Goal: Task Accomplishment & Management: Use online tool/utility

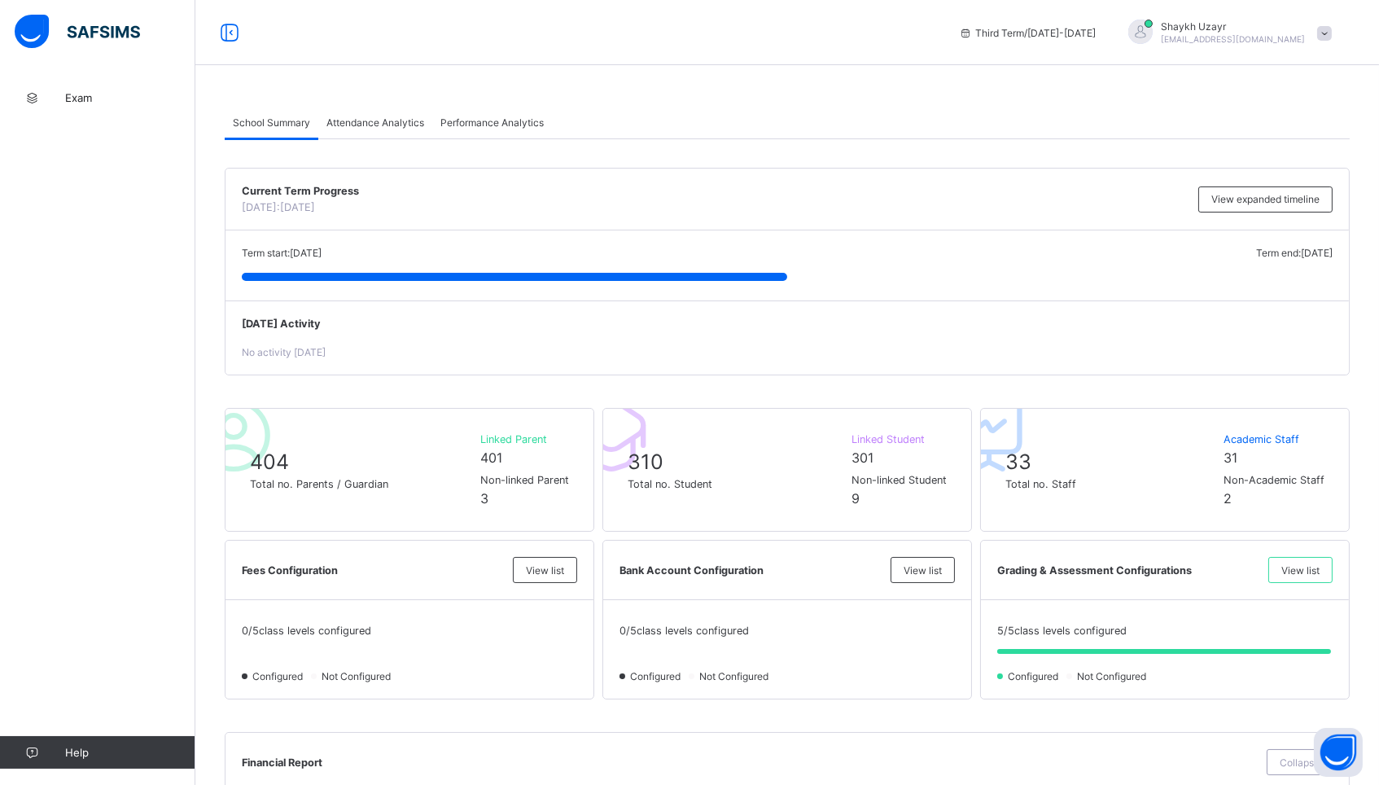
click at [1319, 34] on span at bounding box center [1324, 33] width 15 height 15
click at [1257, 186] on span "Logout" at bounding box center [1278, 193] width 107 height 19
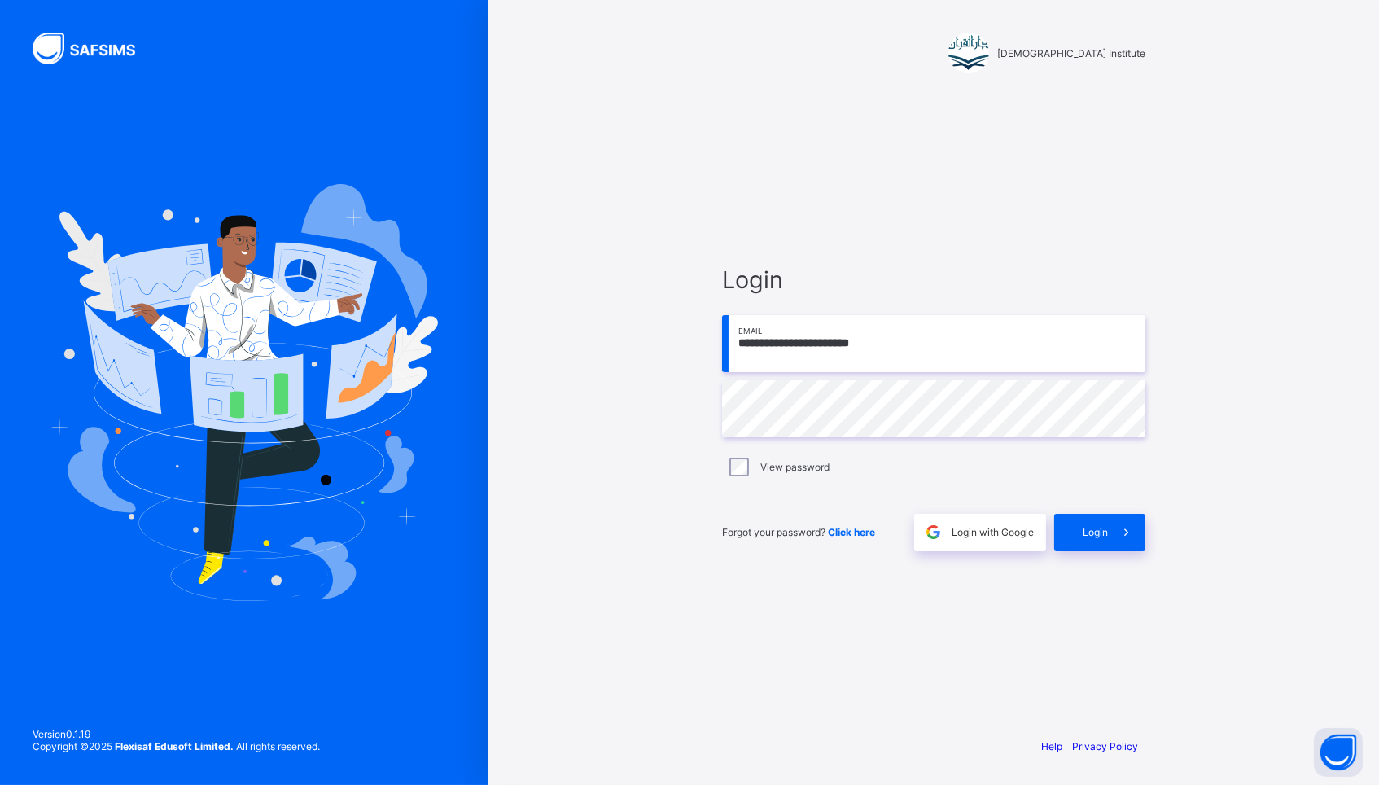
type input "**********"
click at [1105, 532] on span "Login" at bounding box center [1095, 532] width 25 height 12
click at [858, 530] on span "Click here" at bounding box center [851, 532] width 47 height 12
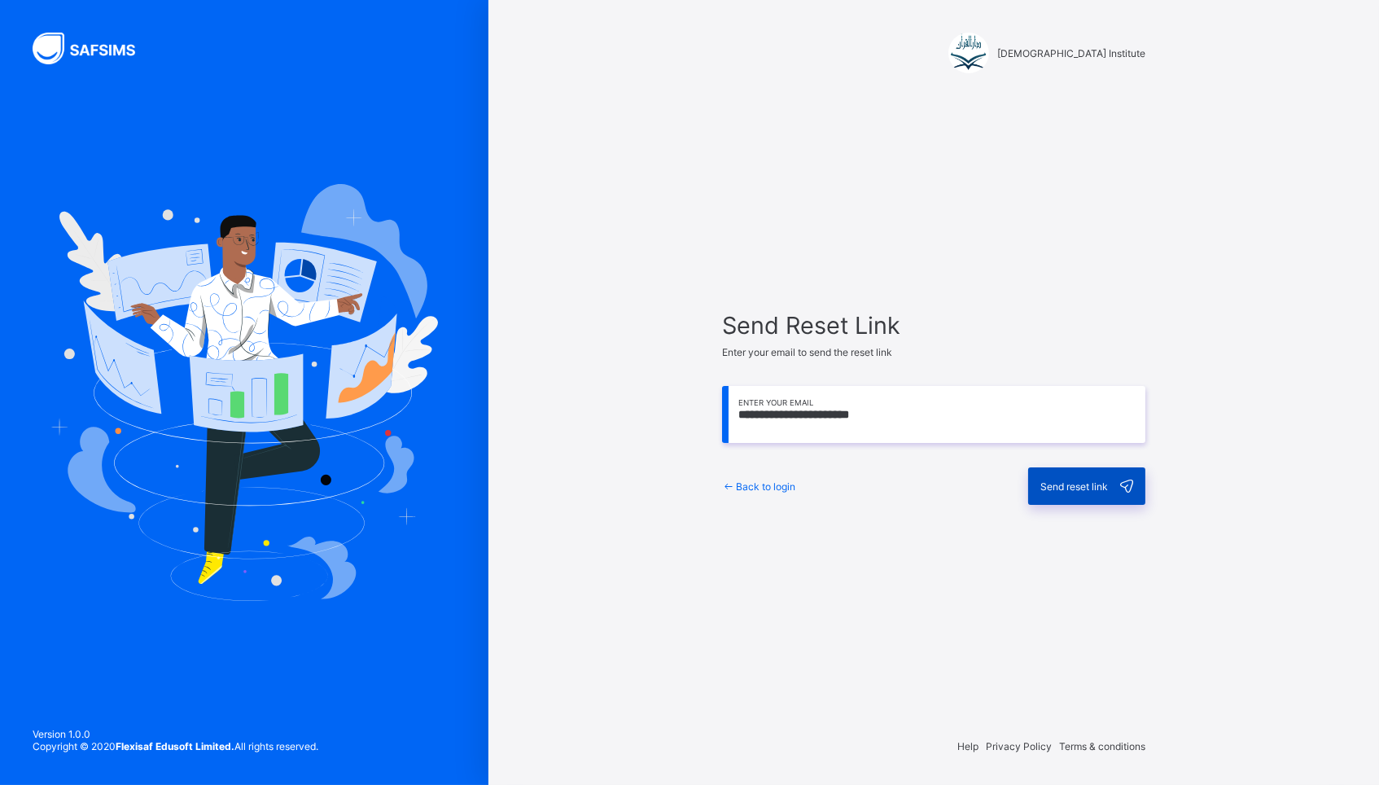
type input "**********"
click at [1090, 486] on span "Send reset link" at bounding box center [1074, 486] width 68 height 12
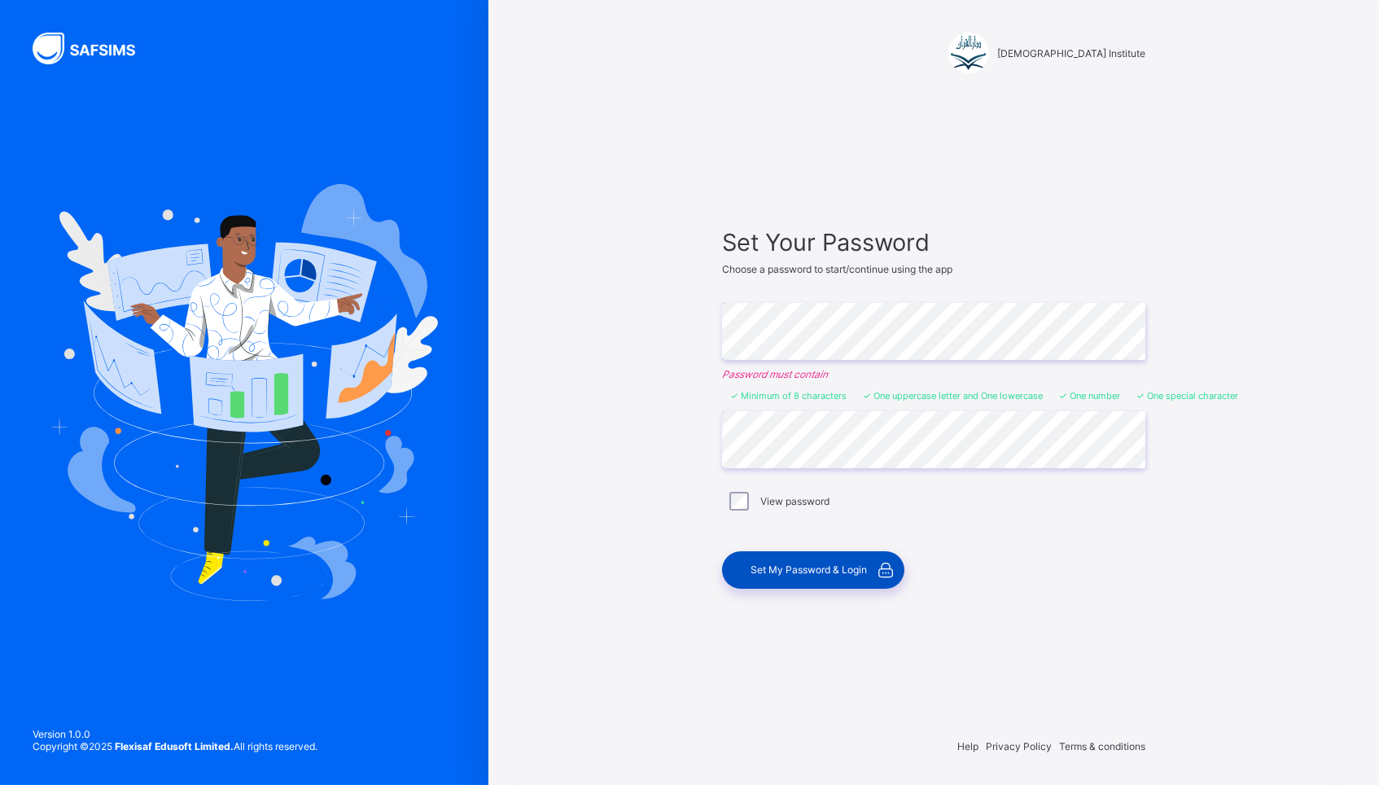
click at [804, 561] on div "Set My Password & Login" at bounding box center [813, 569] width 182 height 37
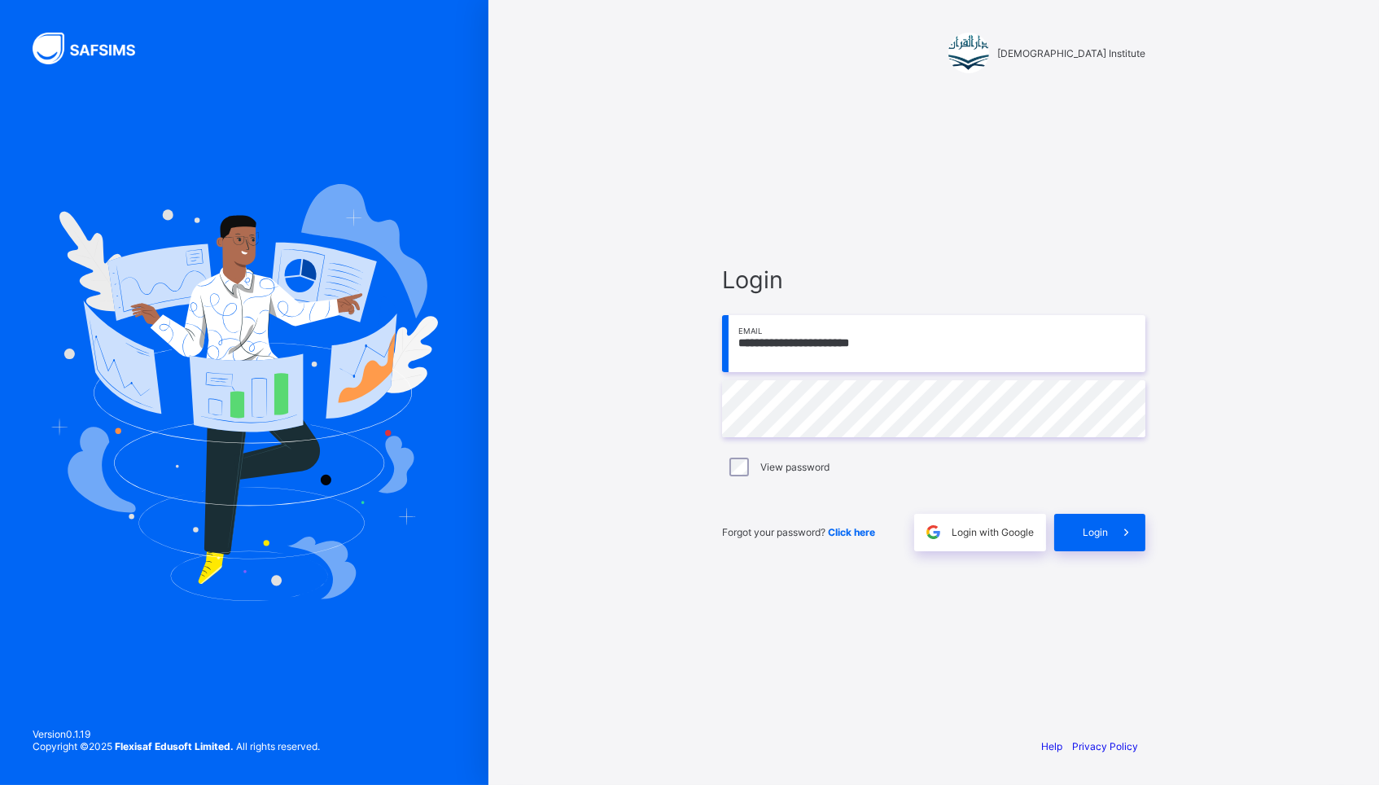
type input "**********"
click at [1088, 538] on div "Login" at bounding box center [1099, 532] width 91 height 37
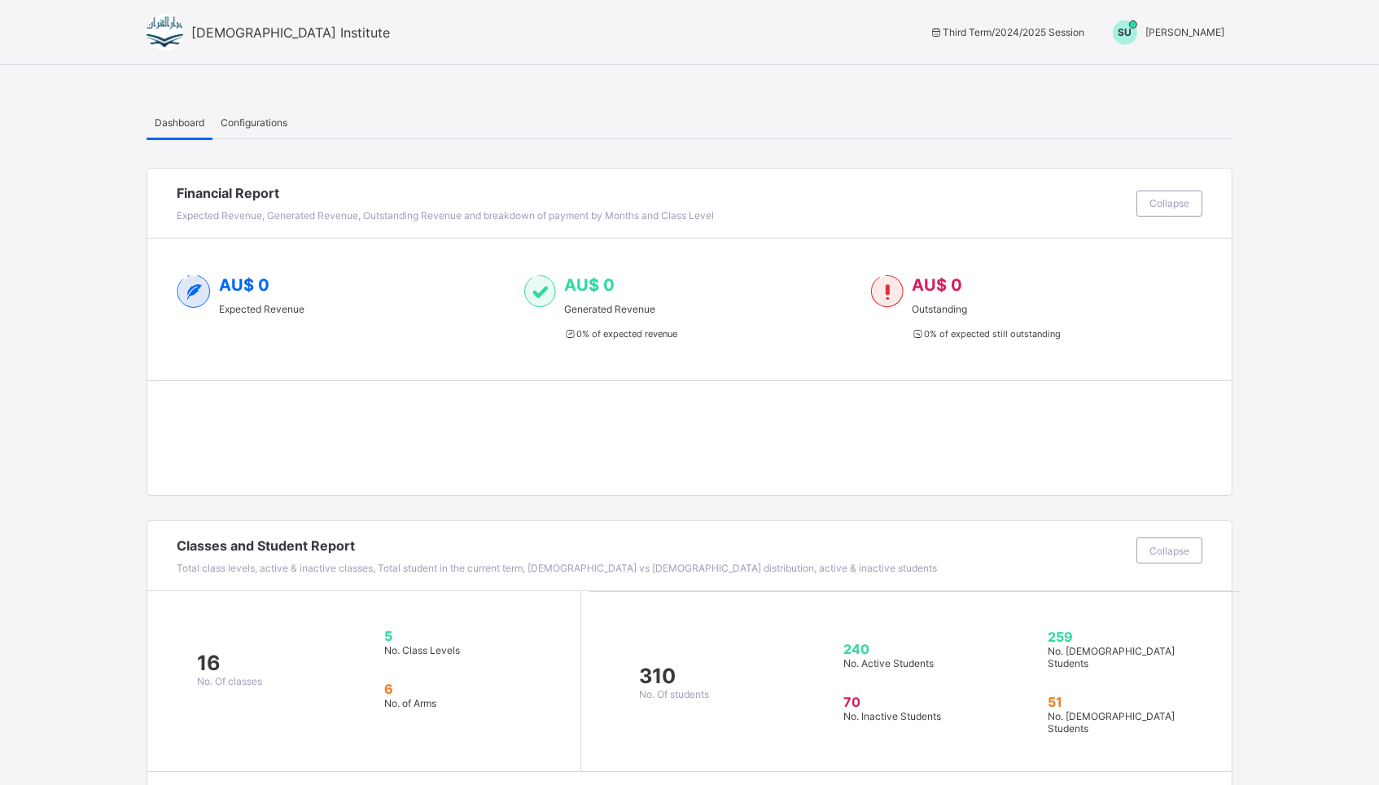
click at [1184, 30] on span "Sheikh Uzair" at bounding box center [1184, 32] width 79 height 12
click at [1162, 73] on span "Switch to Admin View" at bounding box center [1163, 69] width 124 height 19
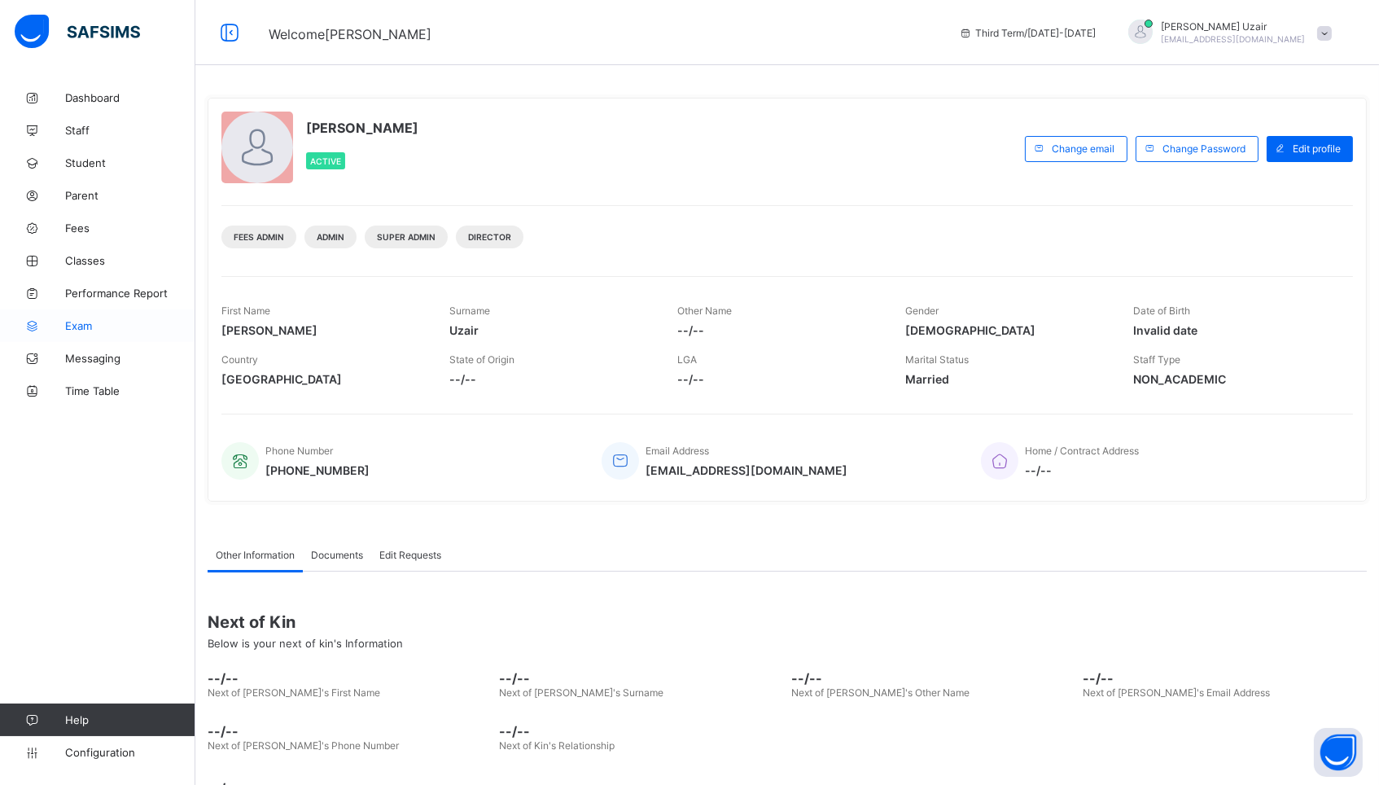
click at [79, 316] on link "Exam" at bounding box center [97, 325] width 195 height 33
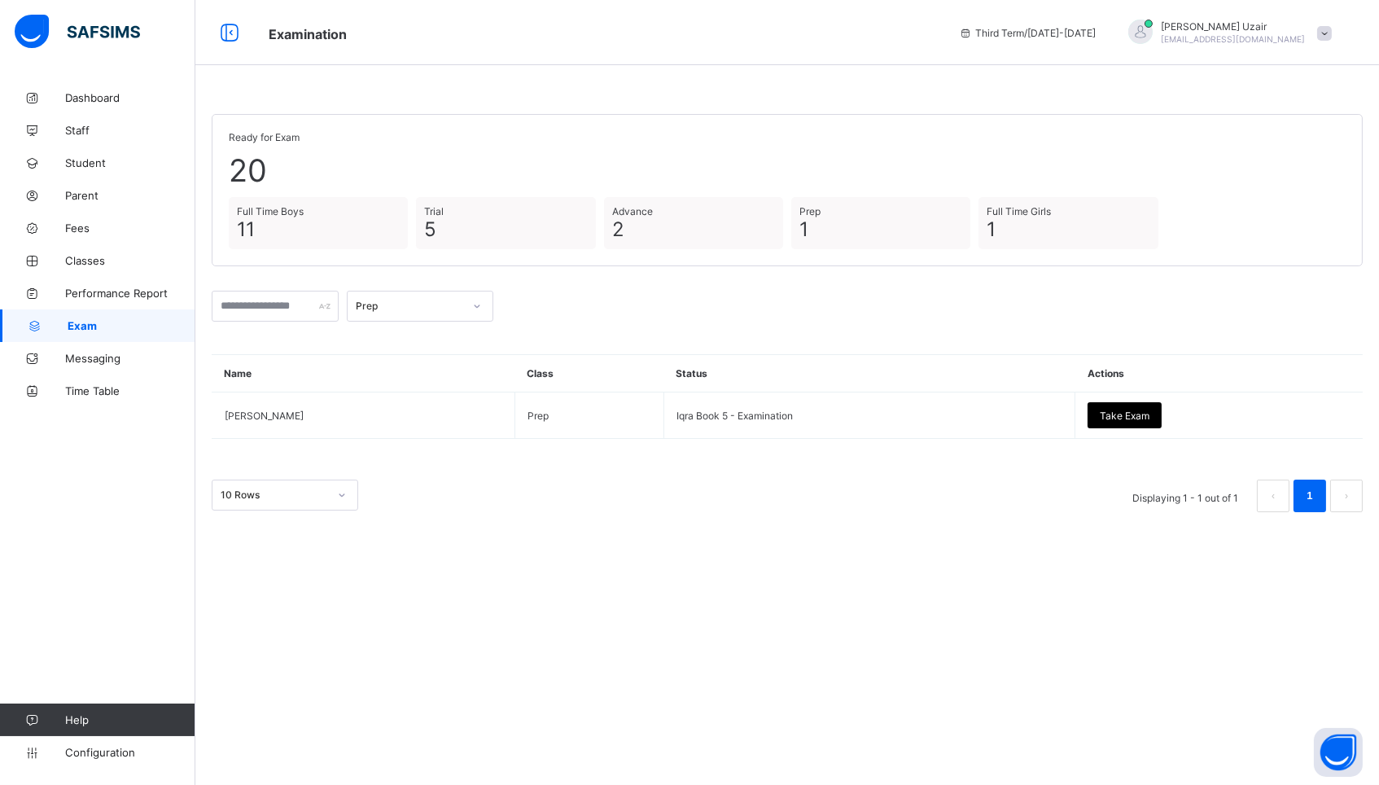
click at [1251, 36] on span "darulquranpro@gmail.com" at bounding box center [1233, 39] width 144 height 10
click at [1244, 77] on span "Switch to Director View" at bounding box center [1267, 71] width 132 height 19
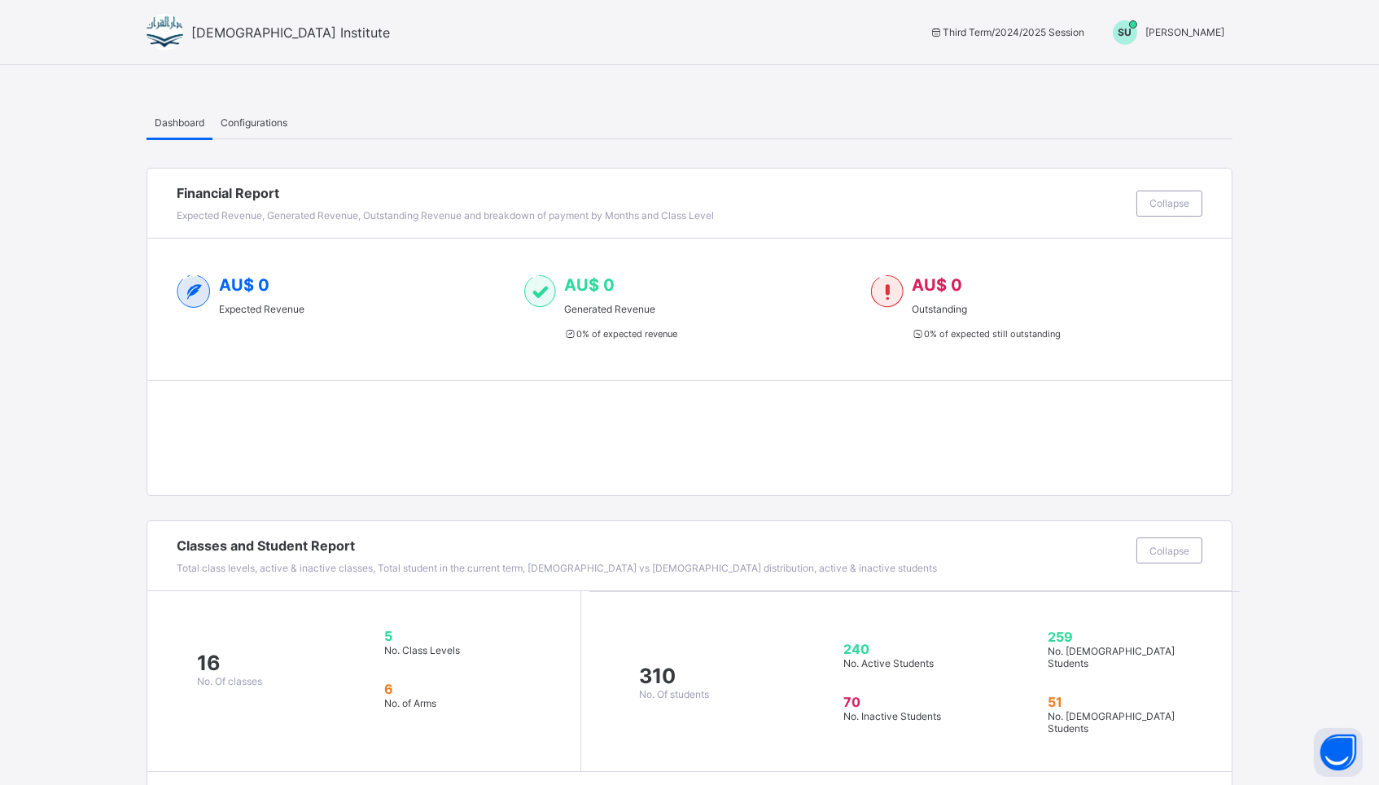
click at [1194, 28] on span "Sheikh Uzair" at bounding box center [1184, 32] width 79 height 12
click at [1168, 68] on span "Switch to Admin View" at bounding box center [1163, 69] width 124 height 19
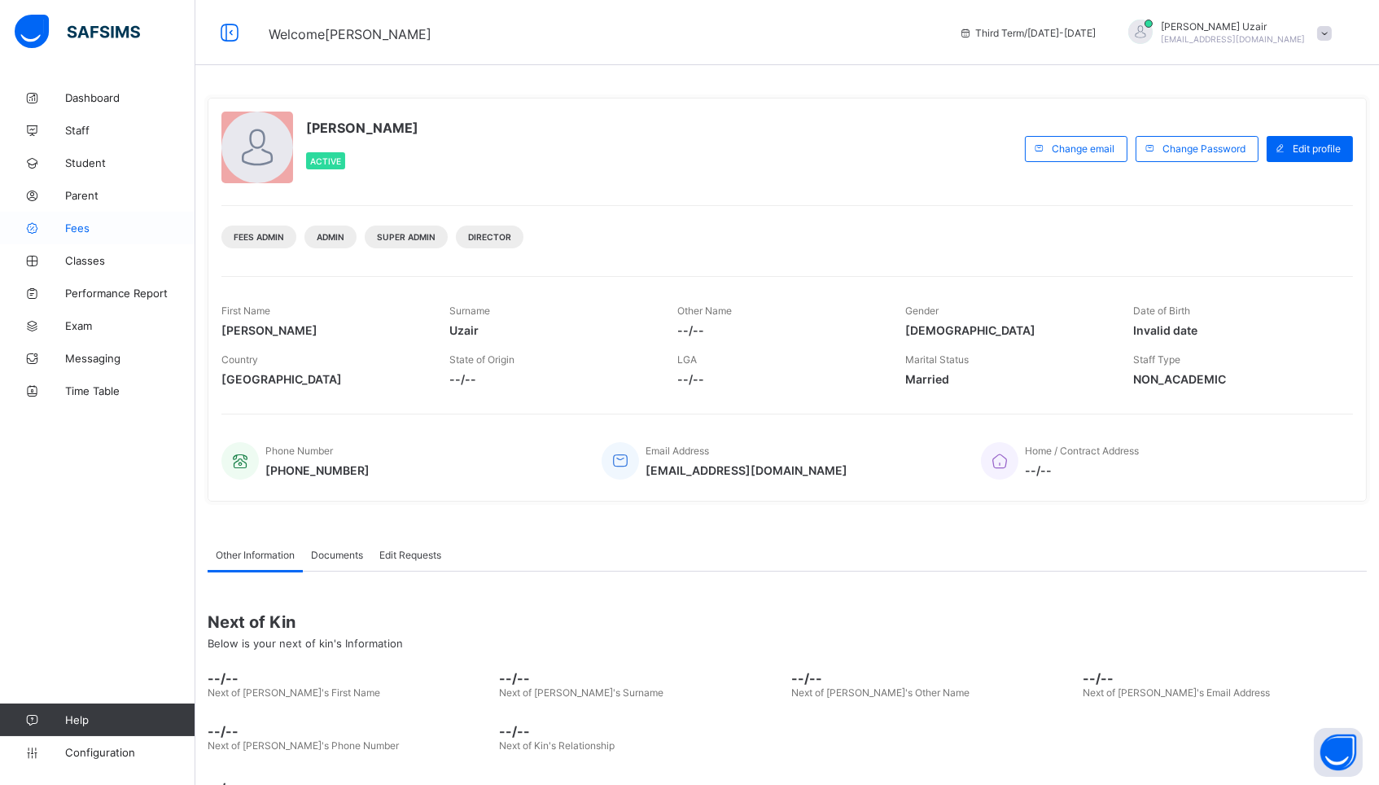
click at [84, 220] on link "Fees" at bounding box center [97, 228] width 195 height 33
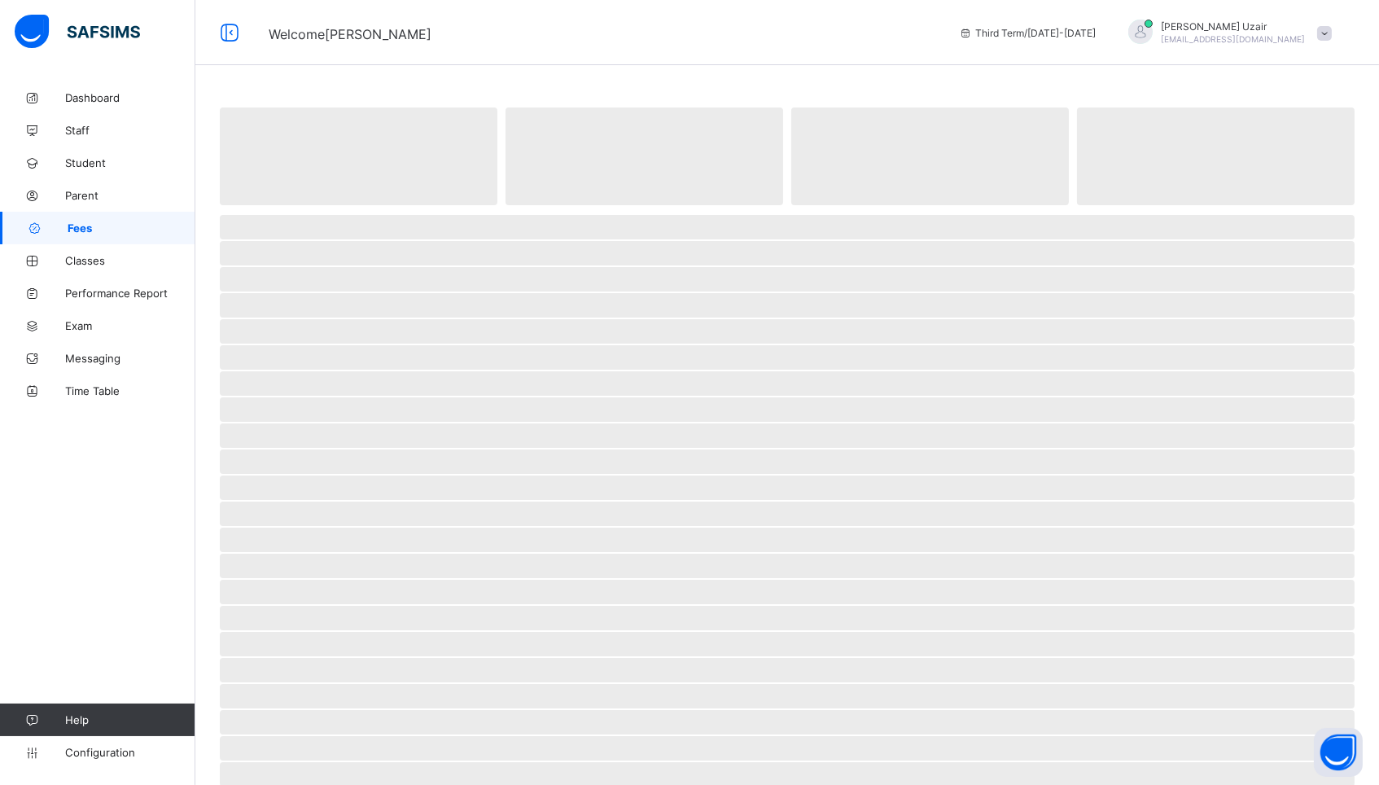
select select "****"
select select "*"
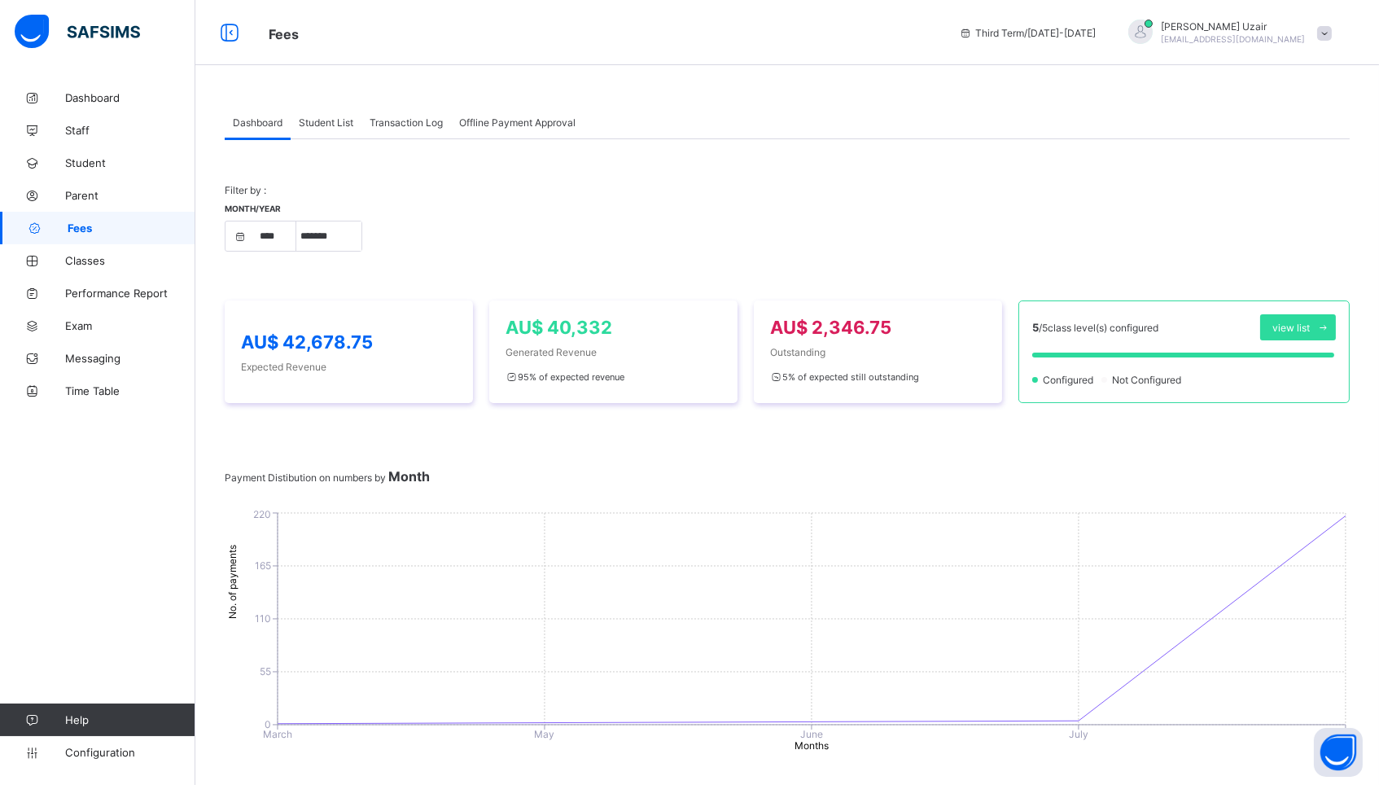
click at [329, 120] on span "Student List" at bounding box center [326, 122] width 55 height 12
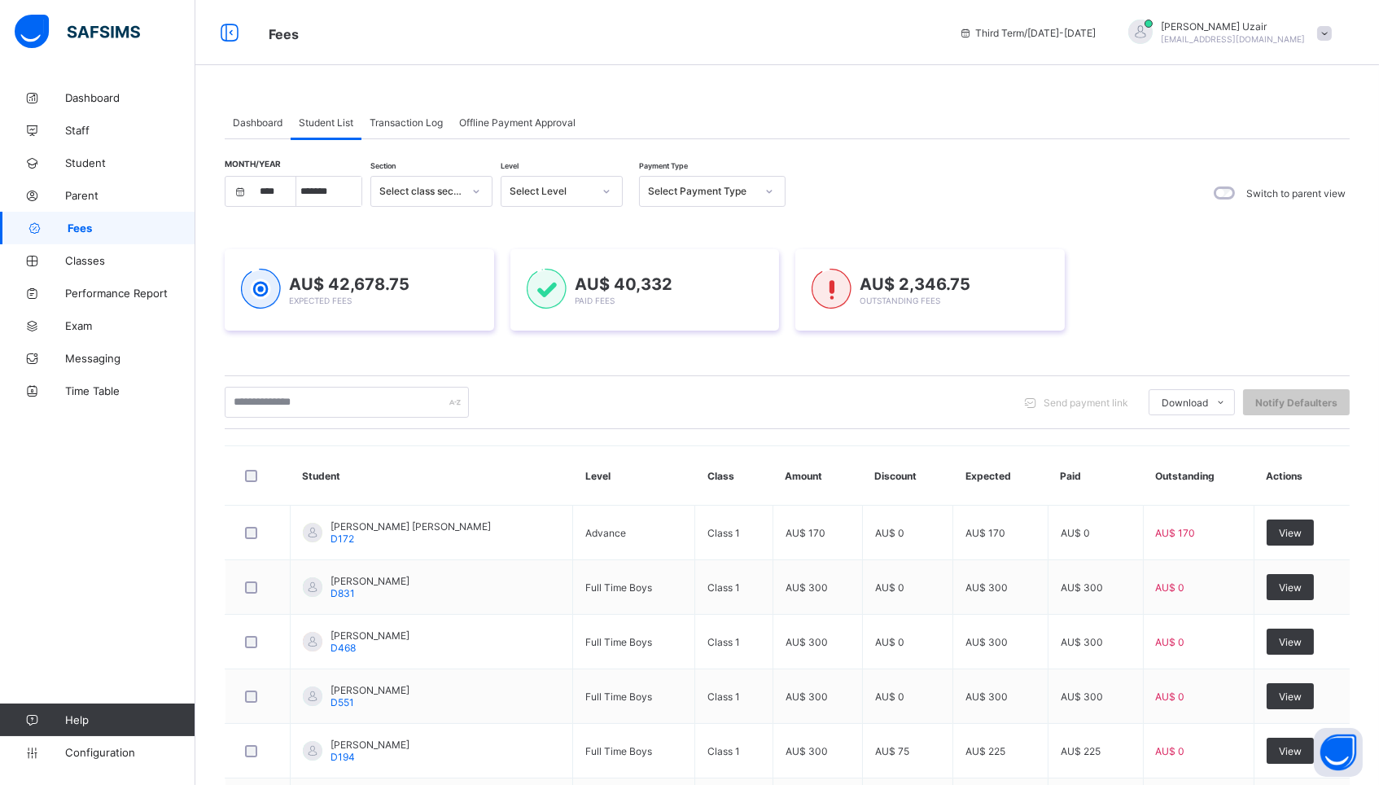
click at [704, 185] on div "Select Payment Type" at bounding box center [697, 191] width 114 height 23
click at [702, 296] on div "Unpaid" at bounding box center [712, 302] width 145 height 25
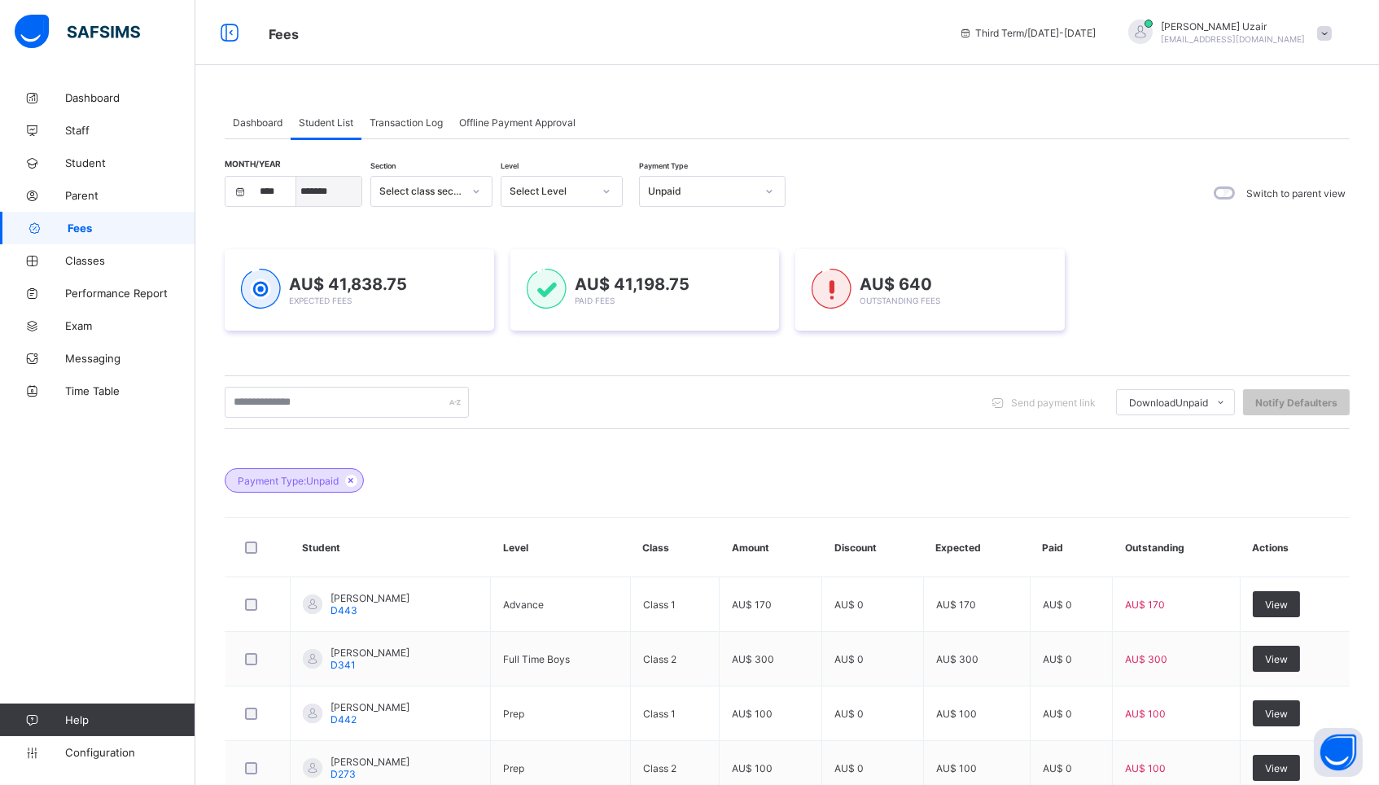
select select "*"
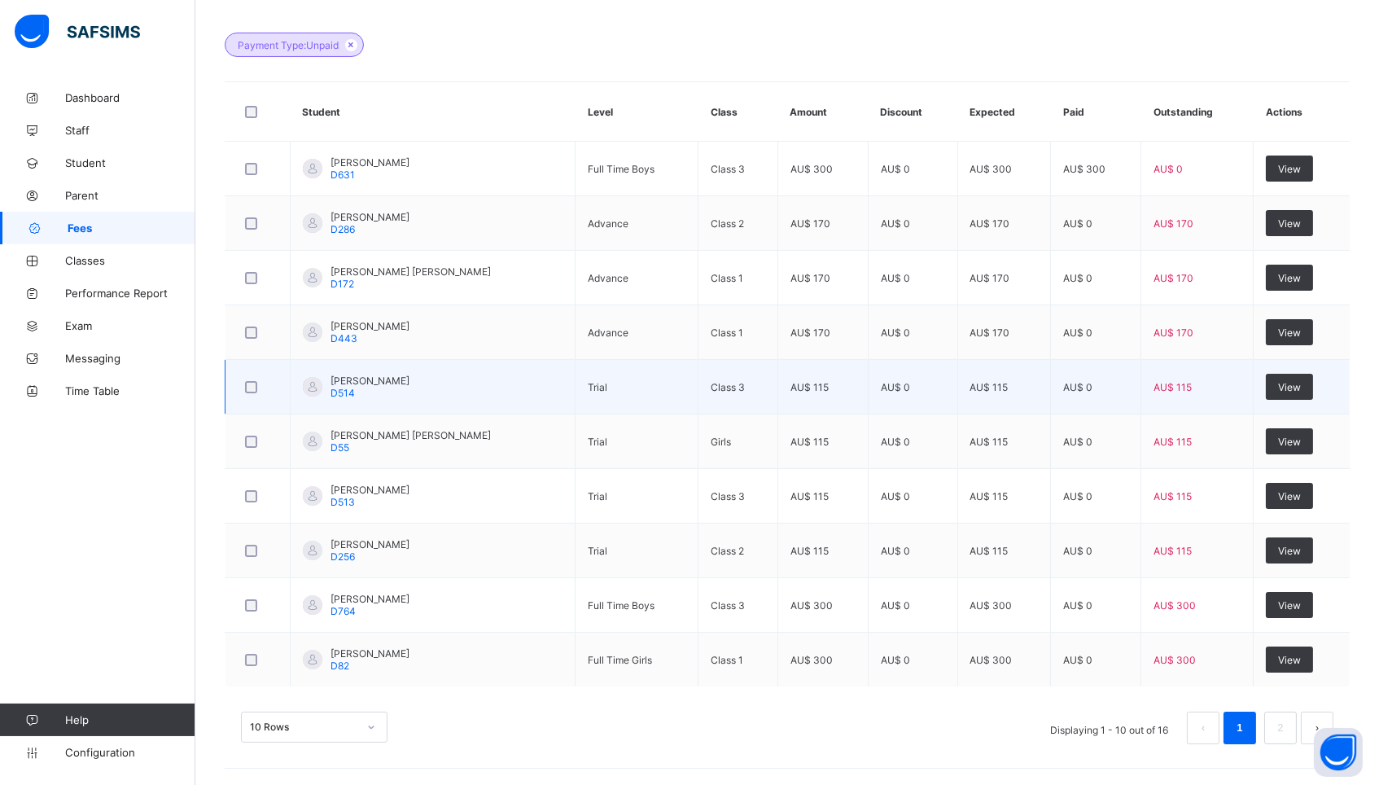
scroll to position [436, 0]
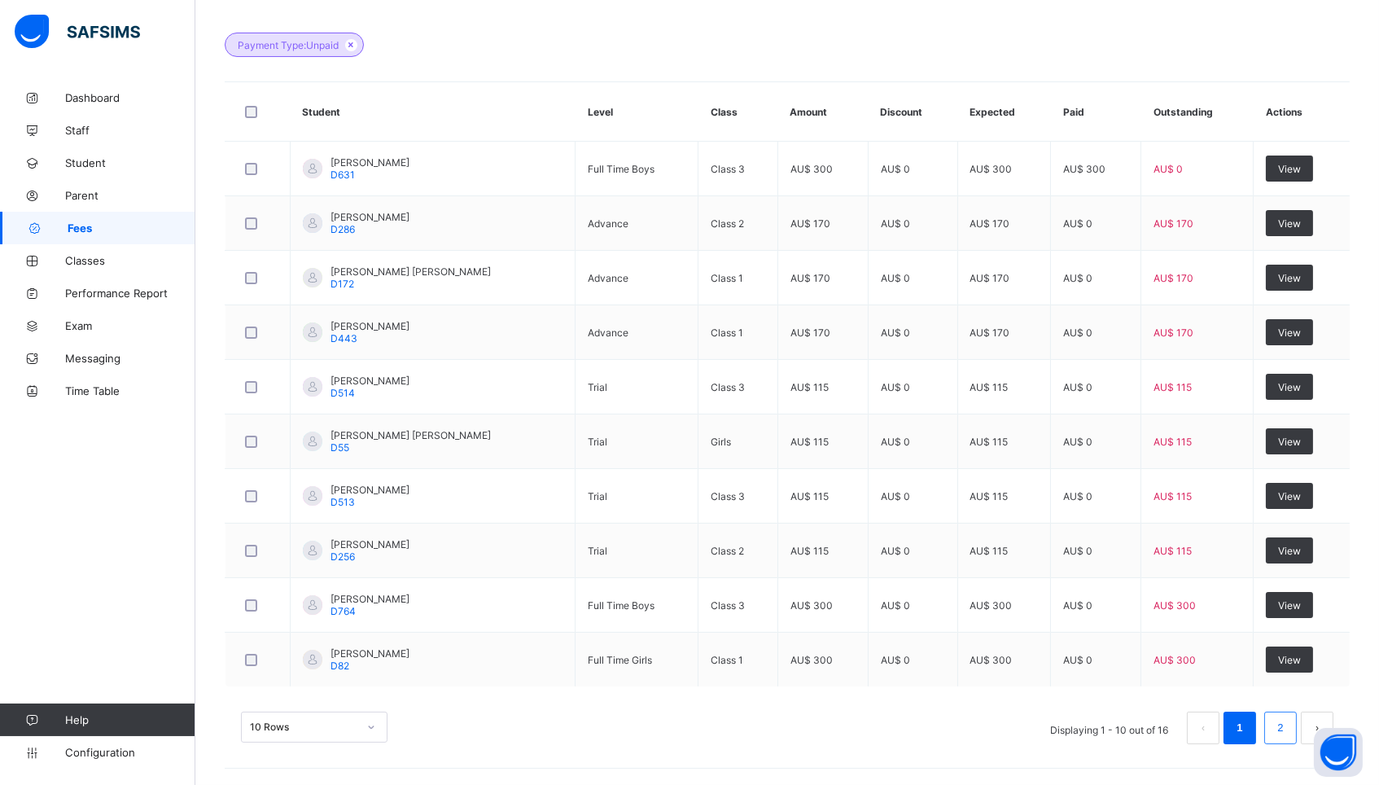
click at [1280, 724] on link "2" at bounding box center [1279, 727] width 15 height 21
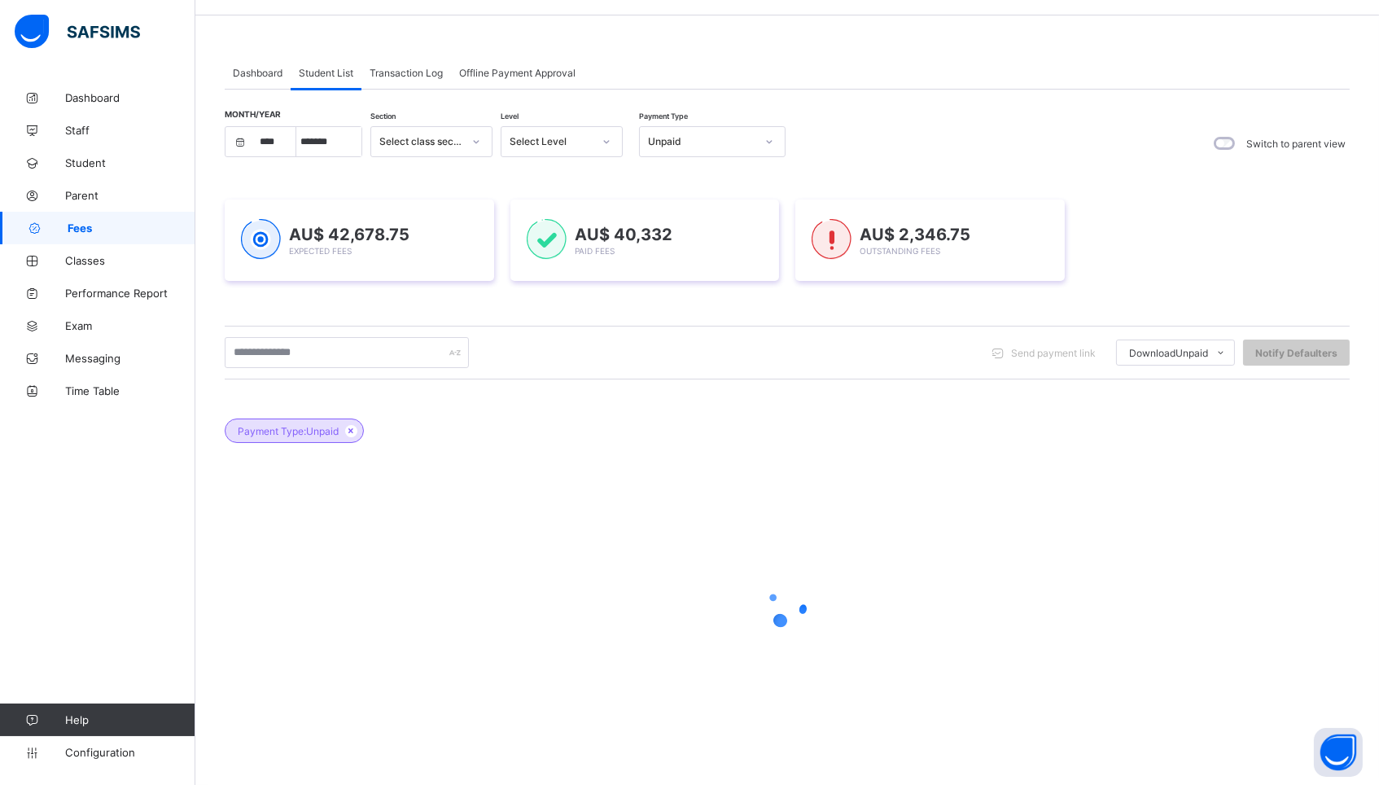
scroll to position [50, 0]
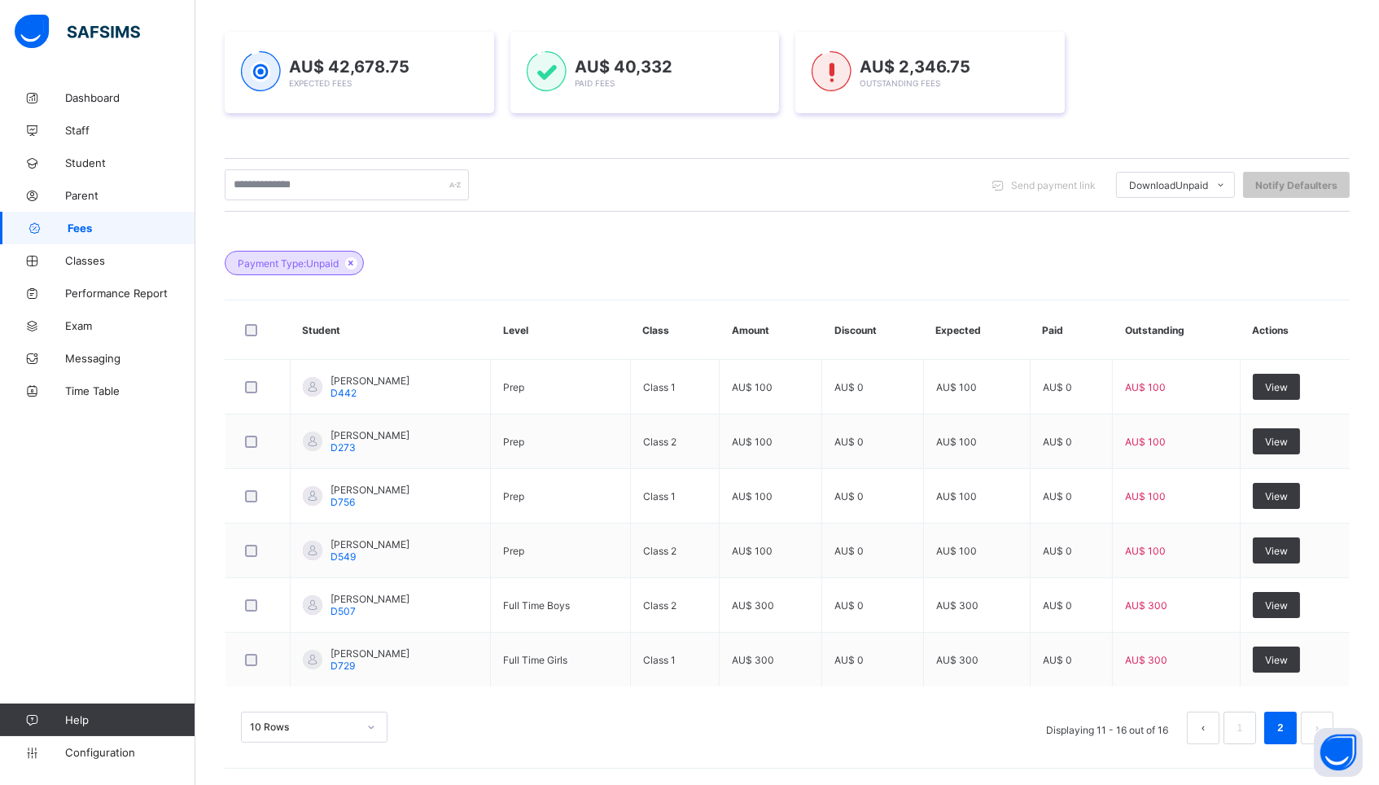
click at [1205, 729] on button "prev page" at bounding box center [1203, 727] width 33 height 33
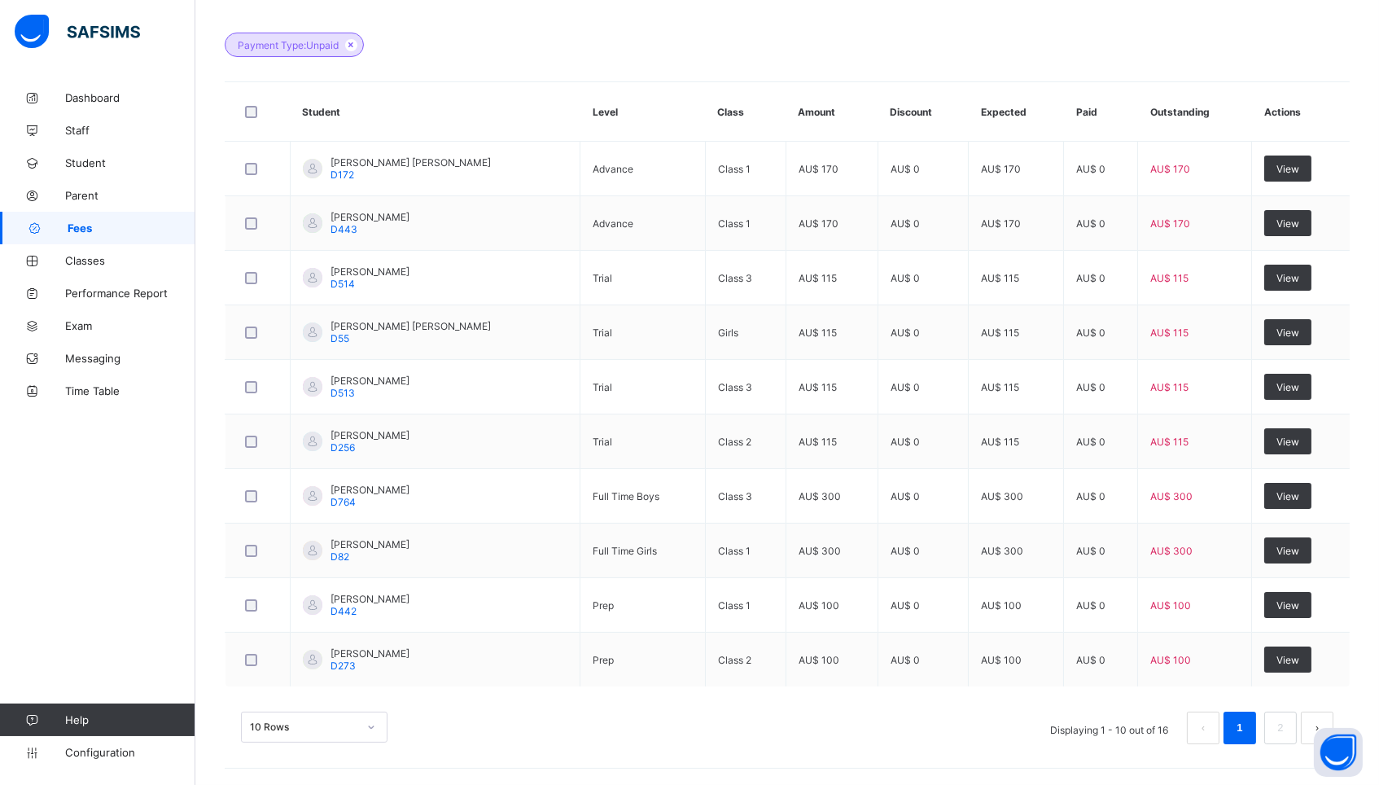
scroll to position [436, 0]
click at [353, 742] on div "10 Rows Displaying 1 - 10 out of 16 1 2" at bounding box center [787, 727] width 1092 height 33
click at [359, 728] on div "10 Rows" at bounding box center [314, 726] width 147 height 31
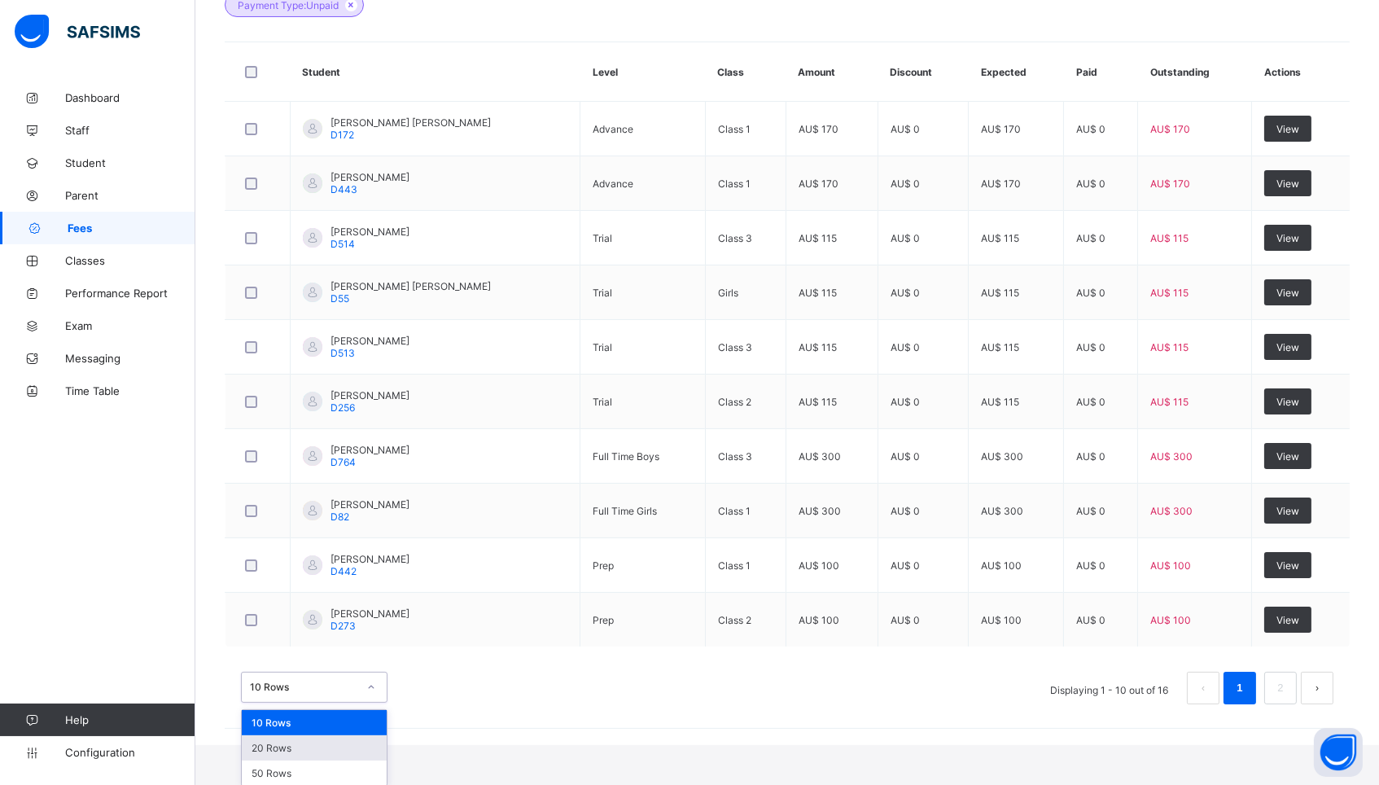
click at [328, 752] on div "20 Rows" at bounding box center [314, 747] width 145 height 25
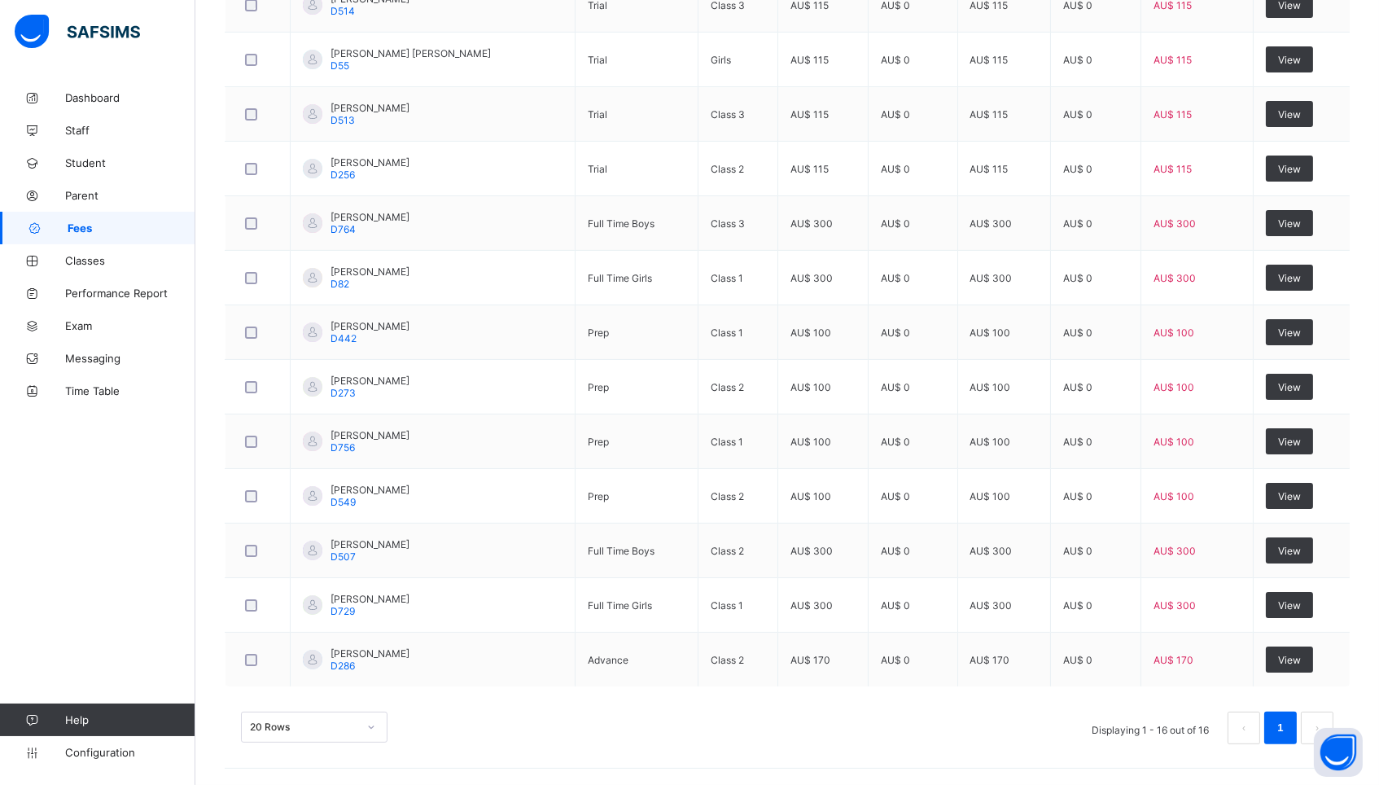
click at [350, 724] on div "20 Rows" at bounding box center [314, 726] width 147 height 31
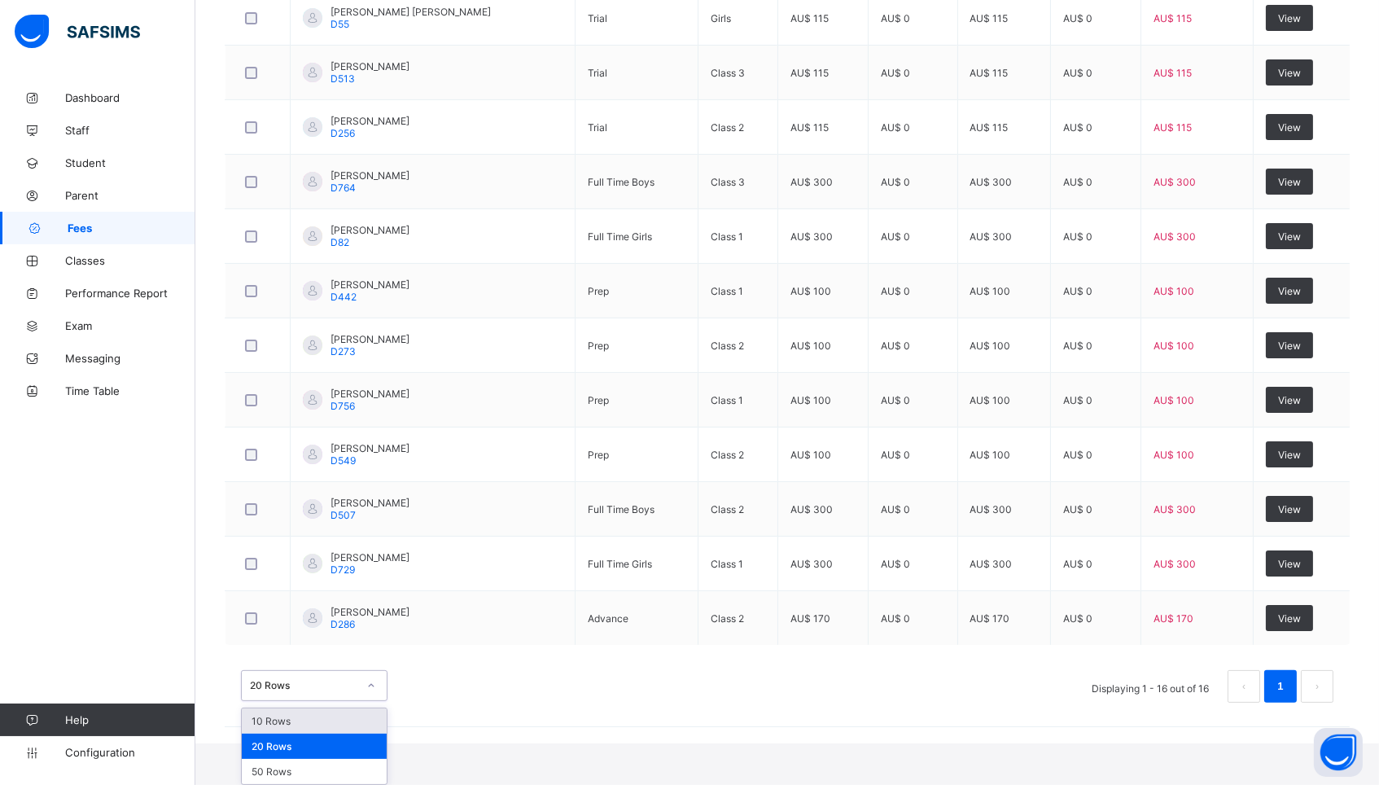
click at [332, 718] on div "10 Rows" at bounding box center [314, 720] width 145 height 25
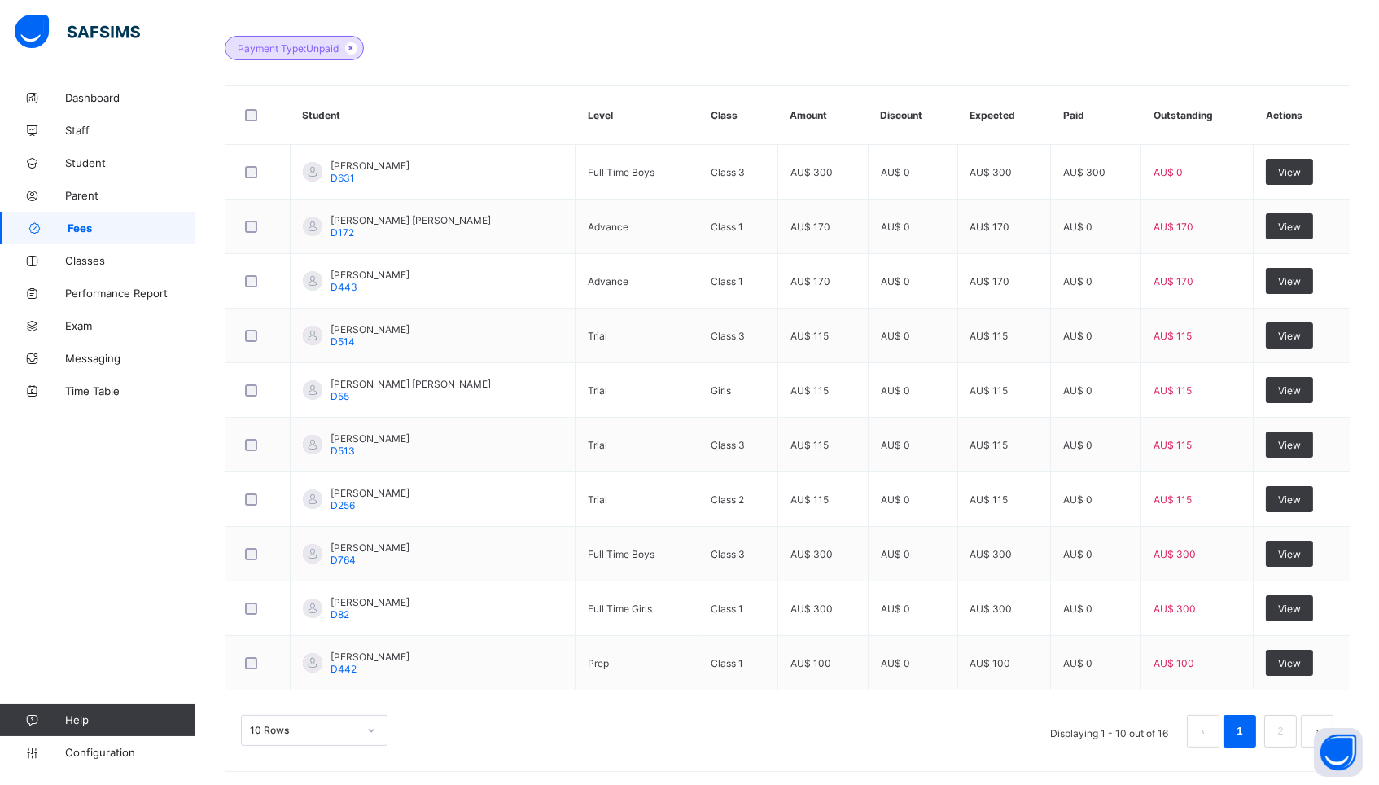
scroll to position [427, 0]
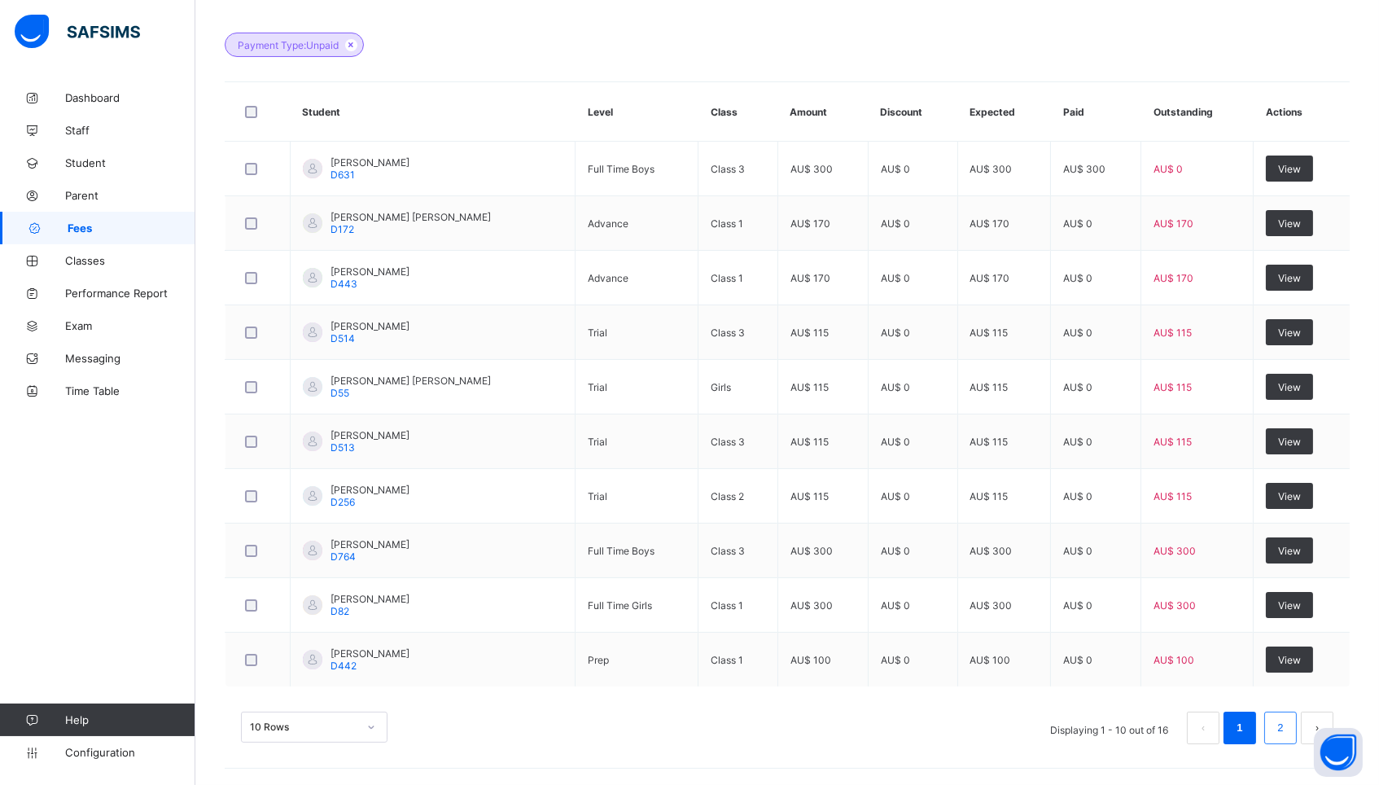
click at [1280, 725] on link "2" at bounding box center [1279, 727] width 15 height 21
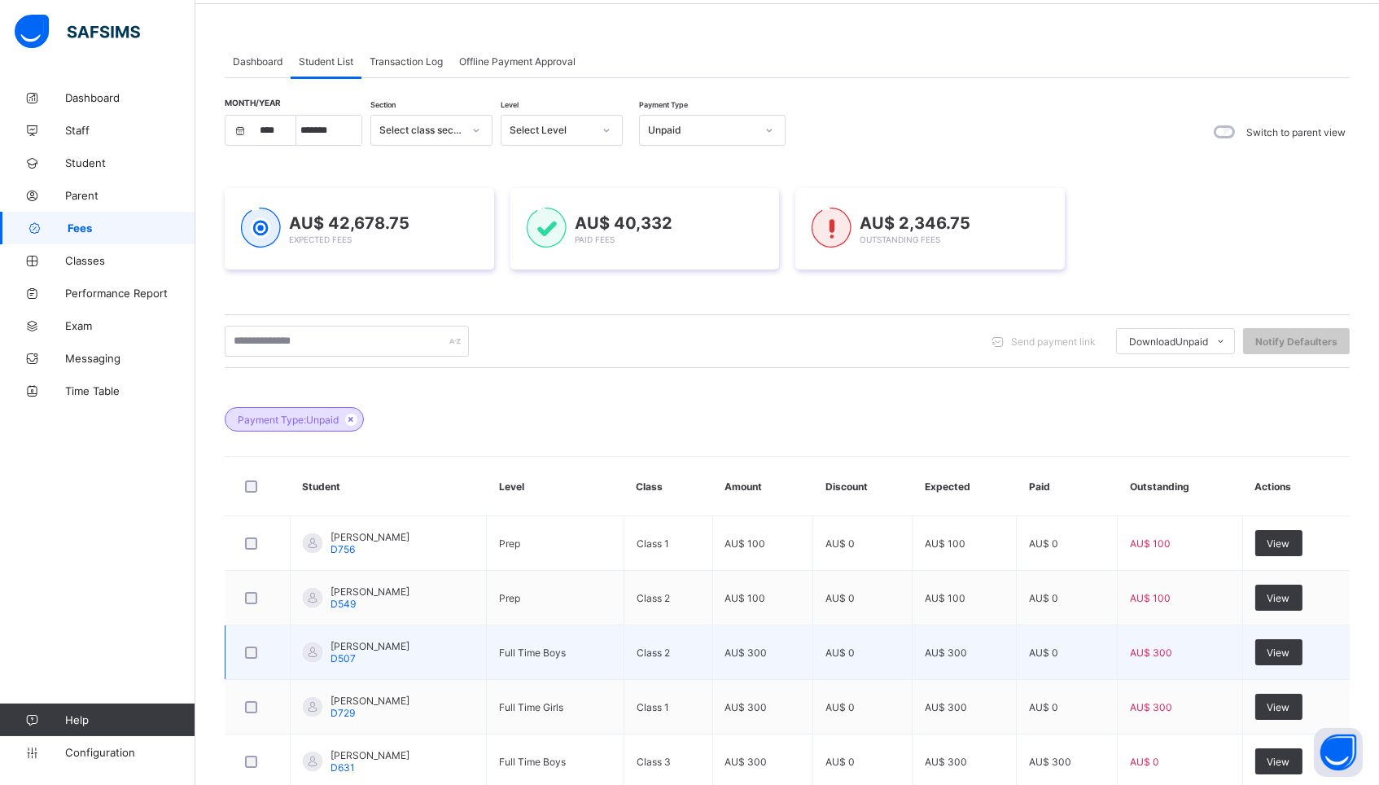
scroll to position [52, 0]
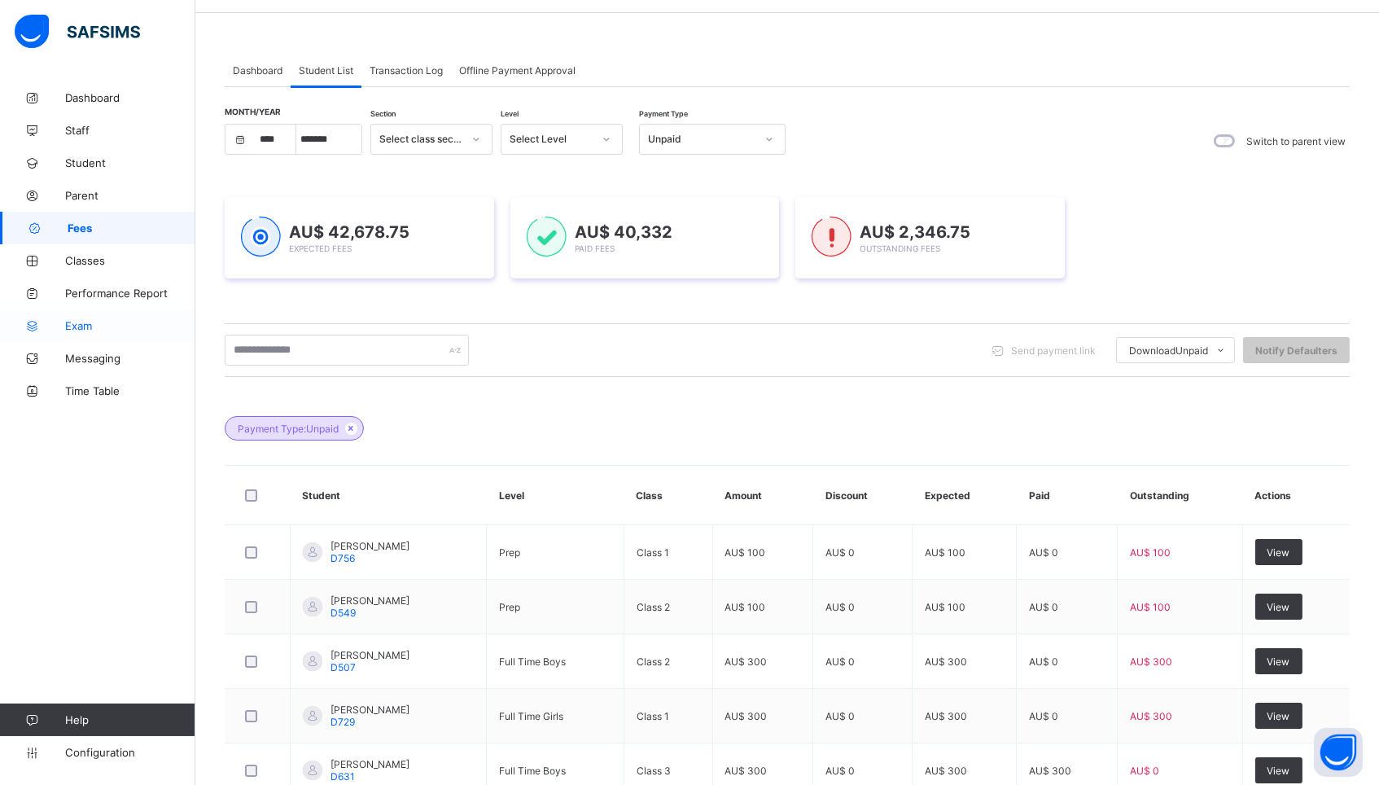
click at [69, 322] on span "Exam" at bounding box center [130, 325] width 130 height 13
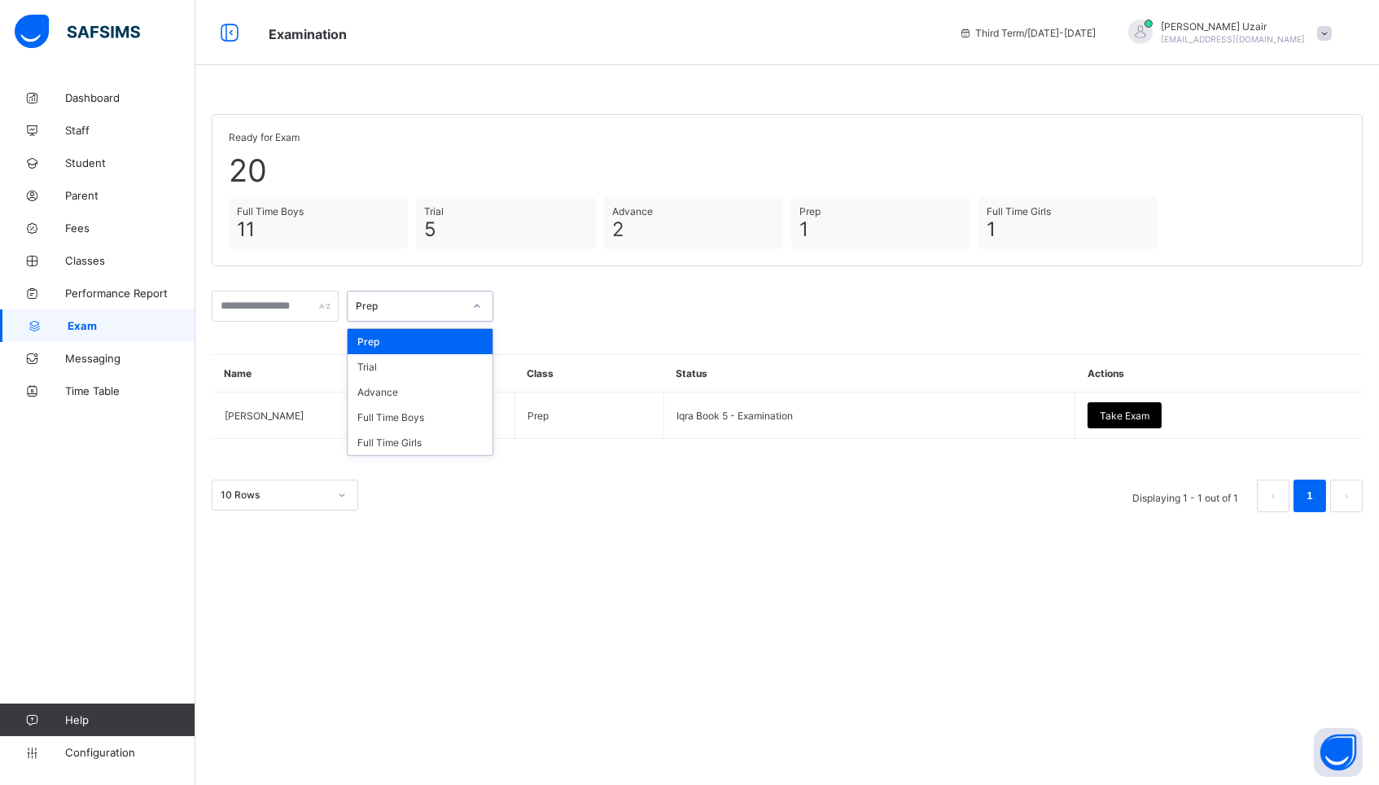
click at [438, 307] on div "Prep" at bounding box center [409, 306] width 107 height 12
click at [413, 417] on div "Full Time Boys" at bounding box center [420, 417] width 145 height 25
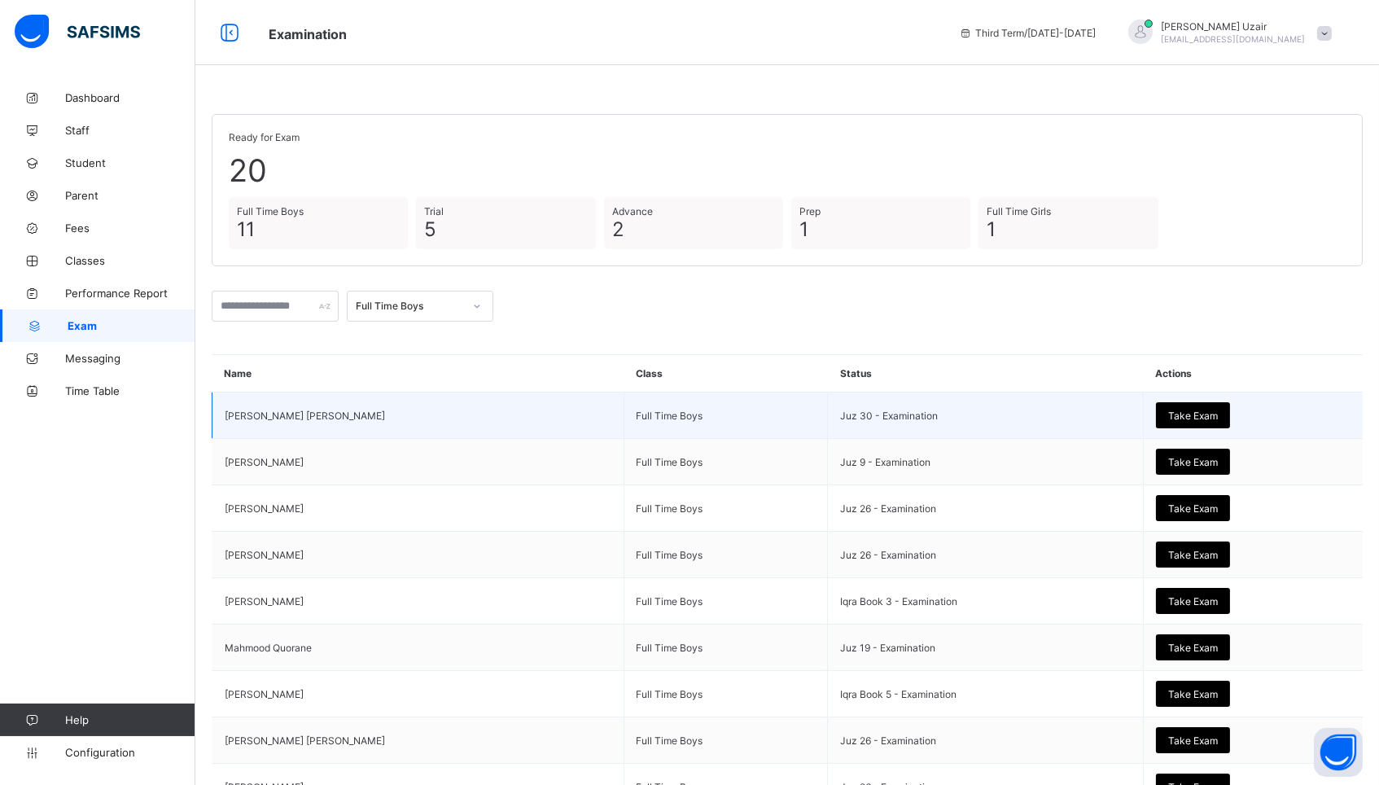
click at [1181, 409] on span "Take Exam" at bounding box center [1193, 415] width 50 height 12
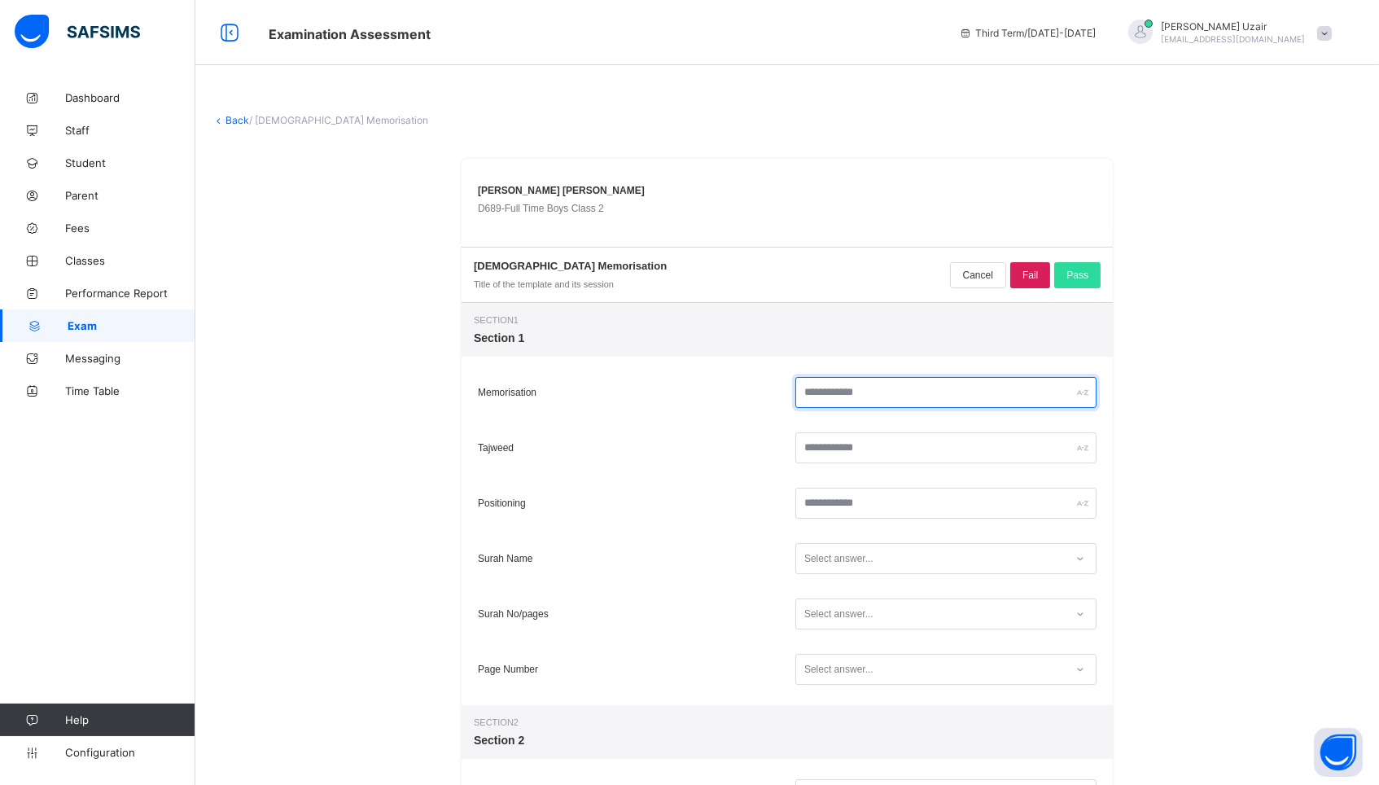
click at [934, 402] on input "text" at bounding box center [945, 392] width 301 height 31
type input "**"
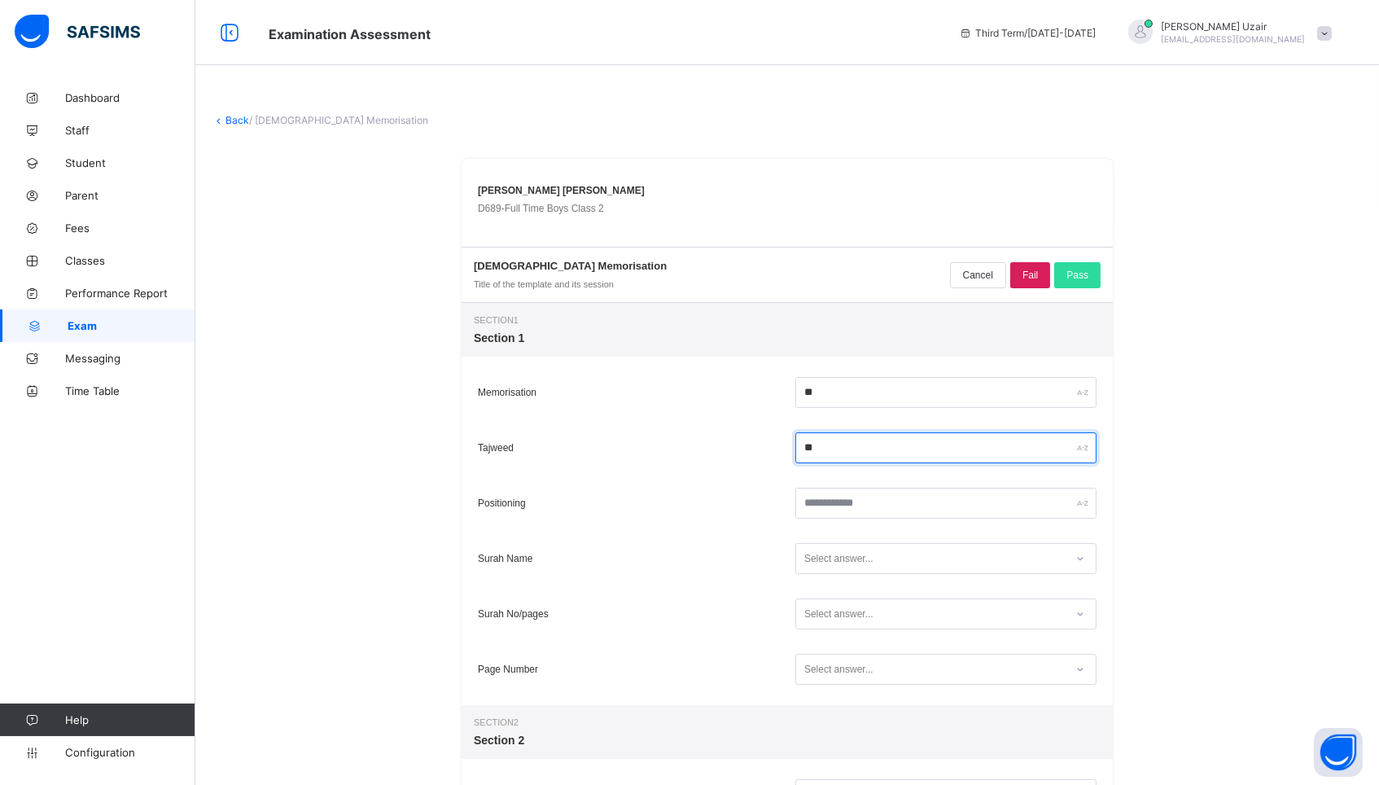
type input "*"
type input "**"
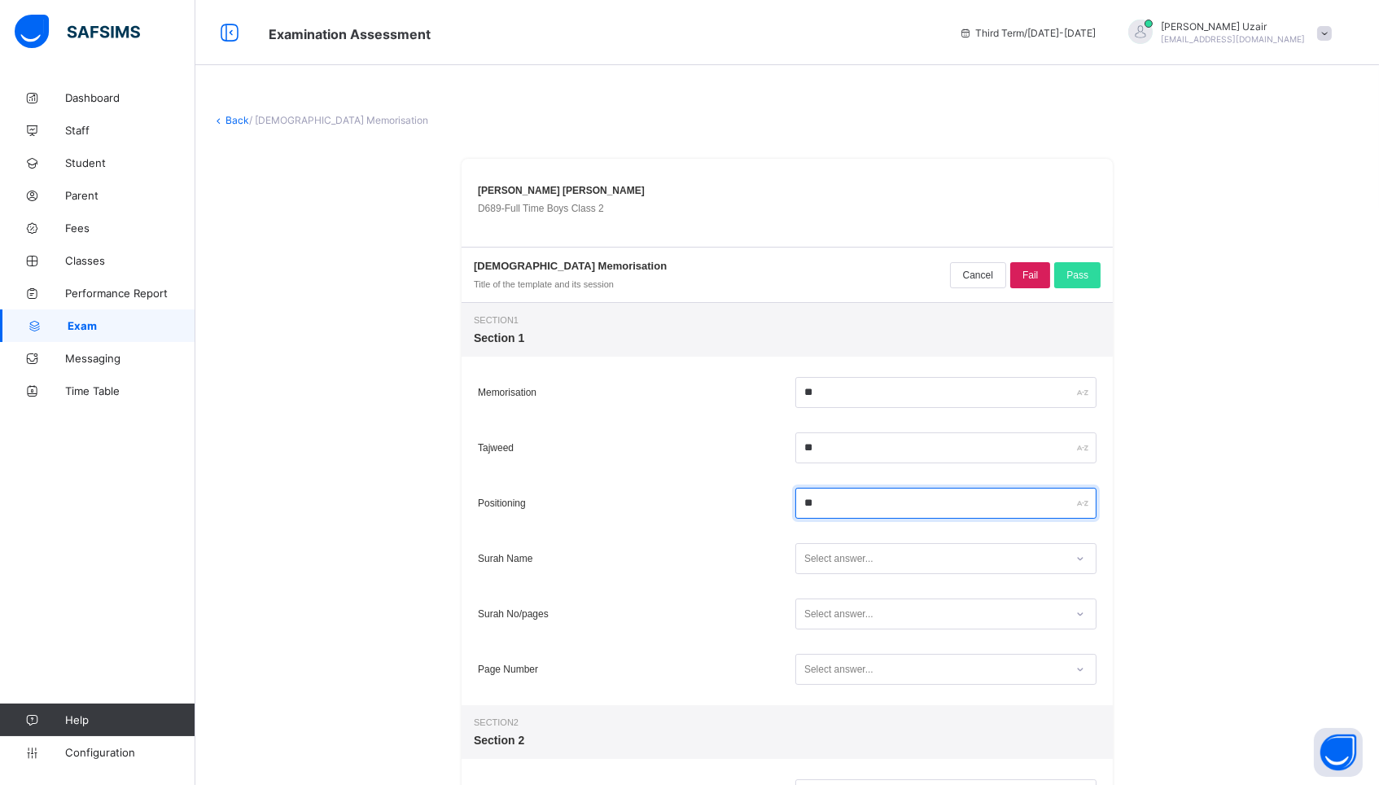
type input "**"
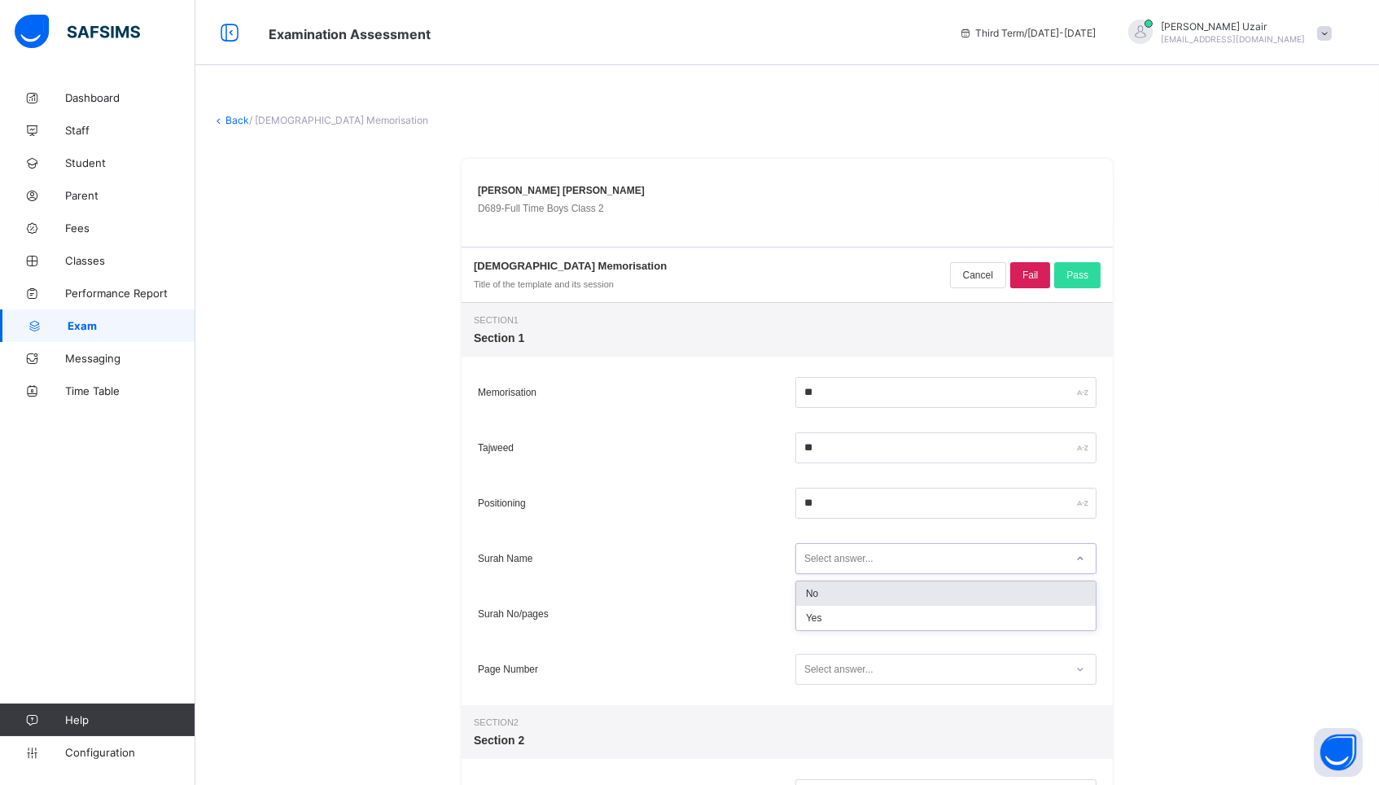
click at [869, 562] on div "Select answer..." at bounding box center [838, 558] width 69 height 31
click at [847, 627] on div "Yes" at bounding box center [946, 618] width 300 height 24
click at [839, 615] on div "Select answer..." at bounding box center [838, 613] width 69 height 31
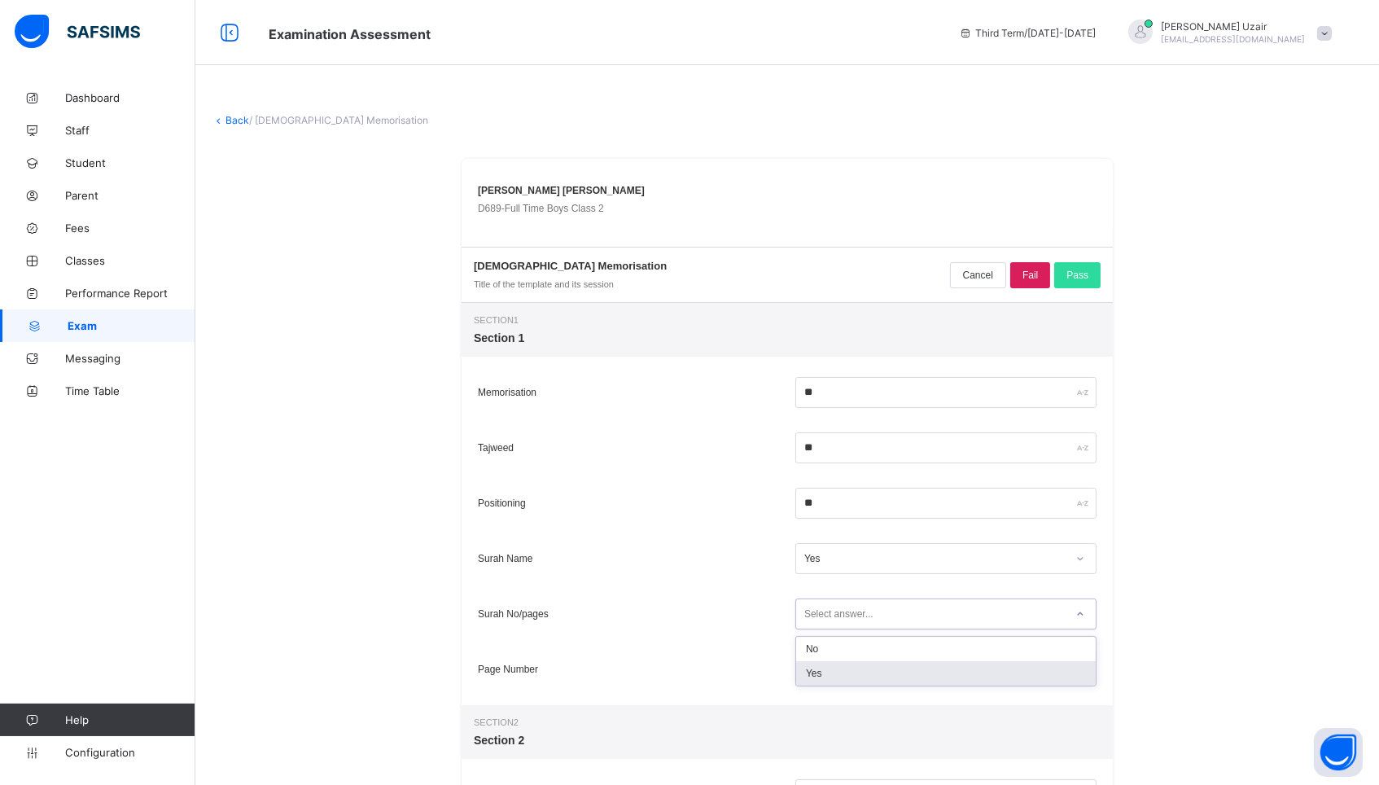
click at [829, 672] on div "Yes" at bounding box center [946, 673] width 300 height 24
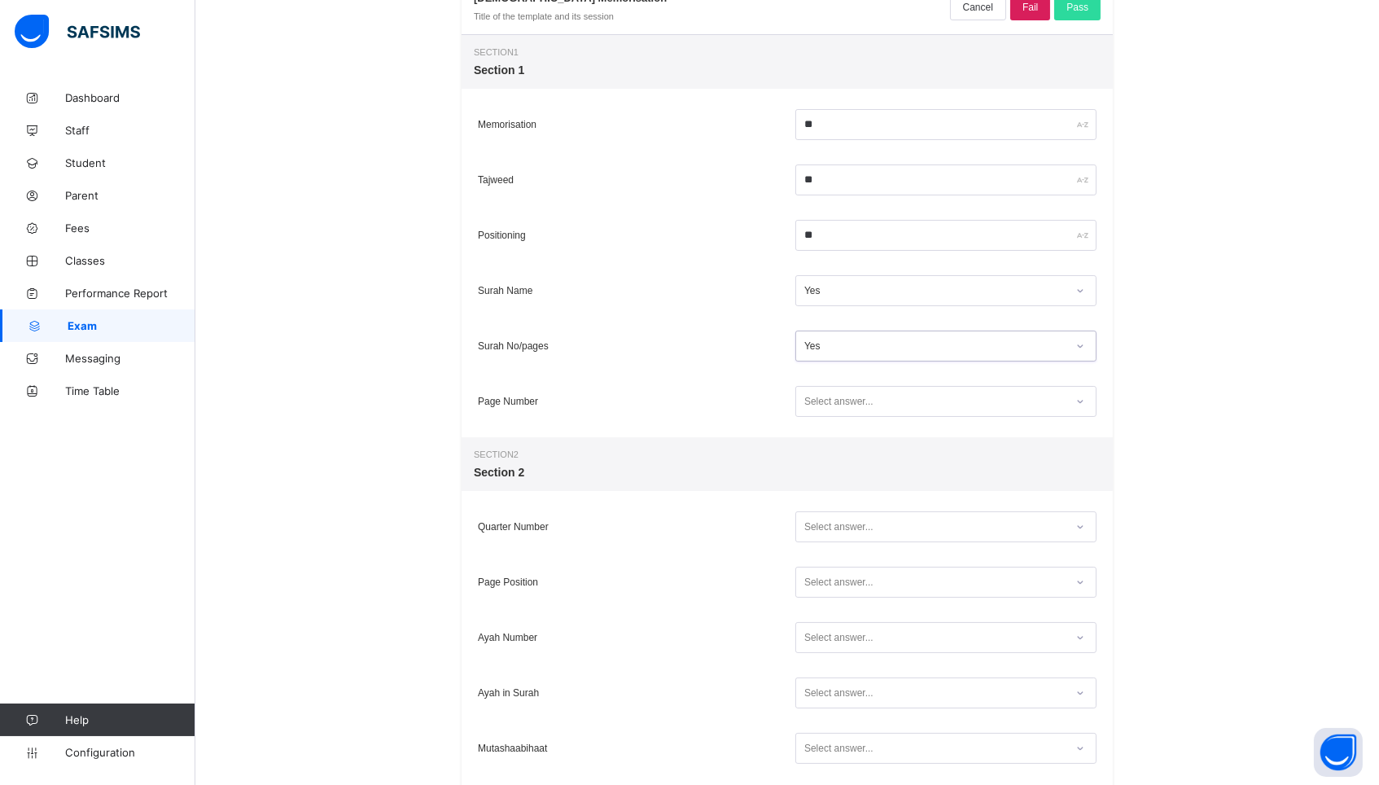
scroll to position [269, 0]
click at [820, 393] on div "Select answer..." at bounding box center [838, 400] width 69 height 31
click at [820, 458] on div "Yes" at bounding box center [946, 460] width 300 height 24
click at [836, 534] on div "Select answer..." at bounding box center [838, 525] width 69 height 31
click at [827, 588] on div "Yes" at bounding box center [946, 585] width 300 height 24
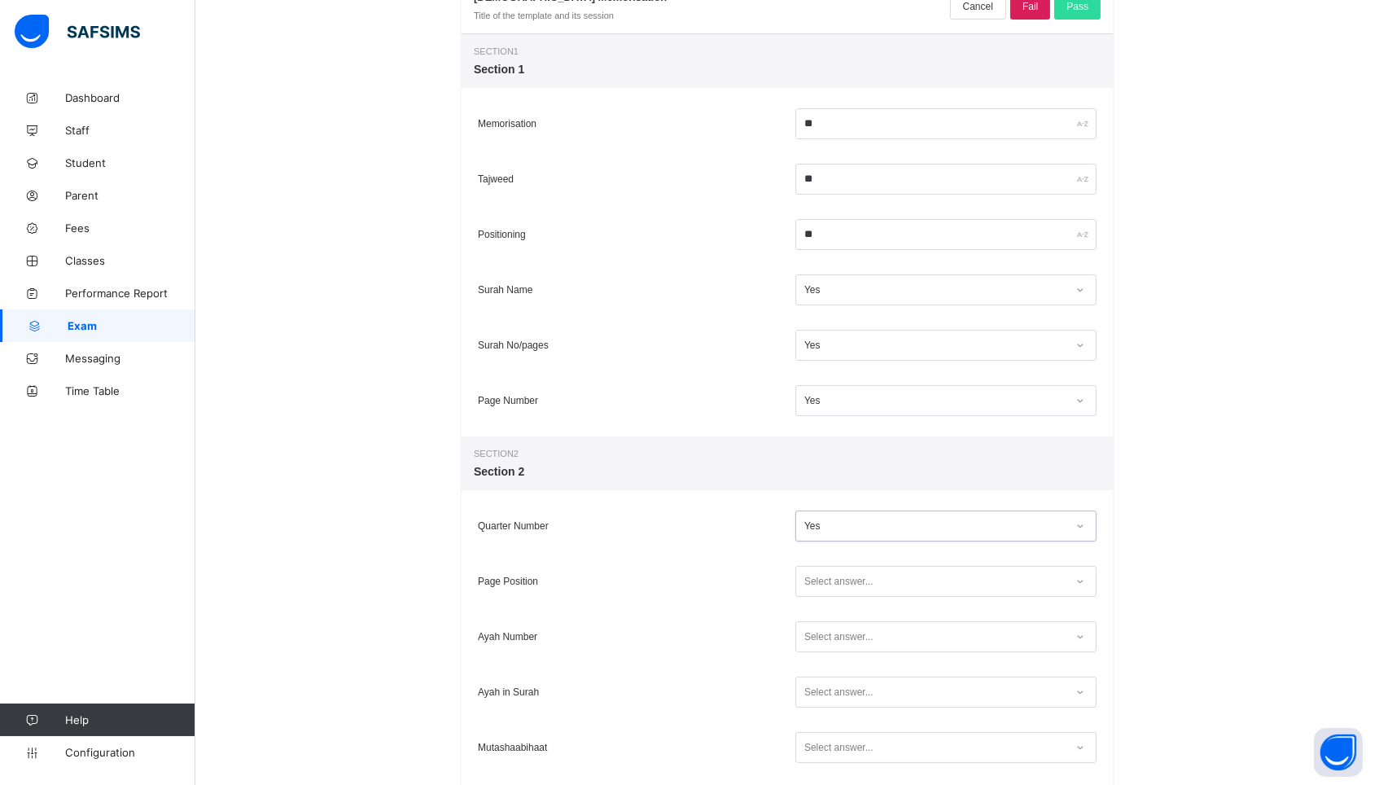
click at [838, 583] on div "Select answer..." at bounding box center [838, 581] width 69 height 31
click at [842, 636] on div "Yes" at bounding box center [946, 640] width 300 height 24
click at [842, 341] on div "Yes" at bounding box center [935, 344] width 262 height 11
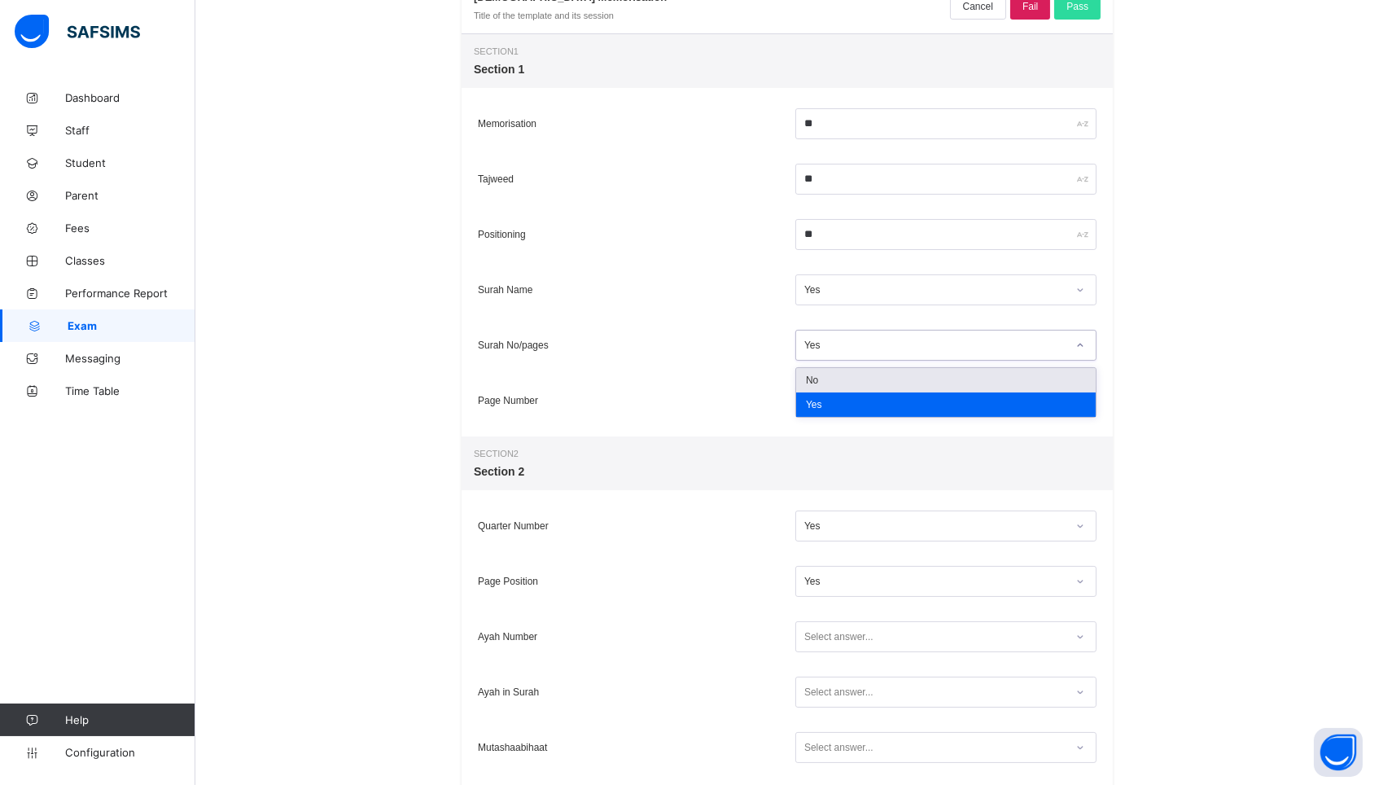
click at [828, 381] on div "No" at bounding box center [946, 380] width 300 height 24
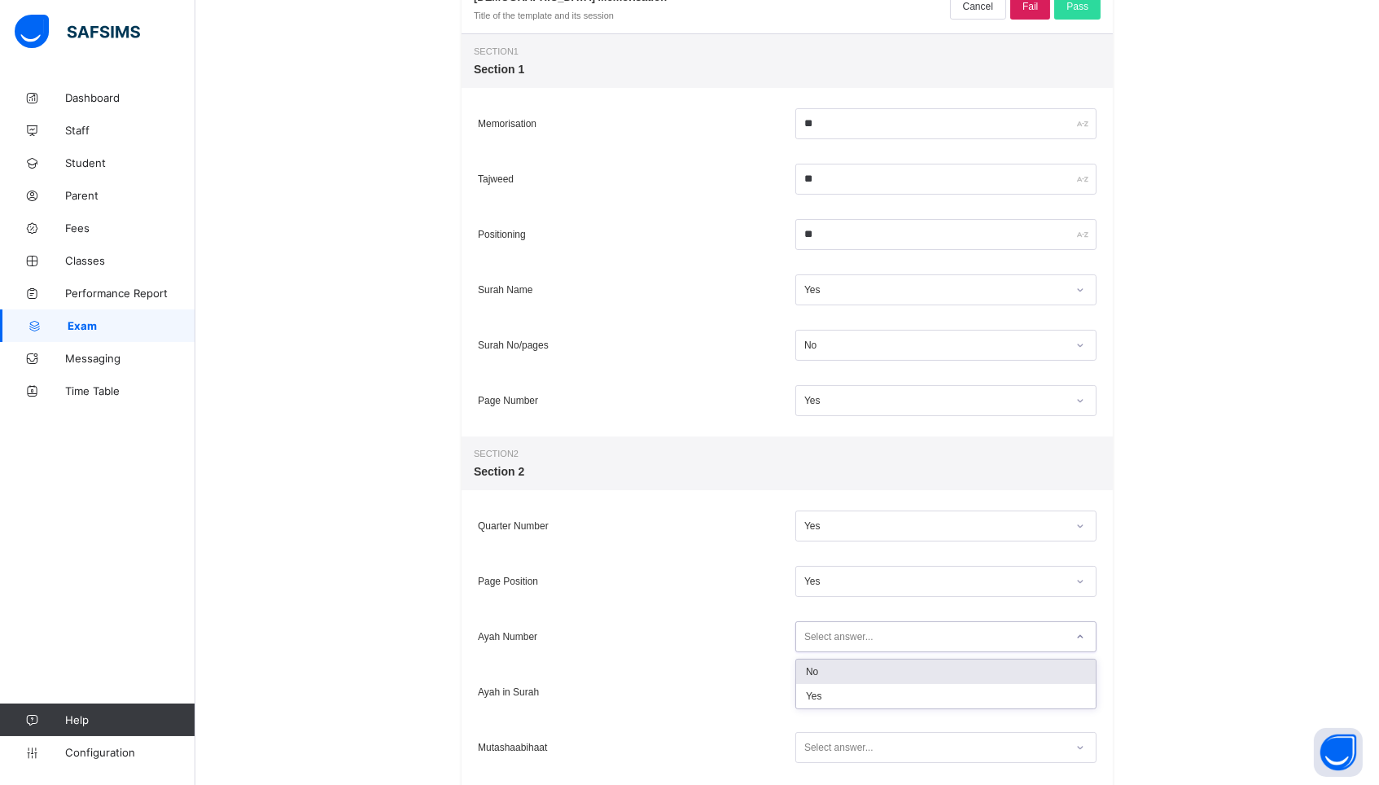
click at [836, 642] on div "Select answer..." at bounding box center [838, 636] width 69 height 31
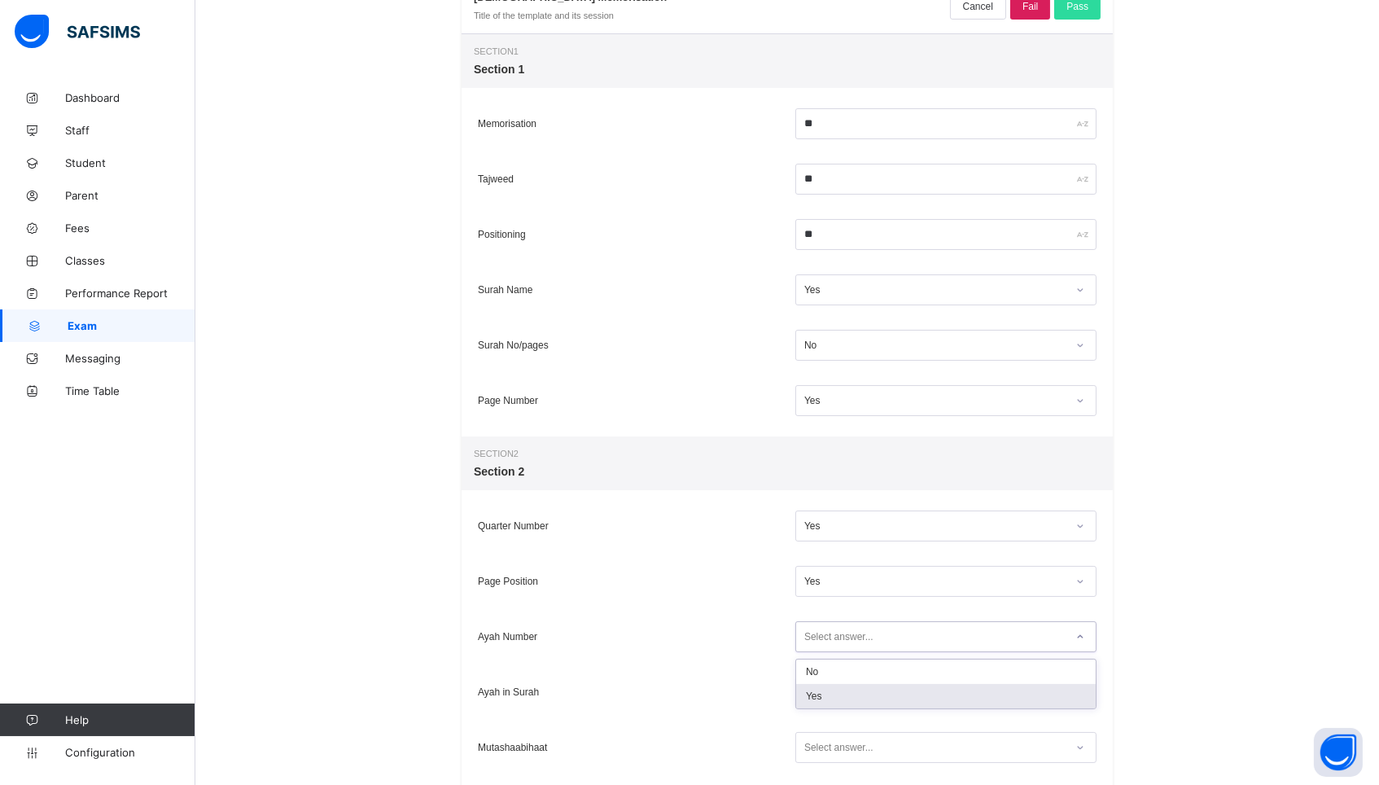
click at [827, 692] on div "Yes" at bounding box center [946, 696] width 300 height 24
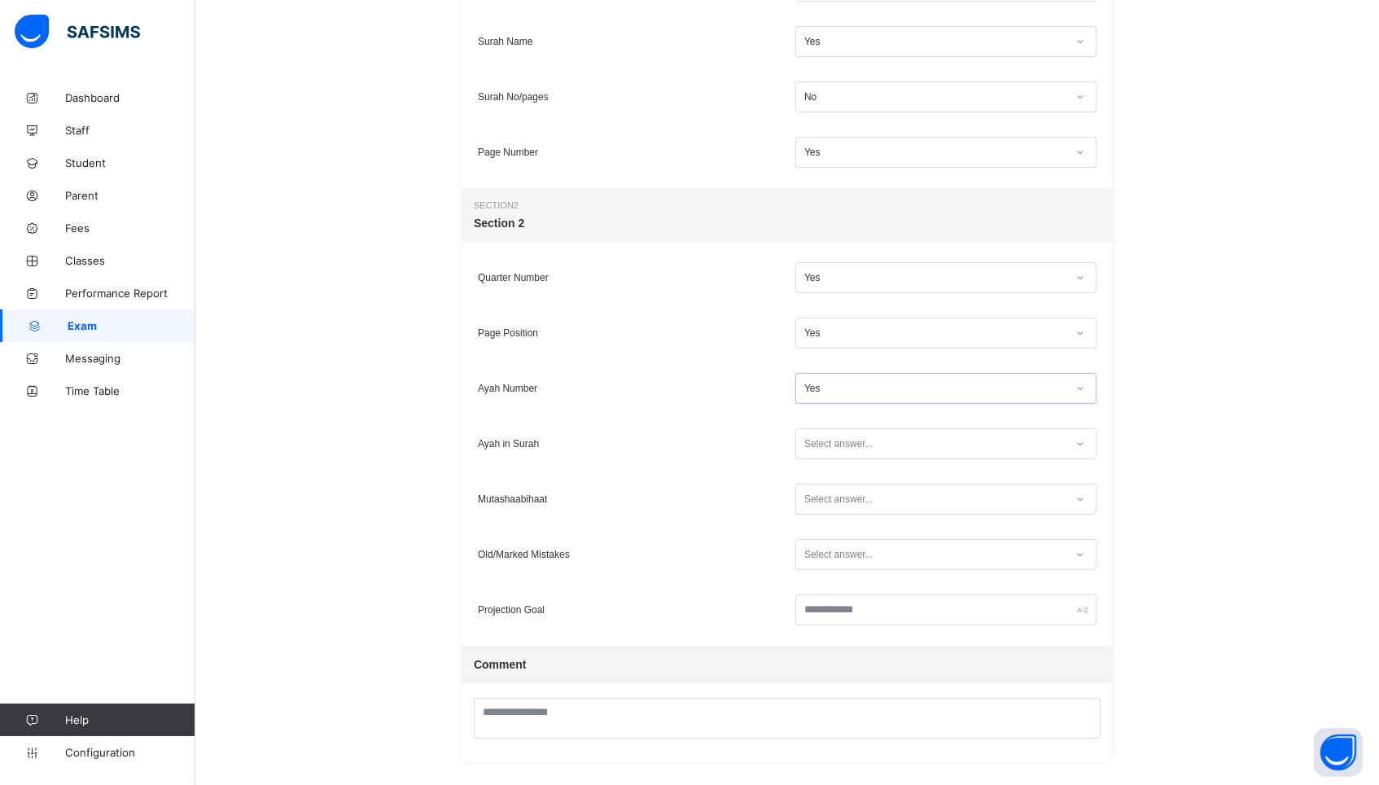
scroll to position [522, 0]
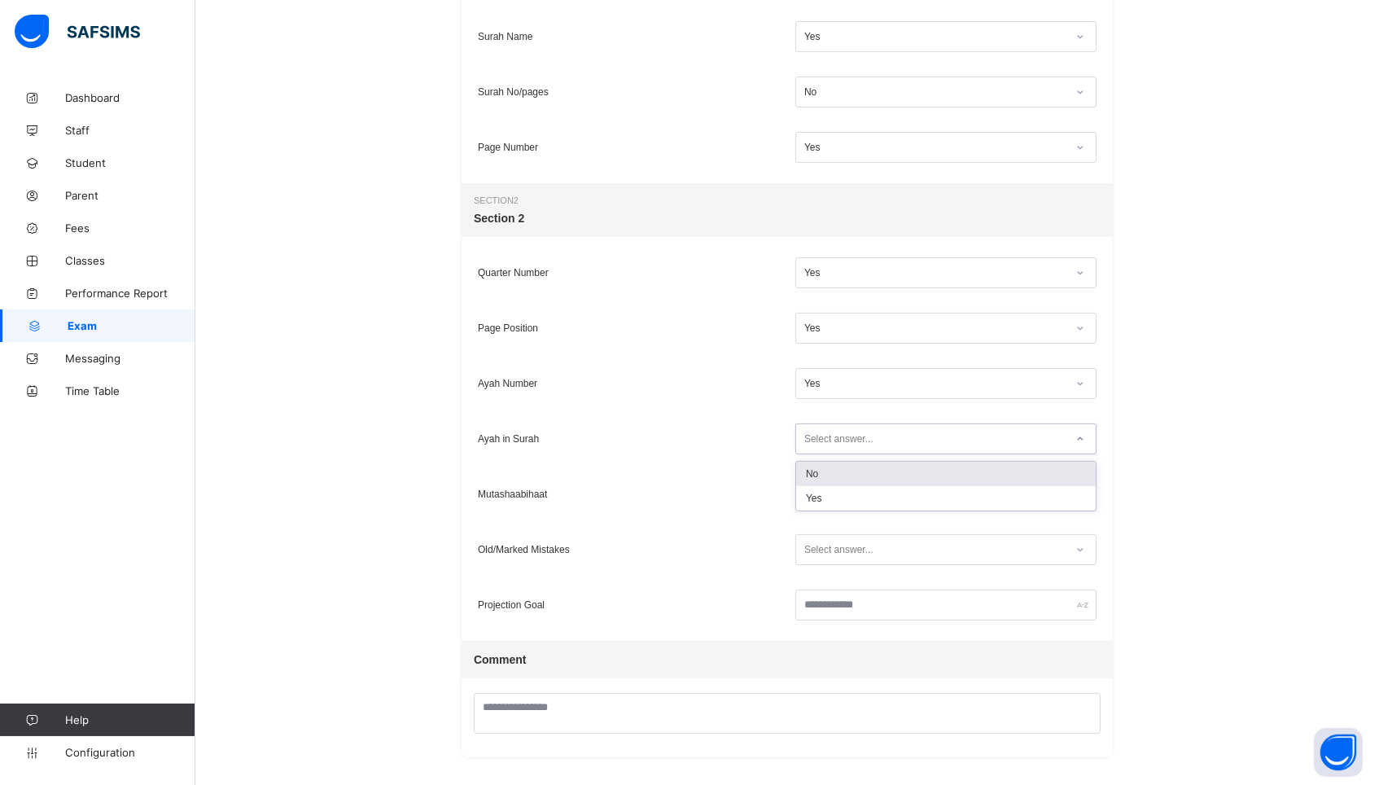
click at [816, 448] on div "Select answer..." at bounding box center [838, 438] width 69 height 31
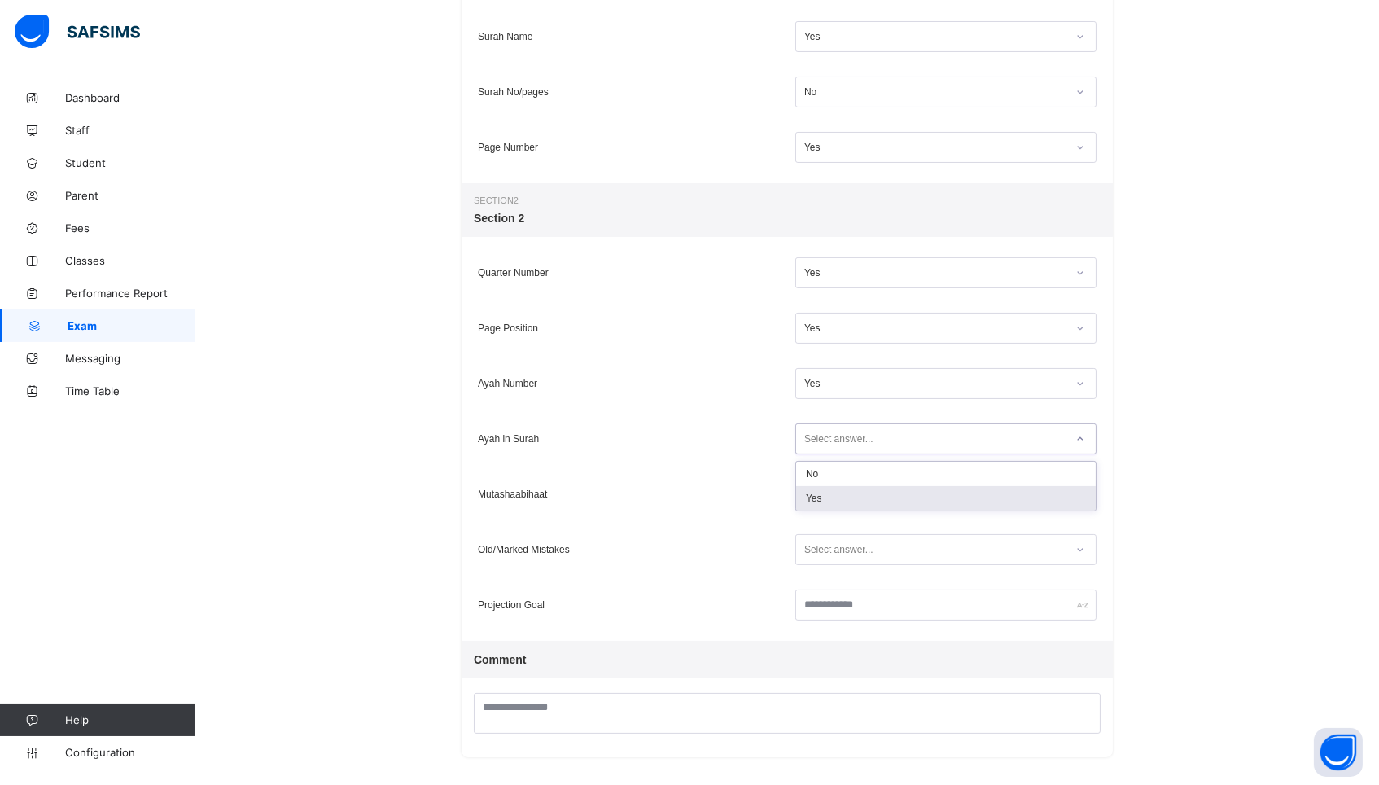
click at [812, 497] on div "Yes" at bounding box center [946, 498] width 300 height 24
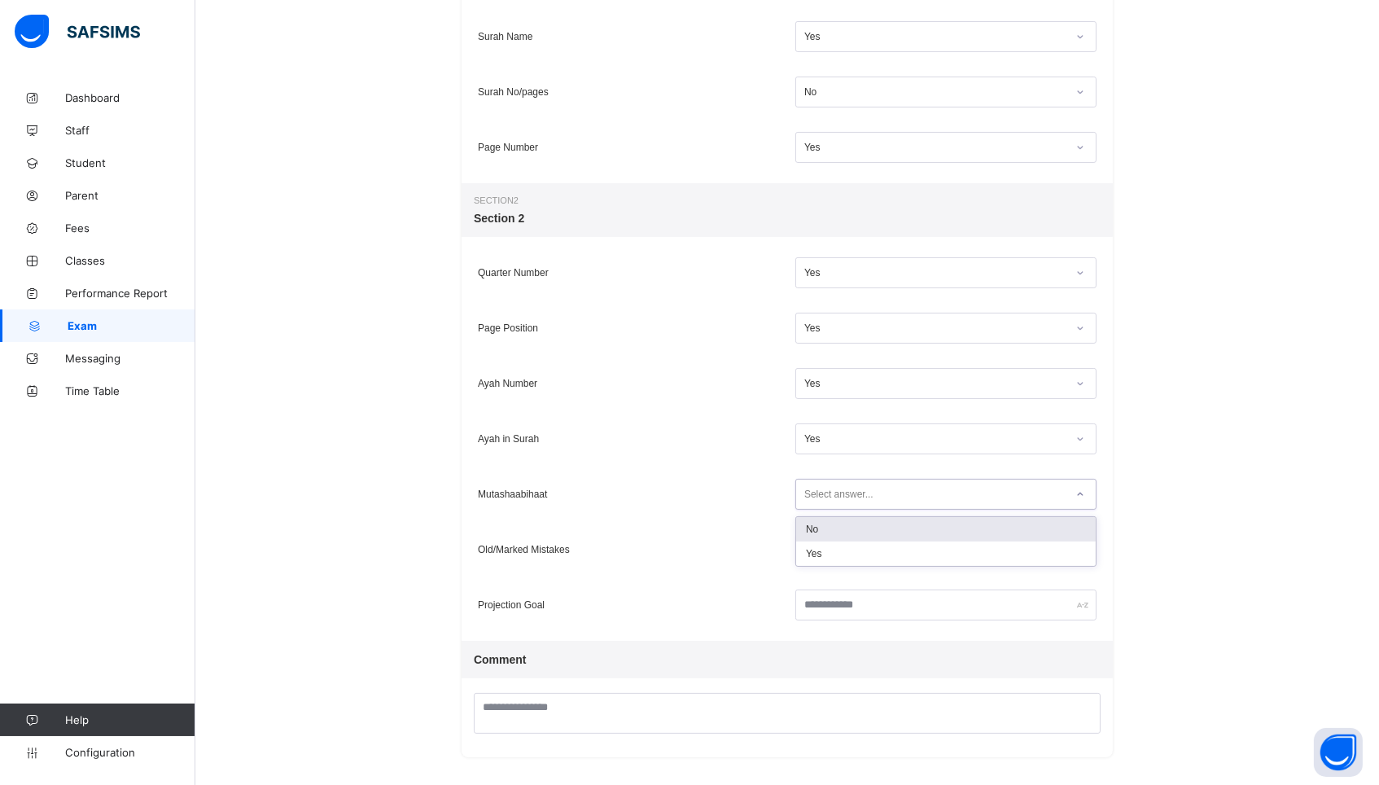
click at [812, 497] on div "Select answer..." at bounding box center [838, 494] width 69 height 31
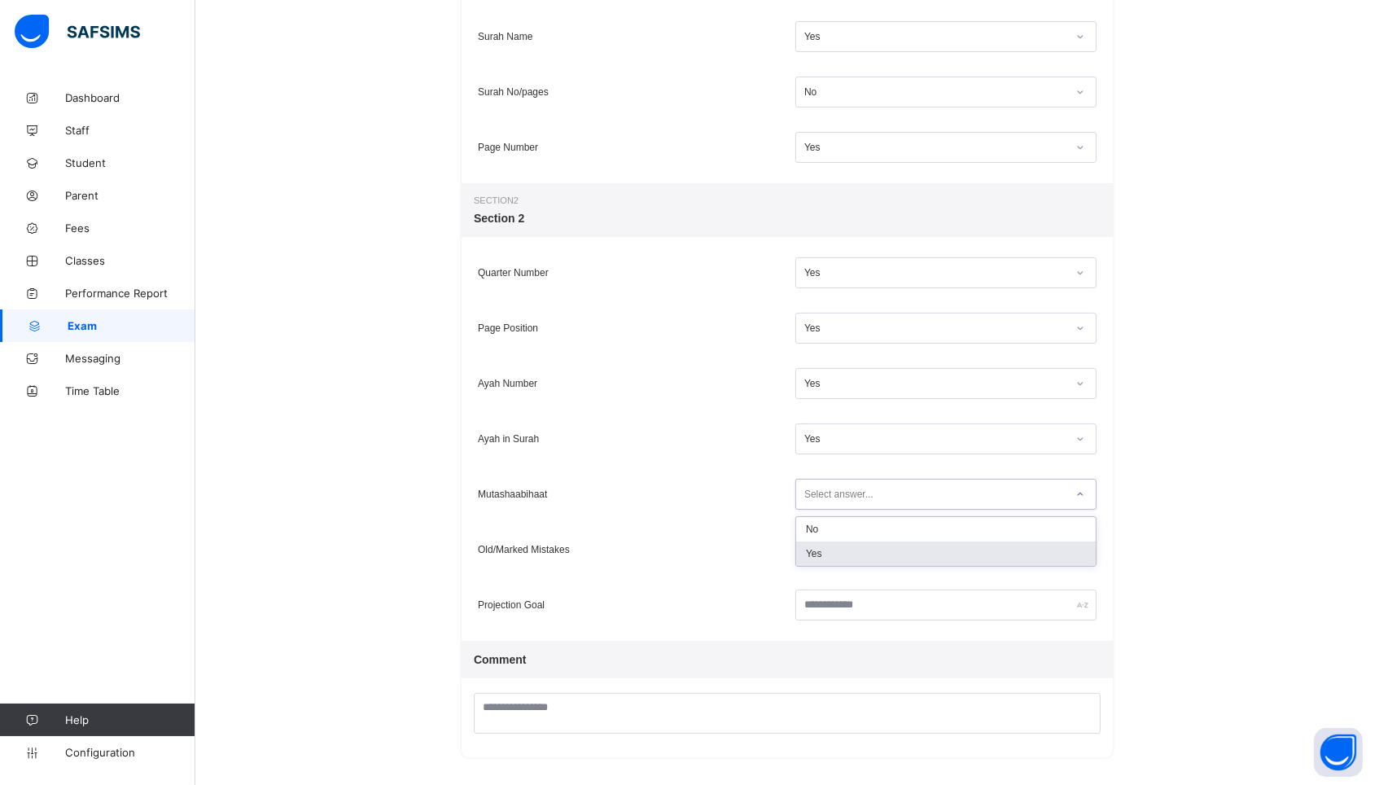
click at [812, 546] on div "Yes" at bounding box center [946, 553] width 300 height 24
click at [812, 546] on div "Select answer..." at bounding box center [838, 549] width 69 height 31
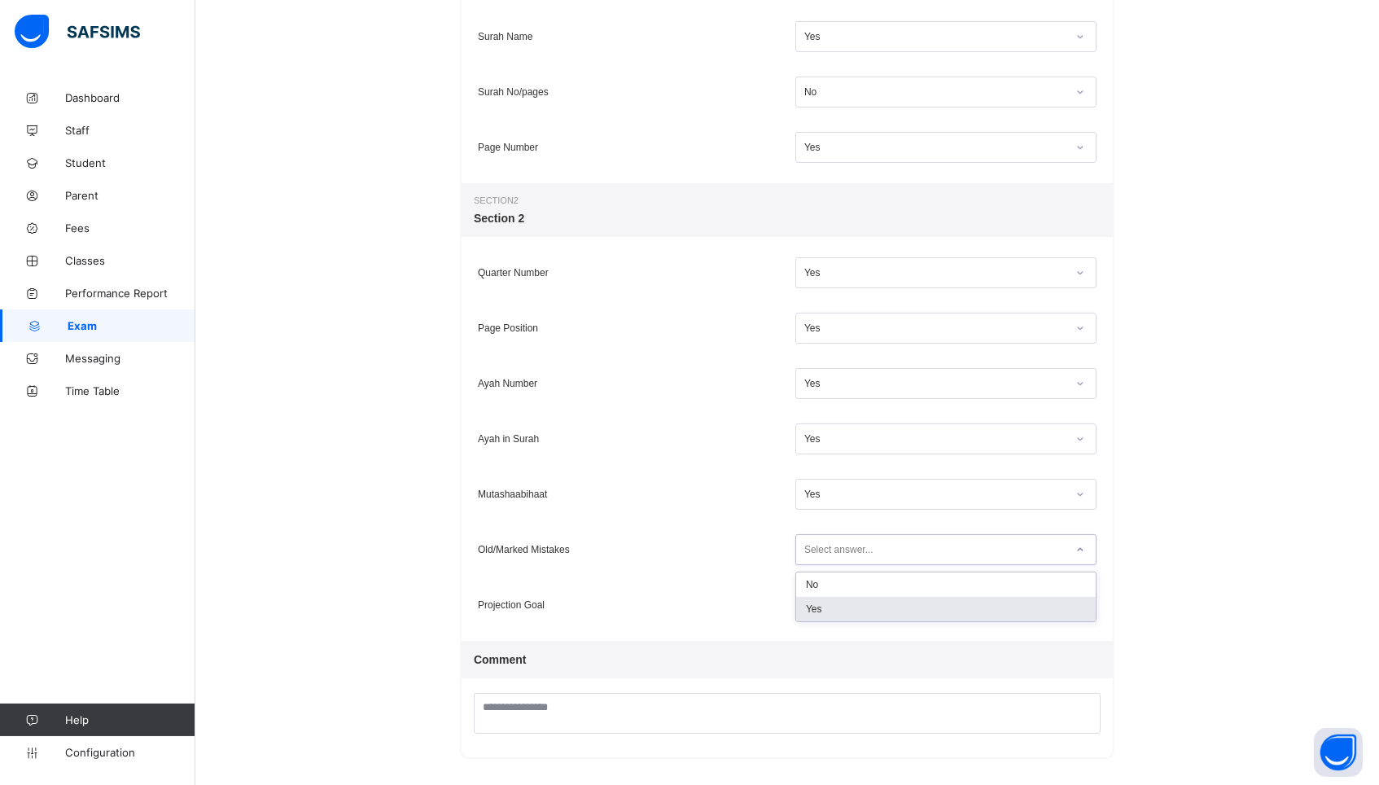
click at [815, 602] on div "Yes" at bounding box center [946, 609] width 300 height 24
click at [816, 618] on input "text" at bounding box center [945, 604] width 301 height 31
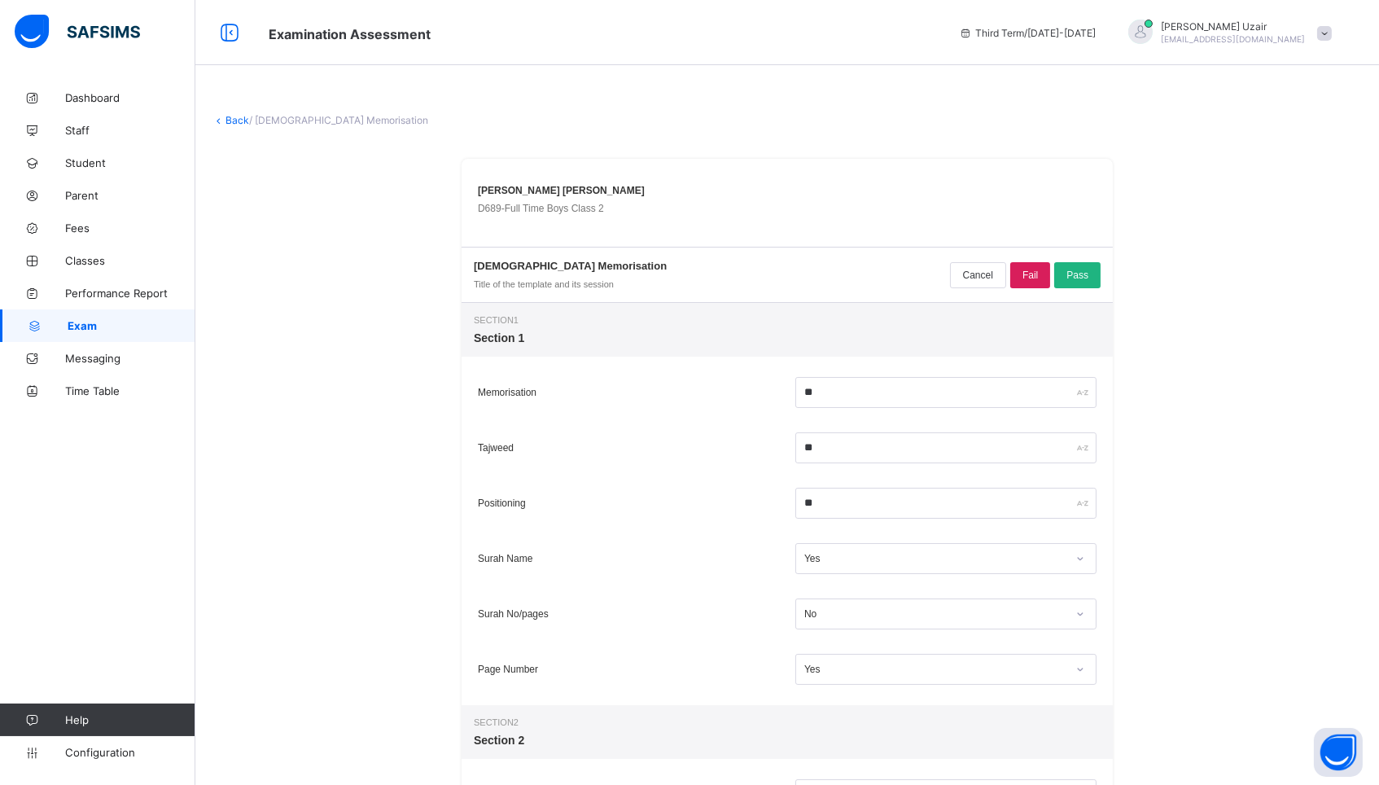
scroll to position [0, 0]
type input "*****"
click at [1083, 278] on span "Pass" at bounding box center [1077, 274] width 22 height 11
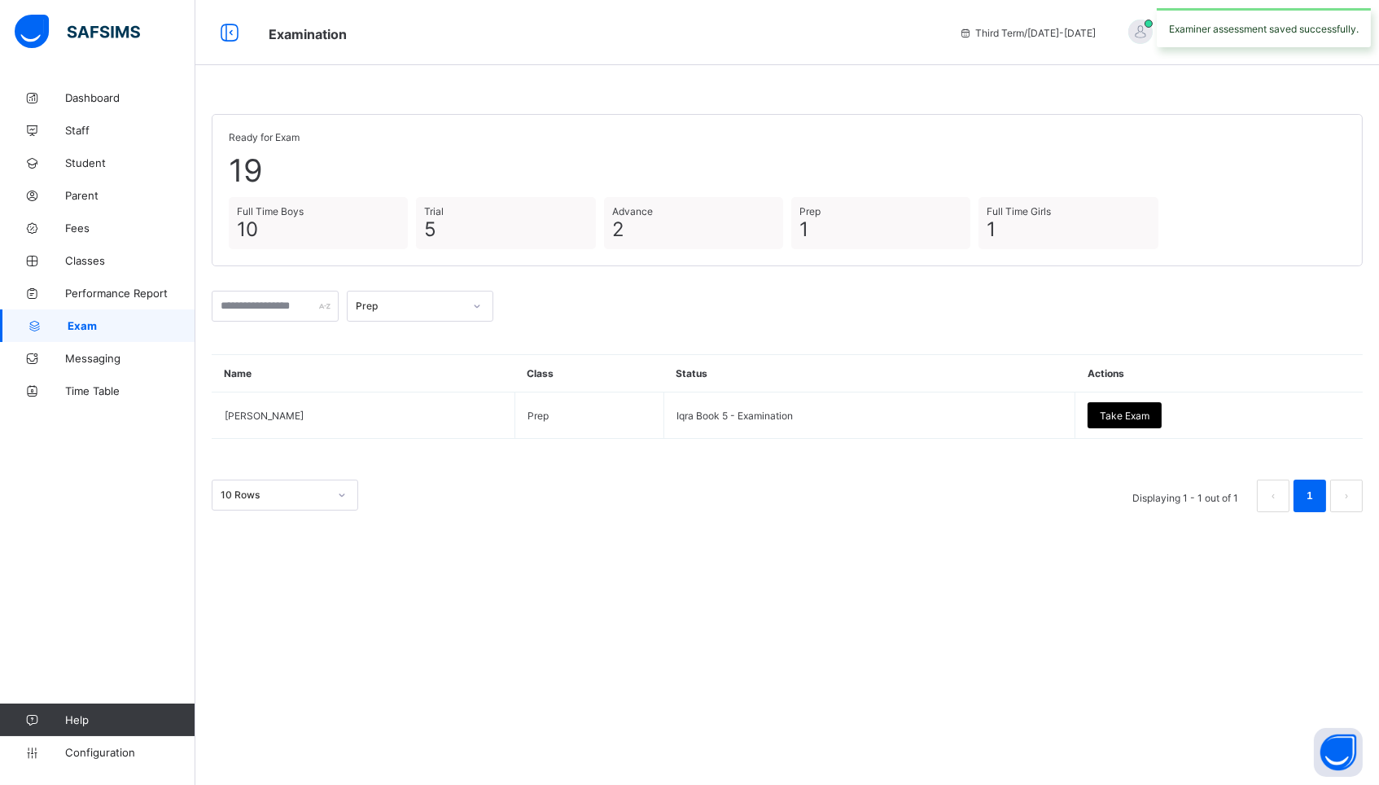
click at [413, 307] on div "Prep" at bounding box center [409, 306] width 107 height 12
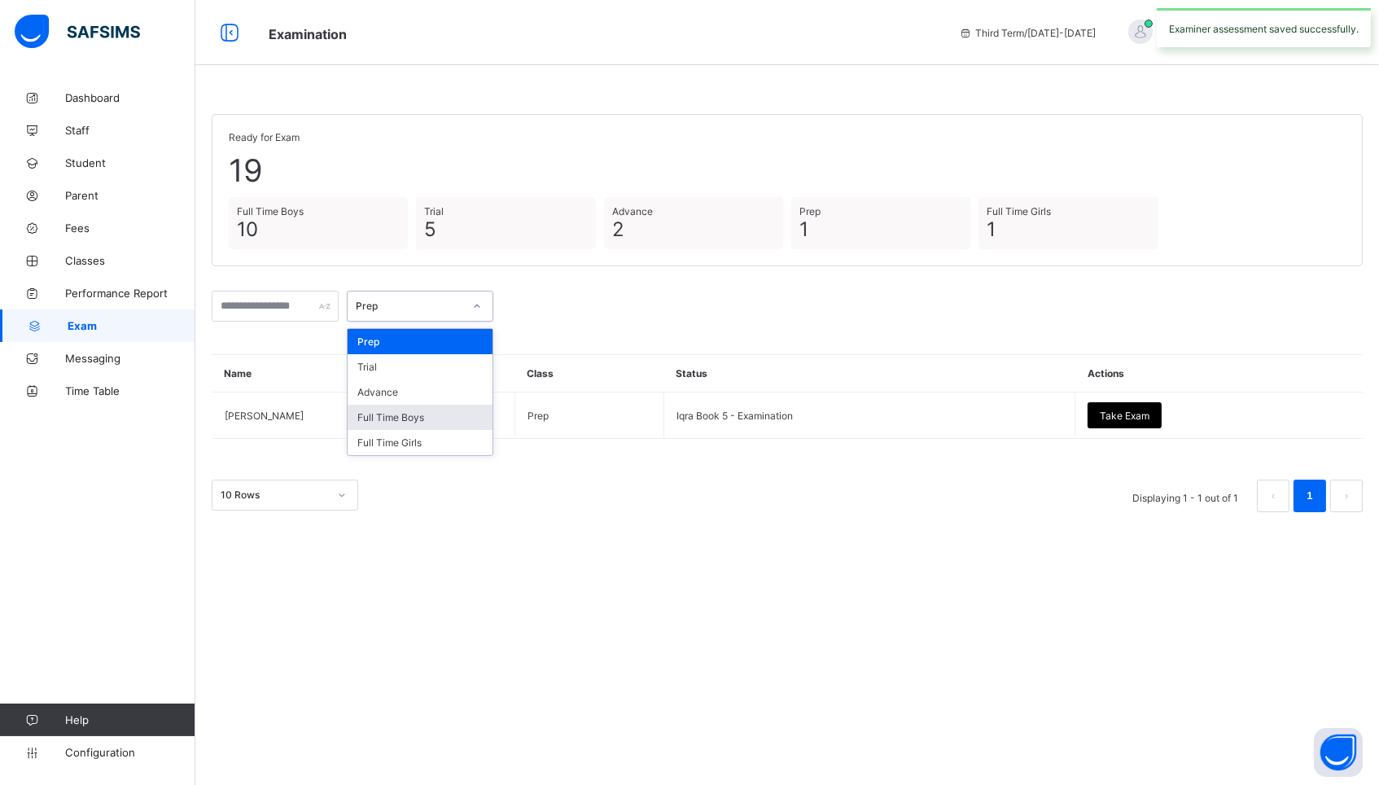
click at [395, 409] on div "Full Time Boys" at bounding box center [420, 417] width 145 height 25
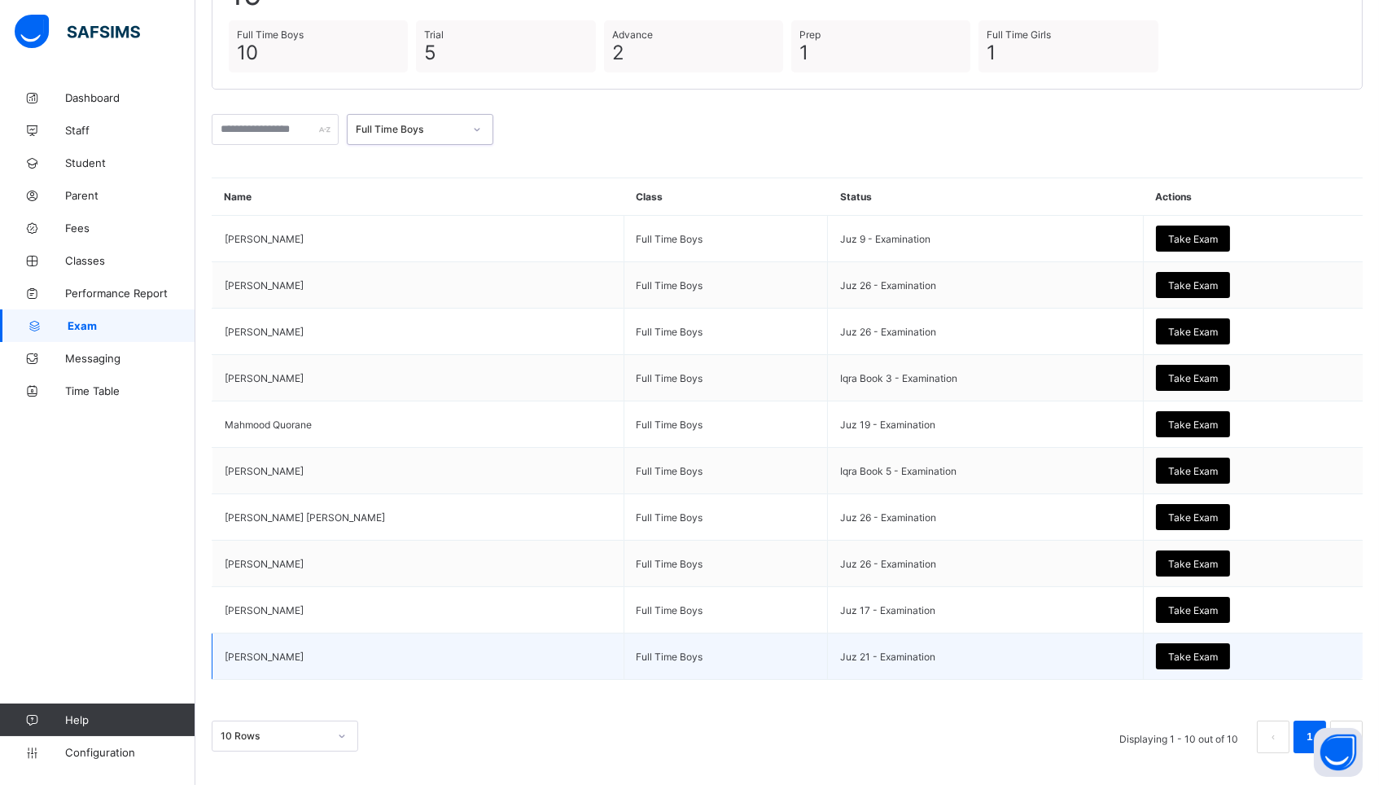
scroll to position [175, 0]
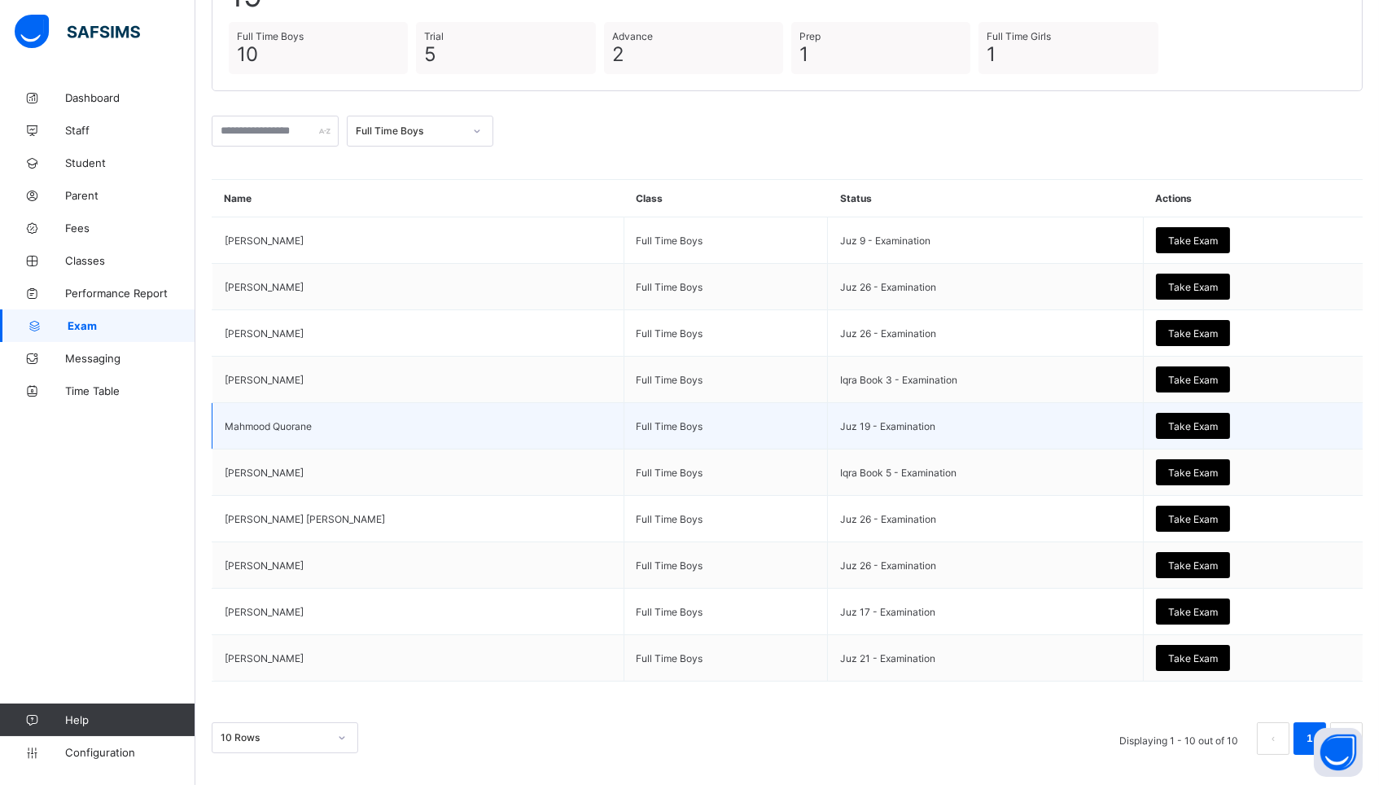
click at [1188, 420] on span "Take Exam" at bounding box center [1193, 426] width 50 height 12
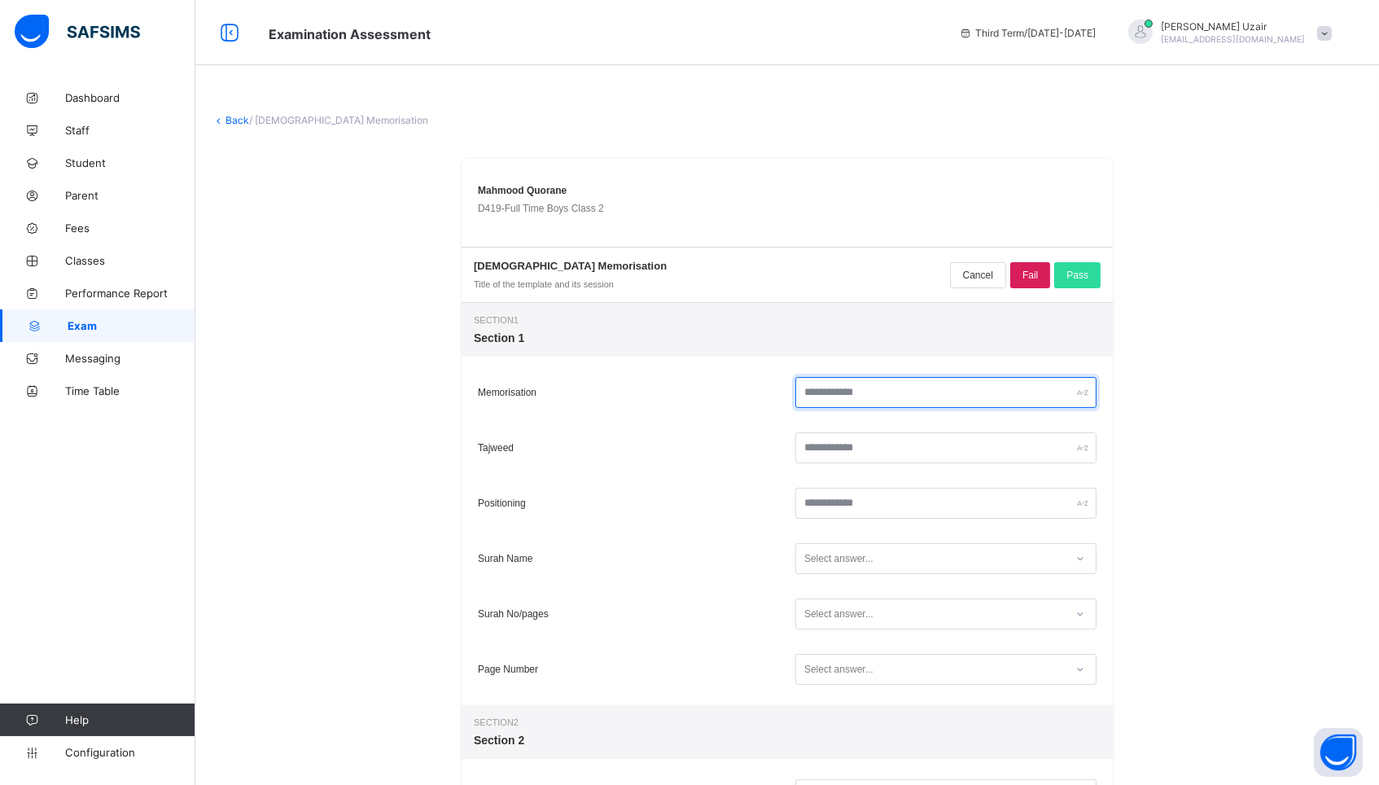
click at [1010, 392] on input "text" at bounding box center [945, 392] width 301 height 31
type input "**"
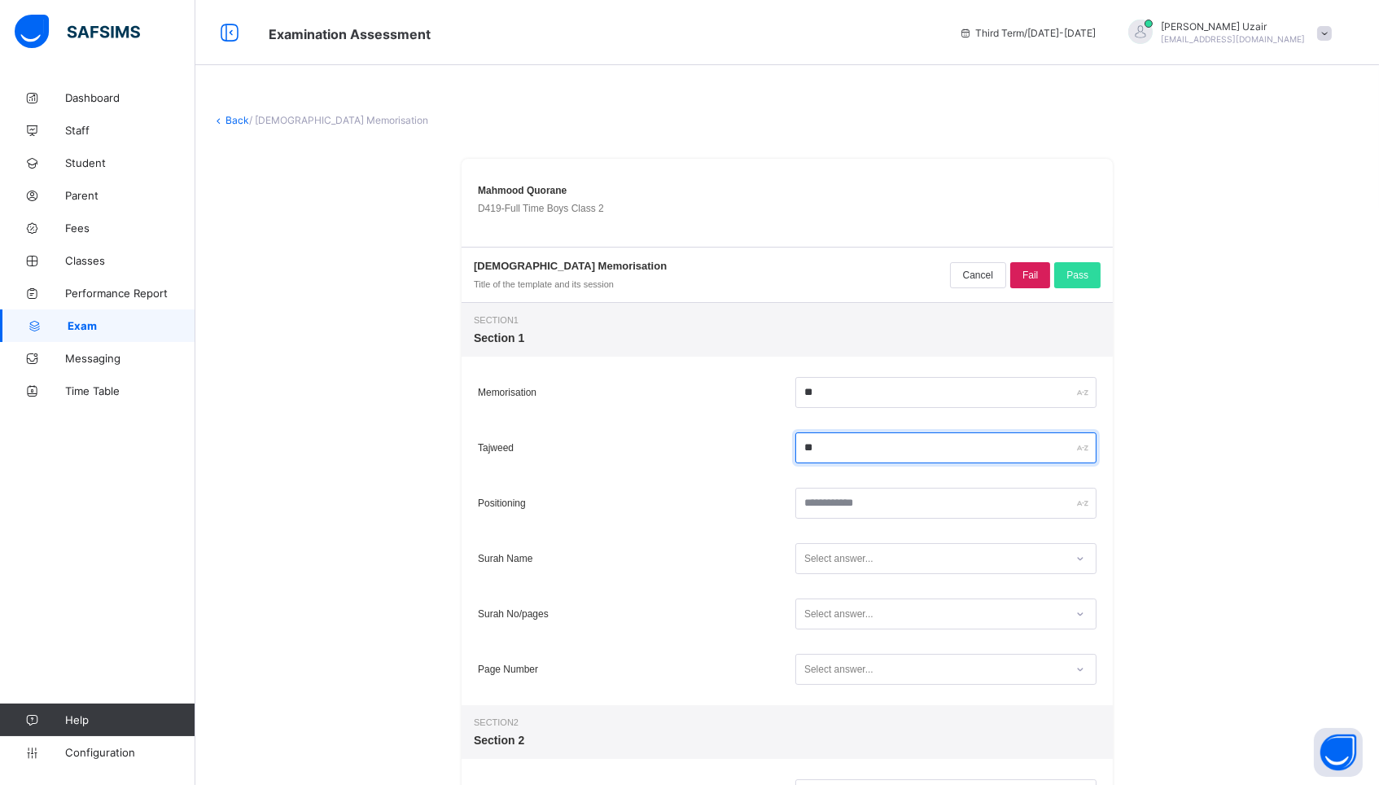
type input "**"
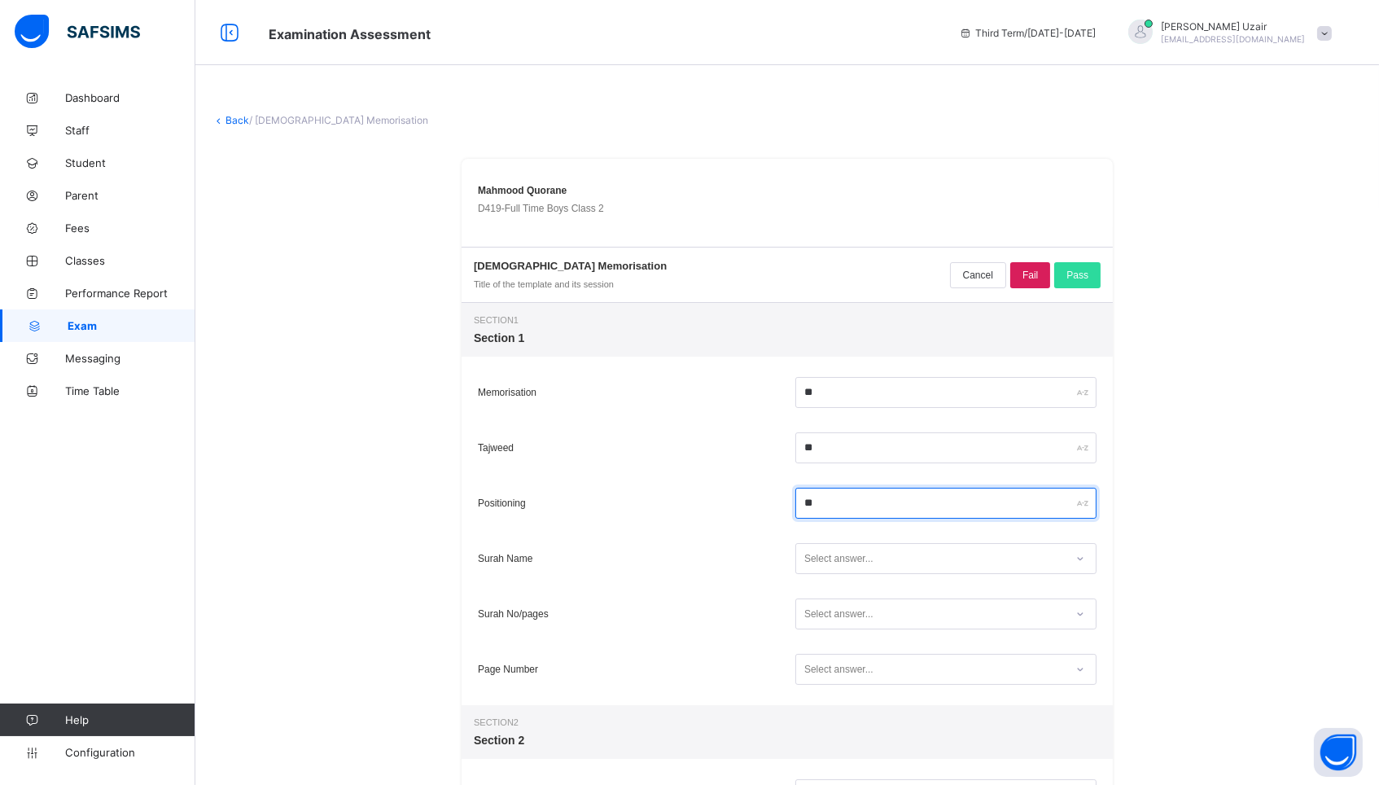
type input "**"
click at [975, 555] on div "Select answer..." at bounding box center [930, 559] width 269 height 22
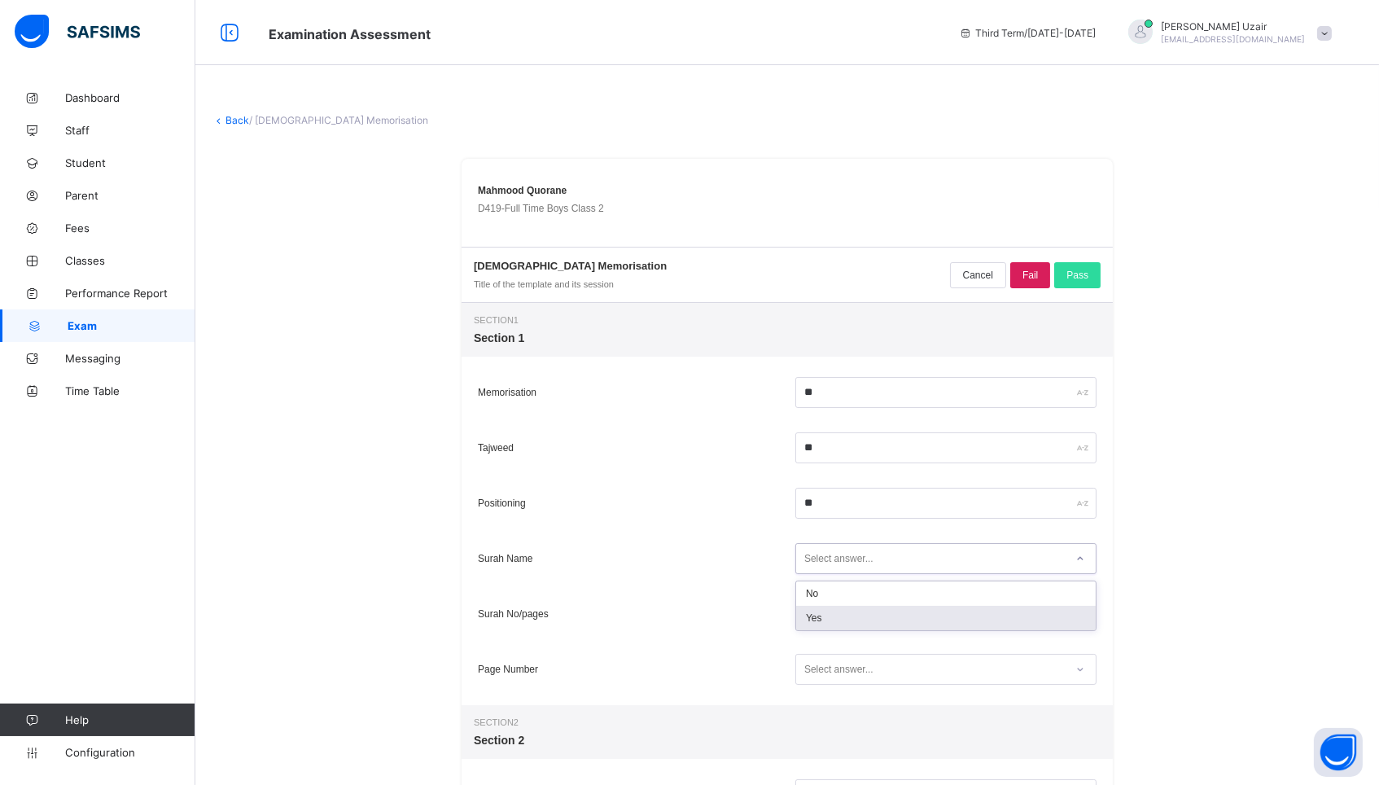
click at [930, 617] on div "Yes" at bounding box center [946, 618] width 300 height 24
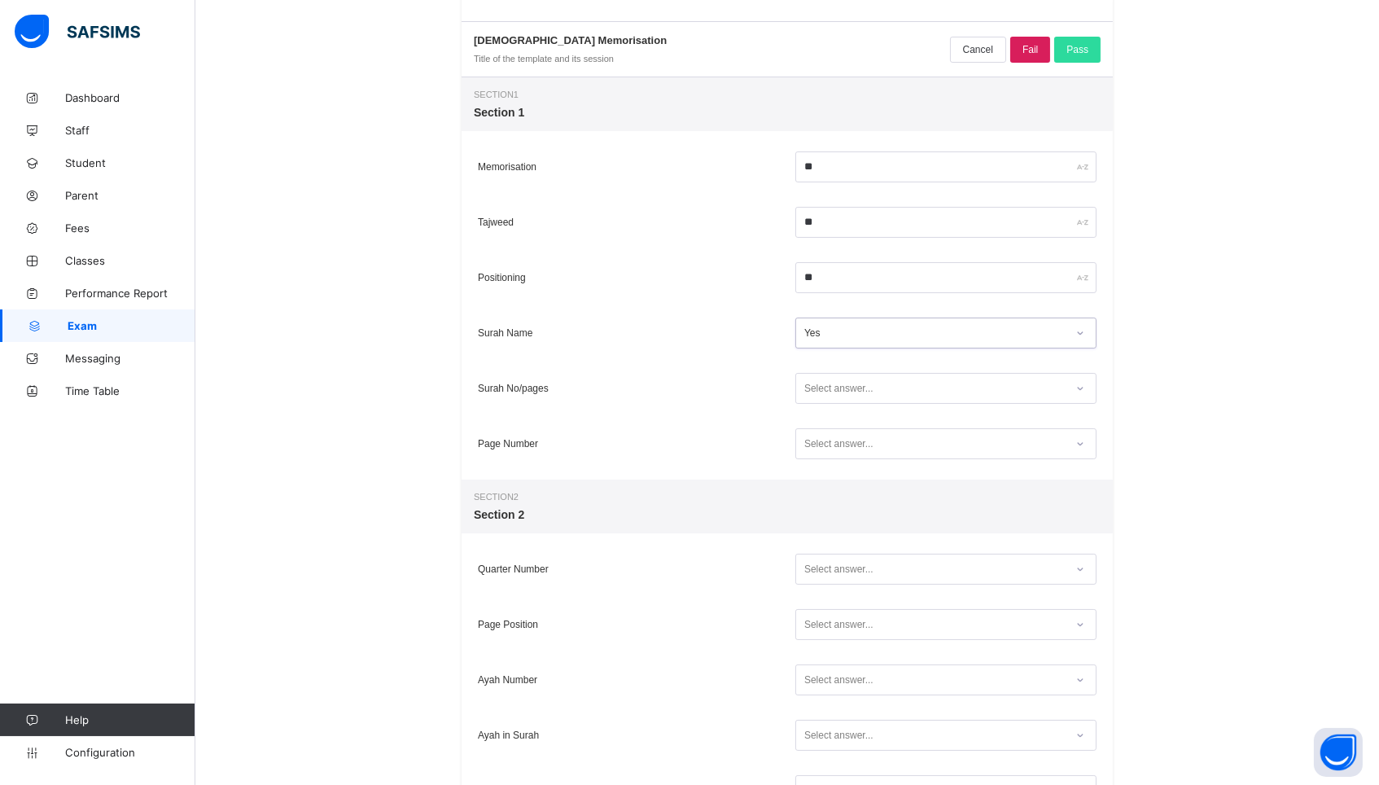
scroll to position [226, 0]
click at [912, 387] on div "Select answer..." at bounding box center [930, 388] width 269 height 22
click at [886, 449] on div "Yes" at bounding box center [946, 447] width 300 height 24
click at [880, 443] on div "Select answer..." at bounding box center [930, 443] width 269 height 22
click at [873, 502] on div "Yes" at bounding box center [946, 502] width 300 height 24
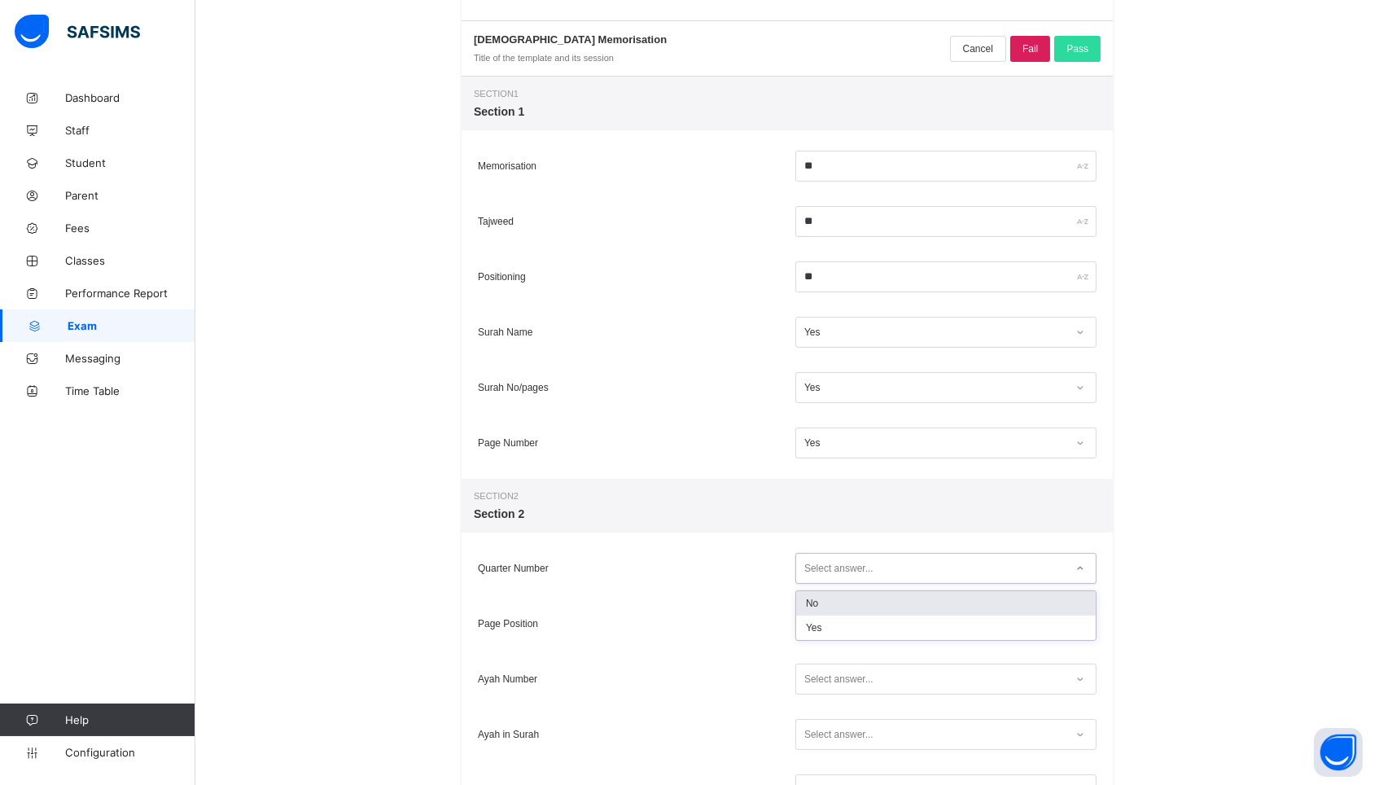
click at [870, 583] on div "Select answer..." at bounding box center [945, 568] width 301 height 31
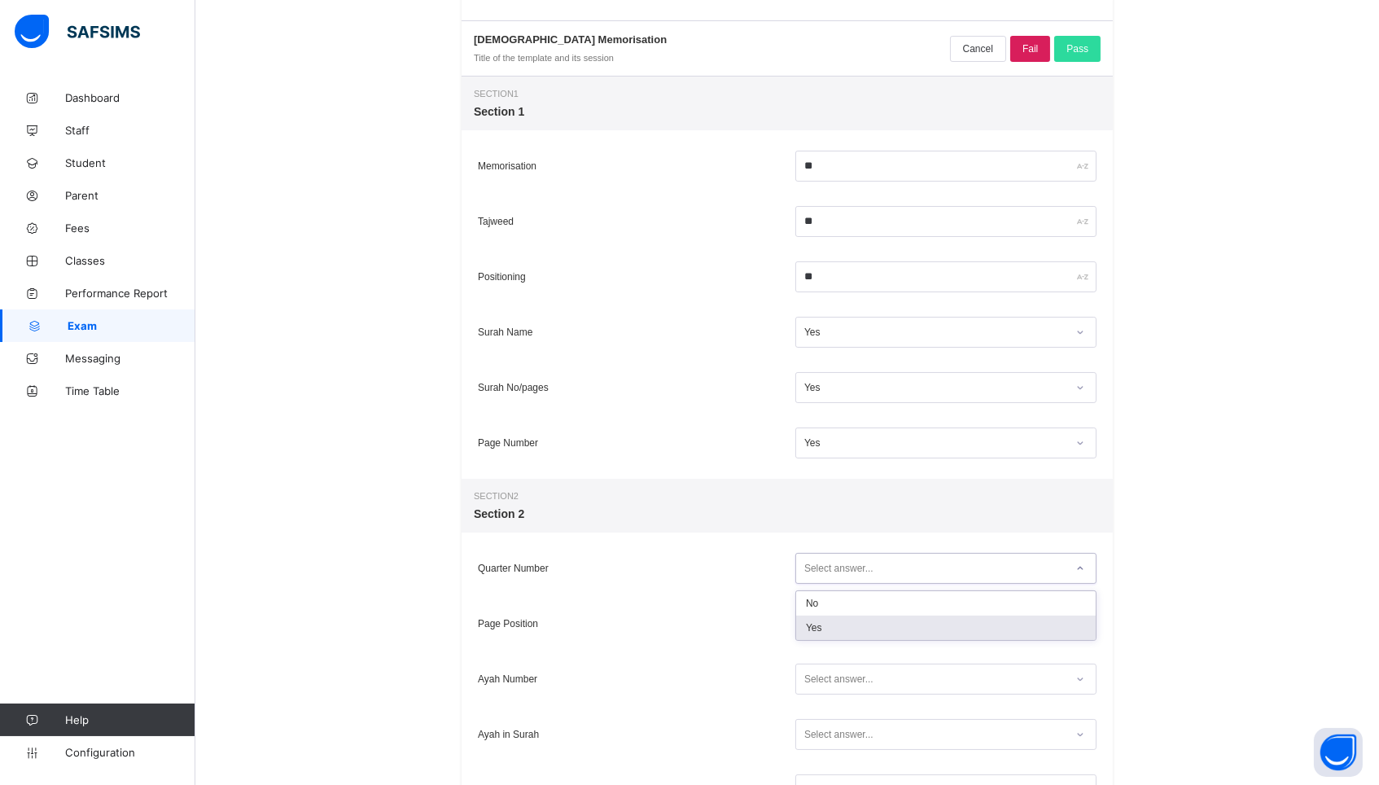
click at [855, 637] on div "Yes" at bounding box center [946, 627] width 300 height 24
click at [859, 630] on div "Select answer..." at bounding box center [838, 623] width 69 height 31
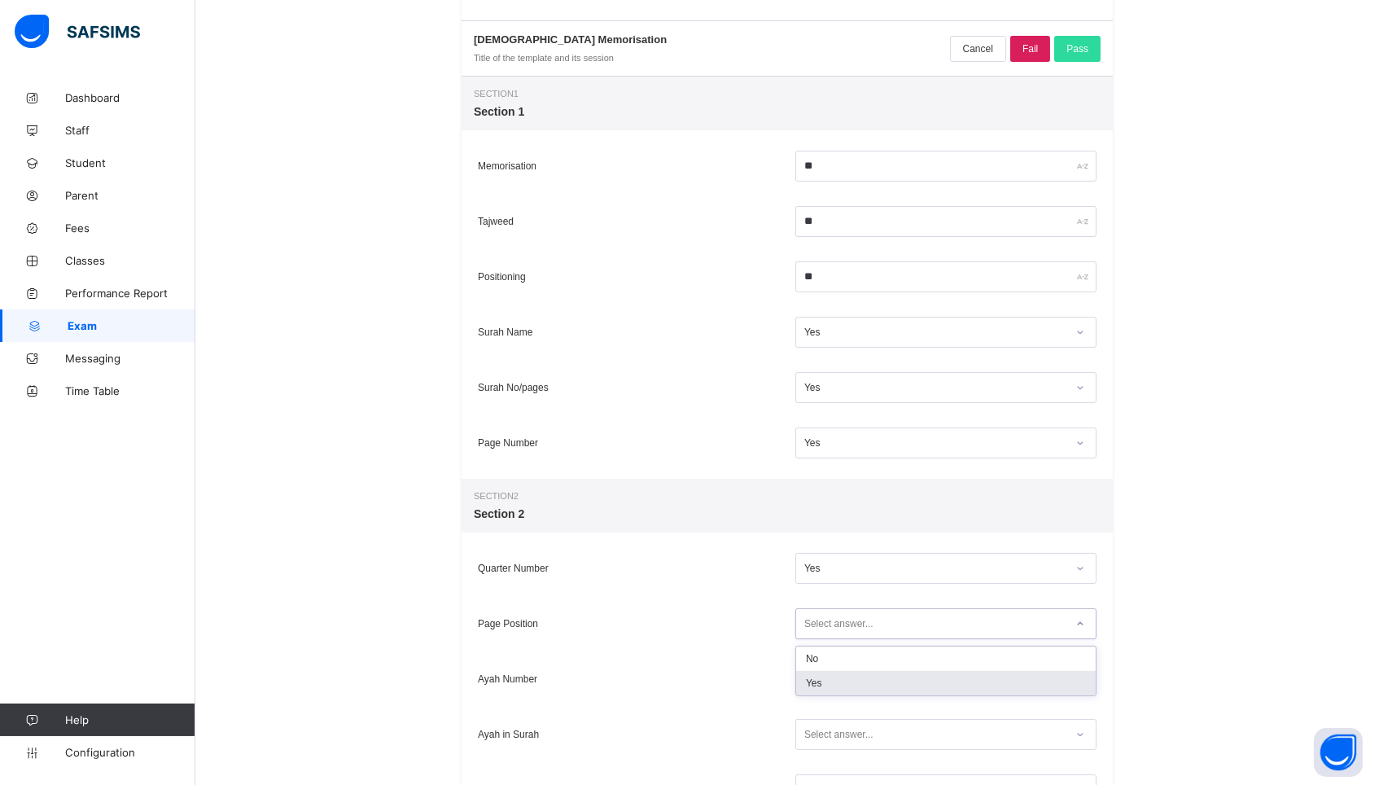
click at [847, 677] on div "Yes" at bounding box center [946, 683] width 300 height 24
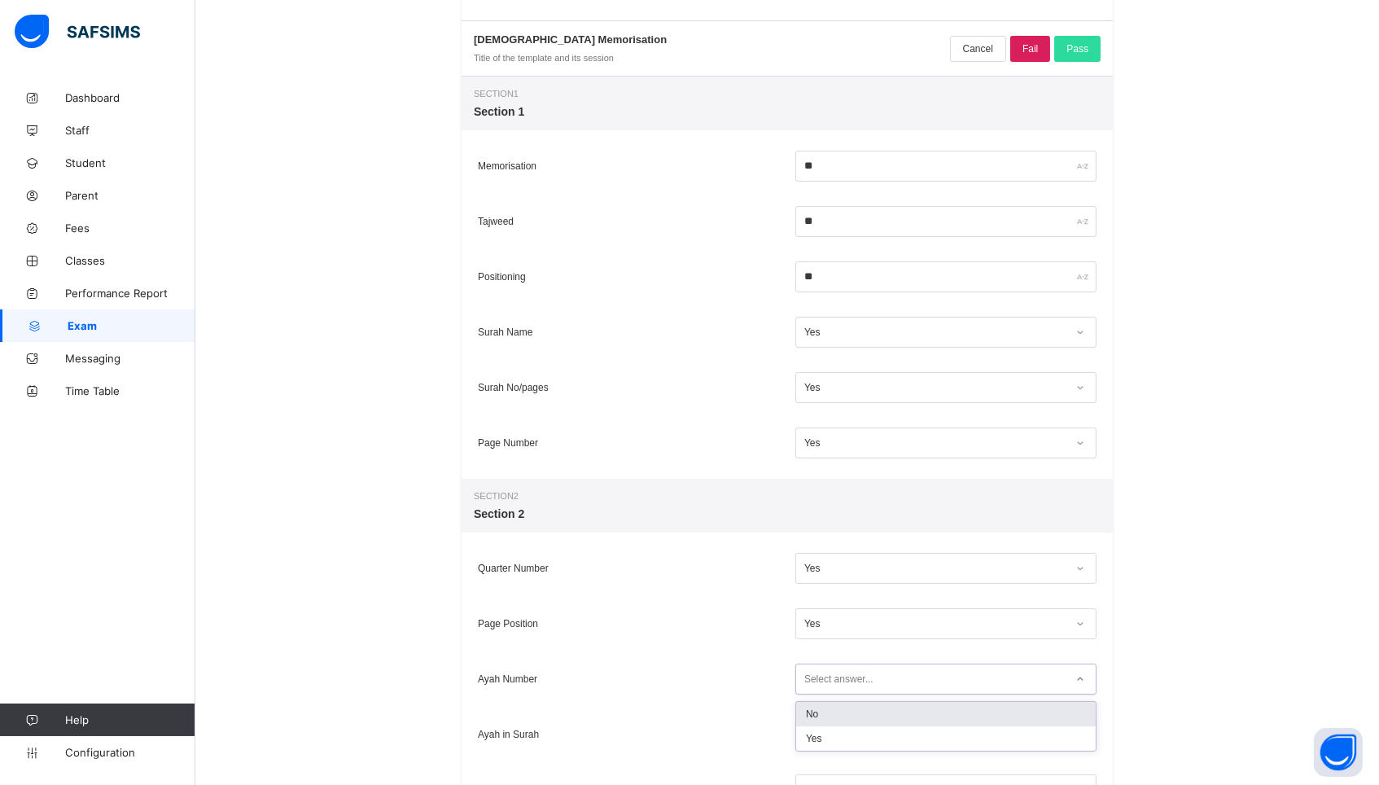
click at [847, 677] on div "Select answer..." at bounding box center [838, 678] width 69 height 31
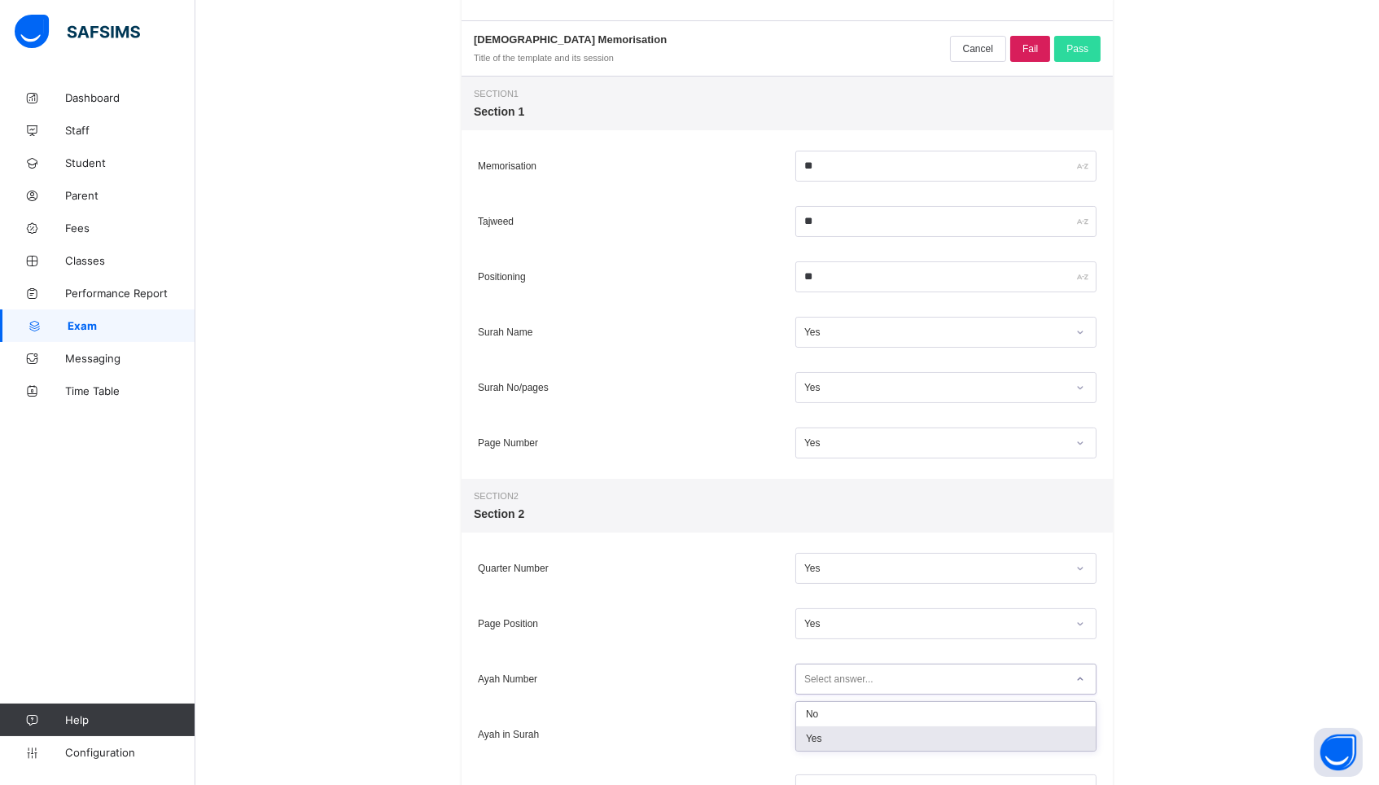
click at [842, 729] on div "Yes" at bounding box center [946, 738] width 300 height 24
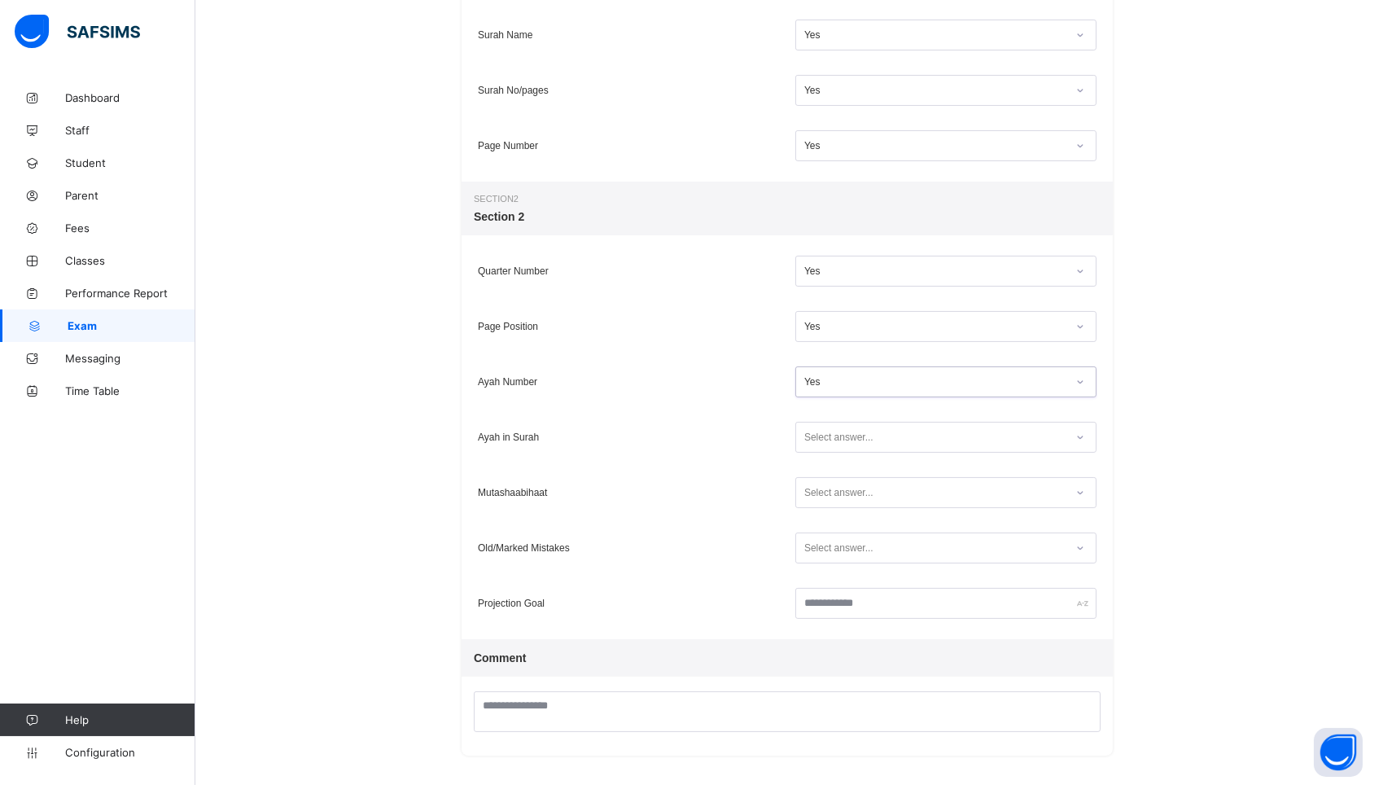
scroll to position [523, 0]
click at [834, 439] on div "Select answer..." at bounding box center [838, 437] width 69 height 31
click at [831, 496] on div "Yes" at bounding box center [946, 497] width 300 height 24
click at [832, 484] on div "Select answer..." at bounding box center [838, 493] width 69 height 31
click at [832, 555] on div "Yes" at bounding box center [946, 552] width 300 height 24
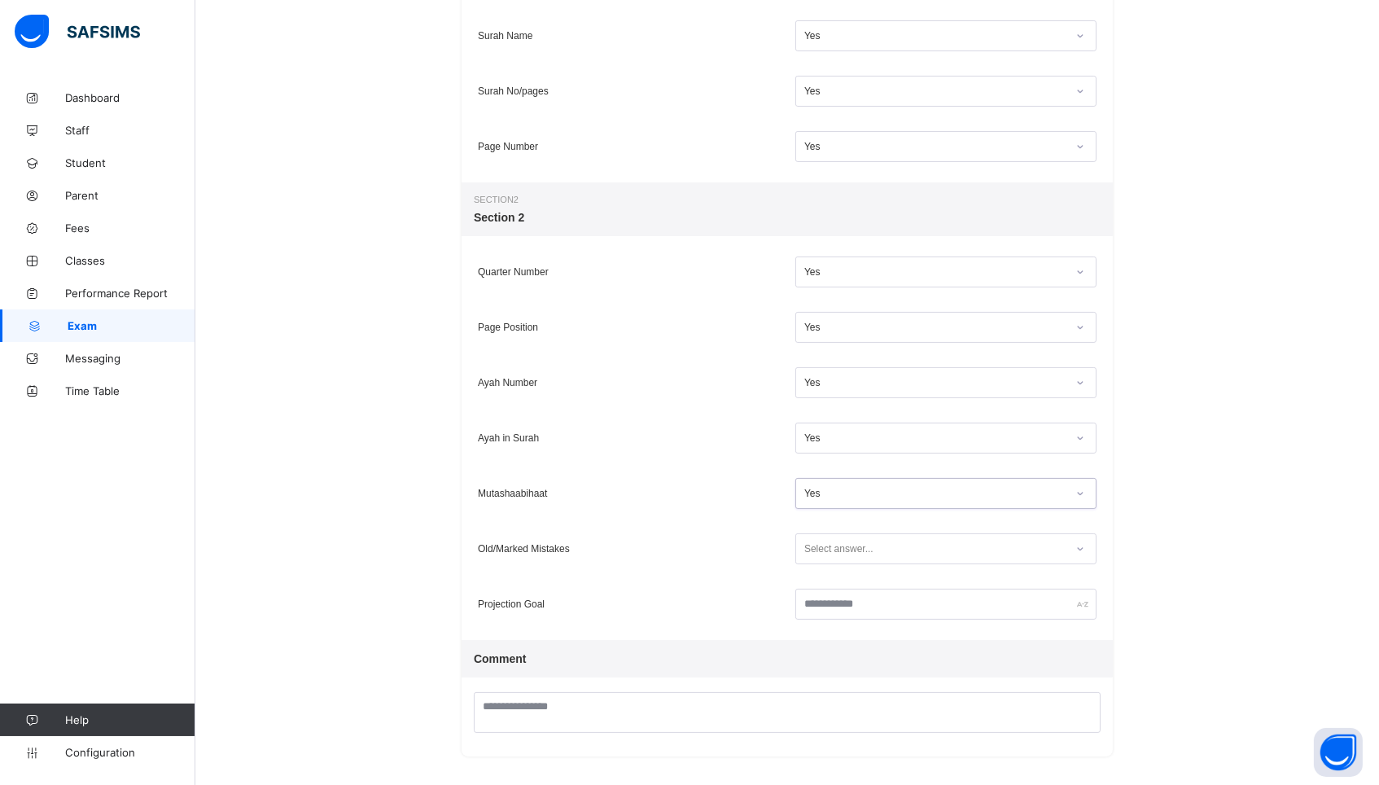
click at [831, 551] on div "Select answer..." at bounding box center [838, 548] width 69 height 31
click at [829, 606] on div "Yes" at bounding box center [946, 608] width 300 height 24
click at [829, 601] on input "text" at bounding box center [945, 604] width 301 height 31
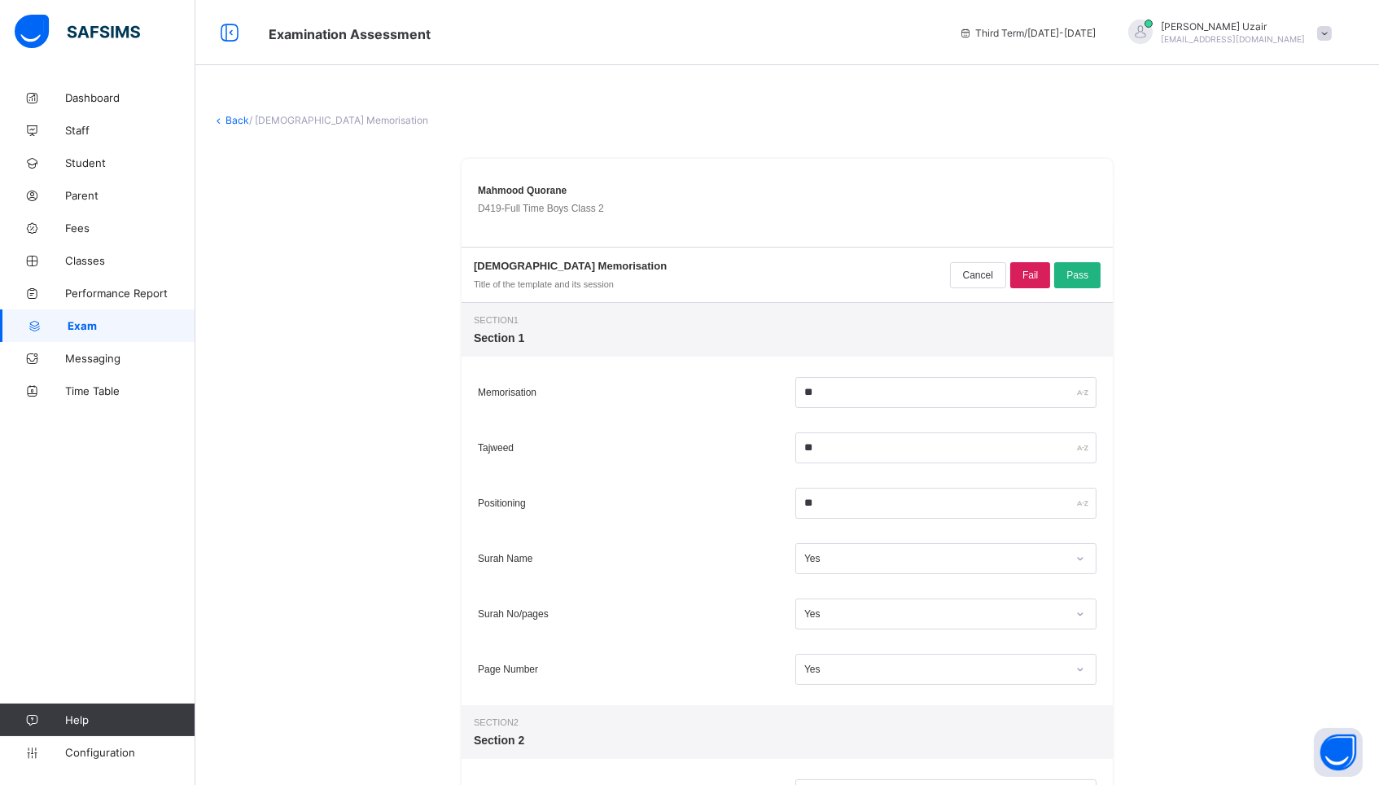
scroll to position [0, 0]
type input "******"
click at [1064, 280] on div "Pass" at bounding box center [1077, 275] width 46 height 26
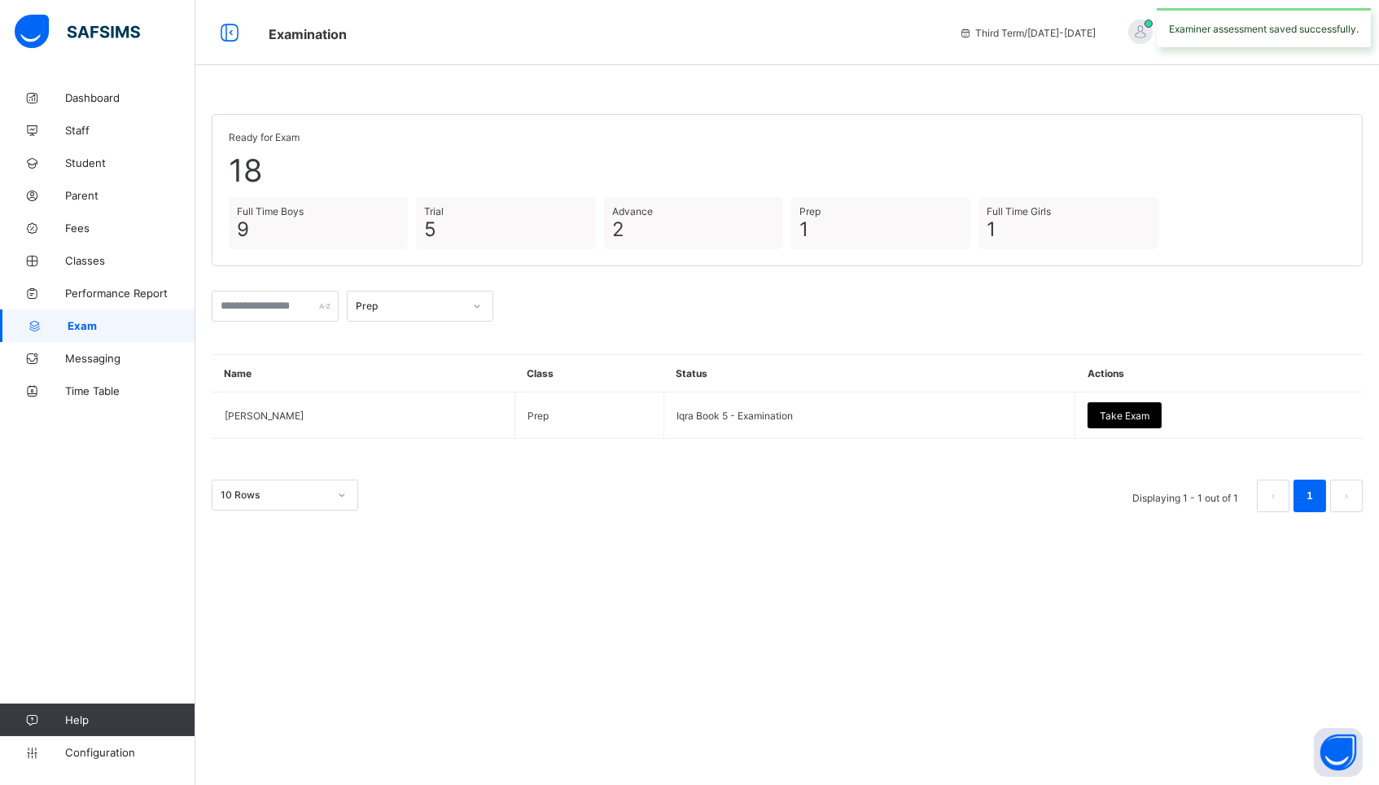
click at [424, 307] on div "Prep" at bounding box center [409, 306] width 107 height 12
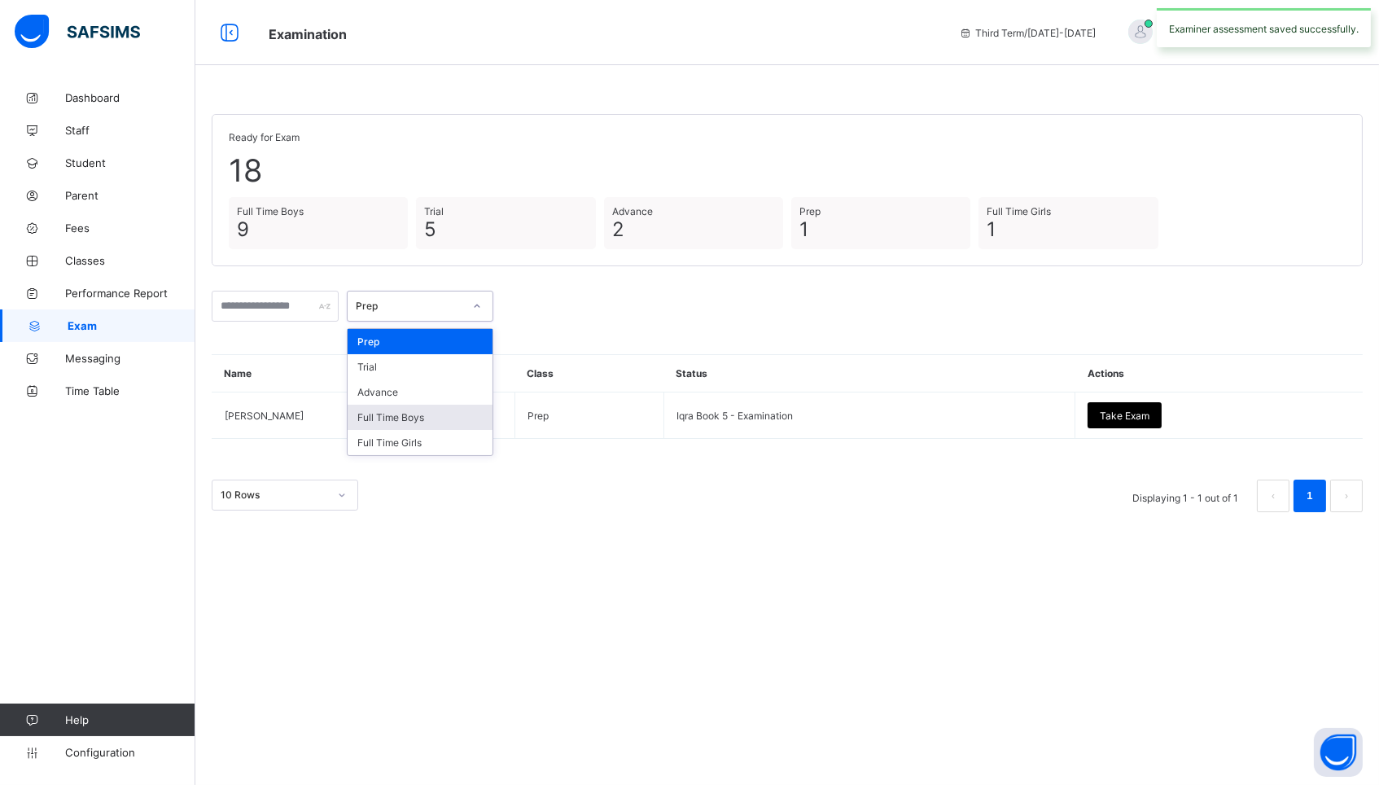
click at [425, 419] on div "Full Time Boys" at bounding box center [420, 417] width 145 height 25
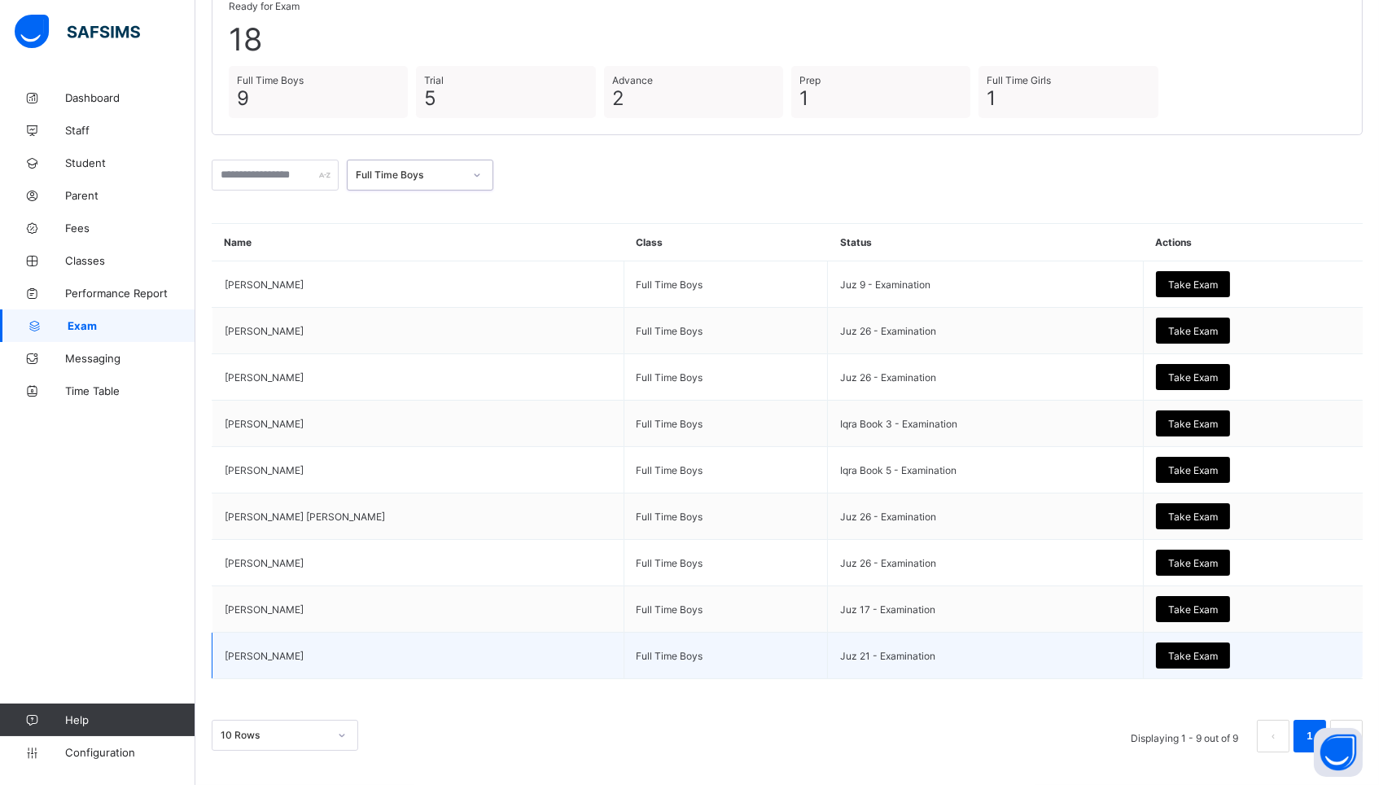
scroll to position [129, 0]
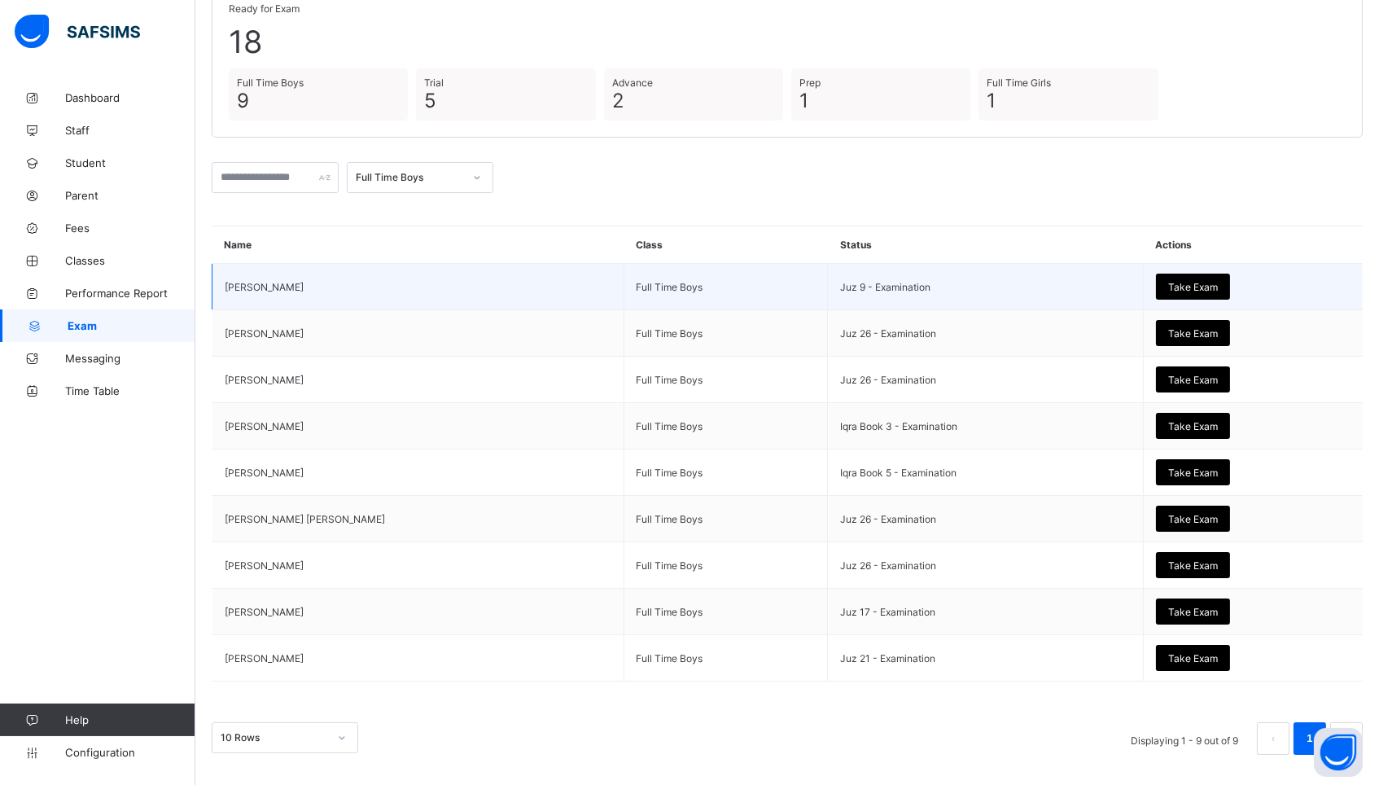
click at [1184, 285] on span "Take Exam" at bounding box center [1193, 287] width 50 height 12
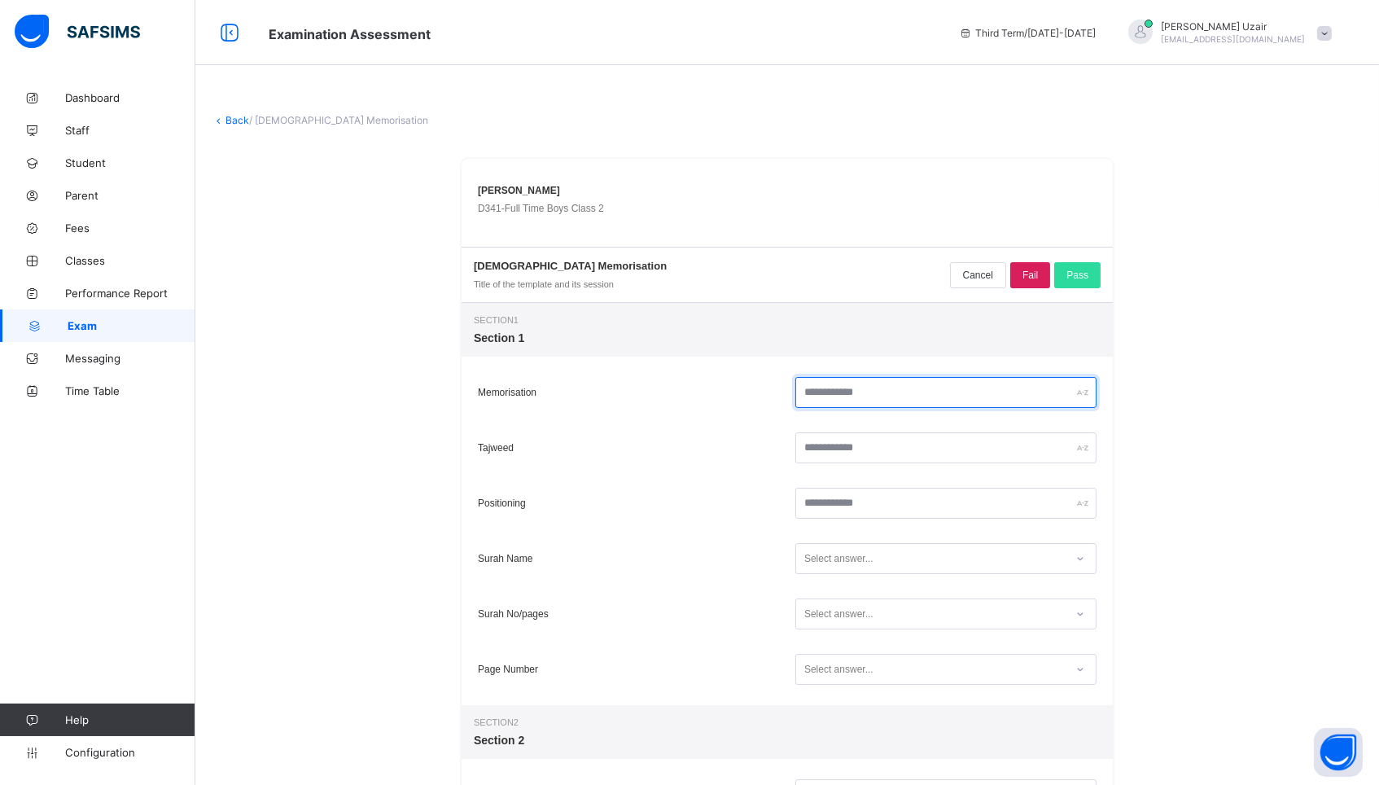
click at [940, 395] on input "text" at bounding box center [945, 392] width 301 height 31
type input "**"
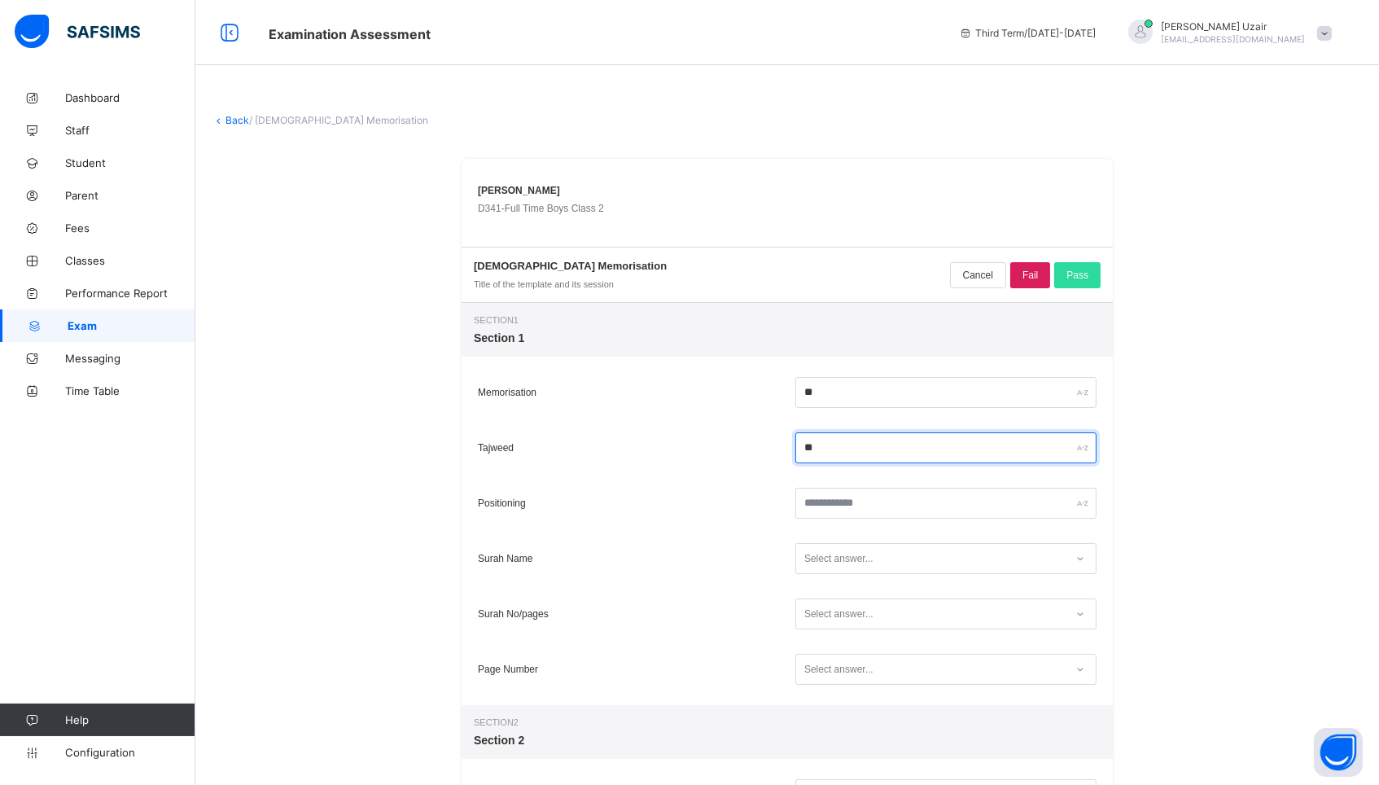
type input "**"
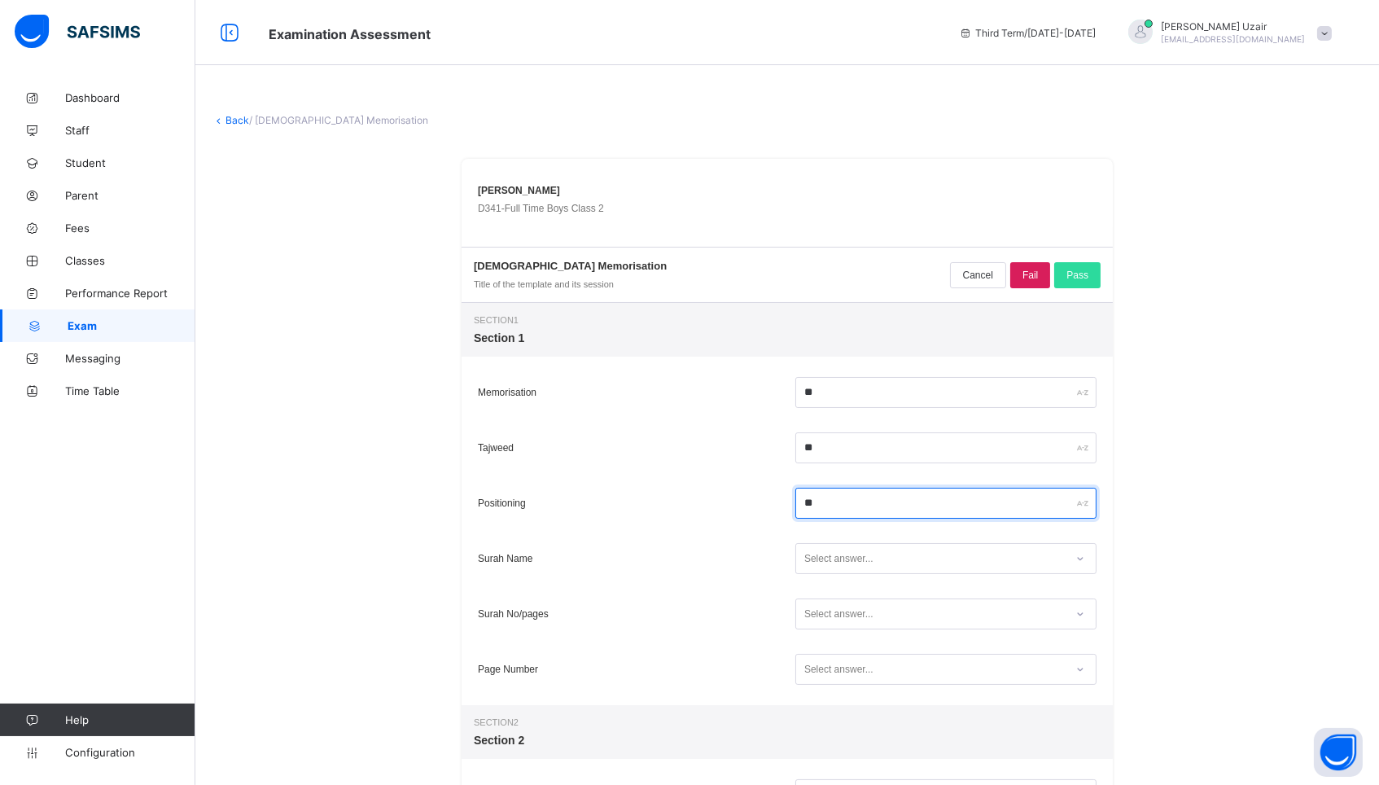
type input "**"
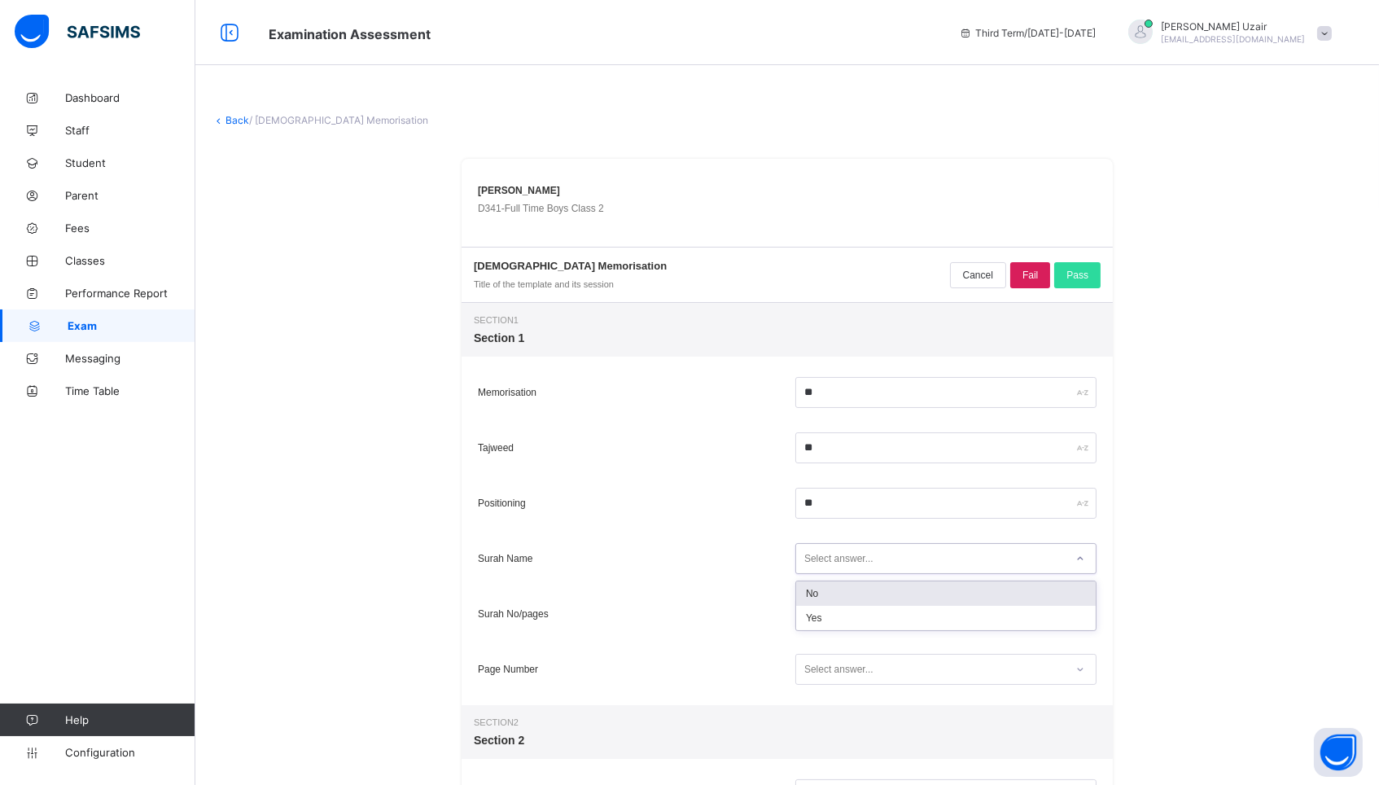
click at [960, 554] on div "Select answer..." at bounding box center [930, 559] width 269 height 22
click at [932, 612] on div "Yes" at bounding box center [946, 618] width 300 height 24
click at [932, 612] on div "Select answer..." at bounding box center [930, 614] width 269 height 22
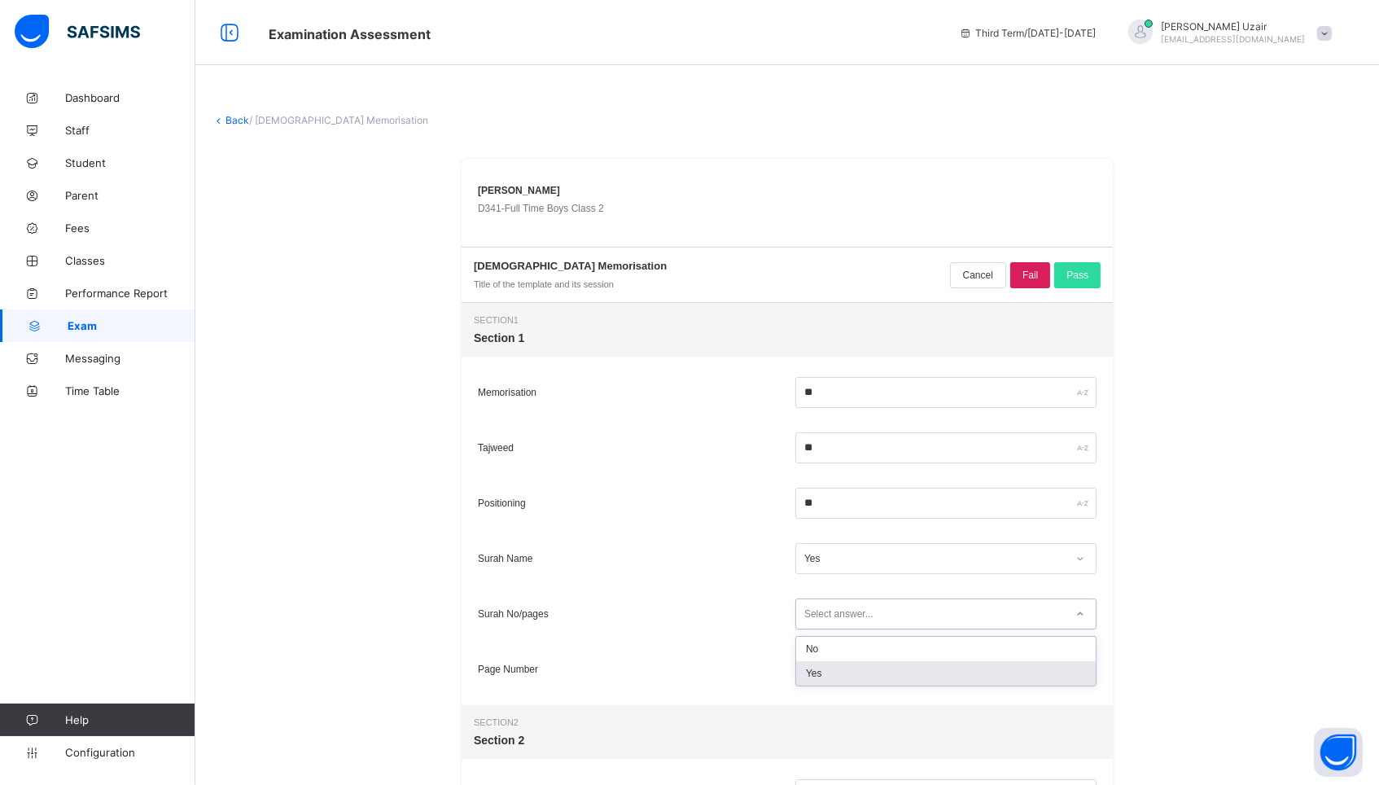
click at [923, 670] on div "Yes" at bounding box center [946, 673] width 300 height 24
click at [903, 672] on div "Select answer..." at bounding box center [930, 670] width 269 height 22
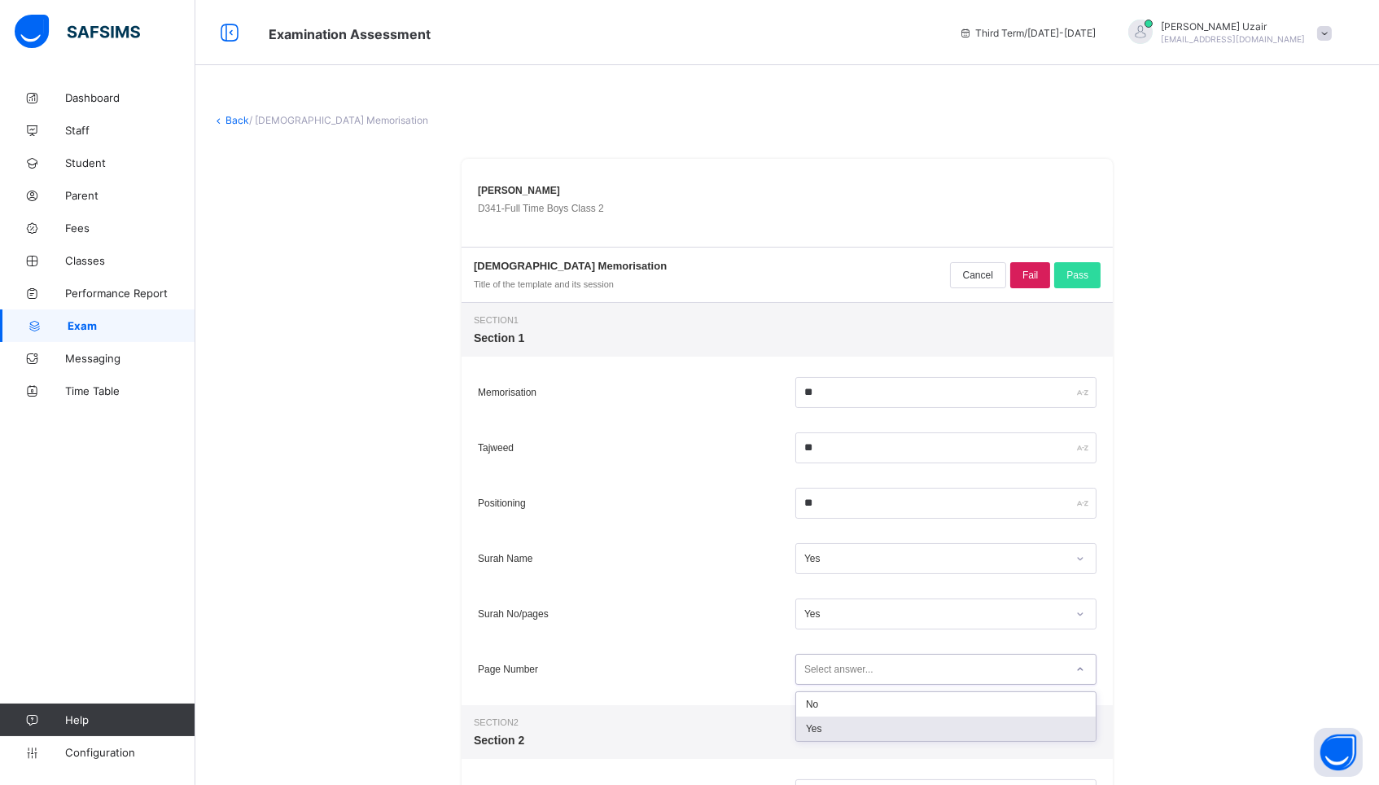
click at [890, 724] on div "Yes" at bounding box center [946, 728] width 300 height 24
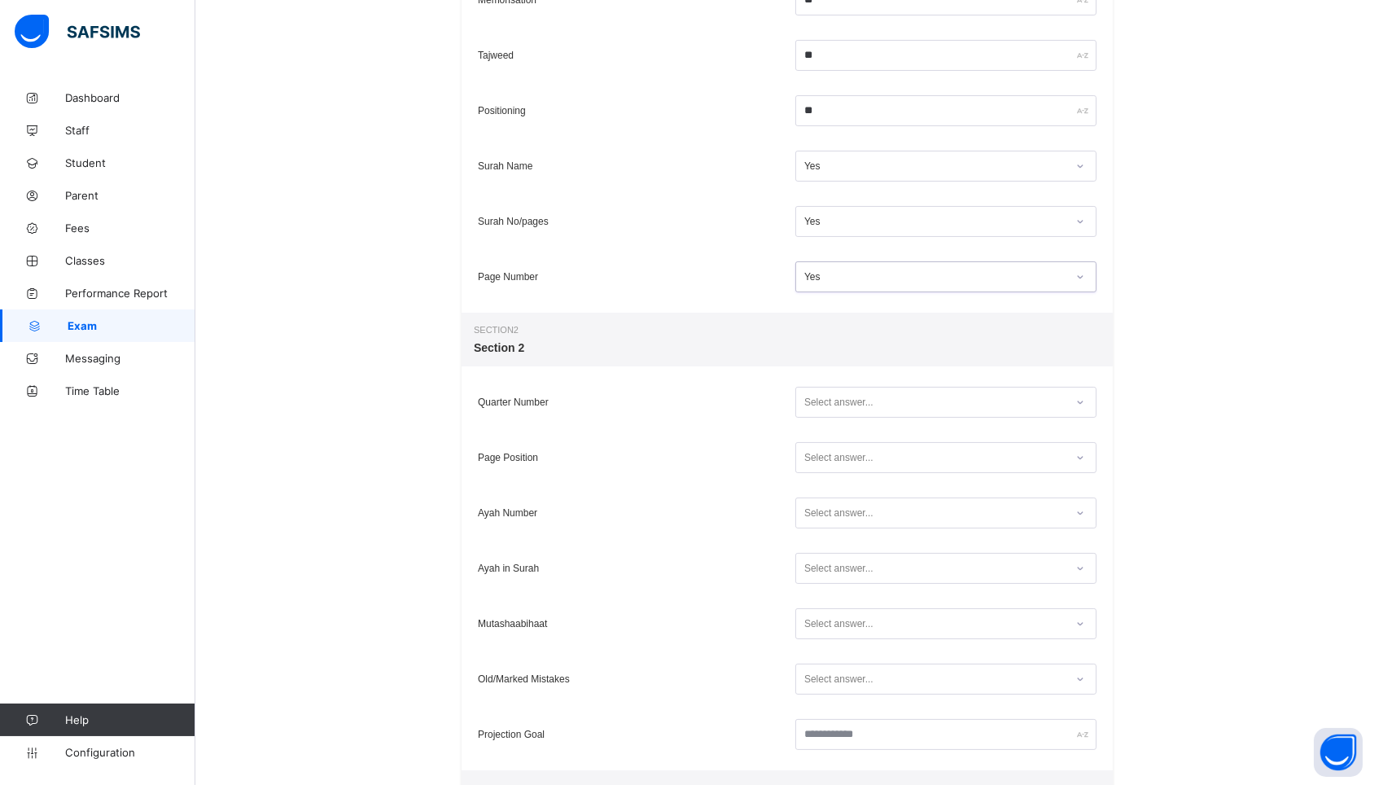
scroll to position [399, 0]
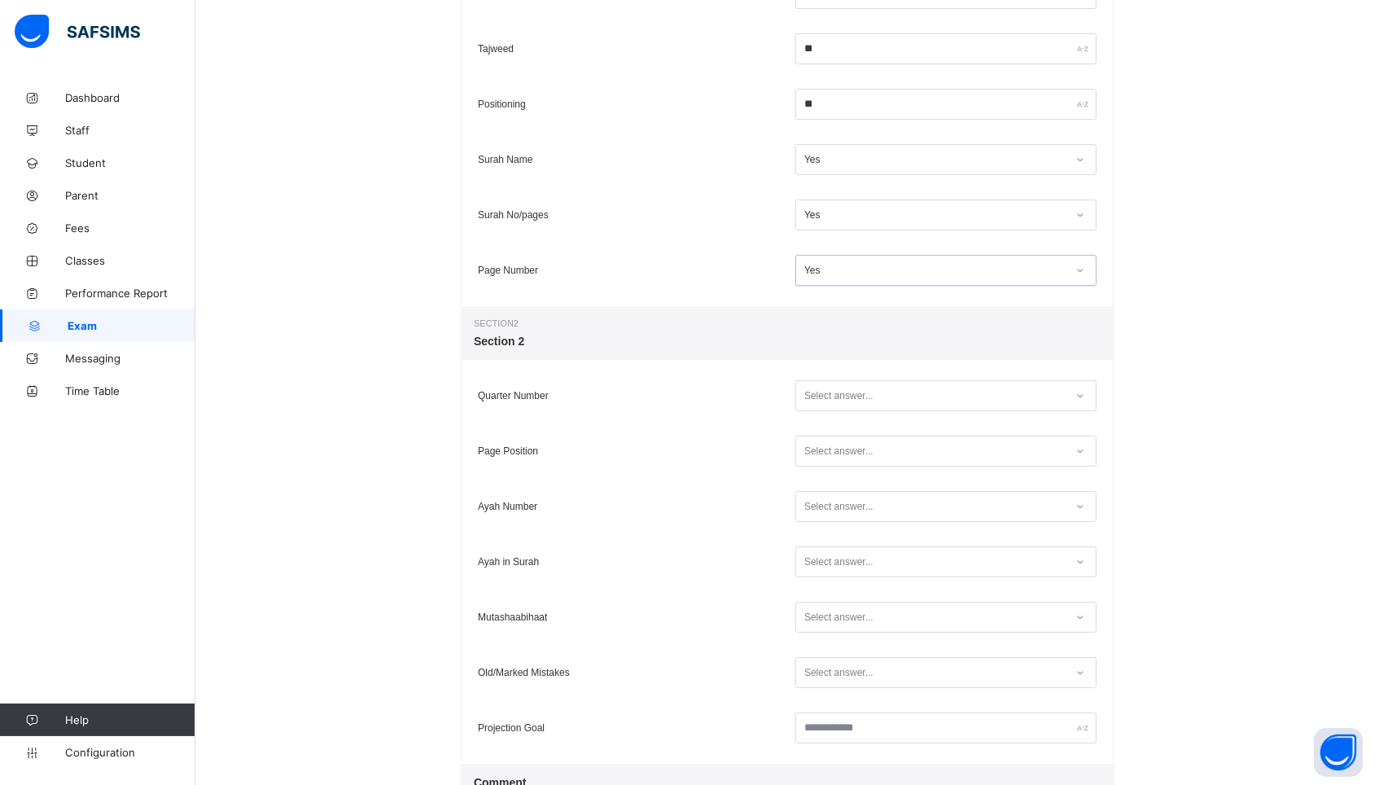
click at [876, 396] on div "Select answer..." at bounding box center [930, 396] width 269 height 22
click at [867, 452] on div "Yes" at bounding box center [946, 455] width 300 height 24
click at [847, 52] on input "**" at bounding box center [945, 48] width 301 height 31
type input "**"
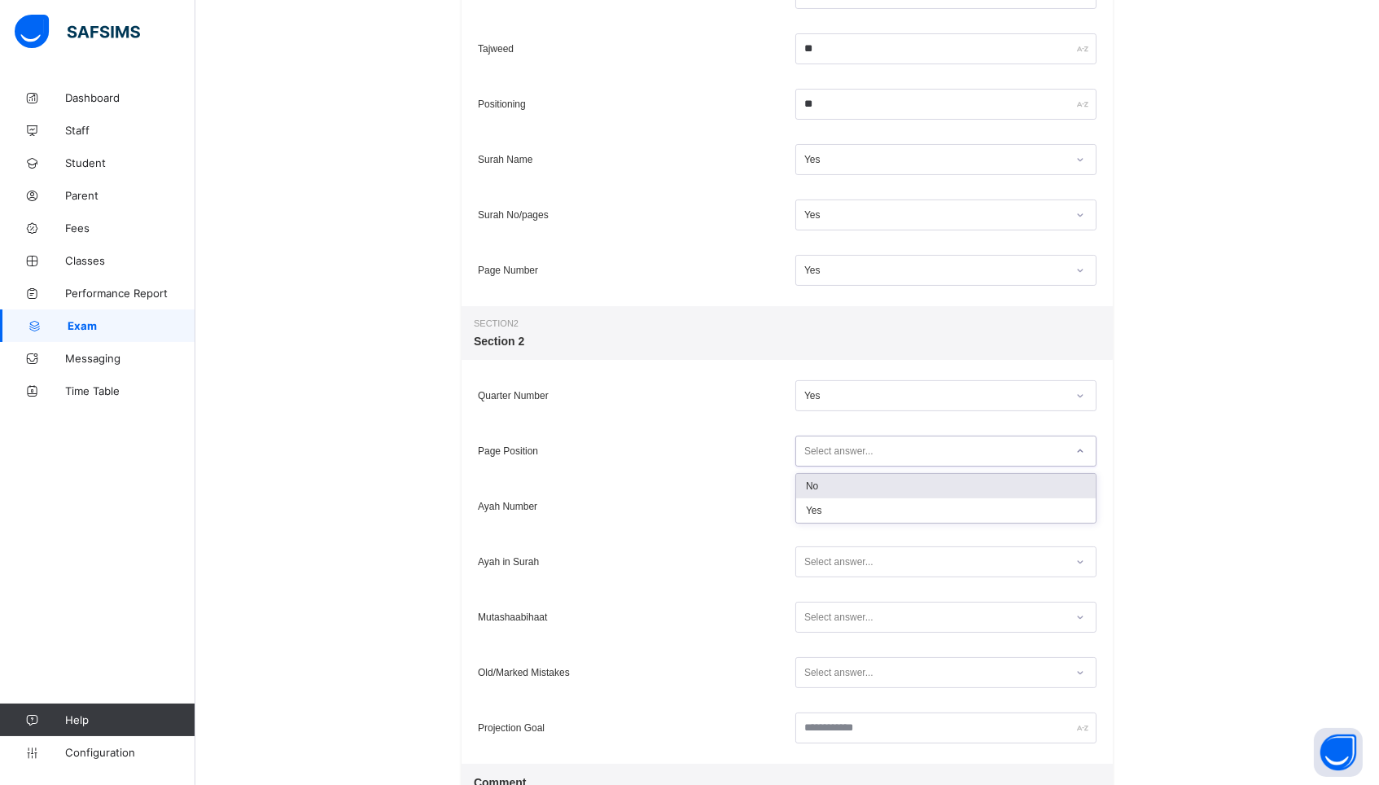
click at [877, 458] on div "Select answer..." at bounding box center [930, 451] width 269 height 22
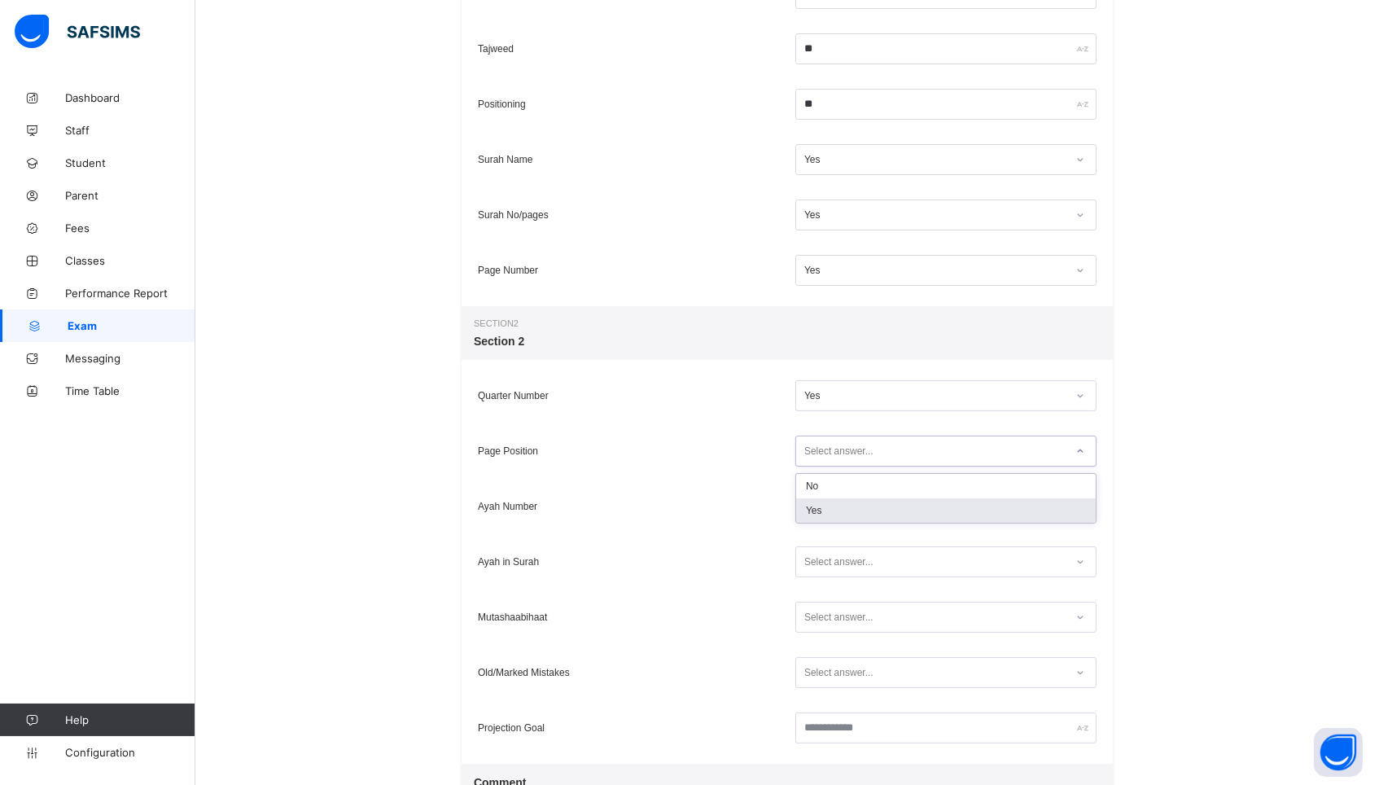
click at [855, 514] on div "Yes" at bounding box center [946, 510] width 300 height 24
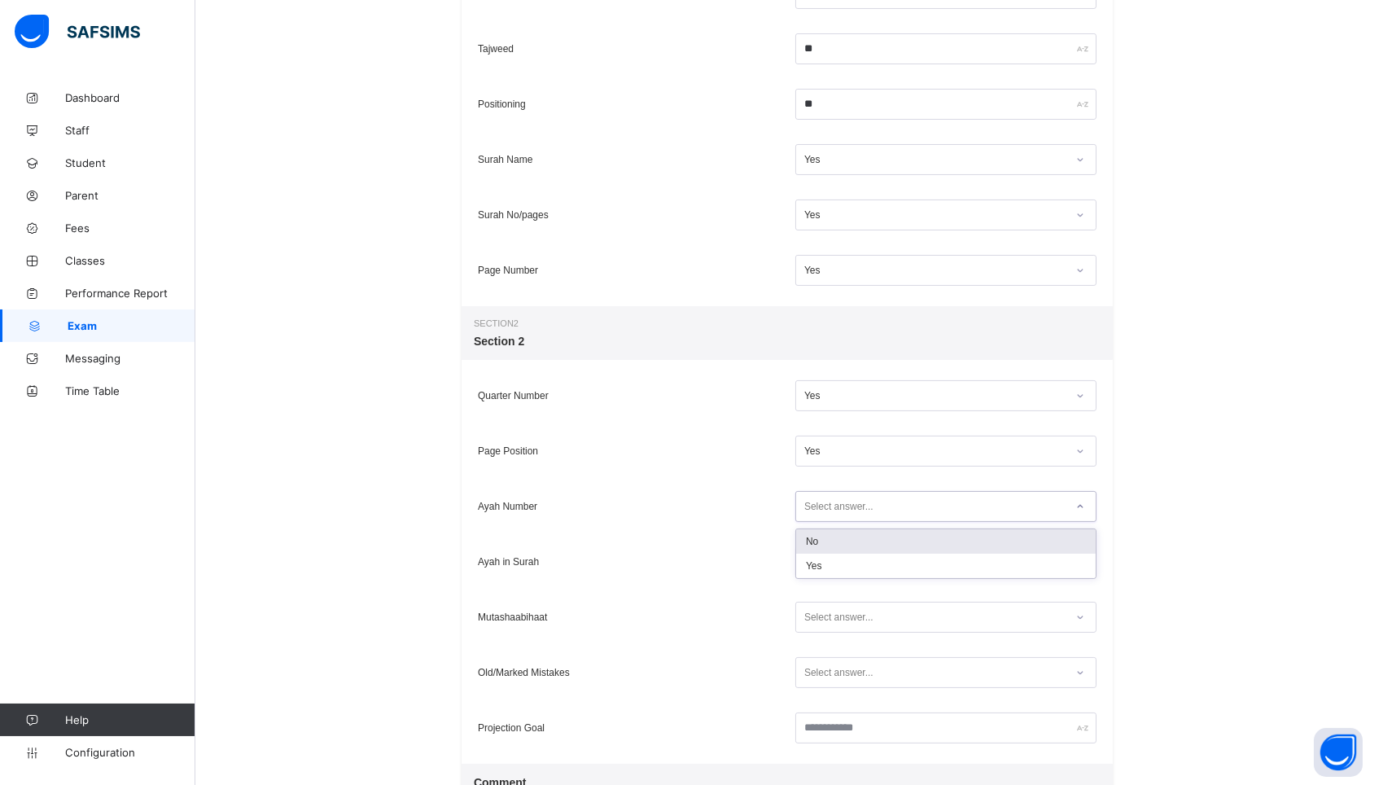
click at [855, 514] on div "Select answer..." at bounding box center [838, 506] width 69 height 31
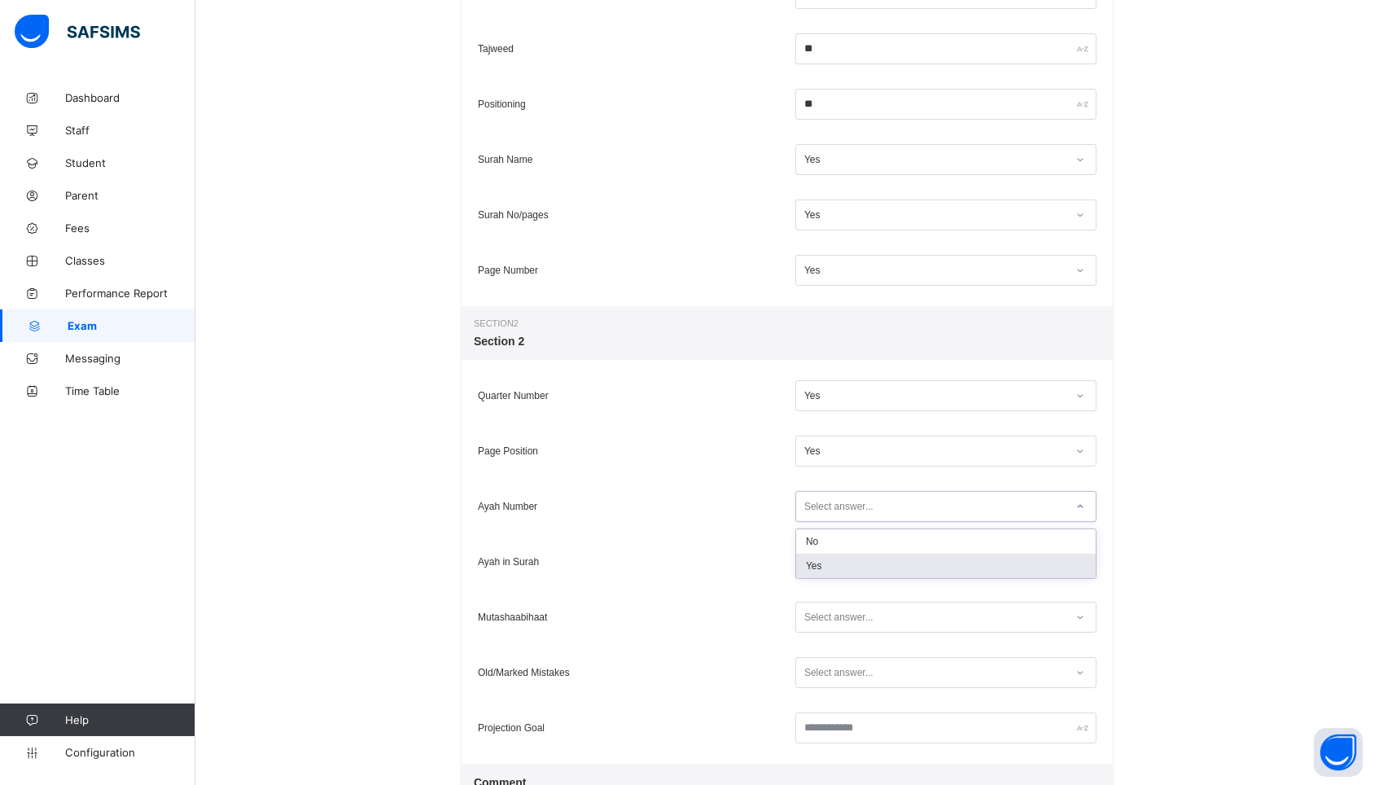
click at [845, 576] on div "Yes" at bounding box center [946, 566] width 300 height 24
click at [844, 559] on div "Select answer..." at bounding box center [838, 561] width 69 height 31
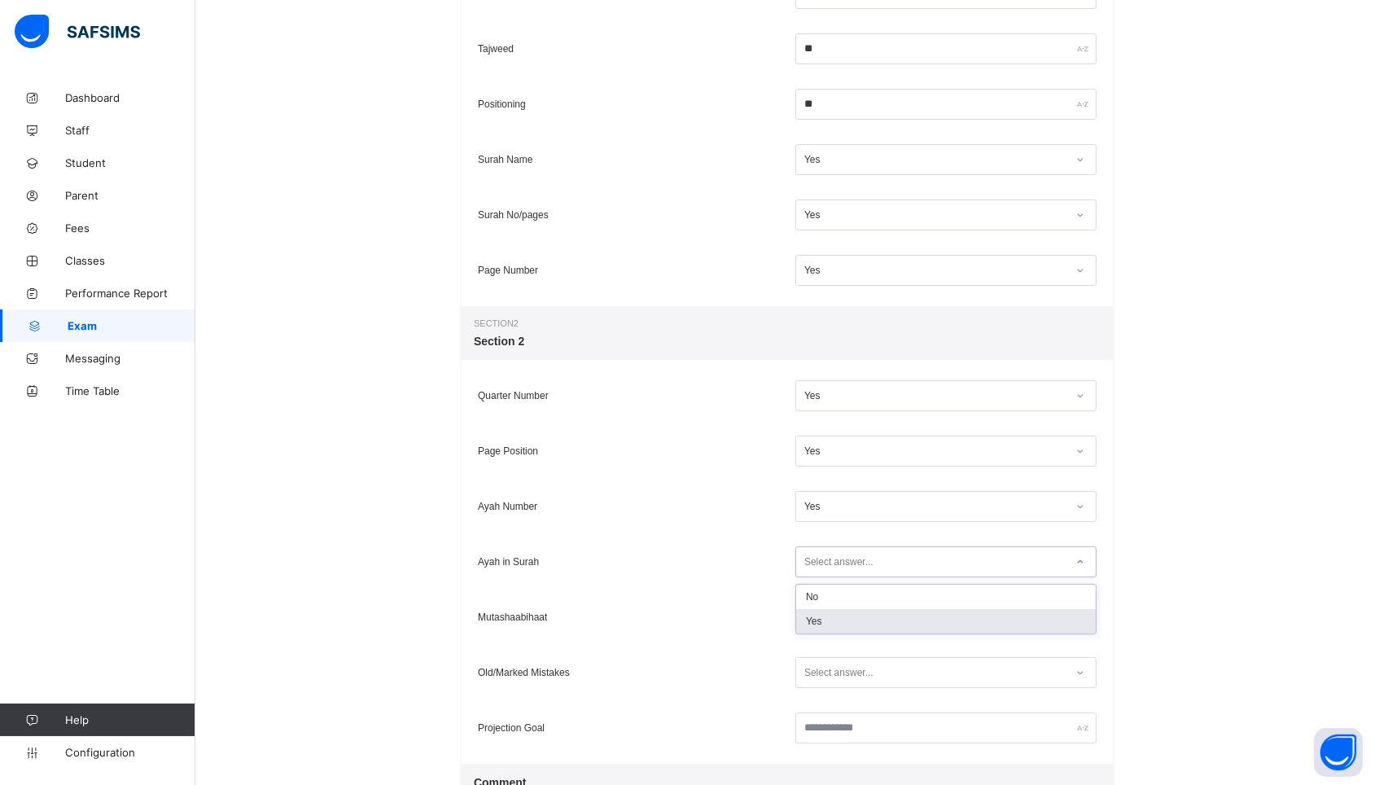
click at [838, 614] on div "Yes" at bounding box center [946, 621] width 300 height 24
click at [838, 611] on div "Select answer..." at bounding box center [838, 617] width 69 height 31
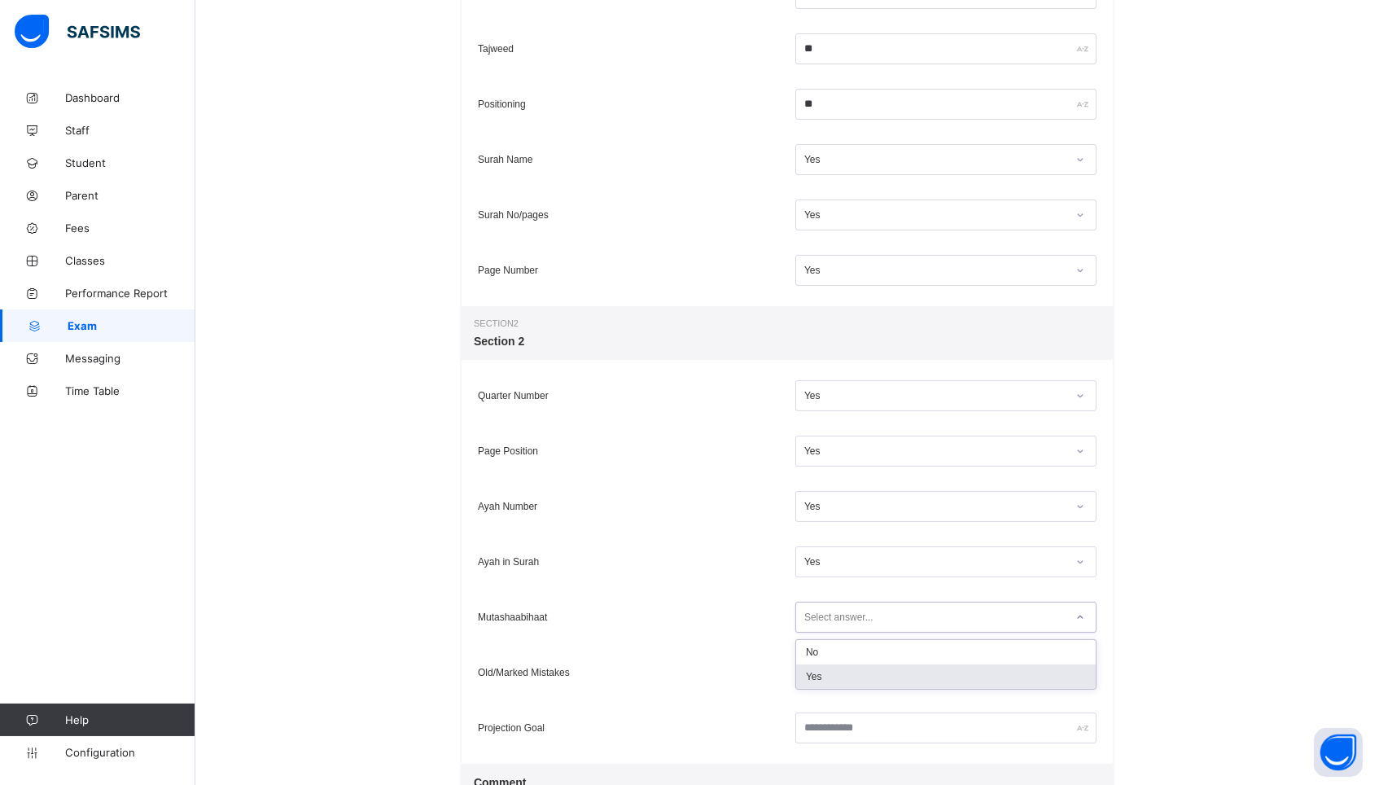
click at [838, 671] on div "Yes" at bounding box center [946, 676] width 300 height 24
click at [834, 504] on div "Yes" at bounding box center [935, 506] width 262 height 11
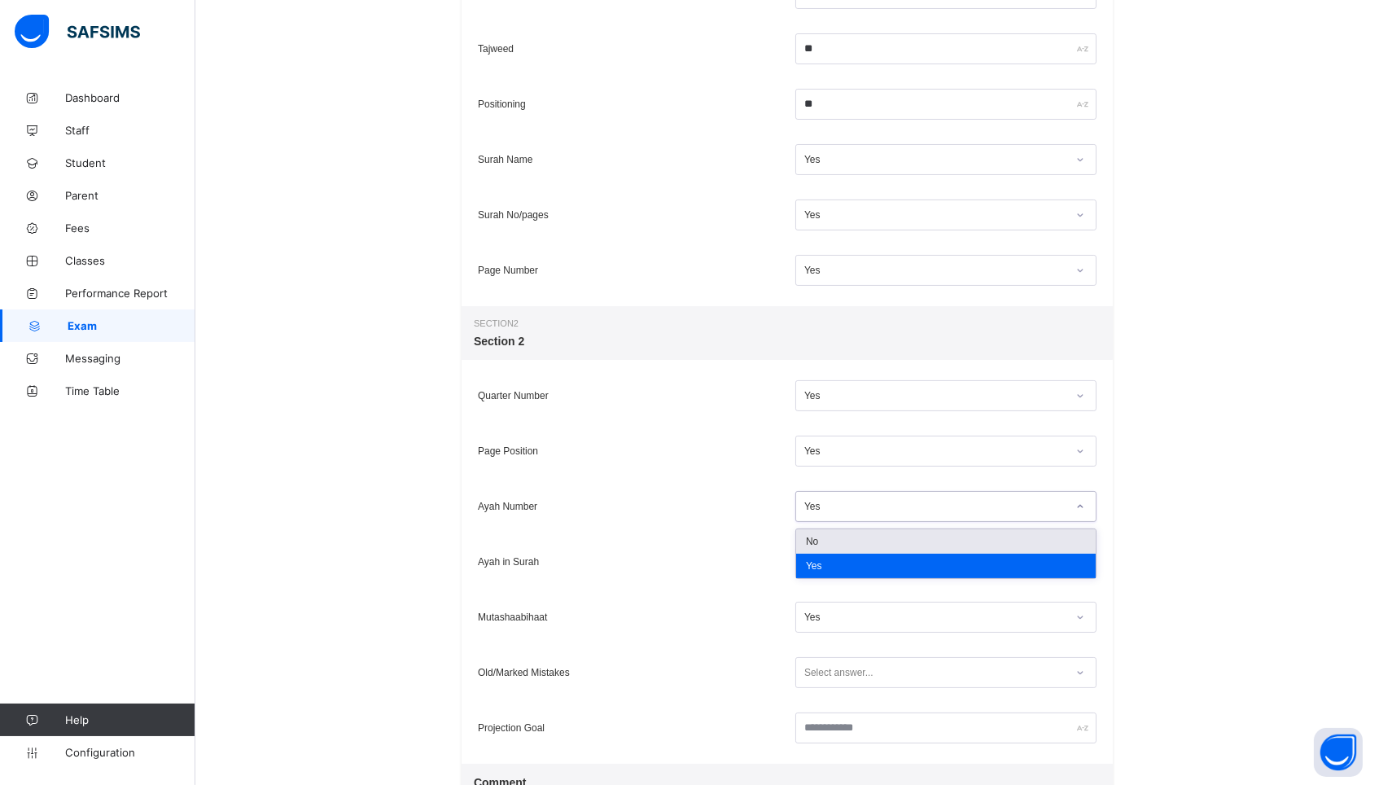
click at [826, 540] on div "No" at bounding box center [946, 541] width 300 height 24
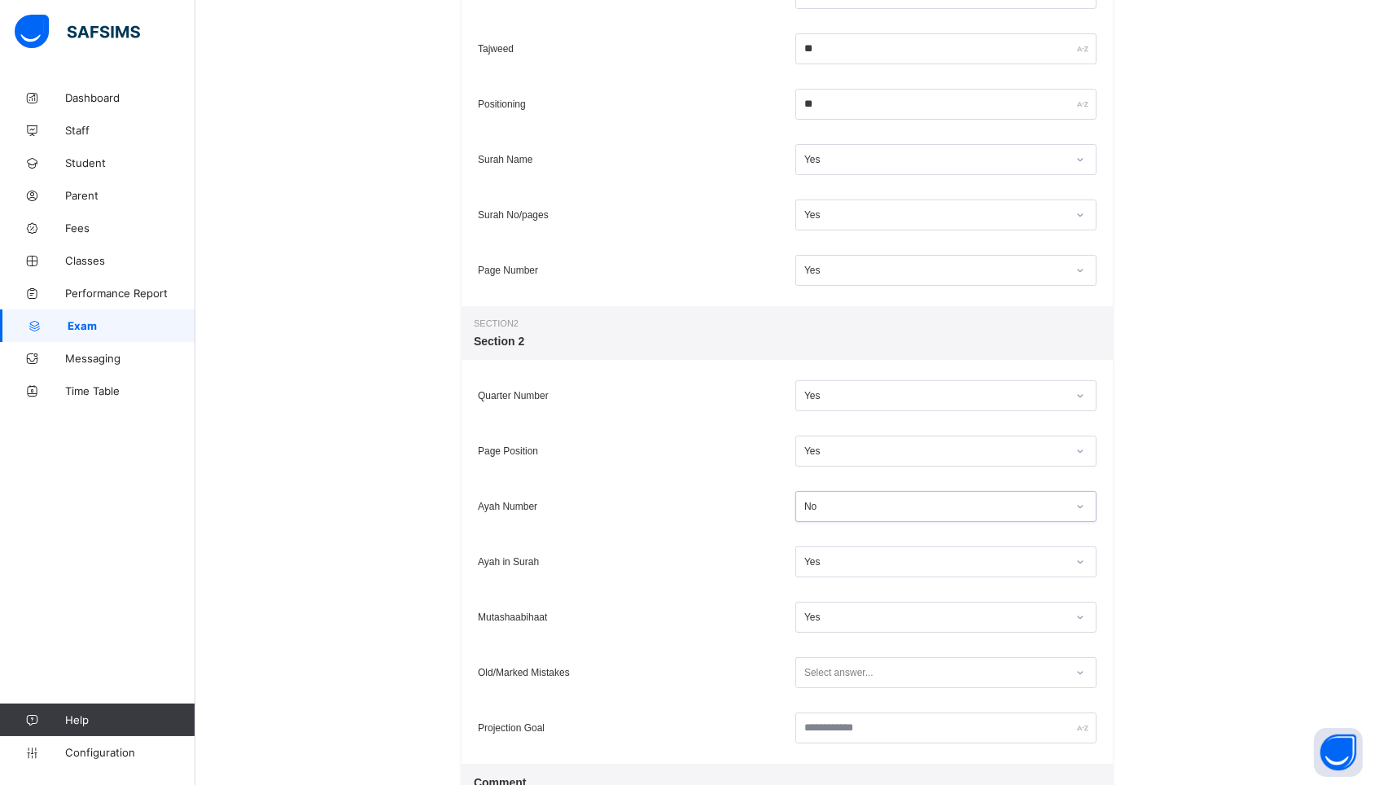
click at [833, 669] on div "Select answer..." at bounding box center [838, 672] width 69 height 31
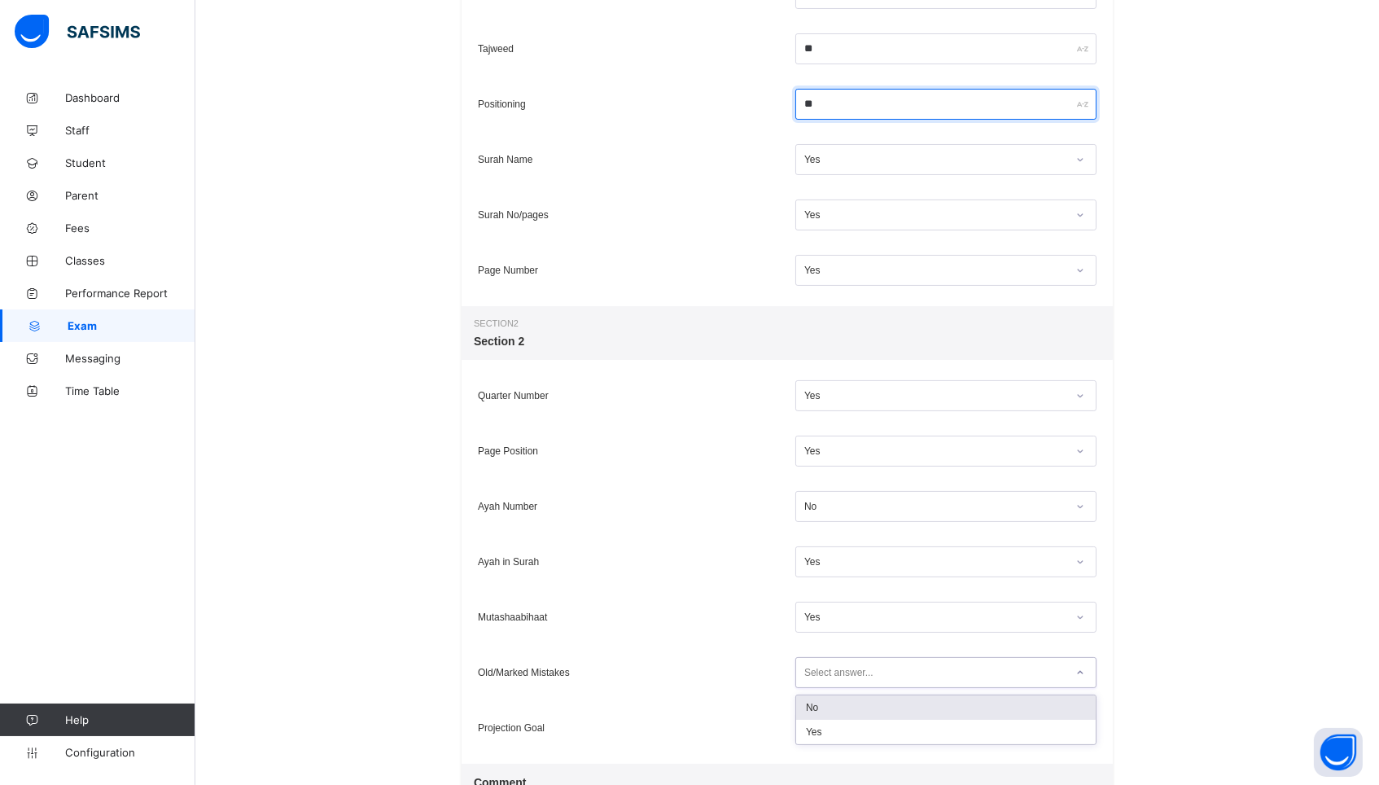
click at [828, 106] on input "**" at bounding box center [945, 104] width 301 height 31
type input "*"
type input "**"
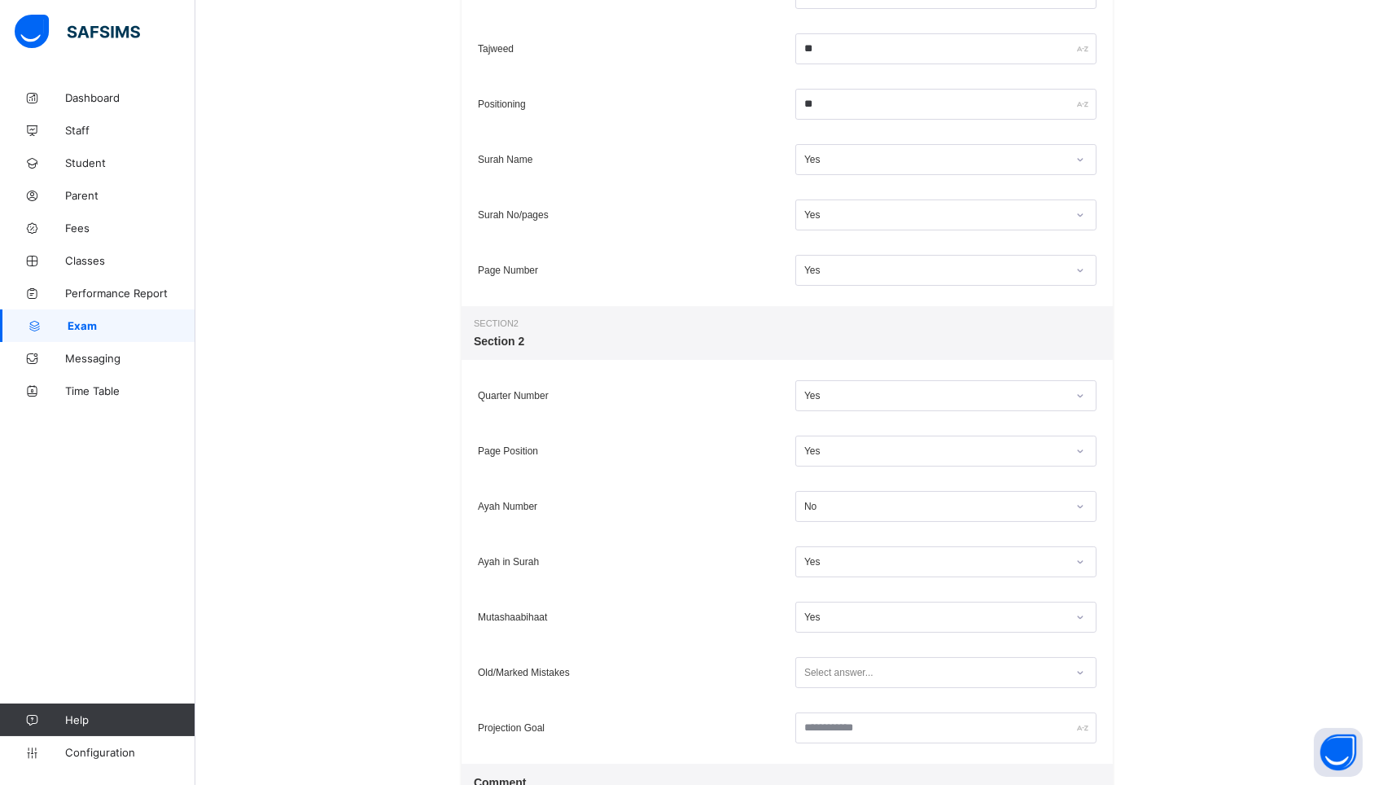
click at [859, 677] on div "Select answer..." at bounding box center [838, 672] width 69 height 31
click at [834, 726] on div "Yes" at bounding box center [946, 732] width 300 height 24
click at [832, 725] on input "text" at bounding box center [945, 727] width 301 height 31
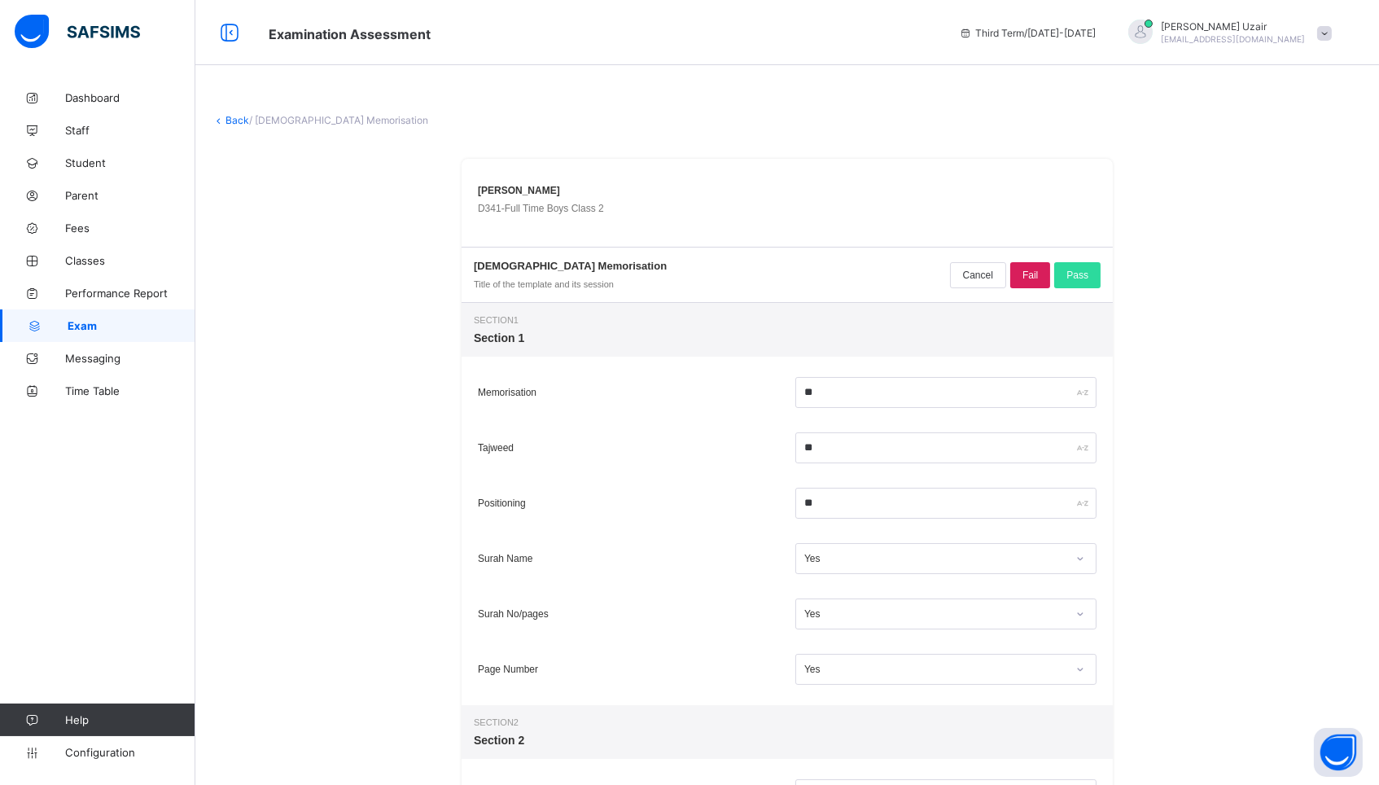
scroll to position [0, 0]
type input "********"
click at [1087, 274] on span "Pass" at bounding box center [1077, 274] width 22 height 11
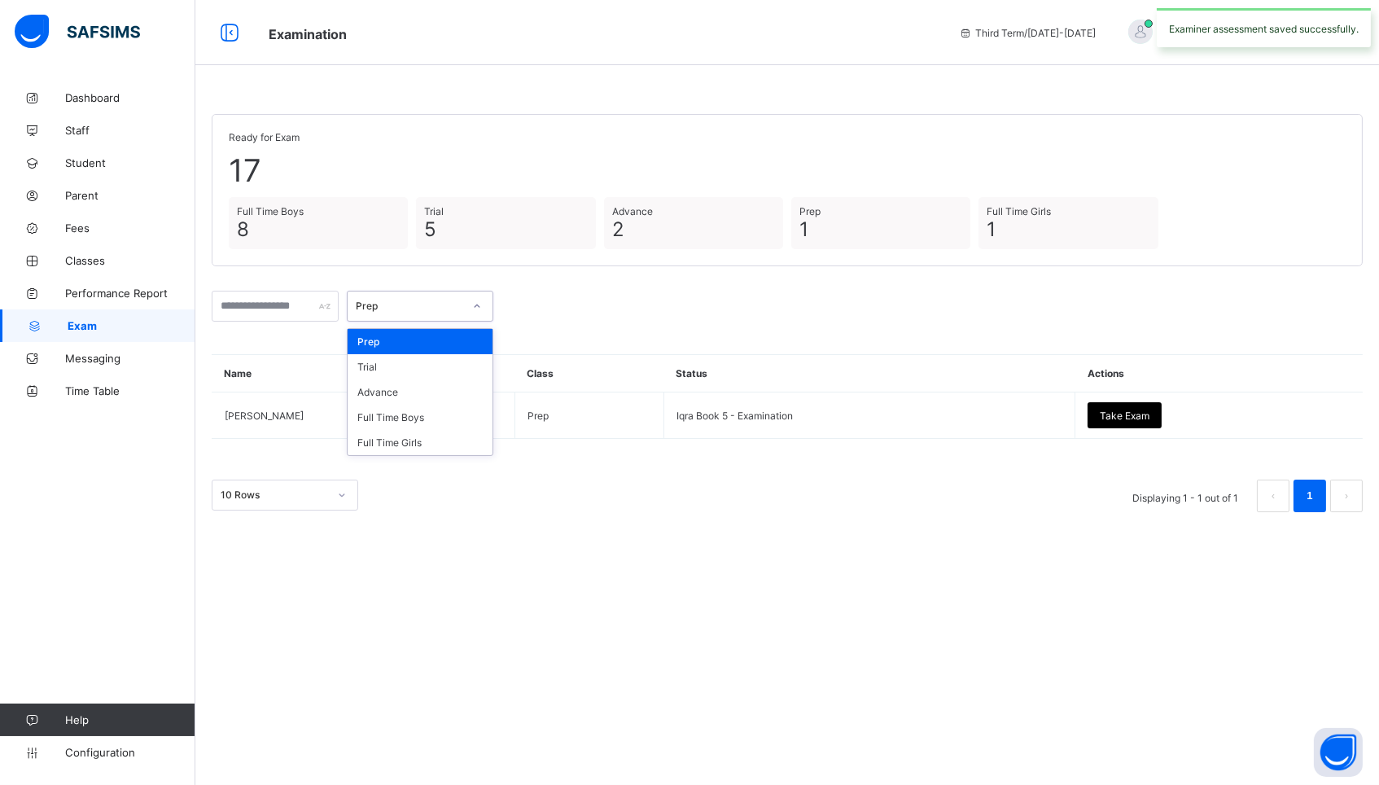
click at [441, 297] on div "Prep" at bounding box center [405, 306] width 114 height 23
click at [419, 419] on div "Full Time Boys" at bounding box center [420, 417] width 145 height 25
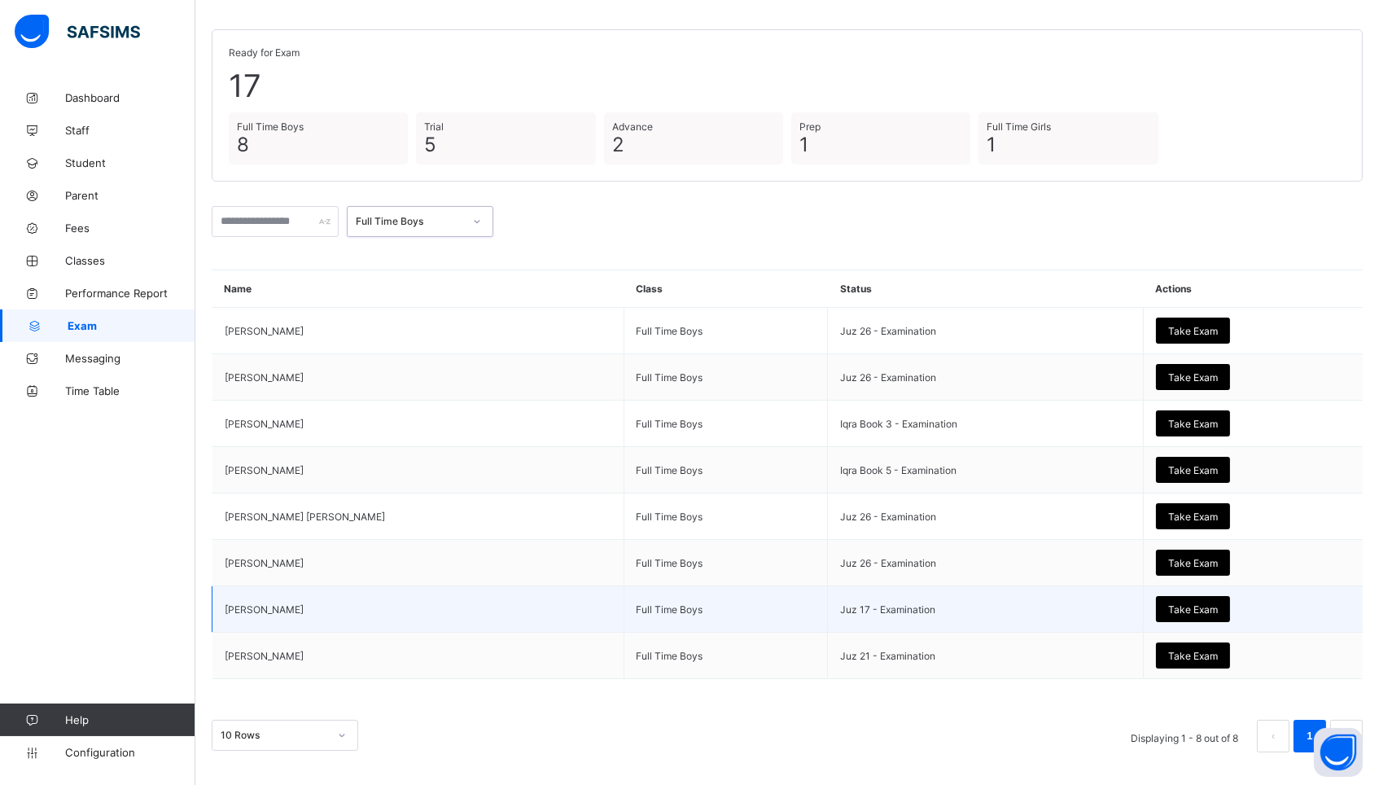
scroll to position [82, 0]
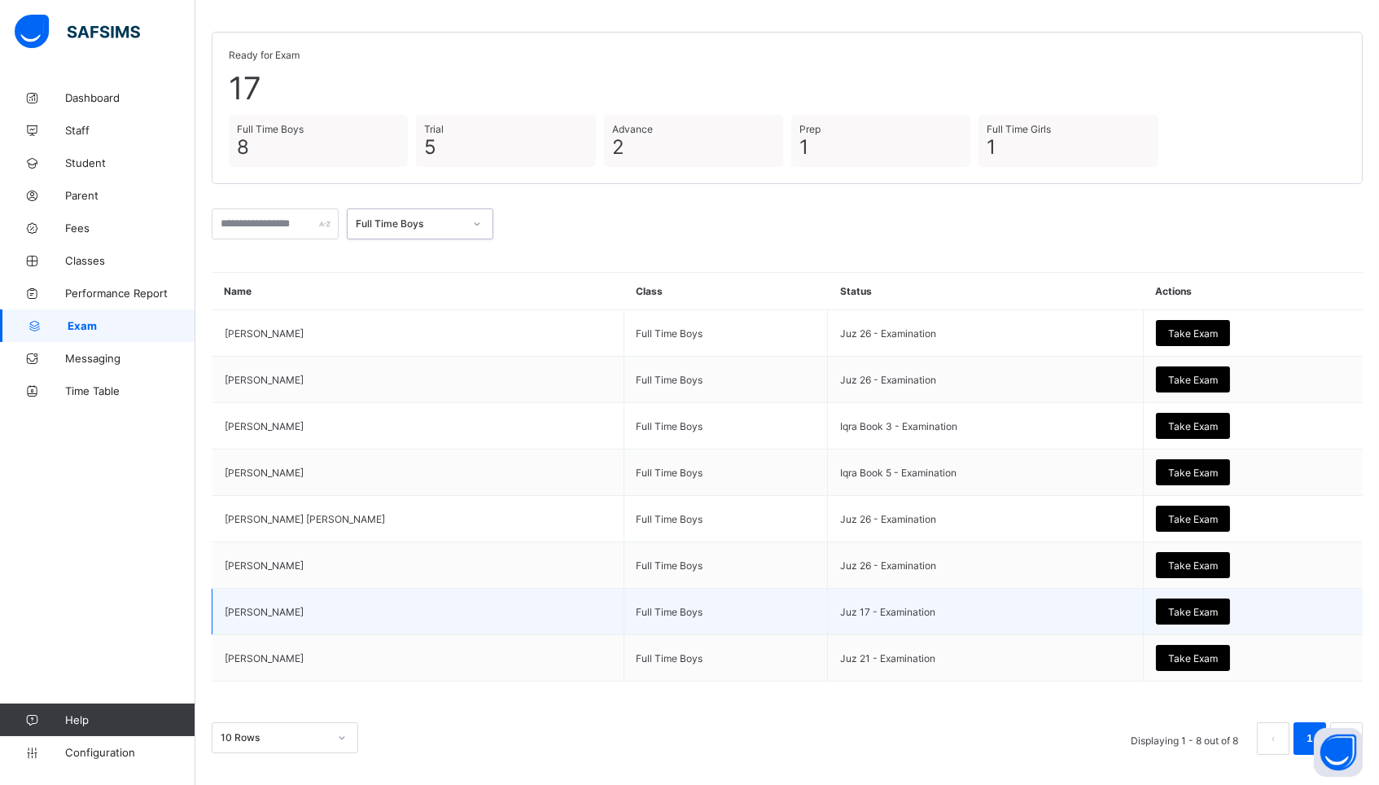
click at [1178, 615] on div "Take Exam" at bounding box center [1193, 611] width 74 height 26
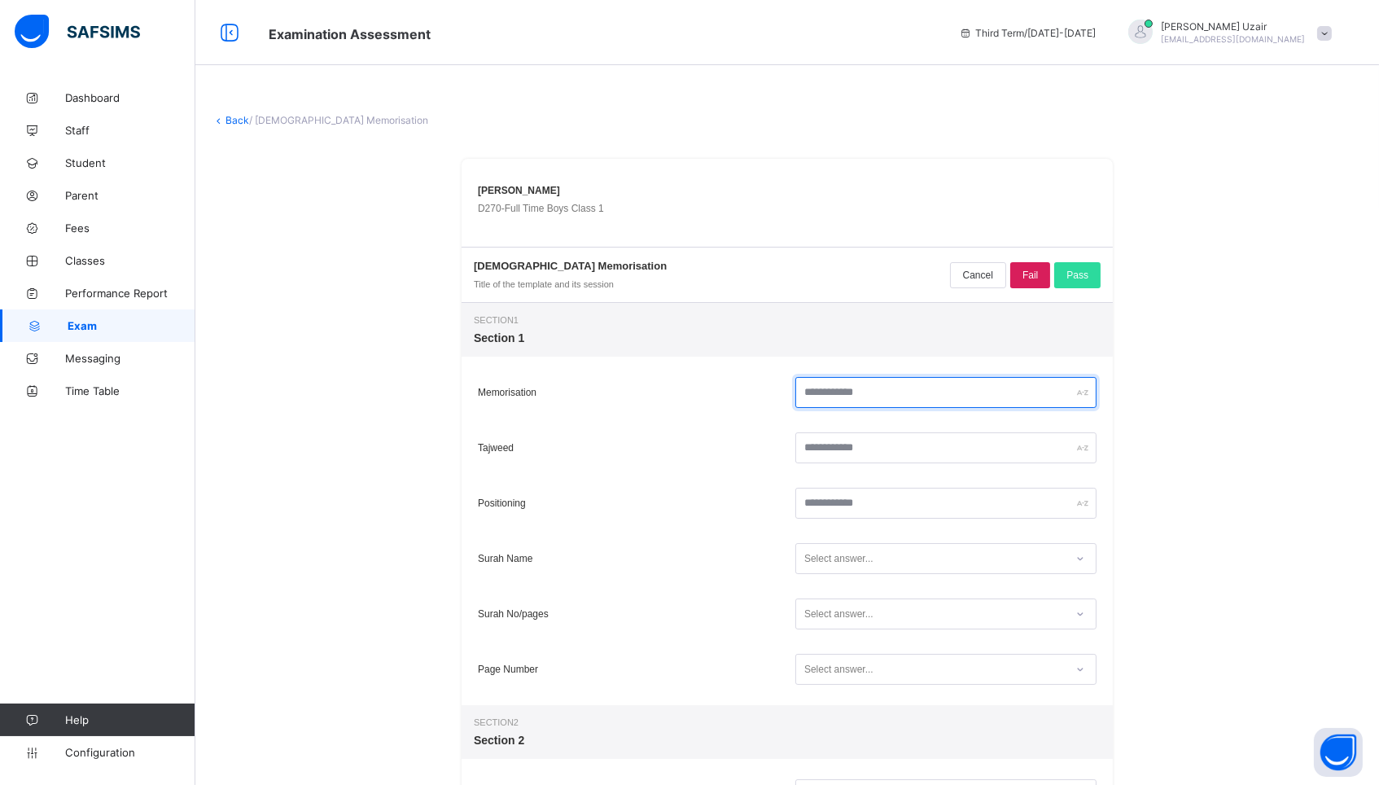
click at [898, 396] on input "text" at bounding box center [945, 392] width 301 height 31
type input "**"
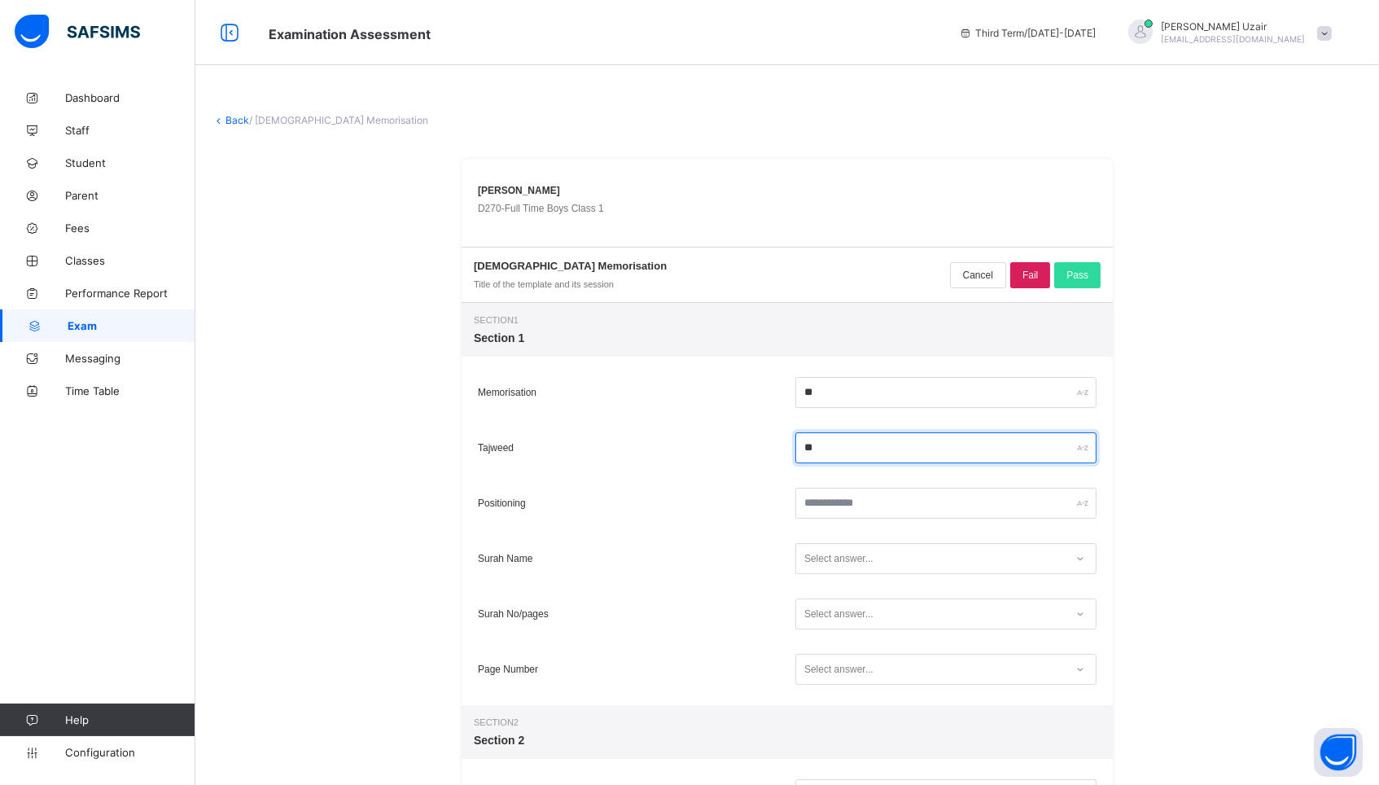
type input "**"
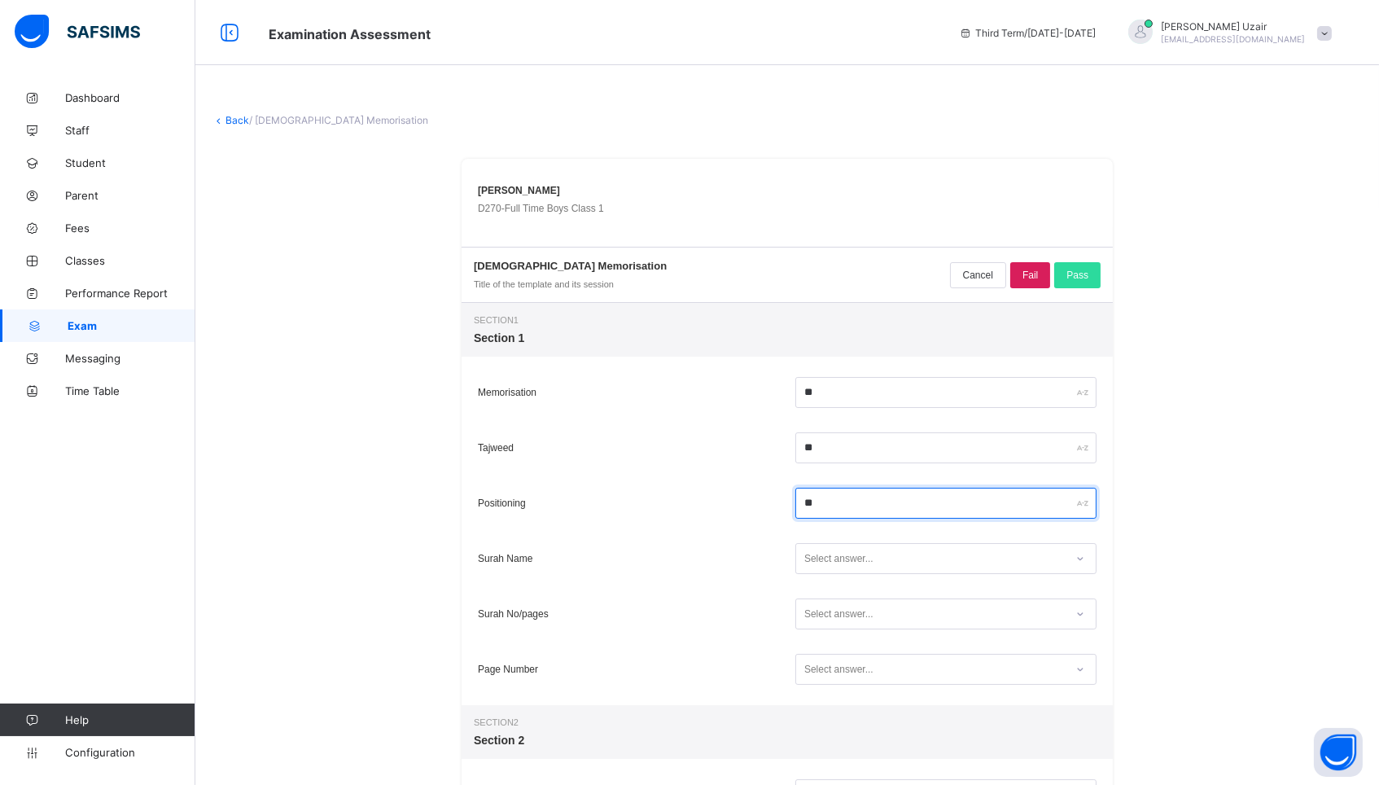
type input "**"
click at [929, 552] on div "Select answer..." at bounding box center [930, 559] width 269 height 22
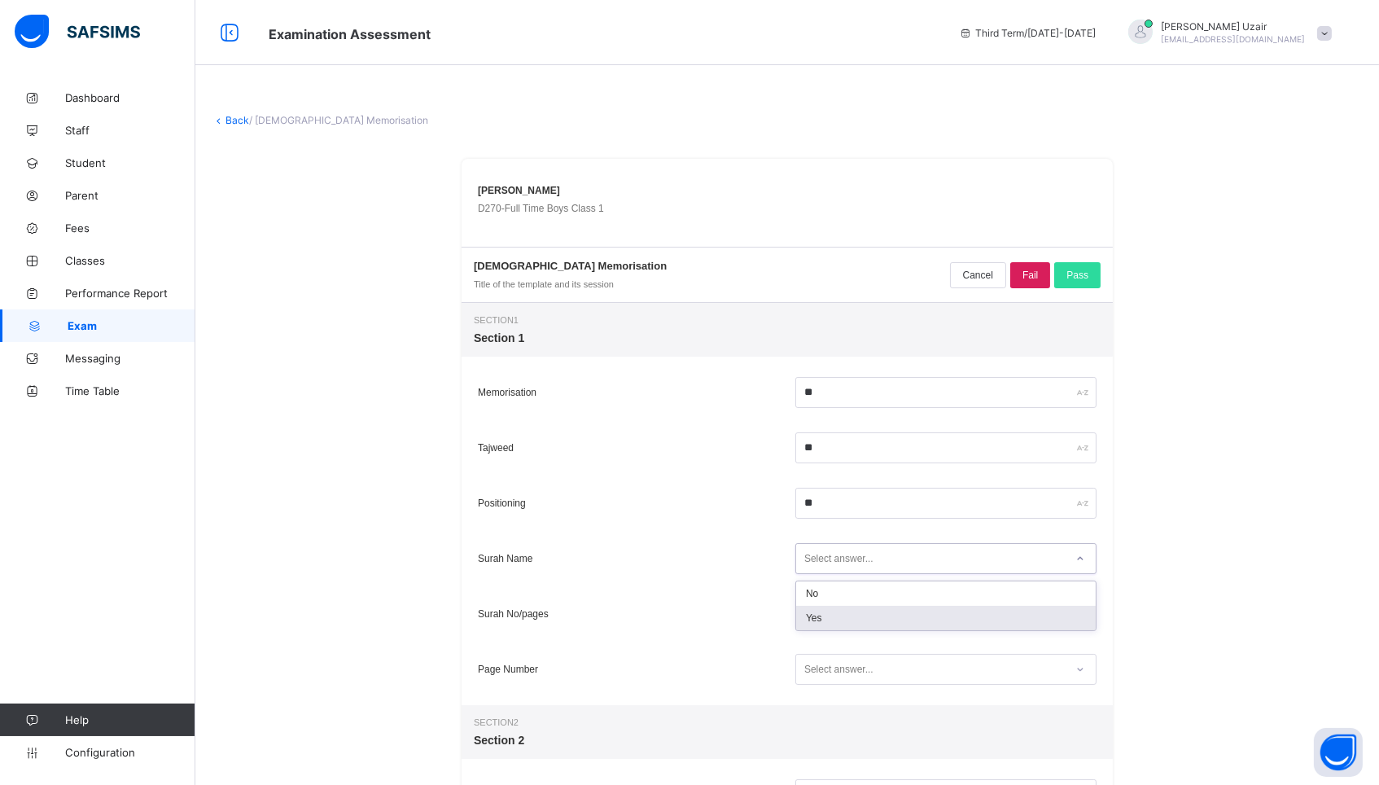
click at [881, 615] on div "Yes" at bounding box center [946, 618] width 300 height 24
click at [876, 624] on div "Select answer..." at bounding box center [930, 614] width 269 height 22
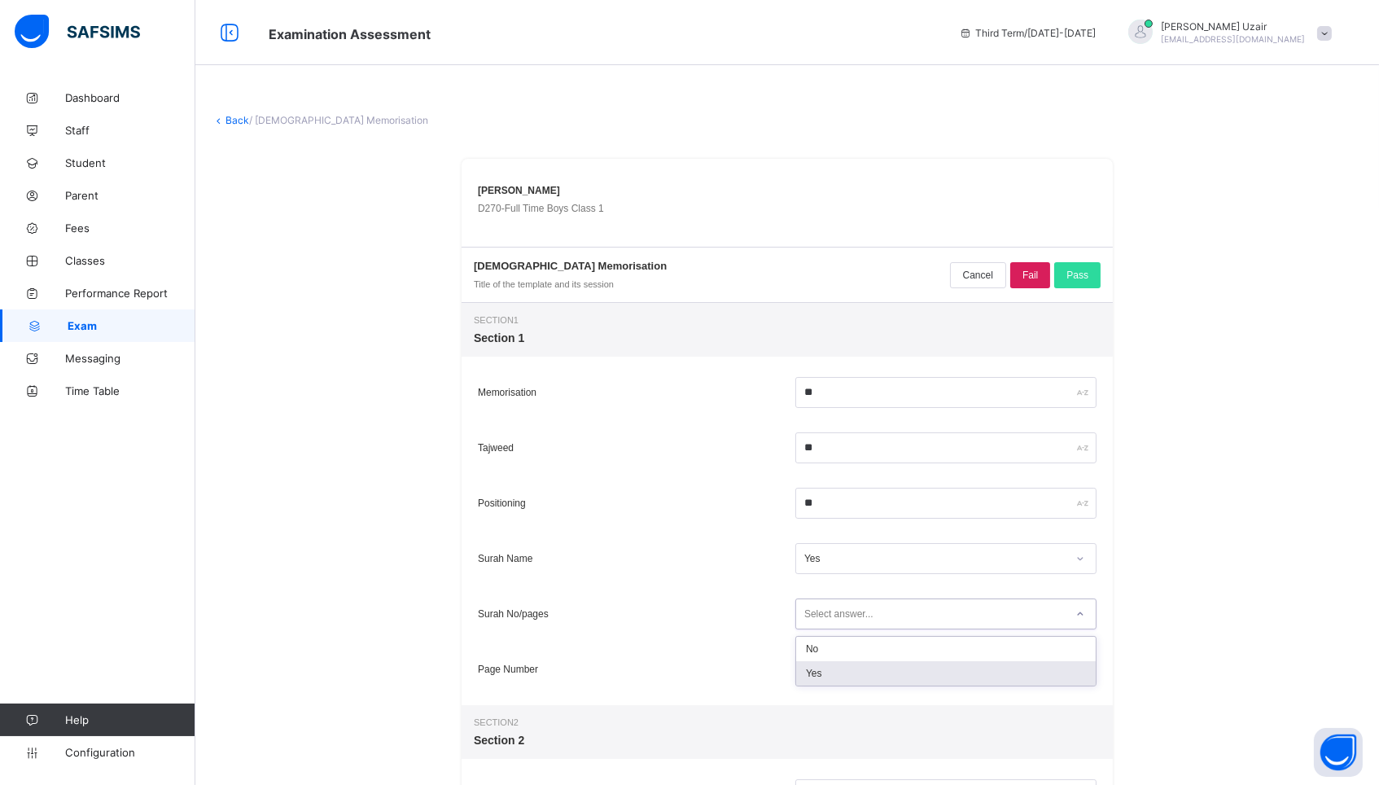
click at [861, 668] on div "Yes" at bounding box center [946, 673] width 300 height 24
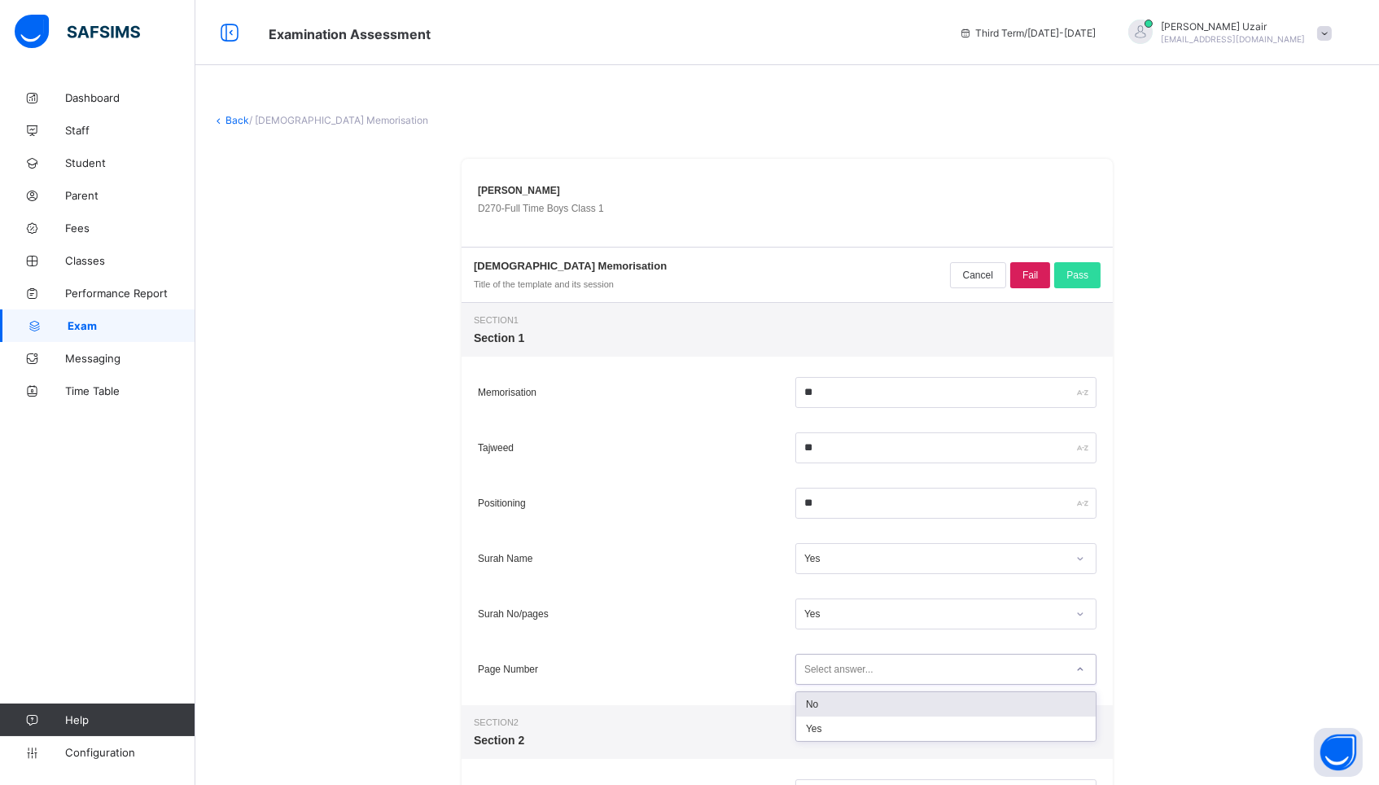
click at [861, 668] on div "Select answer..." at bounding box center [838, 669] width 69 height 31
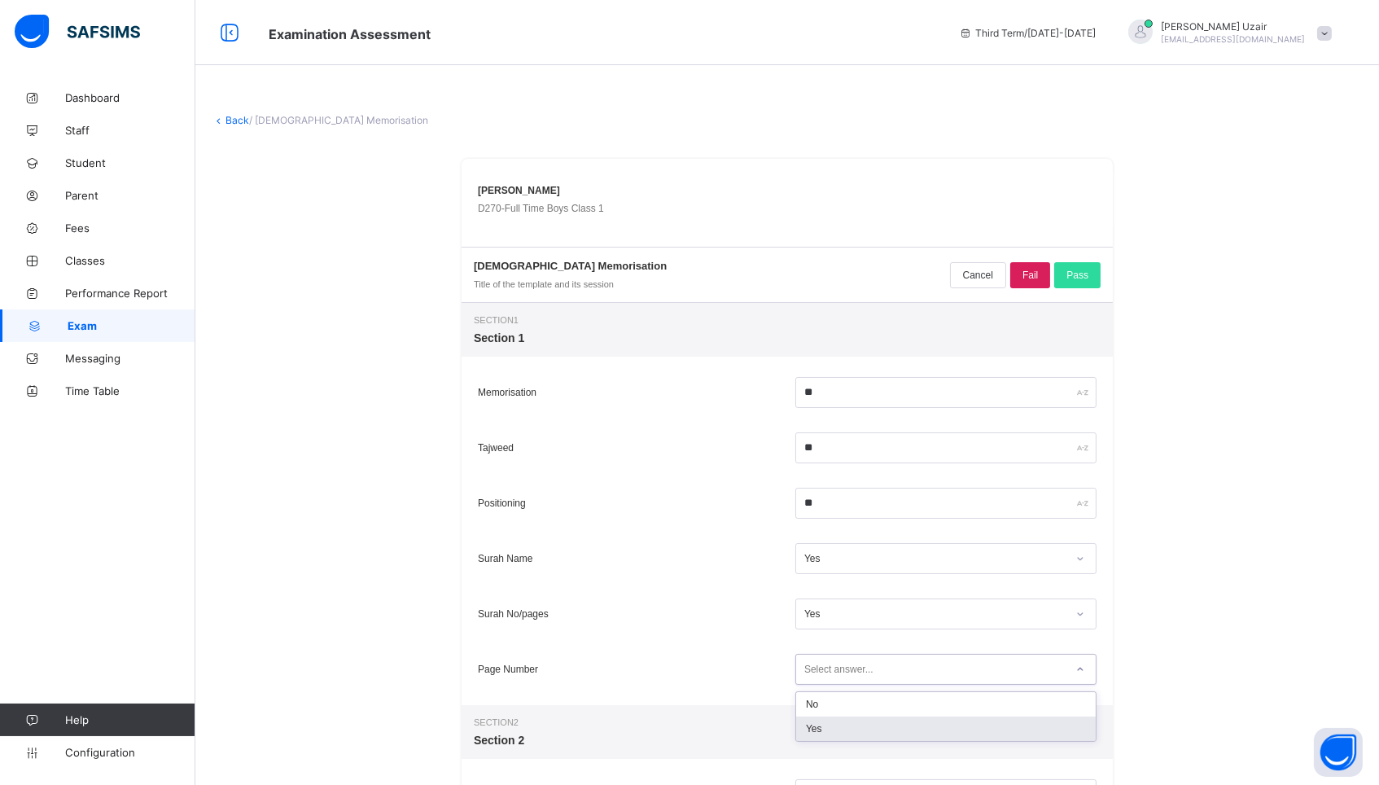
click at [849, 720] on div "Yes" at bounding box center [946, 728] width 300 height 24
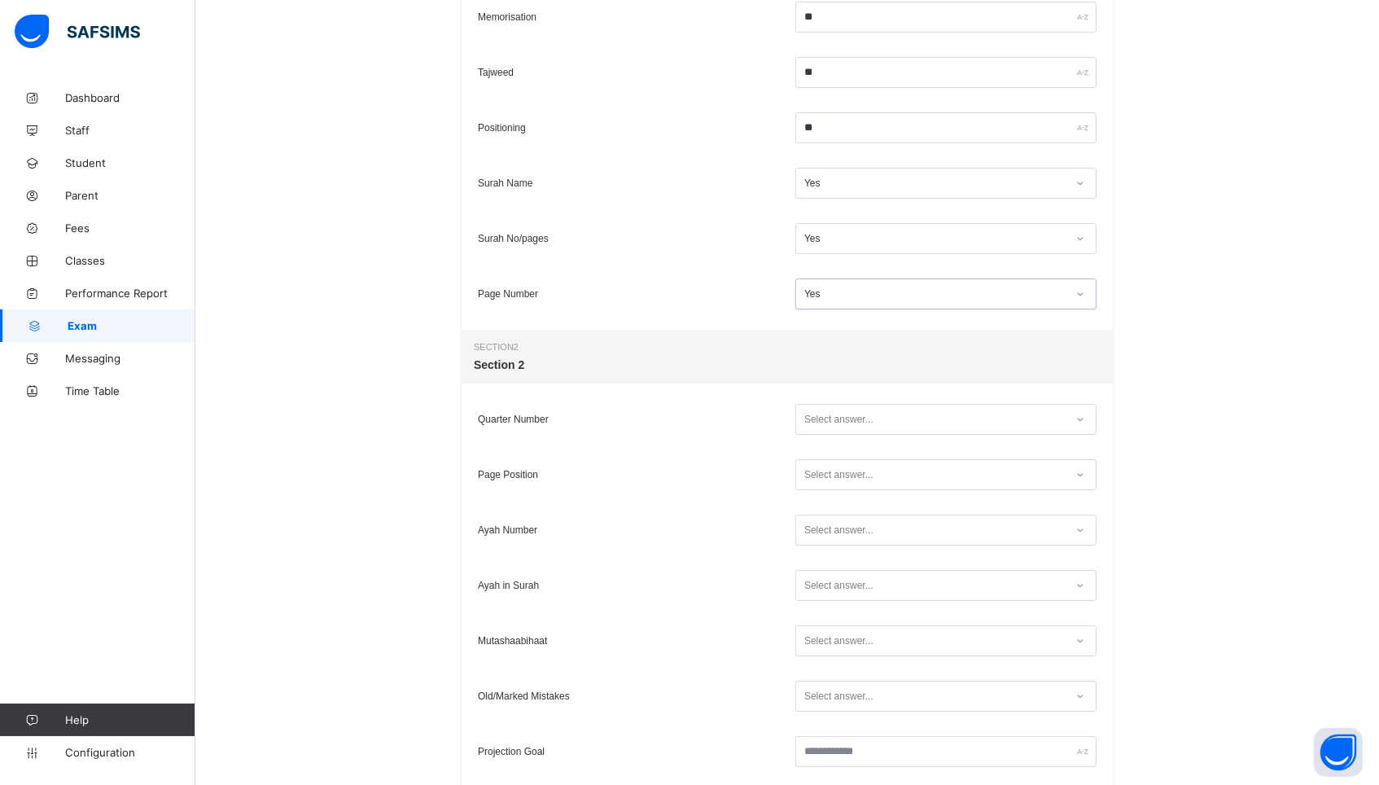
scroll to position [378, 0]
click at [842, 409] on div "Select answer..." at bounding box center [838, 416] width 69 height 31
click at [829, 476] on div "Yes" at bounding box center [946, 476] width 300 height 24
click at [834, 460] on div "Select answer..." at bounding box center [838, 472] width 69 height 31
click at [832, 523] on div "Yes" at bounding box center [946, 531] width 300 height 24
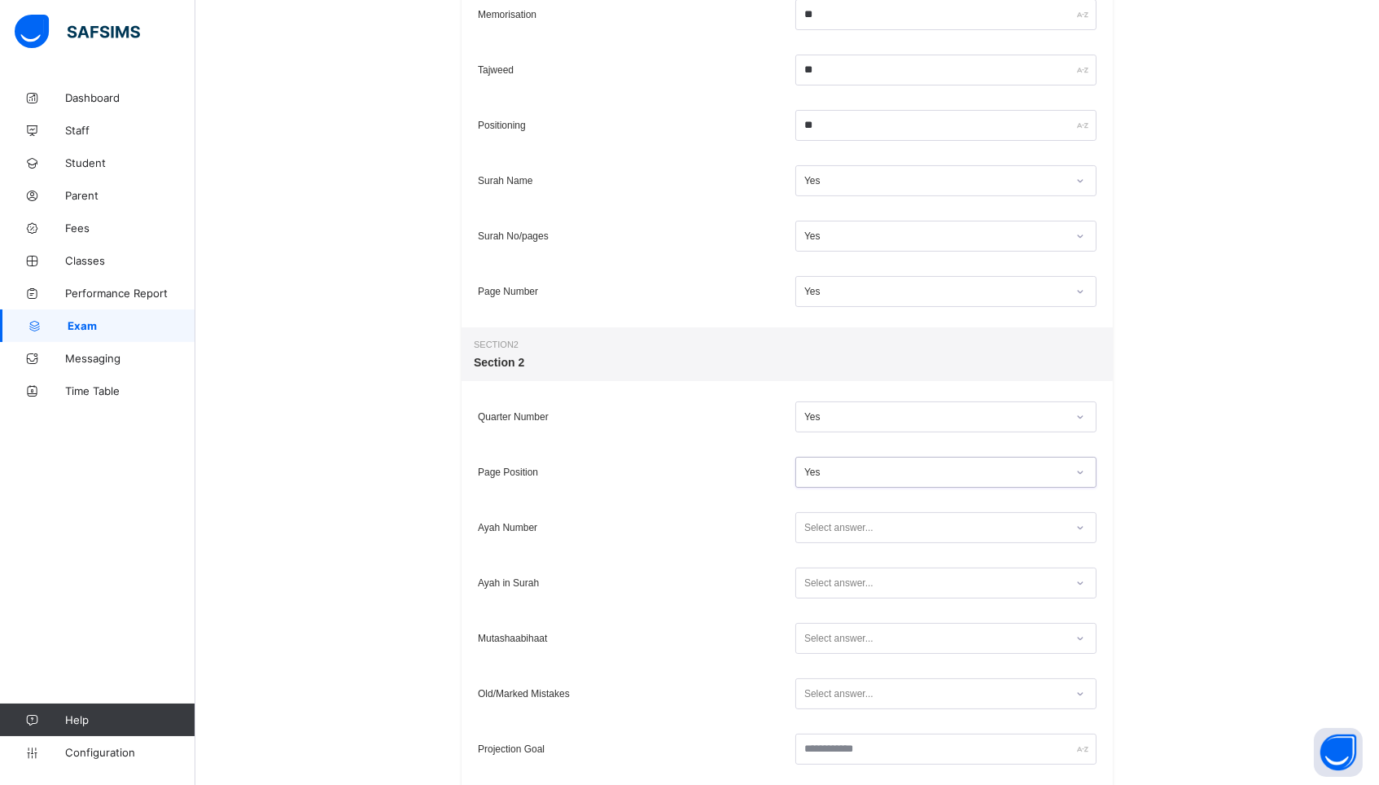
click at [831, 532] on div "Select answer..." at bounding box center [838, 527] width 69 height 31
click at [828, 572] on div "No" at bounding box center [946, 562] width 300 height 24
click at [823, 524] on div "No" at bounding box center [935, 527] width 262 height 11
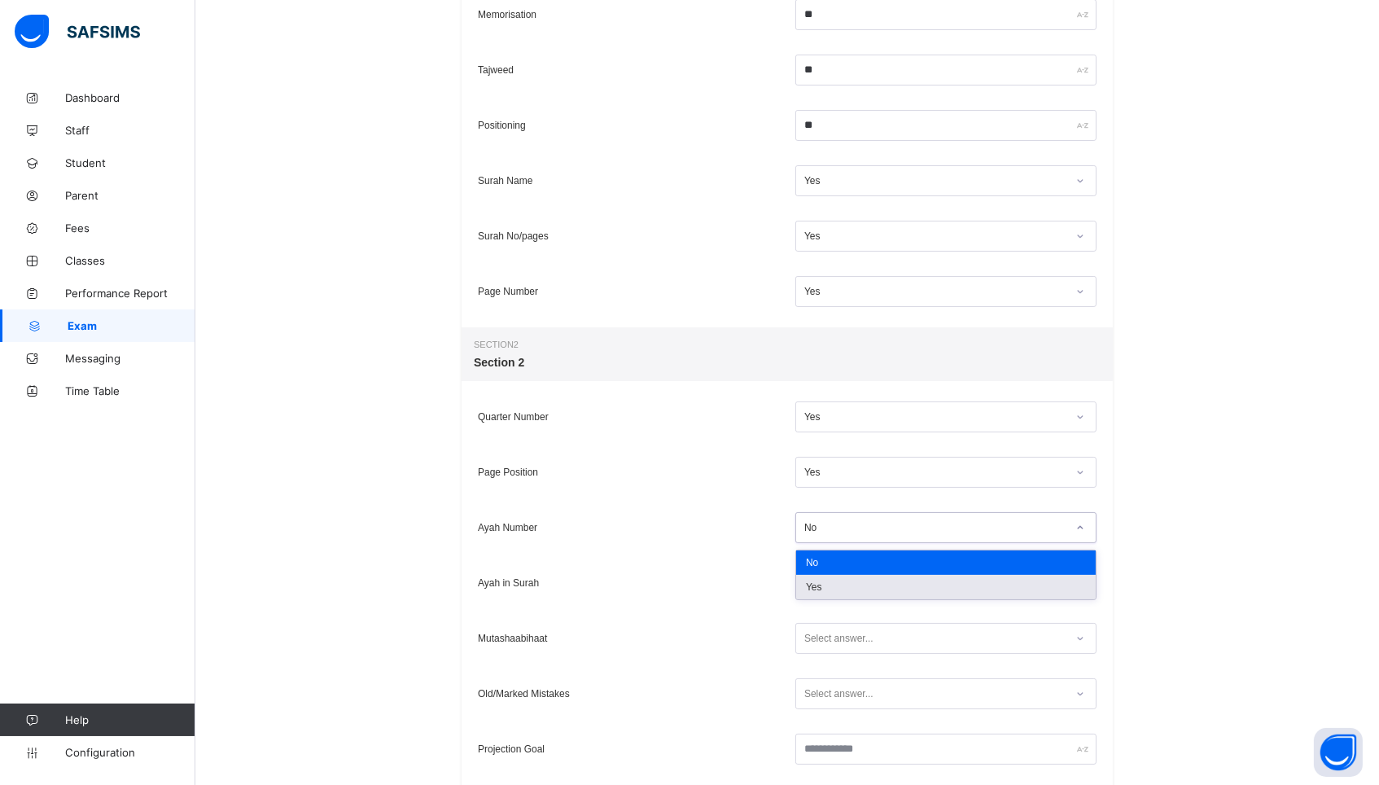
click at [823, 590] on div "Yes" at bounding box center [946, 587] width 300 height 24
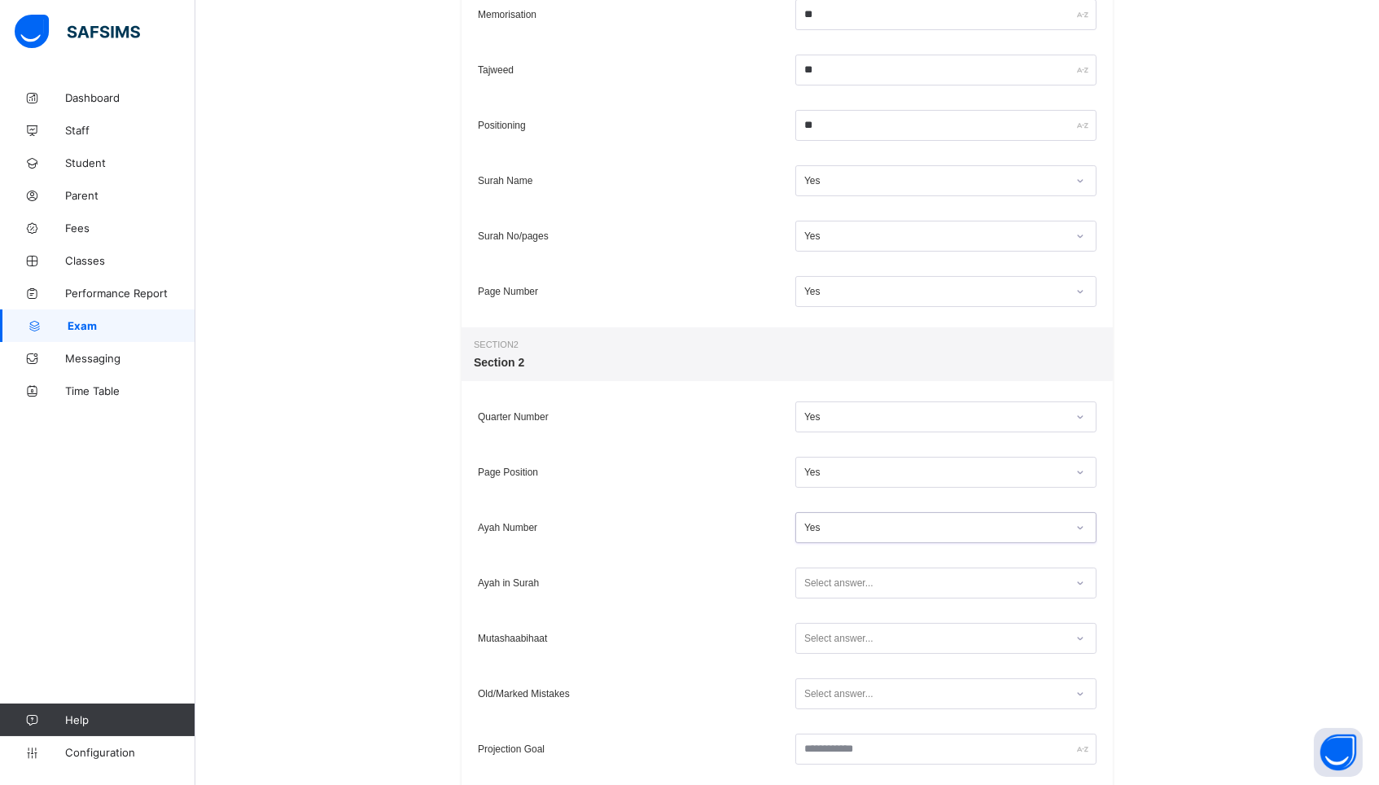
click at [834, 587] on div "Select answer..." at bounding box center [838, 582] width 69 height 31
click at [829, 636] on div "Yes" at bounding box center [946, 642] width 300 height 24
click at [829, 636] on div "Select answer..." at bounding box center [838, 638] width 69 height 31
click at [820, 693] on div "Yes" at bounding box center [946, 697] width 300 height 24
click at [816, 698] on div "Select answer..." at bounding box center [838, 693] width 69 height 31
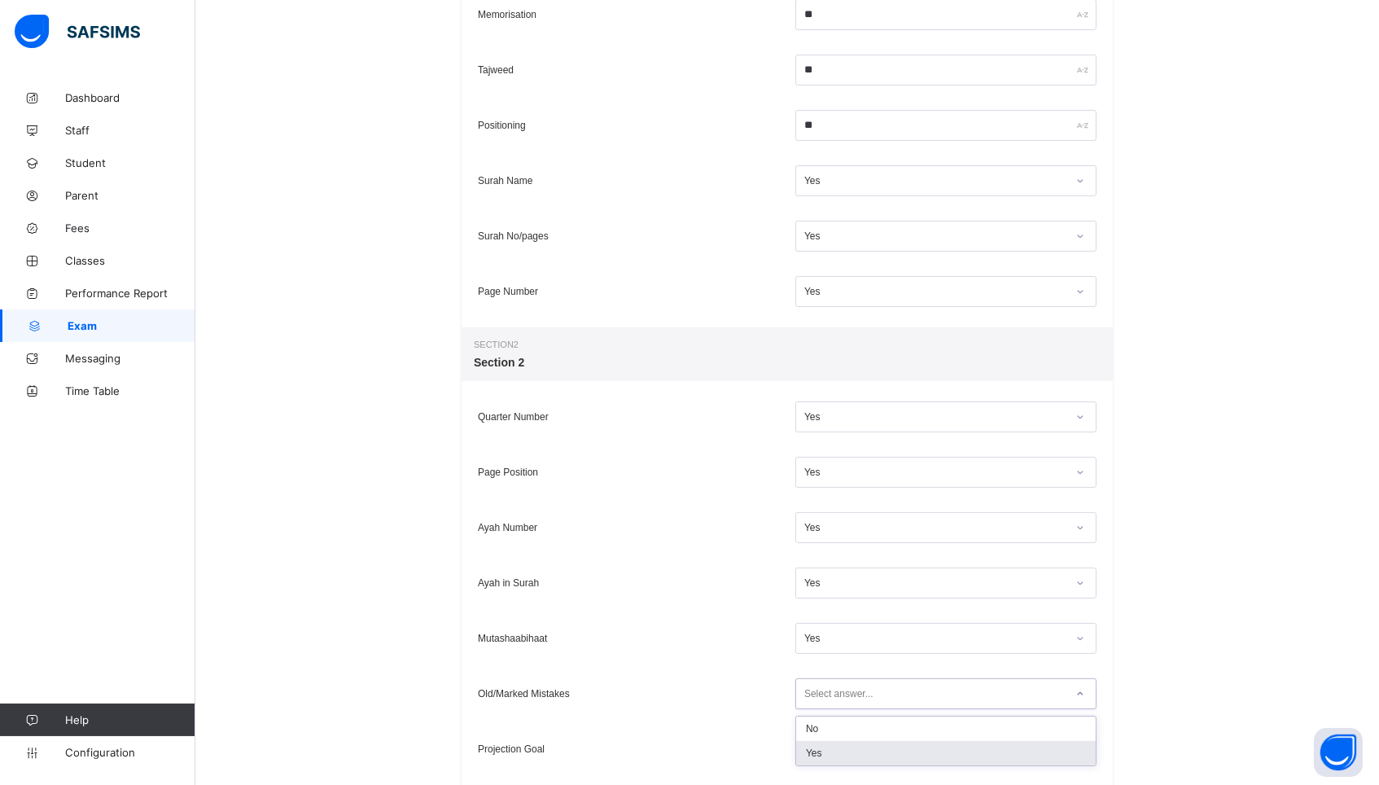
click at [816, 745] on div "Yes" at bounding box center [946, 753] width 300 height 24
click at [816, 745] on input "text" at bounding box center [945, 748] width 301 height 31
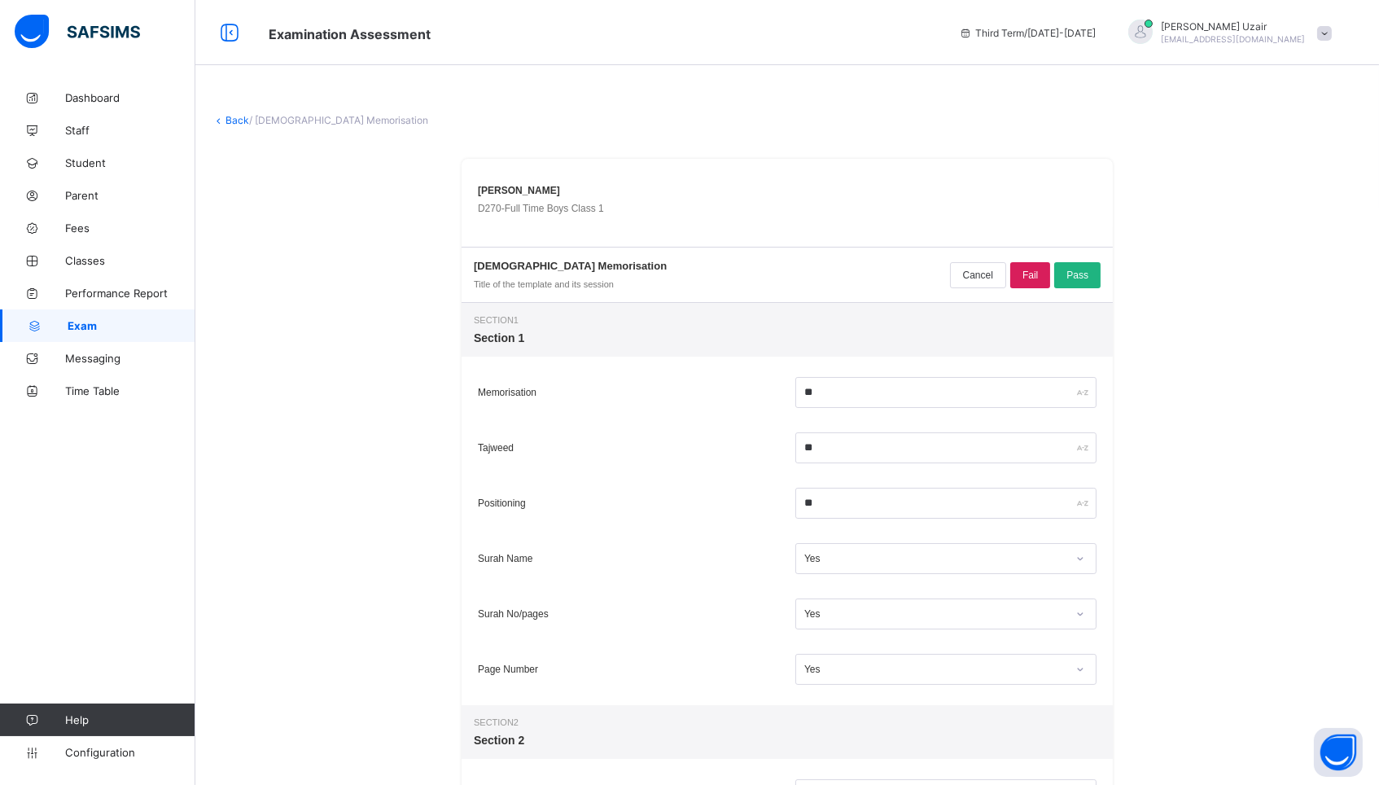
scroll to position [0, 0]
type input "*****"
click at [1066, 274] on span "Pass" at bounding box center [1077, 274] width 22 height 11
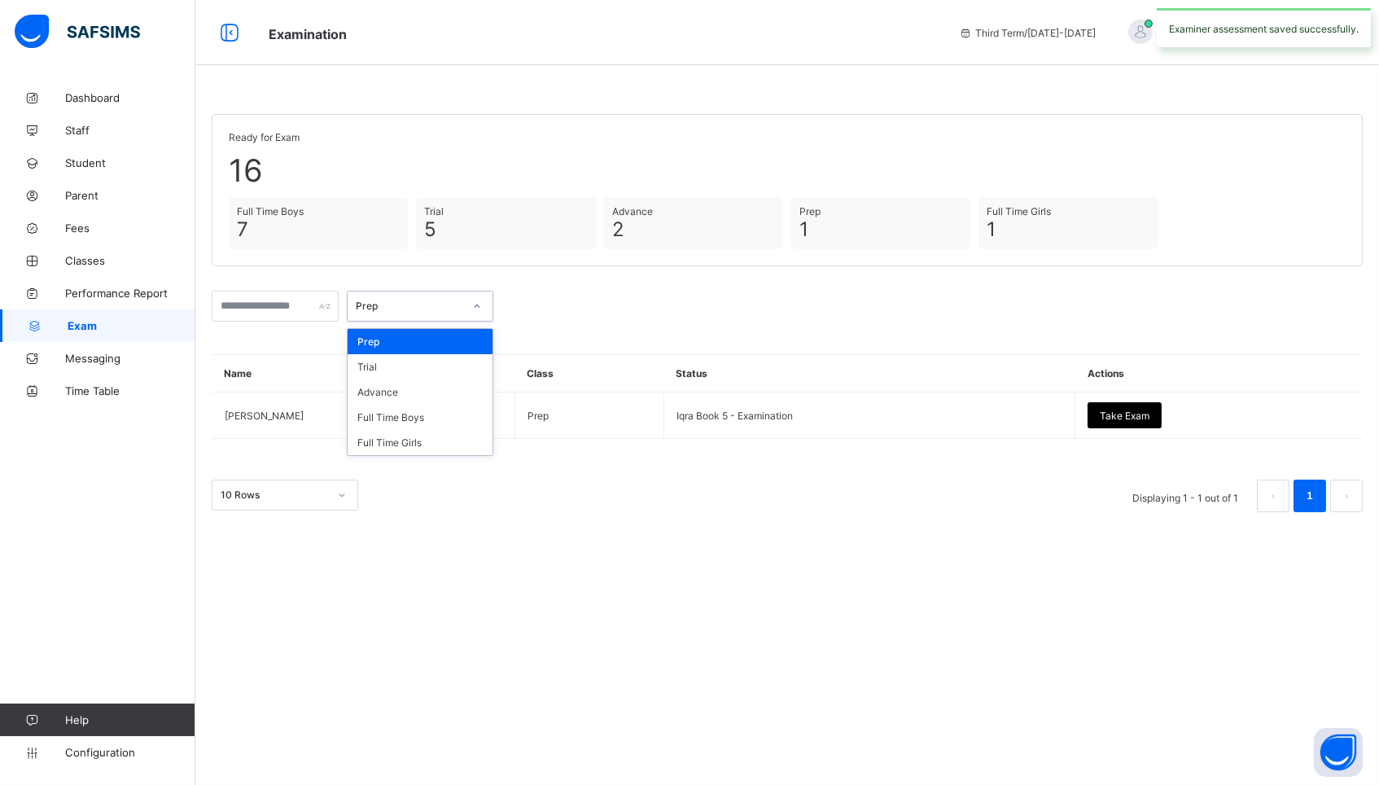
click at [443, 306] on div "Prep" at bounding box center [409, 306] width 107 height 12
click at [427, 418] on div "Full Time Boys" at bounding box center [420, 417] width 145 height 25
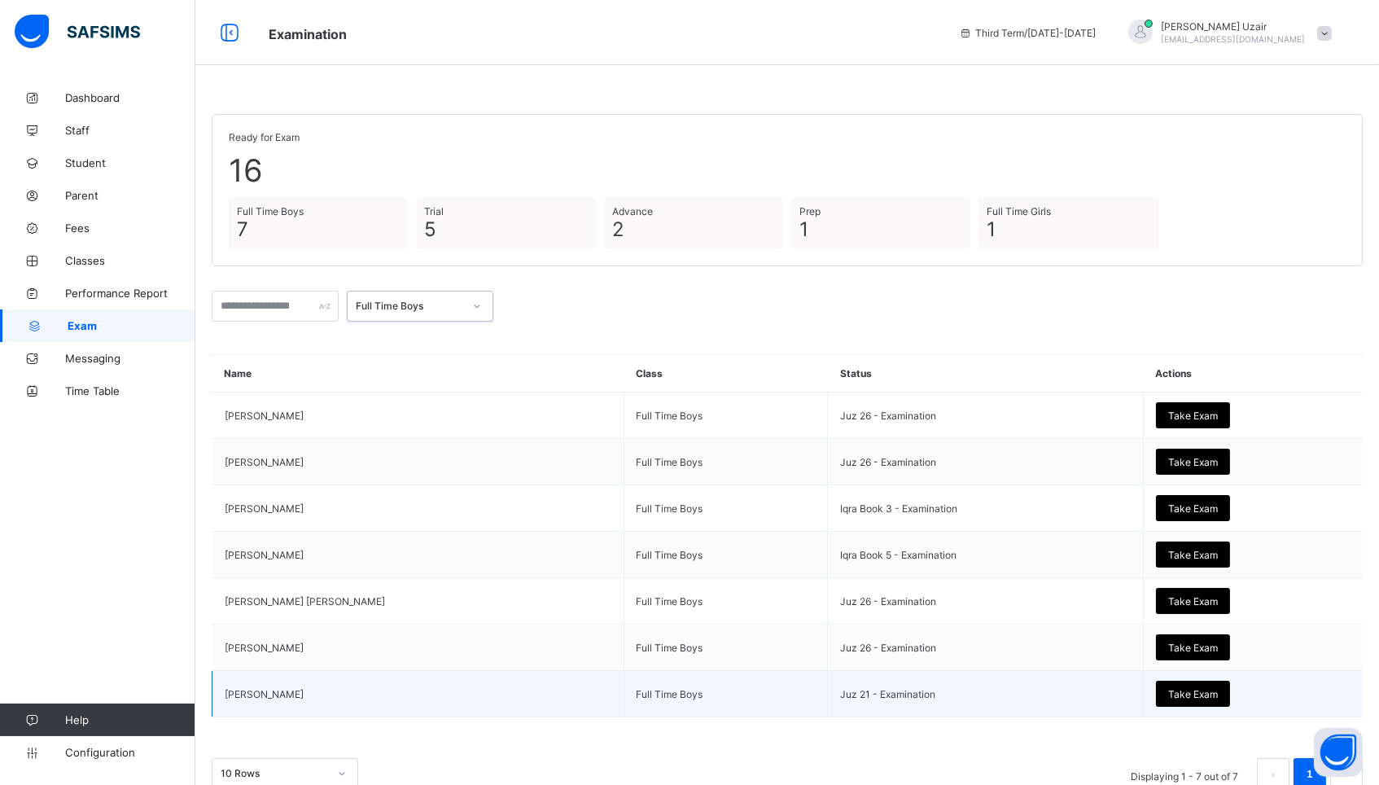
click at [1186, 691] on span "Take Exam" at bounding box center [1193, 694] width 50 height 12
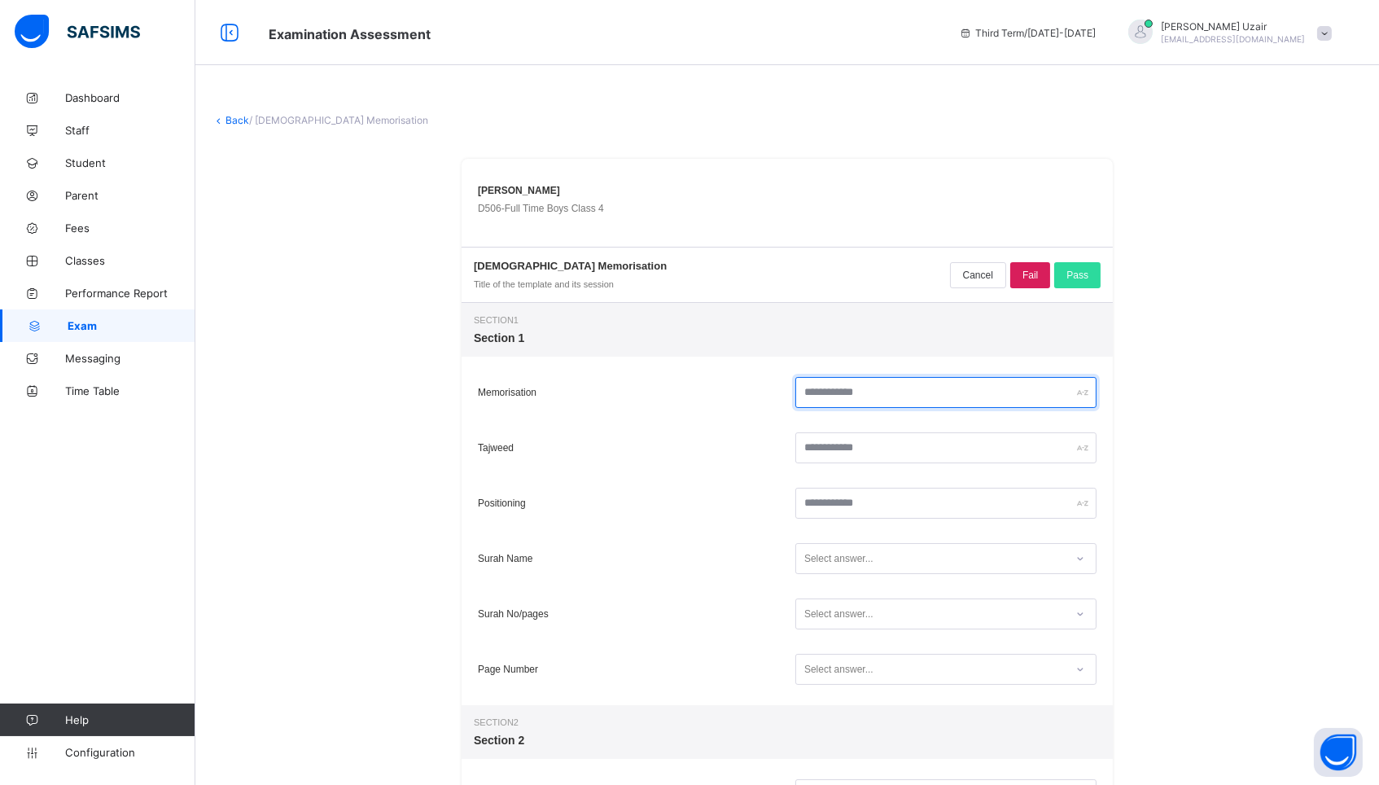
click at [869, 389] on input "text" at bounding box center [945, 392] width 301 height 31
type input "**"
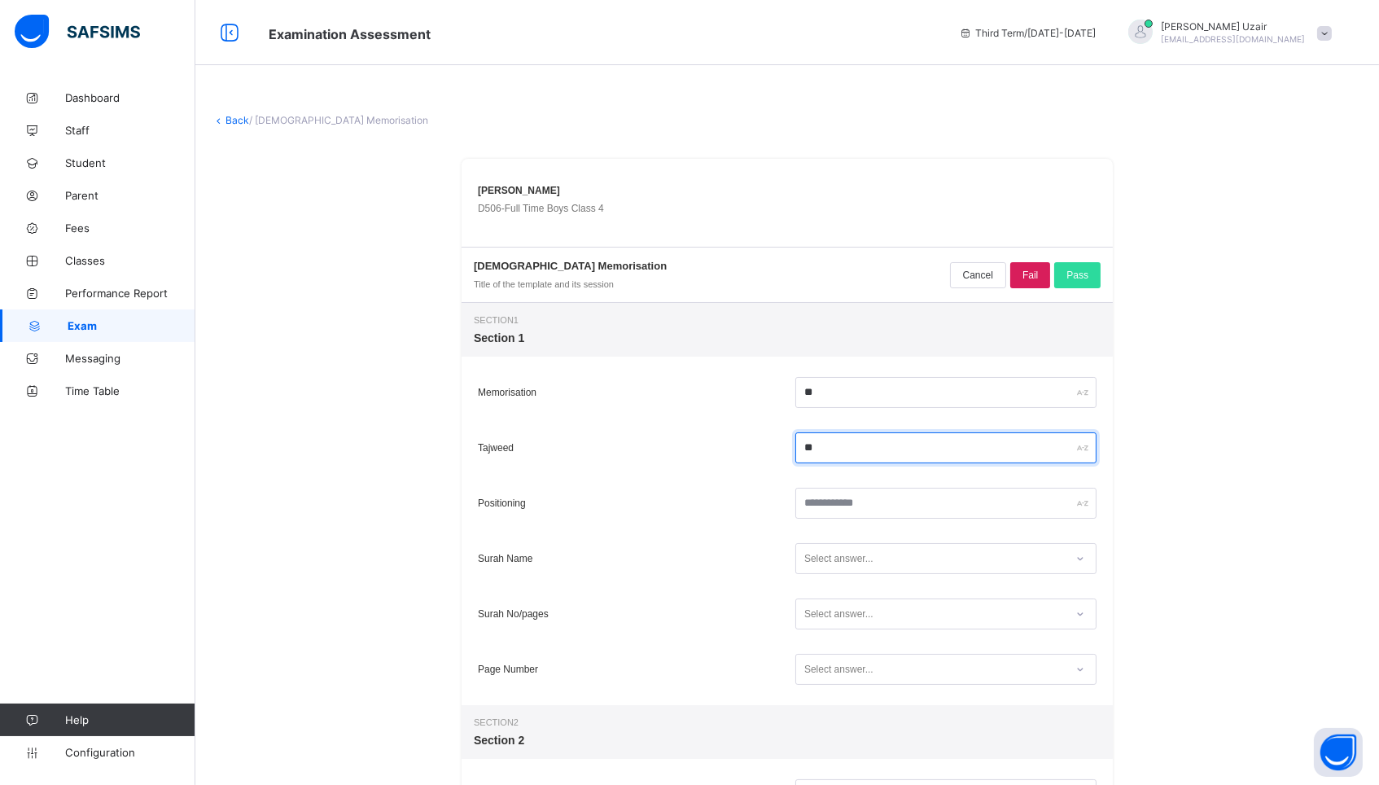
type input "**"
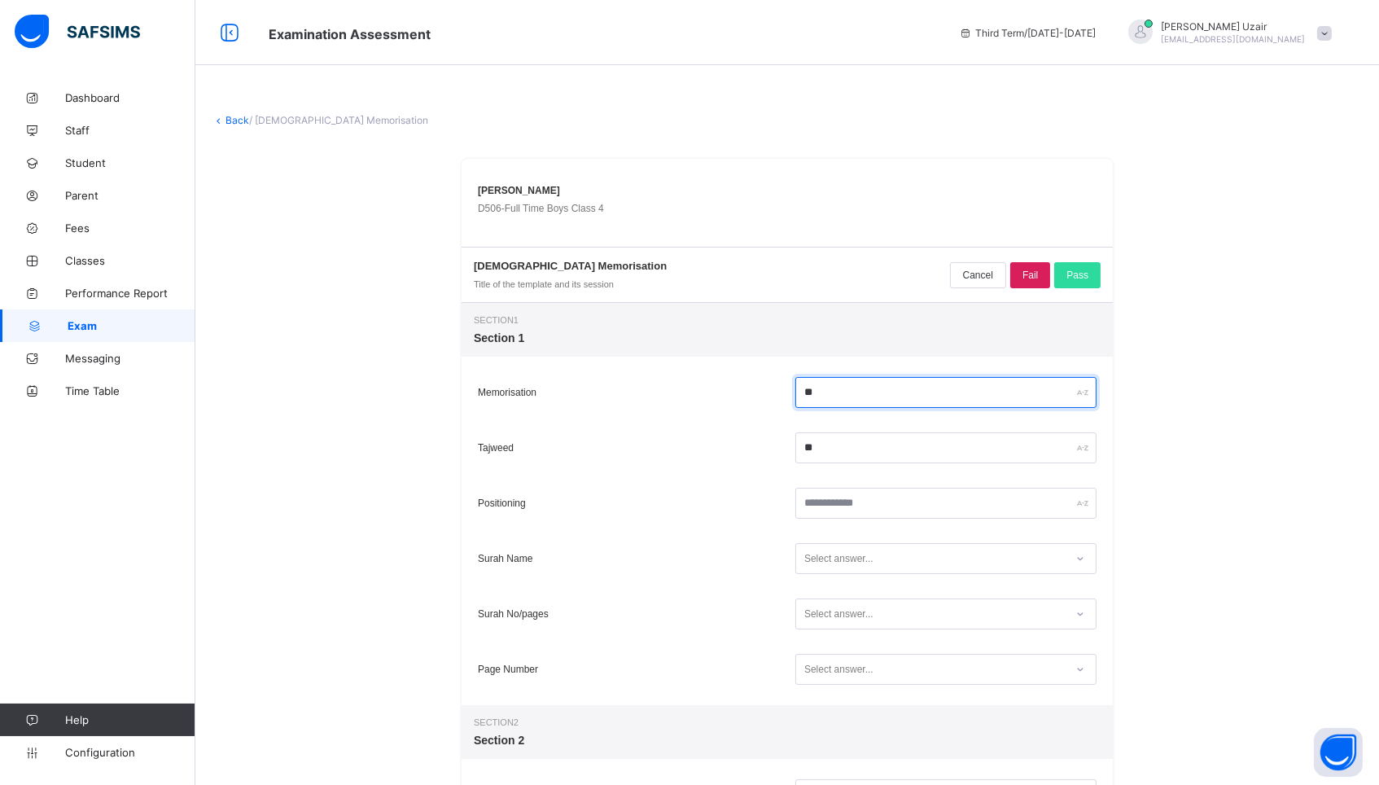
click at [846, 400] on input "**" at bounding box center [945, 392] width 301 height 31
type input "**"
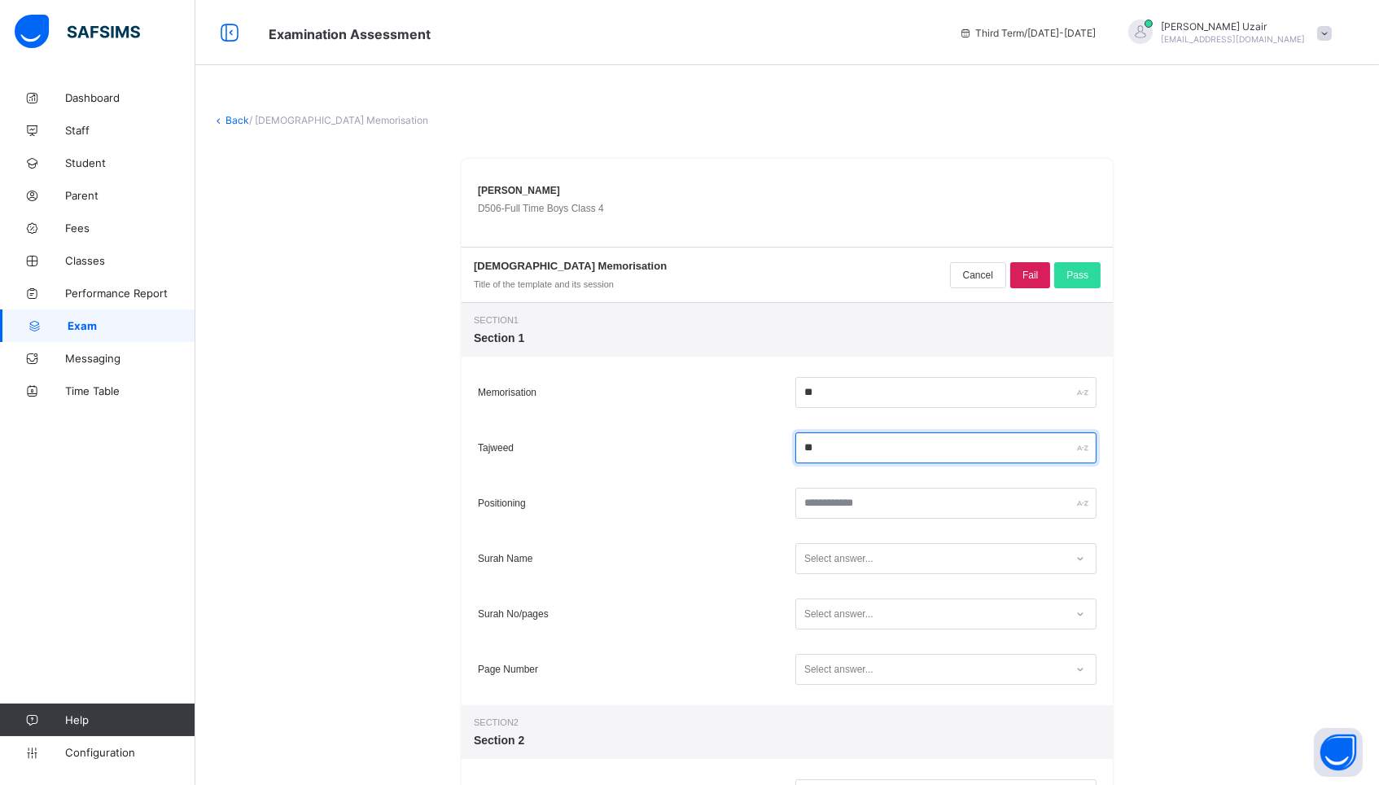
click at [840, 453] on input "**" at bounding box center [945, 447] width 301 height 31
type input "*"
type input "**"
click at [838, 523] on div "Positioning" at bounding box center [787, 502] width 651 height 55
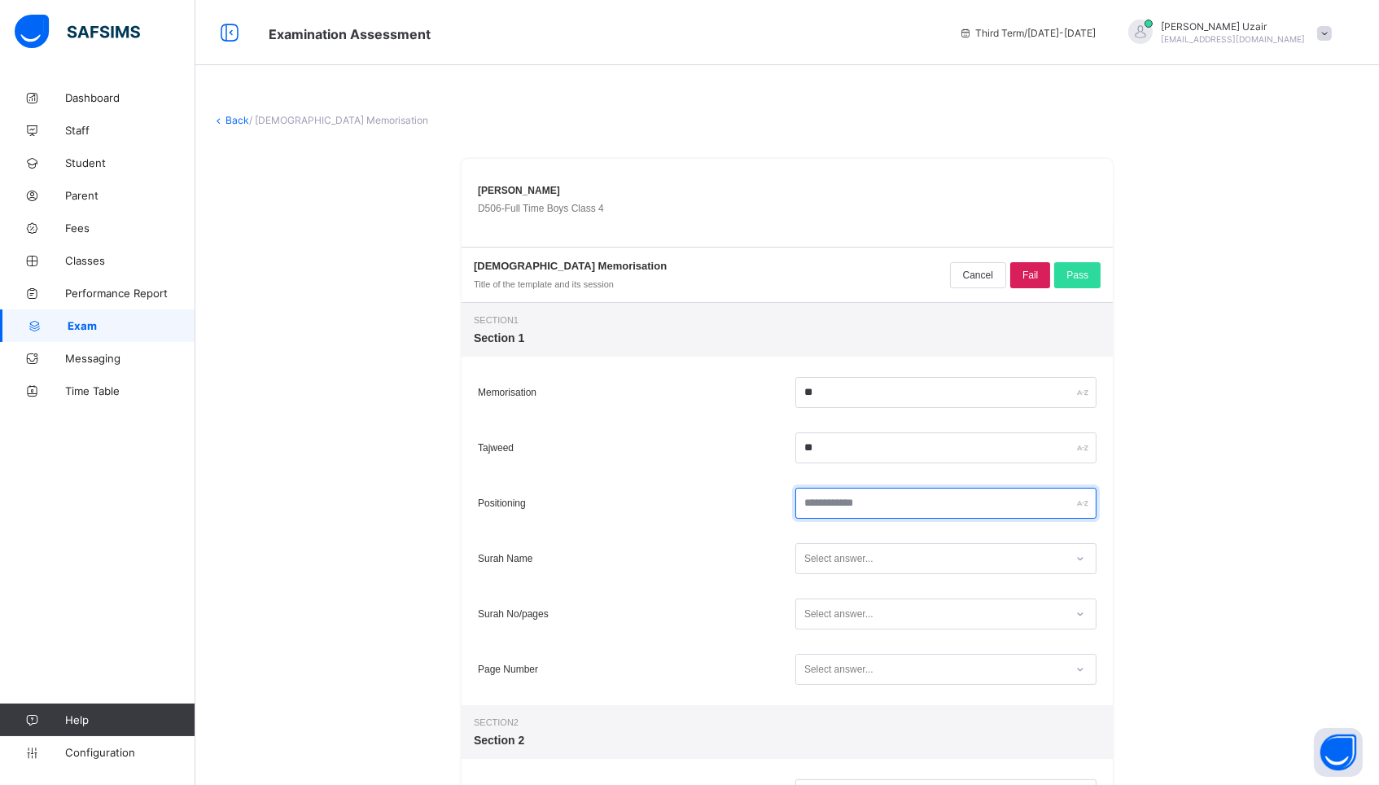
click at [837, 510] on input "text" at bounding box center [945, 503] width 301 height 31
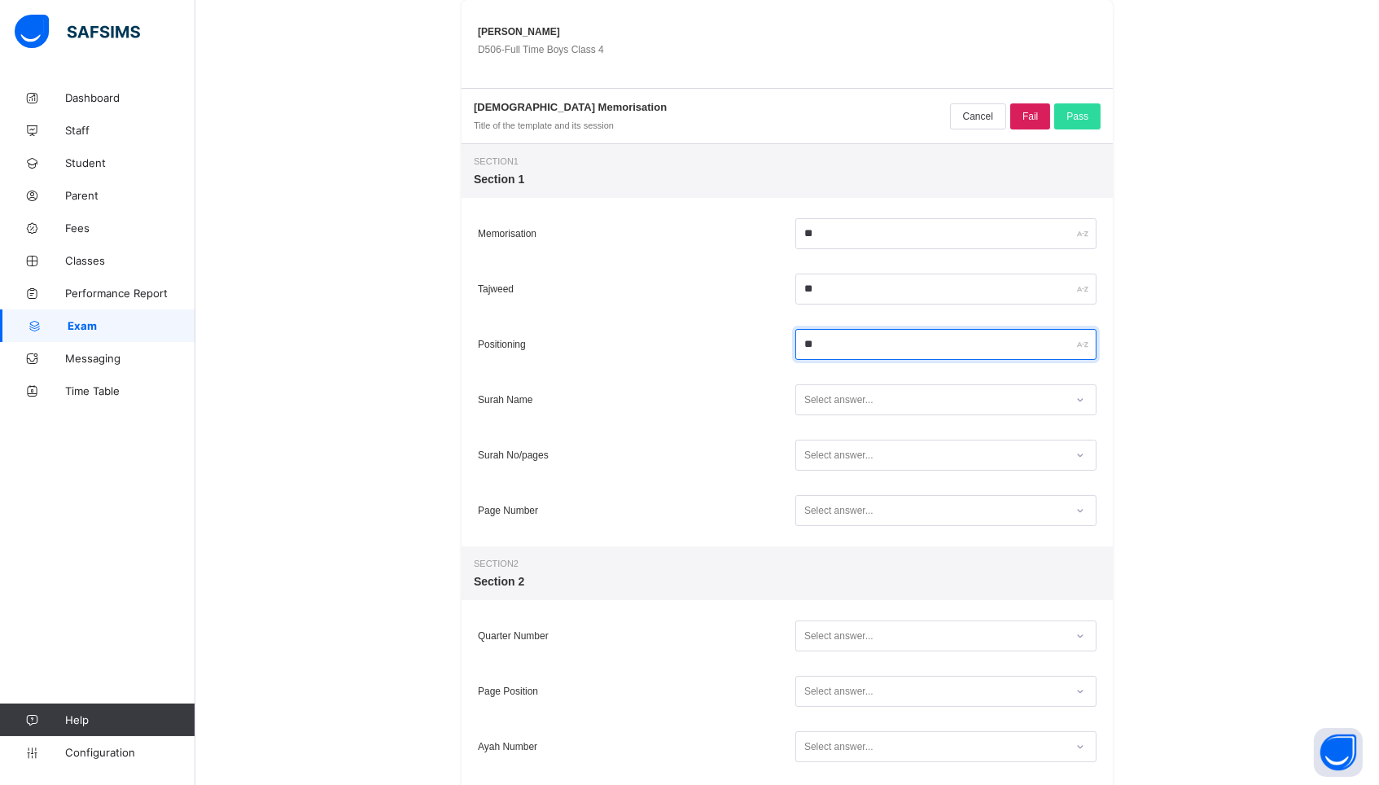
scroll to position [159, 0]
click at [867, 405] on div "Select answer..." at bounding box center [838, 399] width 69 height 31
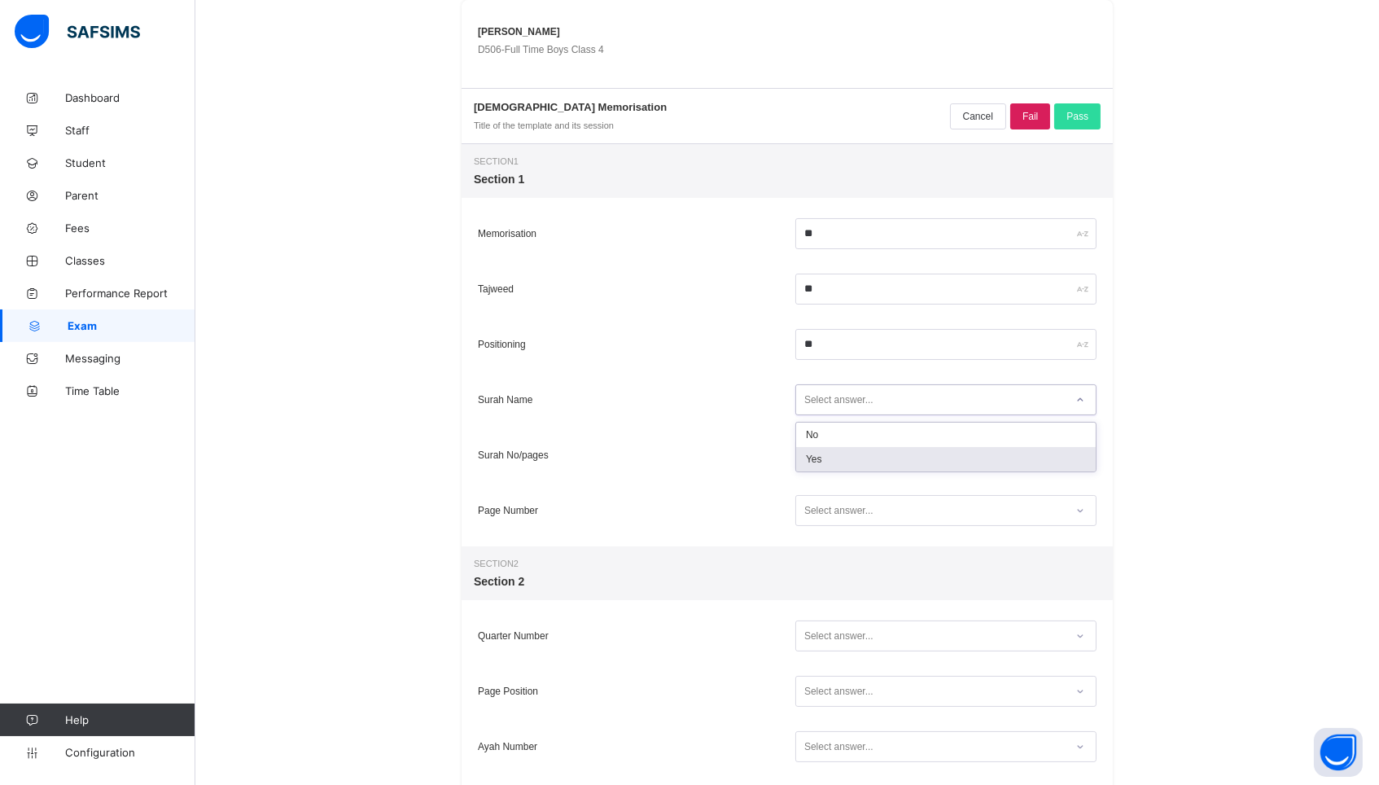
click at [838, 455] on div "Yes" at bounding box center [946, 459] width 300 height 24
click at [838, 455] on div "Select answer..." at bounding box center [838, 455] width 69 height 31
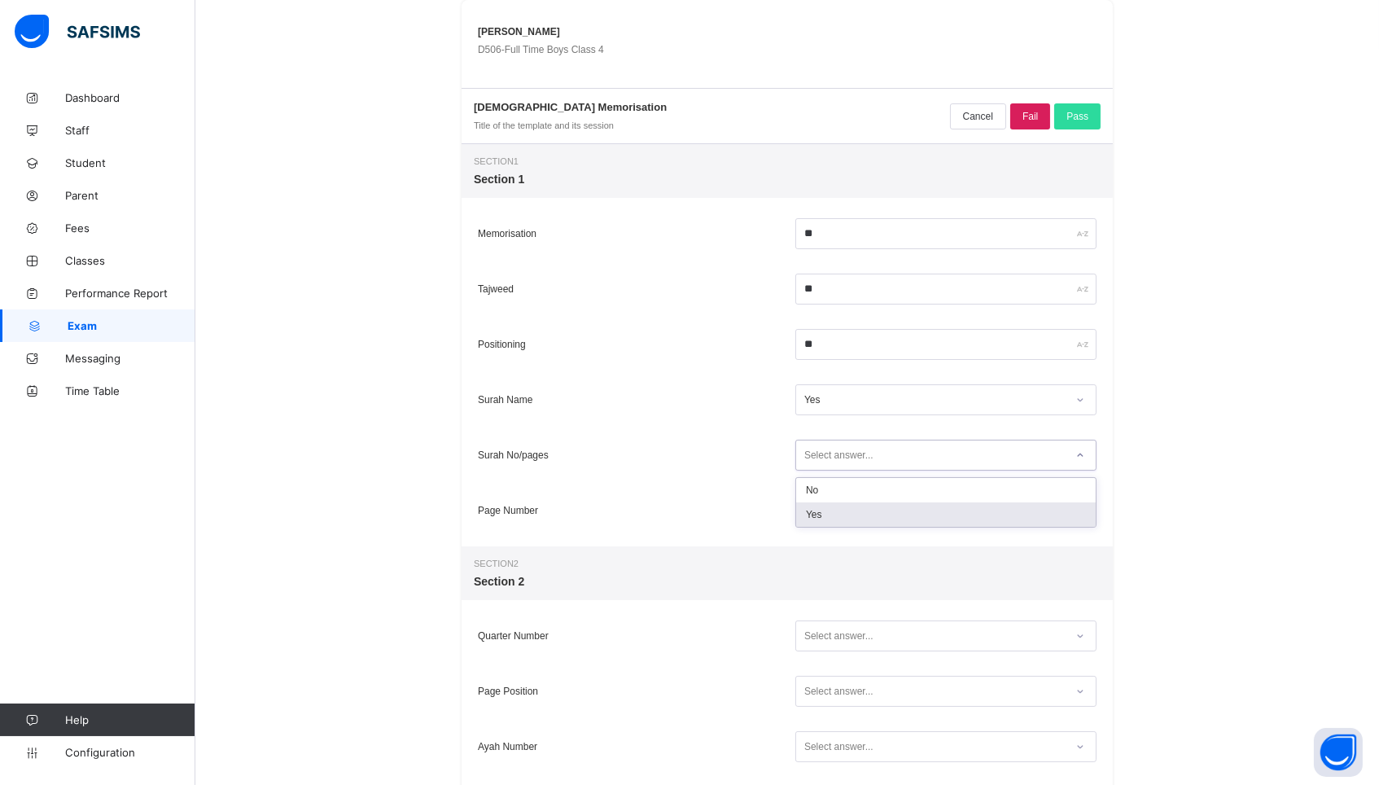
click at [820, 517] on div "Yes" at bounding box center [946, 514] width 300 height 24
click at [838, 518] on div "Select answer..." at bounding box center [838, 510] width 69 height 31
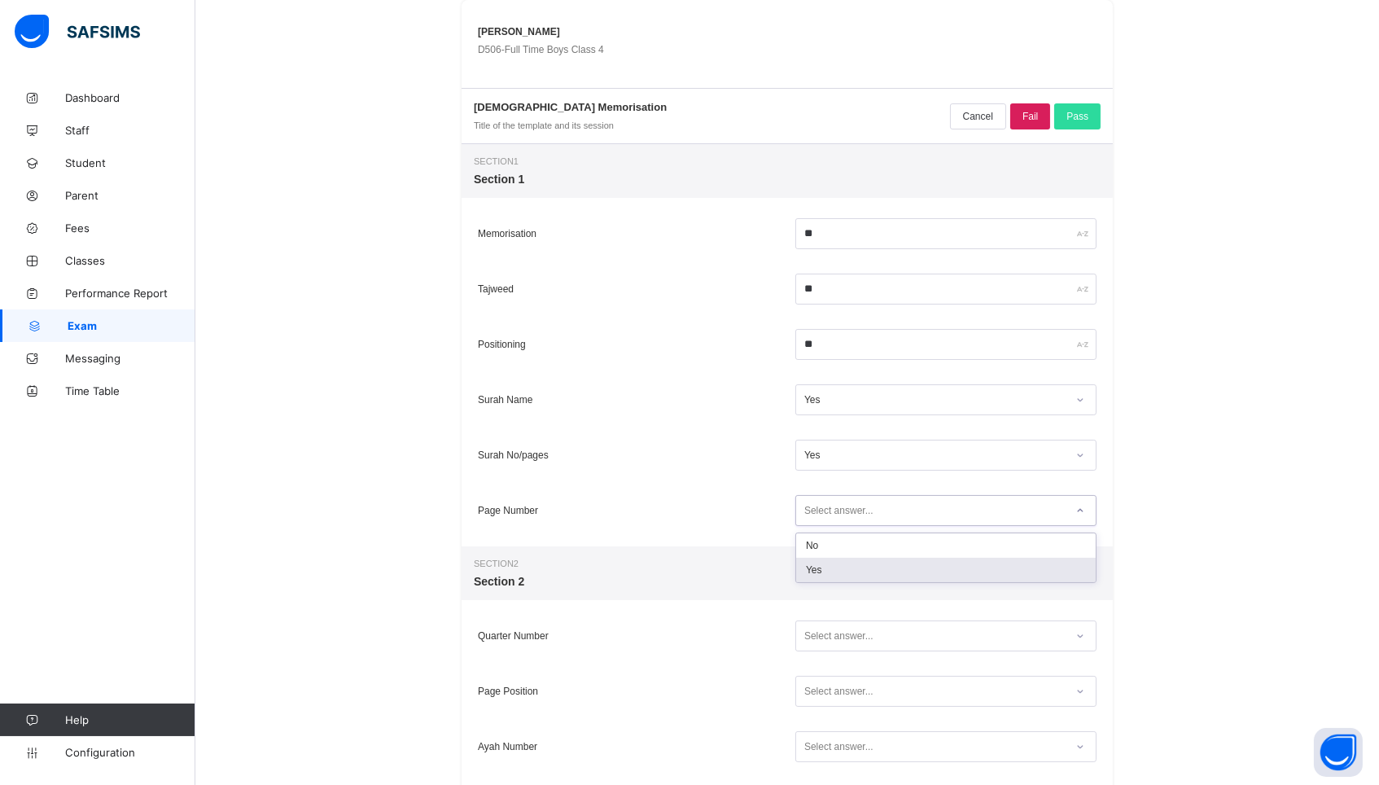
click at [839, 573] on div "Yes" at bounding box center [946, 570] width 300 height 24
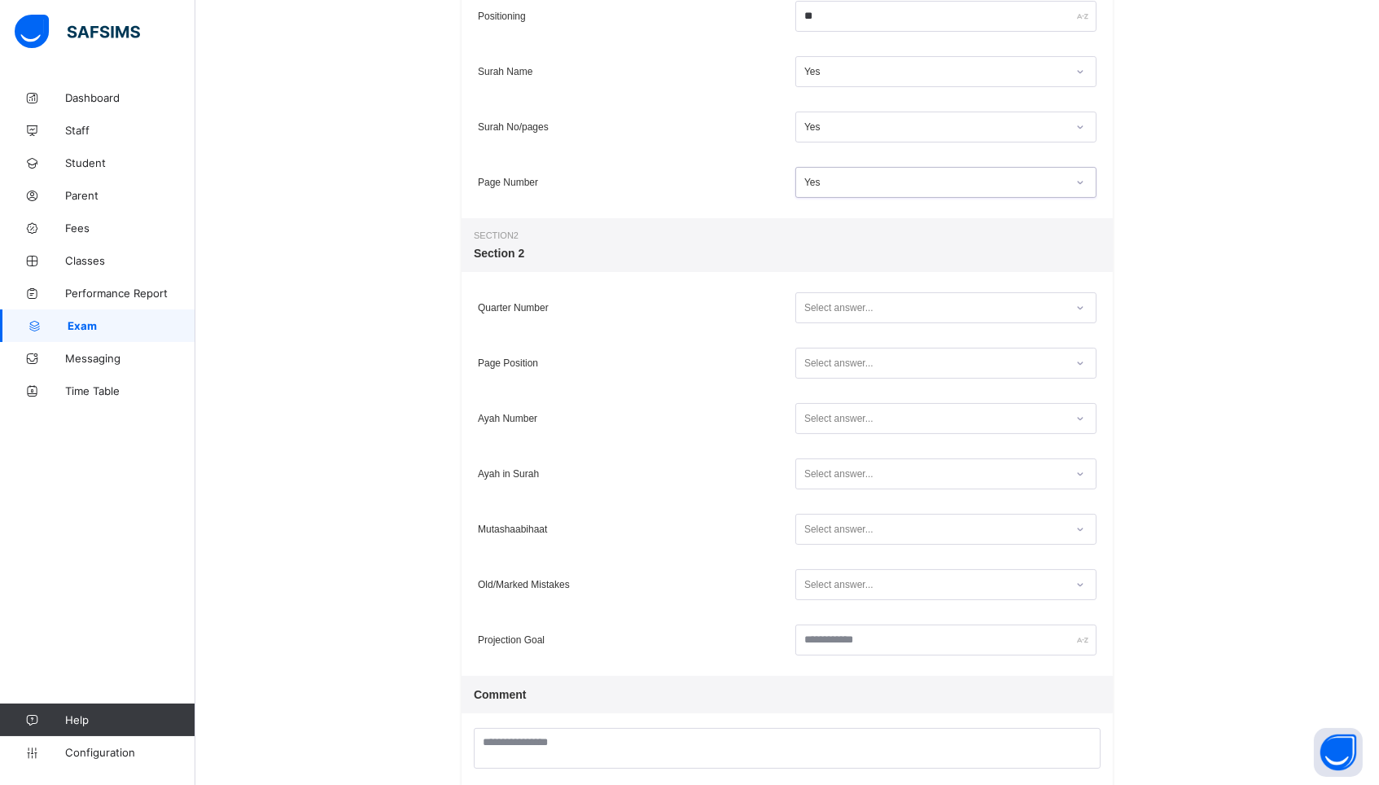
scroll to position [491, 0]
click at [834, 295] on div "Select answer..." at bounding box center [838, 303] width 69 height 31
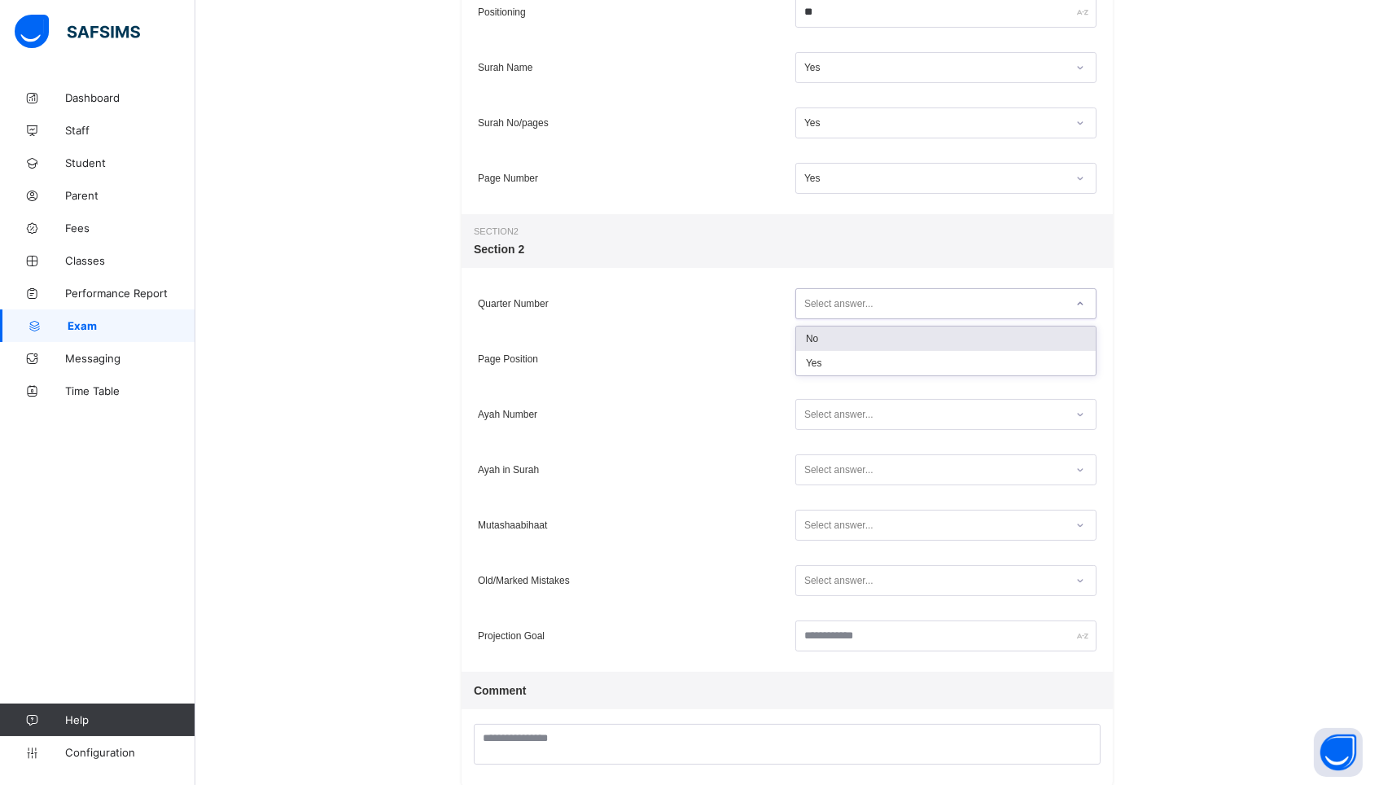
click at [843, 169] on div "Yes" at bounding box center [930, 179] width 269 height 22
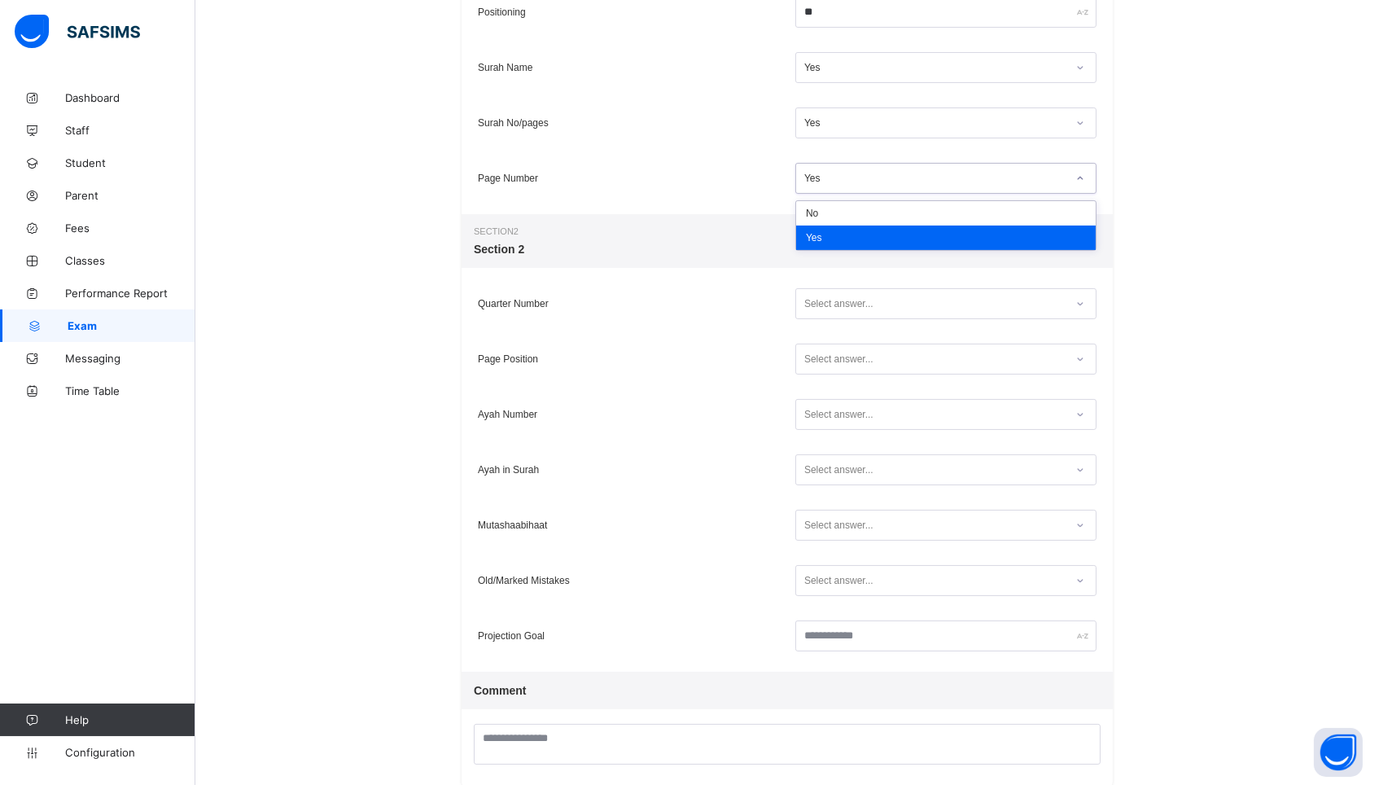
click at [833, 303] on div "Select answer..." at bounding box center [838, 303] width 69 height 31
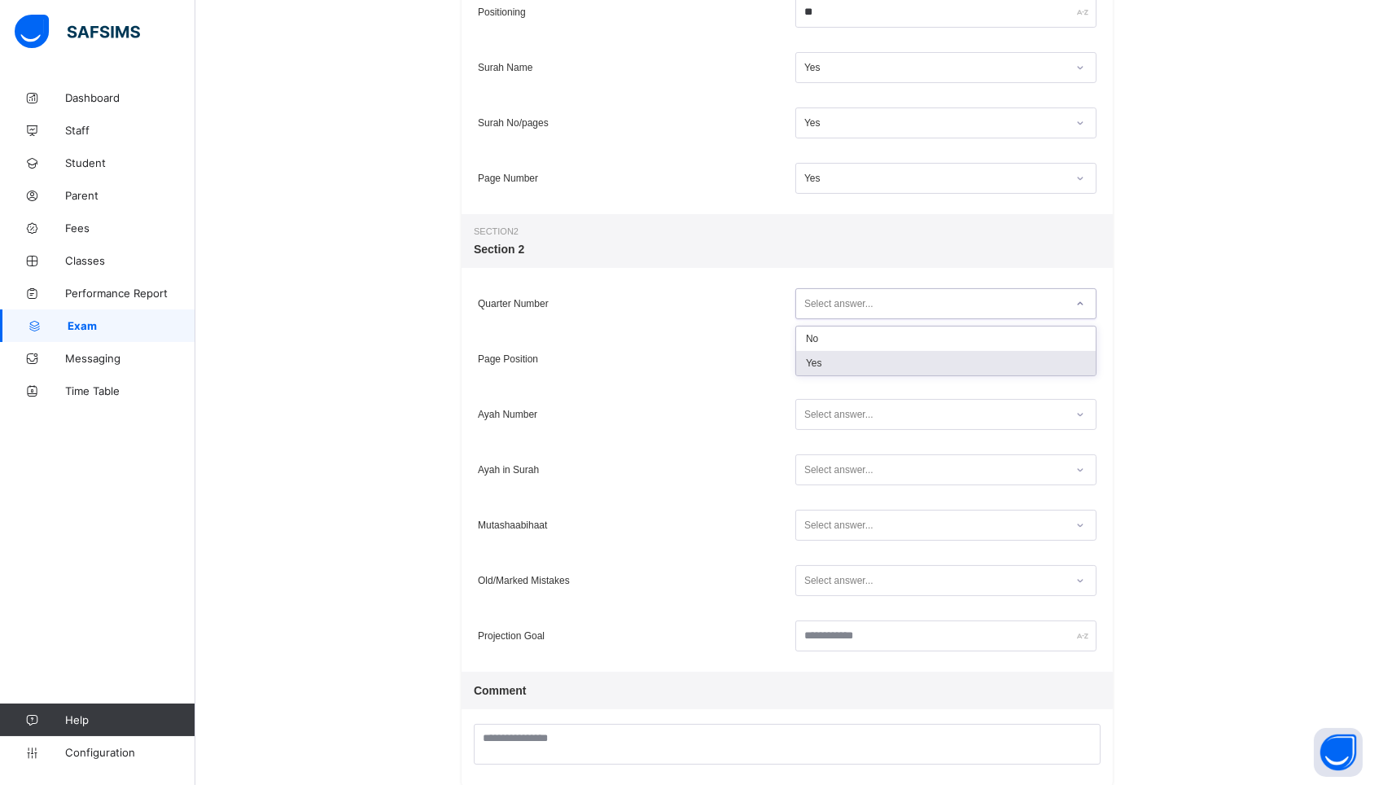
click at [829, 370] on div "Yes" at bounding box center [946, 363] width 300 height 24
click at [829, 370] on div "Select answer..." at bounding box center [945, 358] width 301 height 31
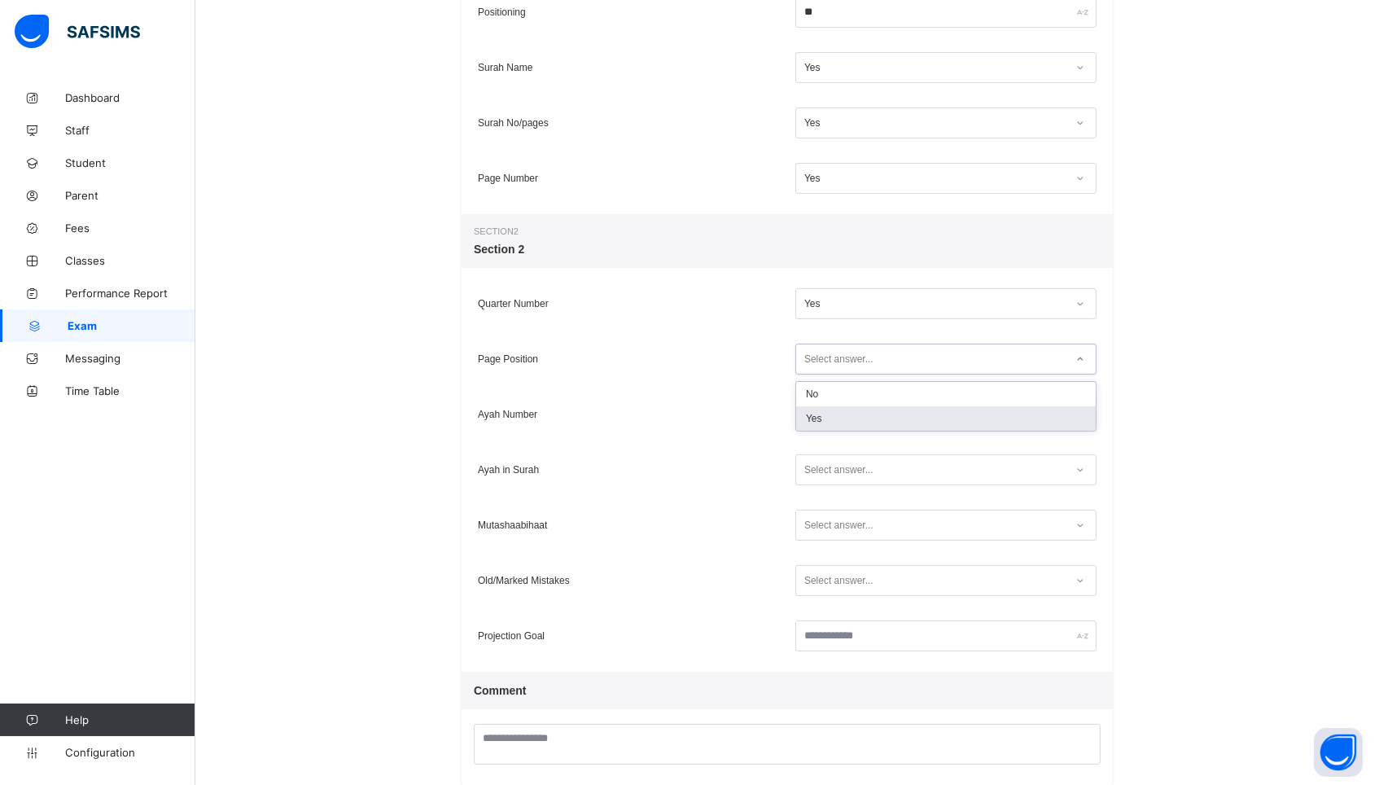
click at [825, 410] on div "Yes" at bounding box center [946, 418] width 300 height 24
click at [825, 419] on div "Select answer..." at bounding box center [838, 414] width 69 height 31
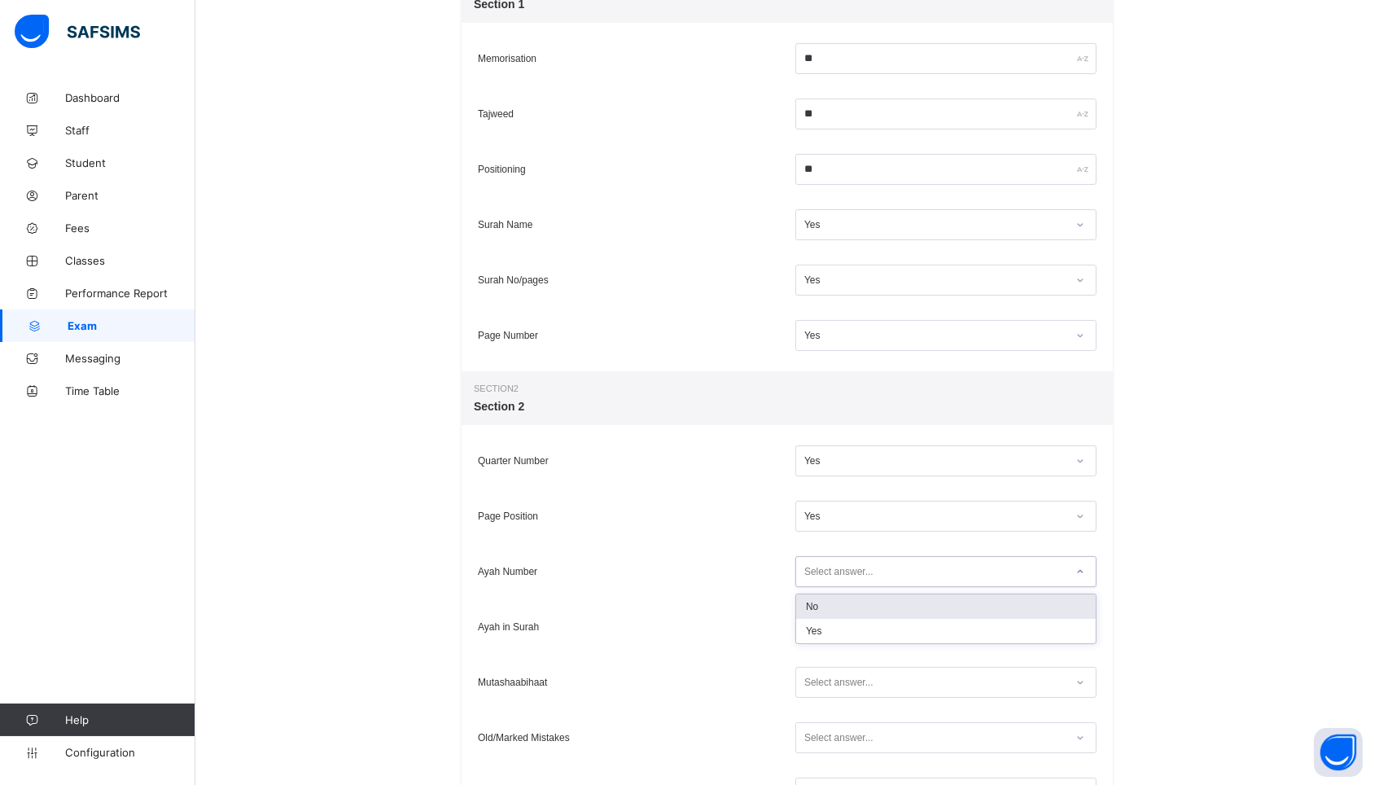
scroll to position [328, 0]
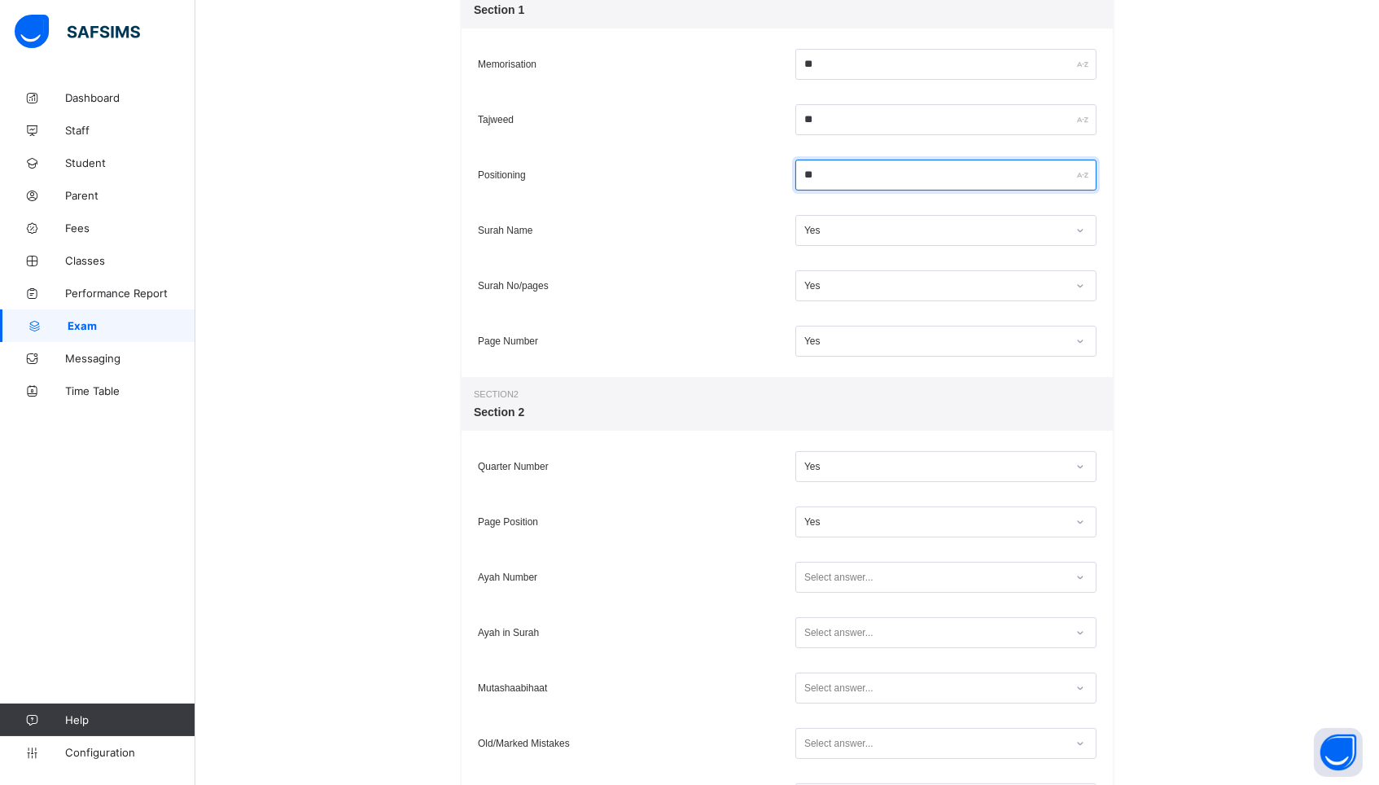
click at [809, 181] on input "**" at bounding box center [945, 175] width 301 height 31
type input "**"
click at [878, 402] on span at bounding box center [787, 402] width 627 height 7
click at [842, 578] on div "Select answer..." at bounding box center [838, 577] width 69 height 31
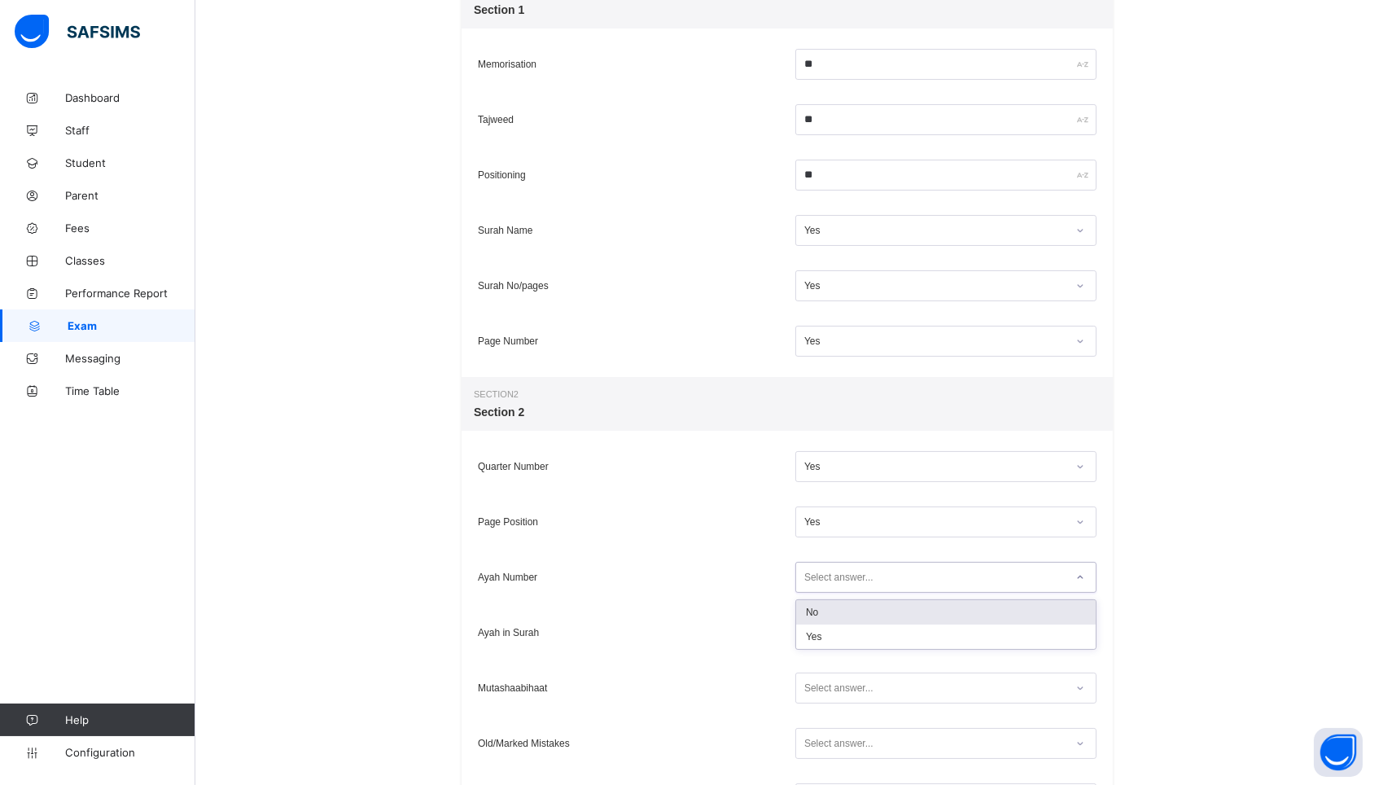
click at [829, 615] on div "No" at bounding box center [946, 612] width 300 height 24
click at [826, 632] on div "Select answer..." at bounding box center [838, 632] width 69 height 31
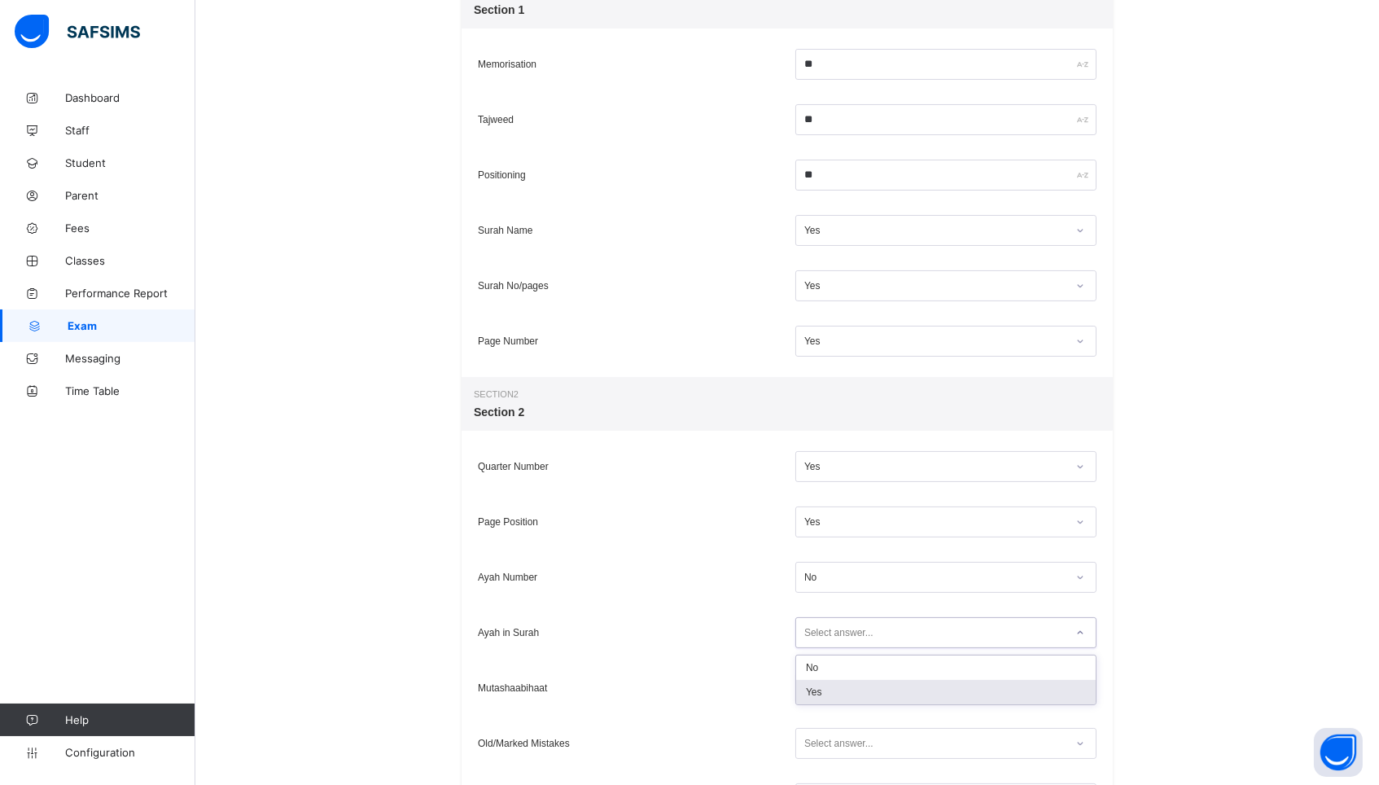
click at [825, 694] on div "Yes" at bounding box center [946, 692] width 300 height 24
click at [828, 689] on div "Select answer..." at bounding box center [838, 687] width 69 height 31
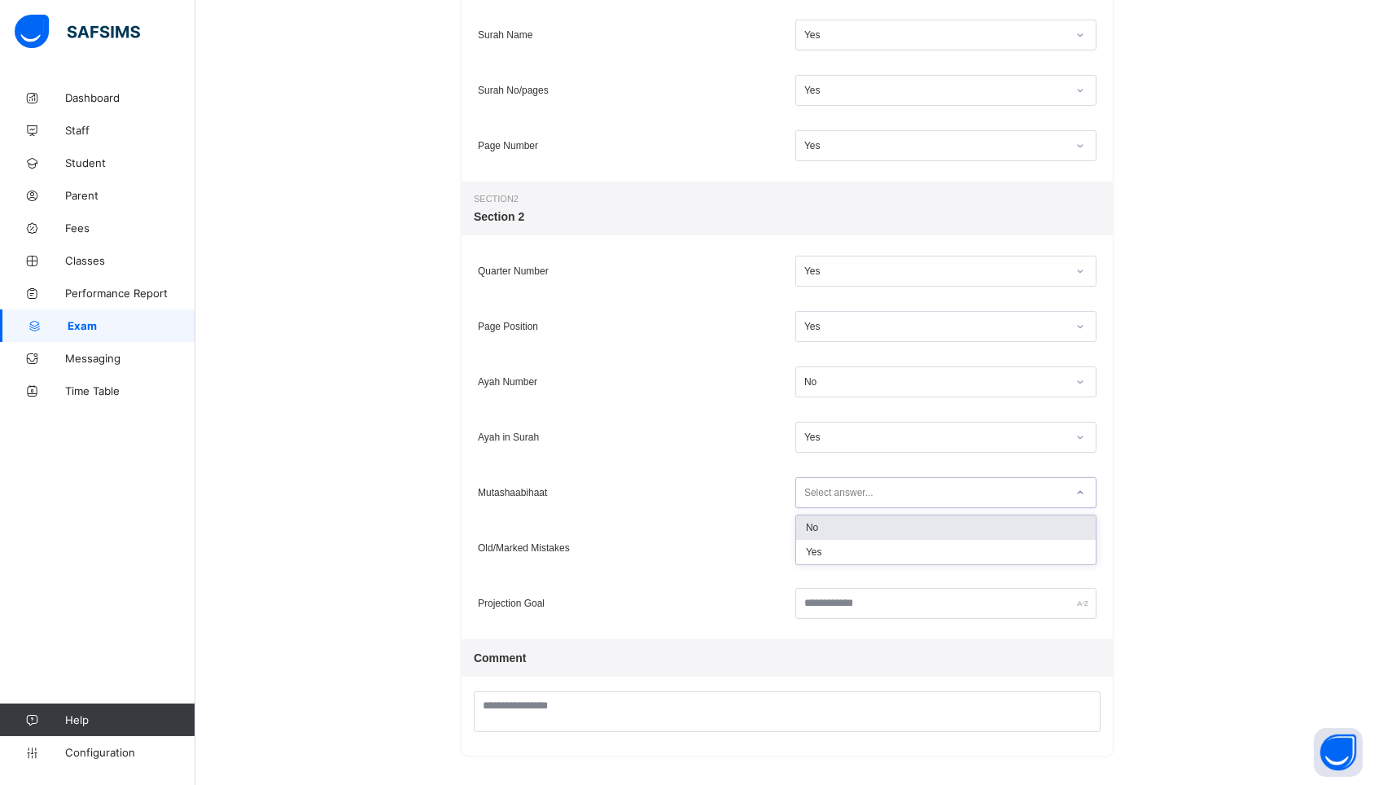
scroll to position [523, 0]
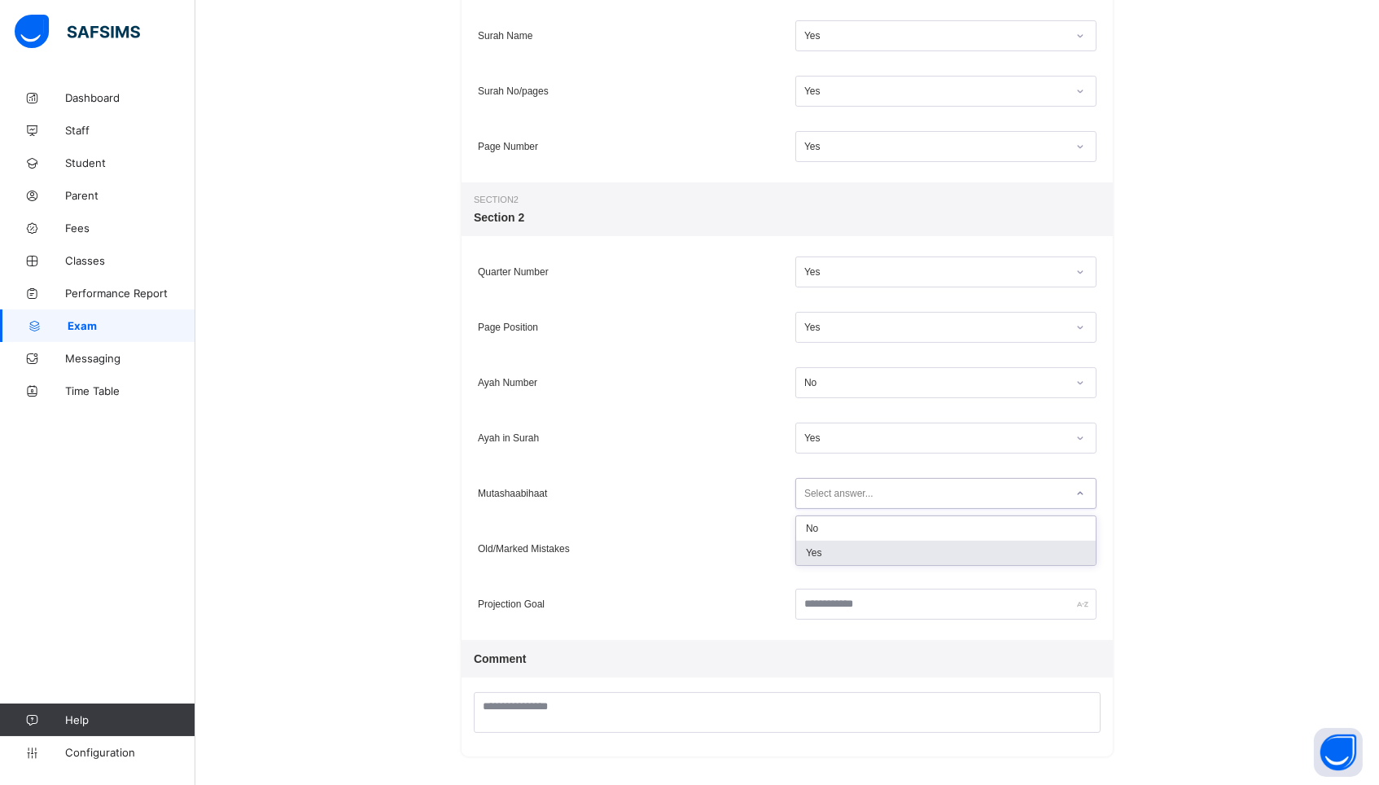
click at [825, 562] on div "Yes" at bounding box center [946, 552] width 300 height 24
click at [823, 544] on div "Select answer..." at bounding box center [838, 548] width 69 height 31
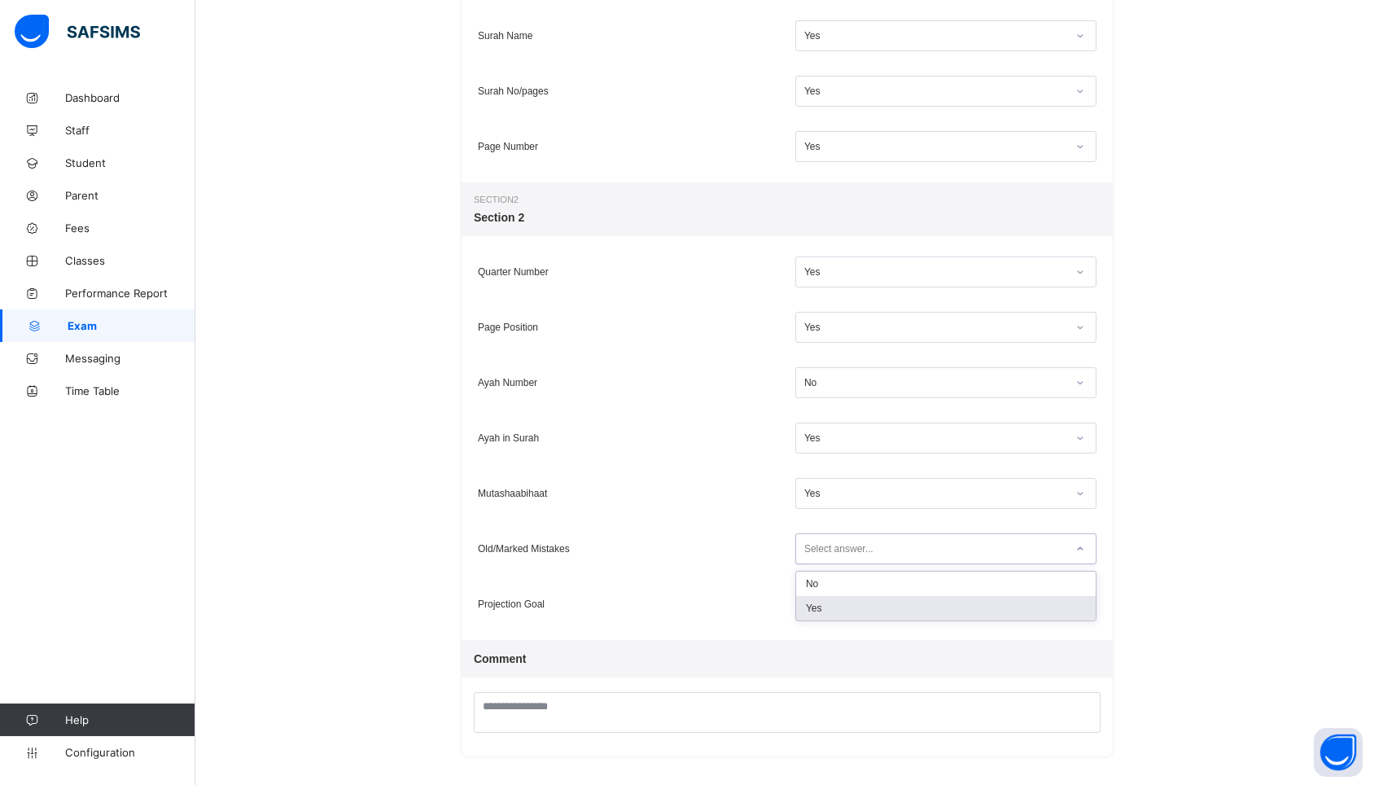
click at [817, 600] on div "Yes" at bounding box center [946, 608] width 300 height 24
click at [817, 615] on input "text" at bounding box center [945, 604] width 301 height 31
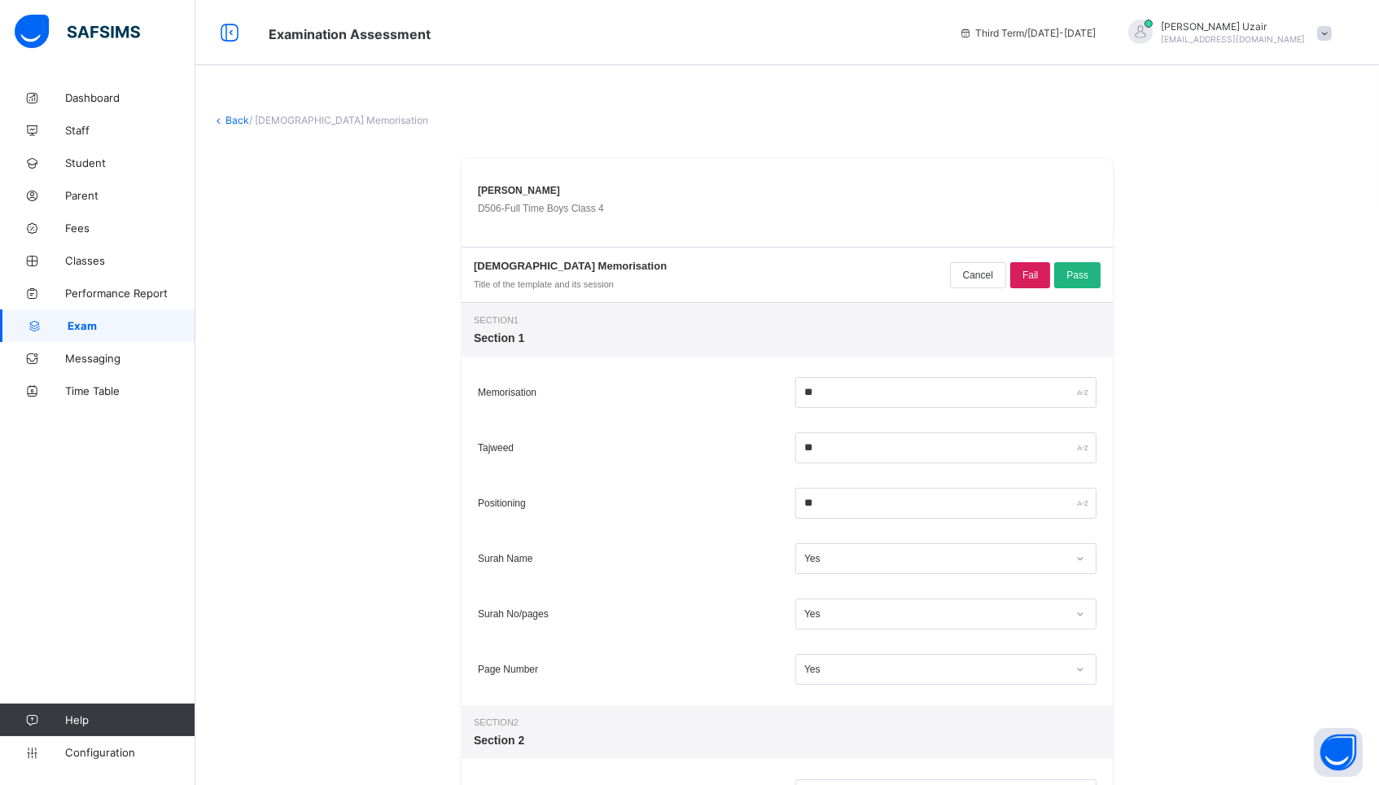
scroll to position [0, 0]
type input "******"
click at [1079, 269] on span "Pass" at bounding box center [1077, 274] width 22 height 11
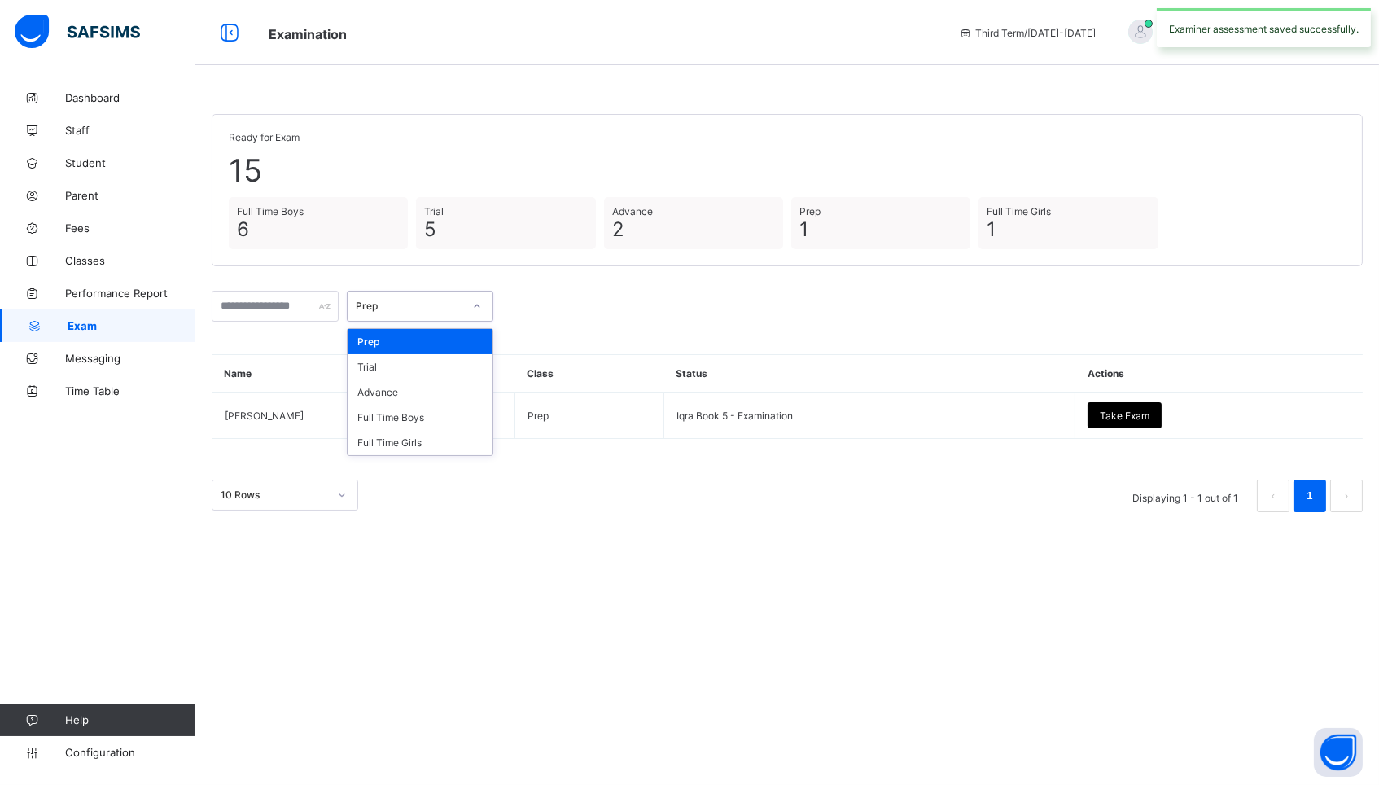
click at [449, 303] on div "Prep" at bounding box center [409, 306] width 107 height 12
click at [427, 417] on div "Full Time Boys" at bounding box center [420, 417] width 145 height 25
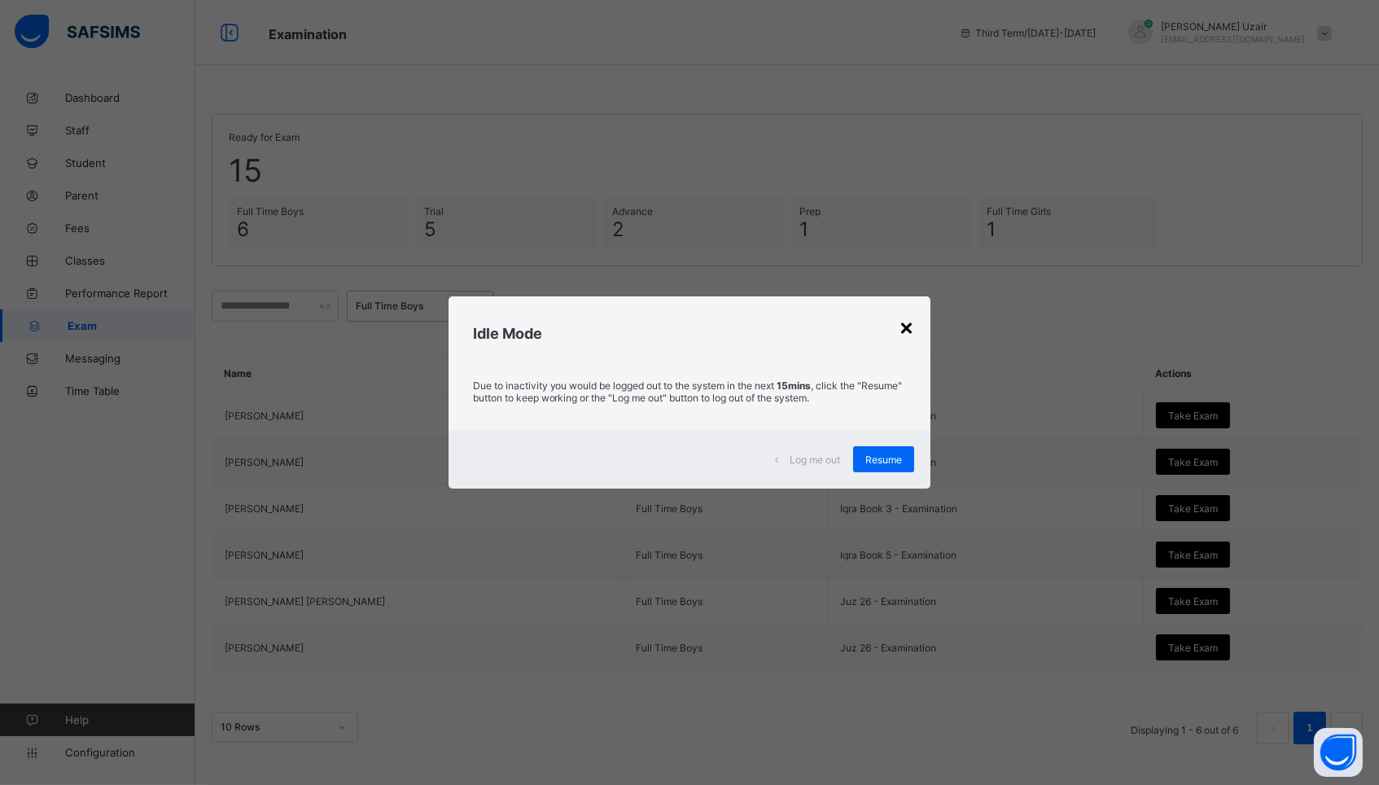
click at [905, 322] on div "×" at bounding box center [906, 327] width 15 height 28
